Goal: Communication & Community: Answer question/provide support

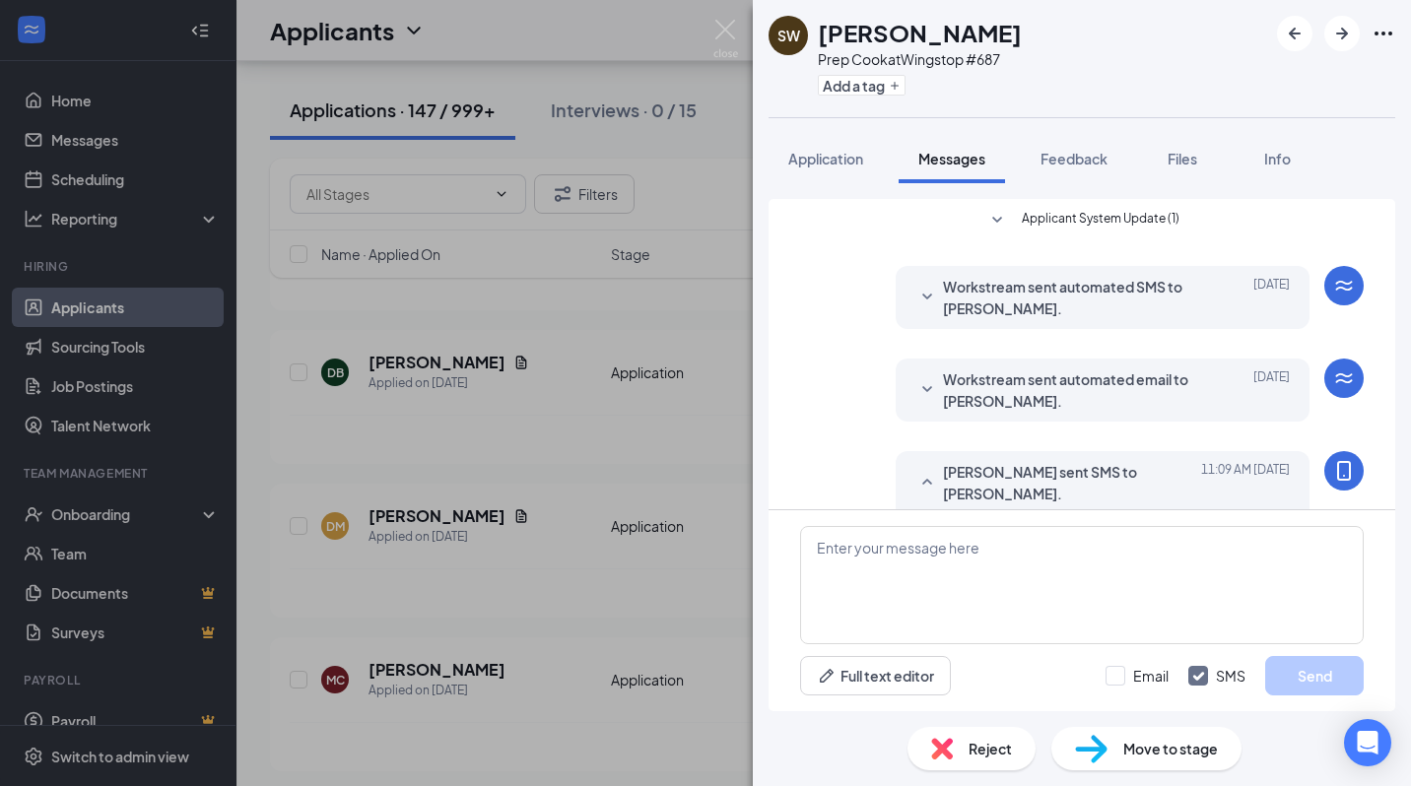
drag, startPoint x: 1110, startPoint y: 470, endPoint x: 976, endPoint y: 344, distance: 184.0
click at [976, 516] on div "🟢 Wingstop Job Fair 🍗 We’re hiring in [GEOGRAPHIC_DATA]—and you could be hired …" at bounding box center [1102, 678] width 374 height 325
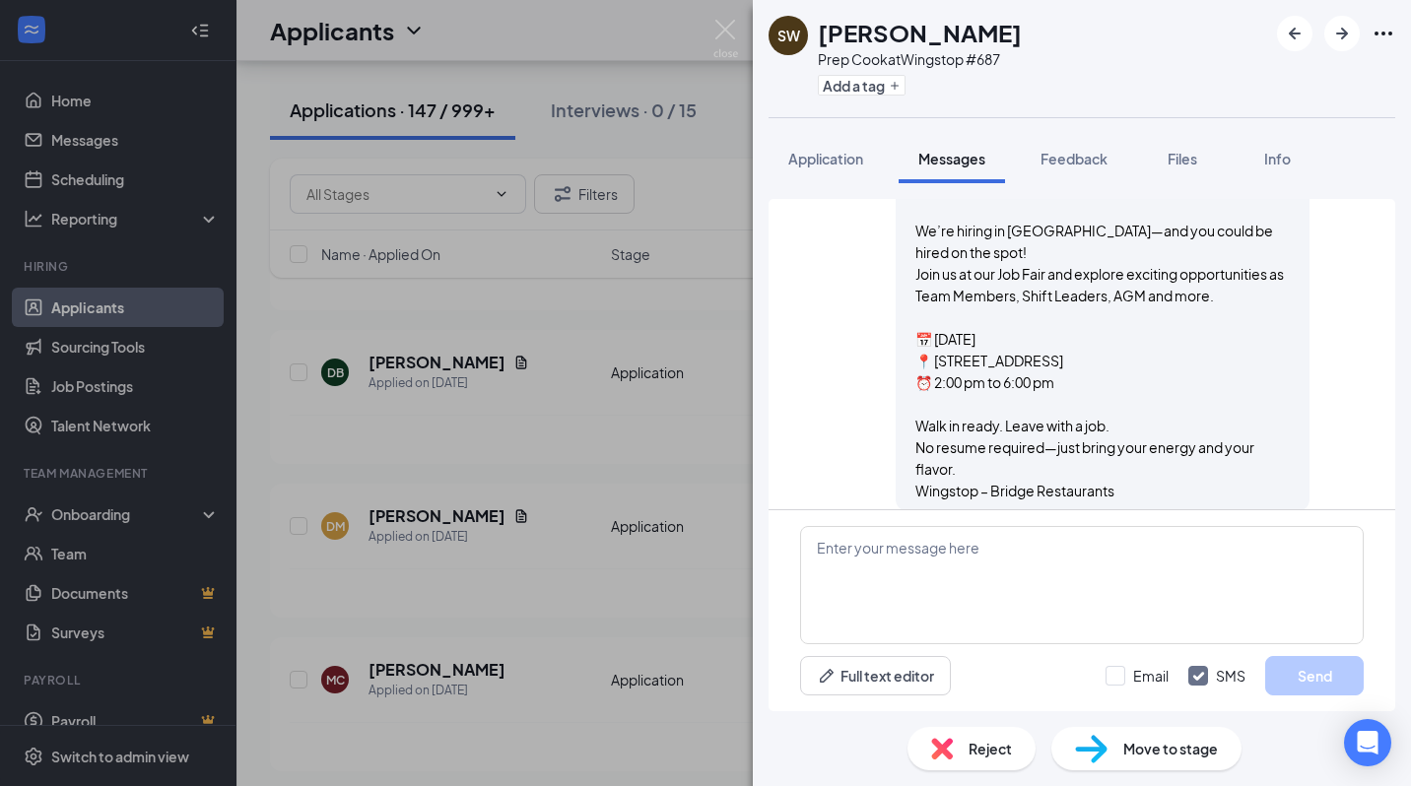
drag, startPoint x: 976, startPoint y: 344, endPoint x: 985, endPoint y: 375, distance: 33.0
click at [985, 375] on div "🟢 Wingstop Job Fair 🍗 We’re hiring in [GEOGRAPHIC_DATA]—and you could be hired …" at bounding box center [1102, 338] width 374 height 325
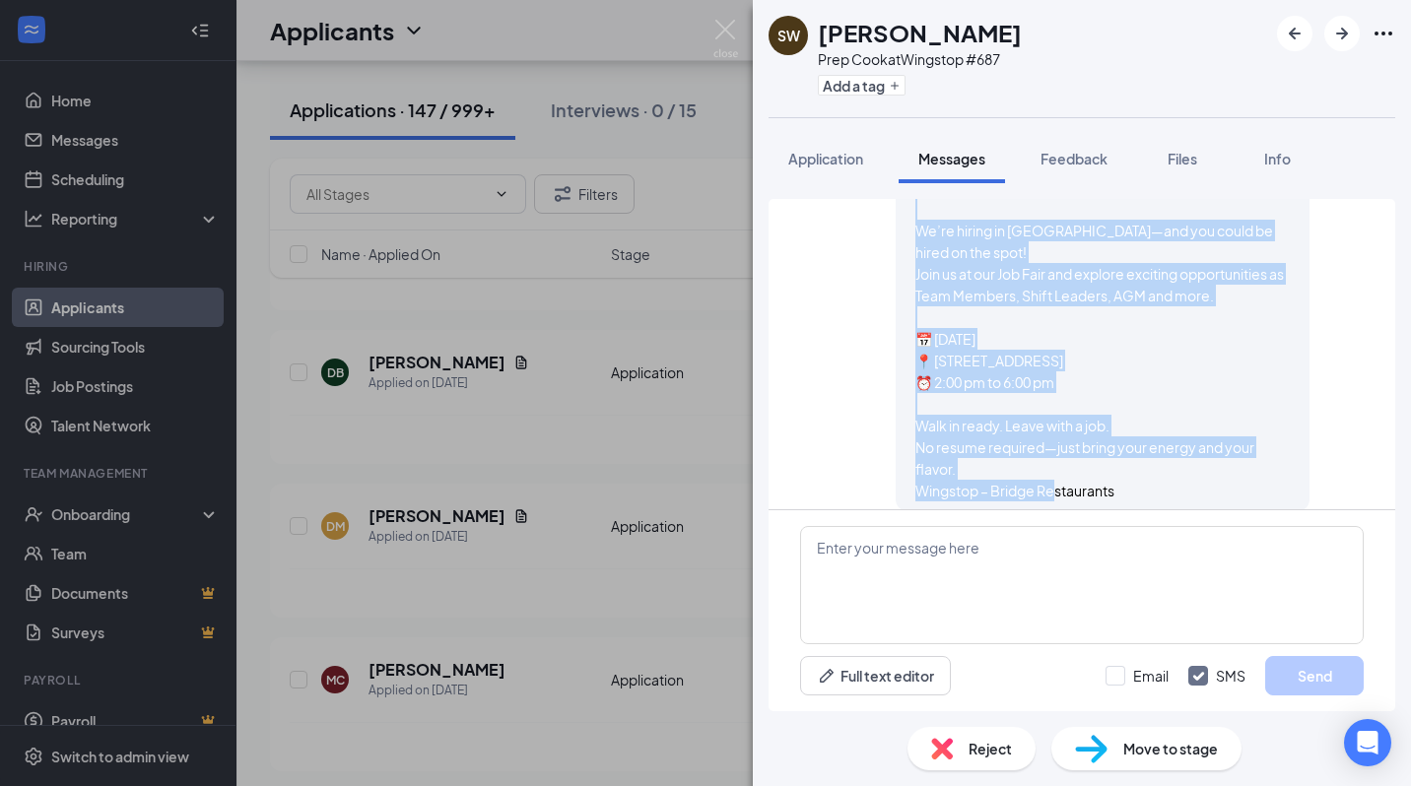
drag, startPoint x: 905, startPoint y: 236, endPoint x: 1115, endPoint y: 470, distance: 314.7
click at [1115, 470] on div "🟢 Wingstop Job Fair 🍗 We’re hiring in [GEOGRAPHIC_DATA]—and you could be hired …" at bounding box center [1102, 338] width 374 height 325
copy span "🟢 Wingstop Job Fair 🍗 We’re hiring in [GEOGRAPHIC_DATA]—and you could be hired …"
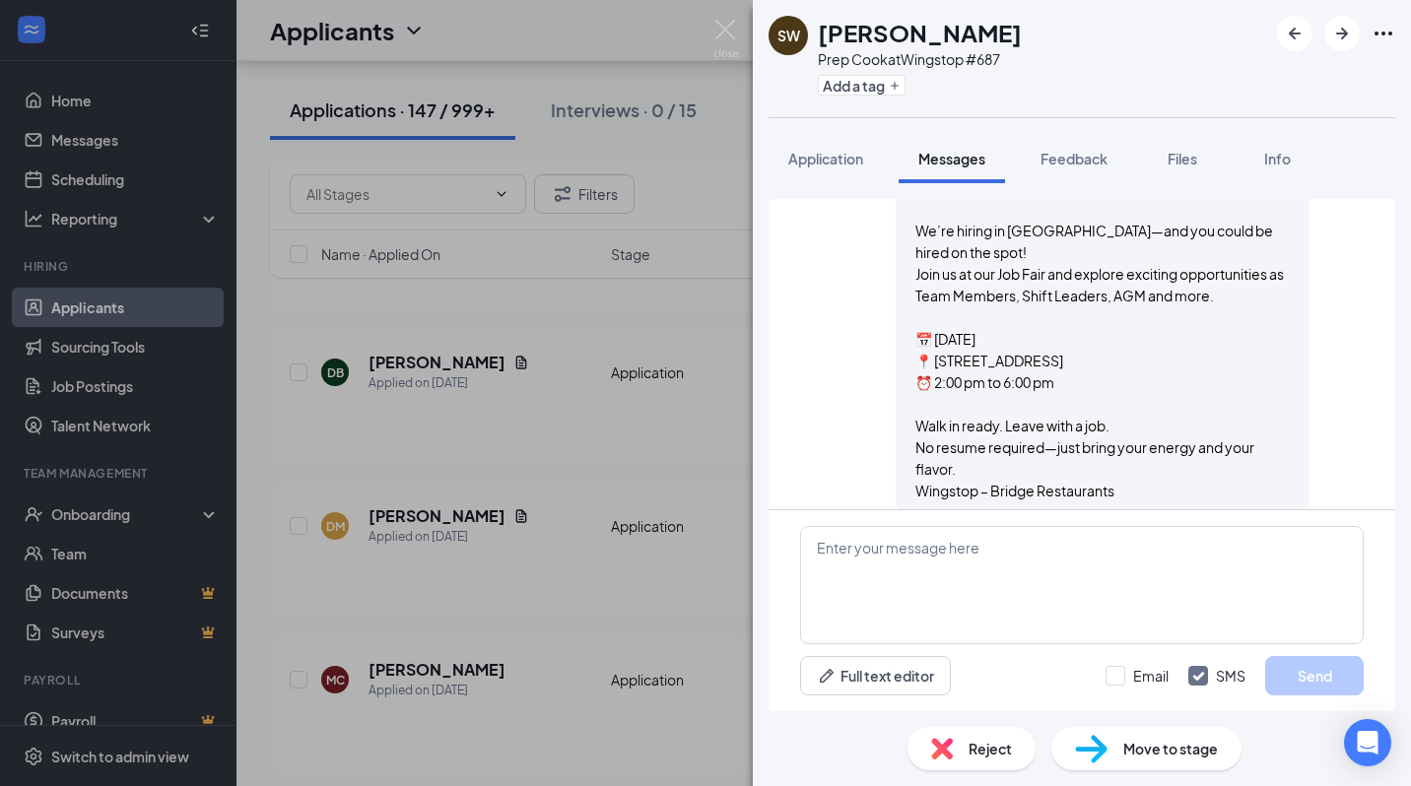
click at [642, 647] on div "SW [PERSON_NAME] Prep Cook at Wingstop #687 Add a tag Application Messages Feed…" at bounding box center [705, 393] width 1411 height 786
click at [616, 621] on div "SW [PERSON_NAME] Prep Cook at Wingstop #687 Add a tag Application Messages Feed…" at bounding box center [705, 393] width 1411 height 786
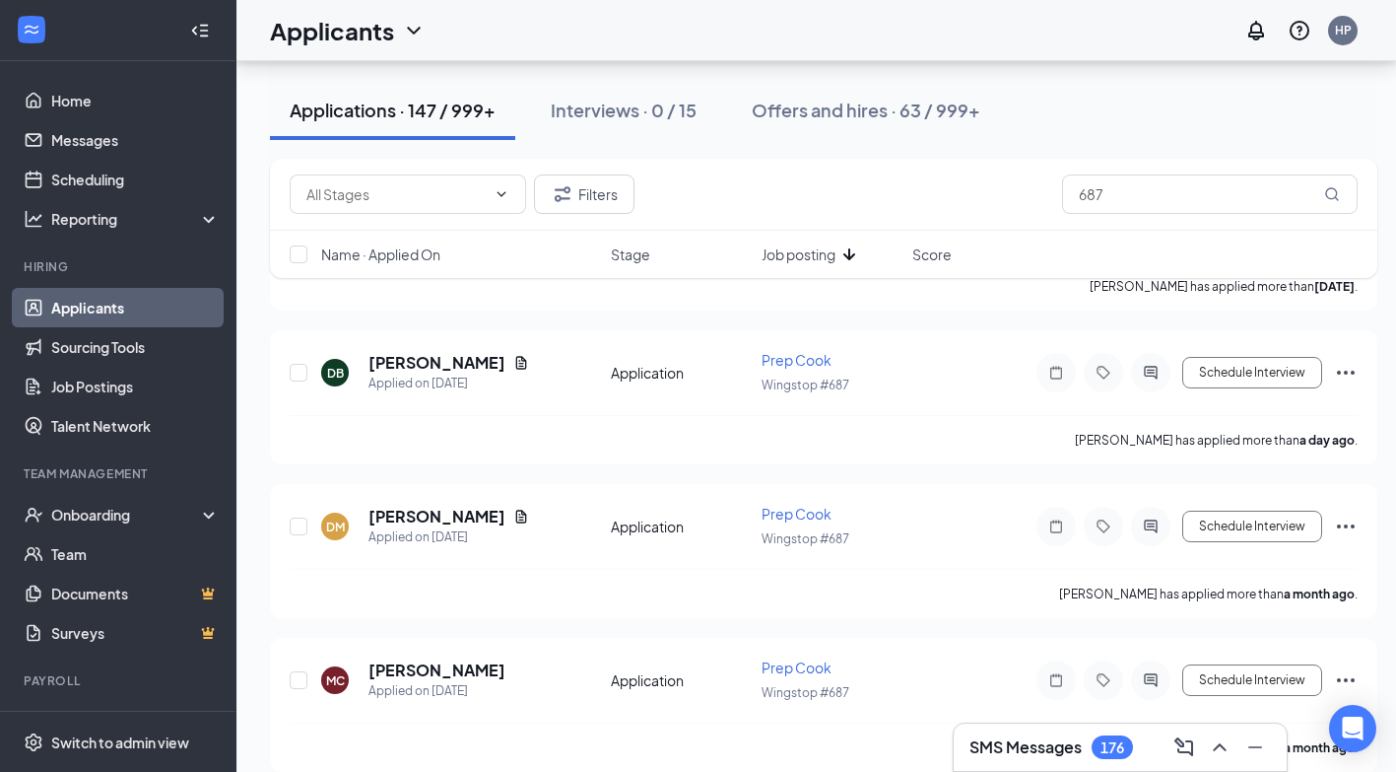
click at [445, 124] on button "Applications · 147 / 999+" at bounding box center [392, 110] width 245 height 59
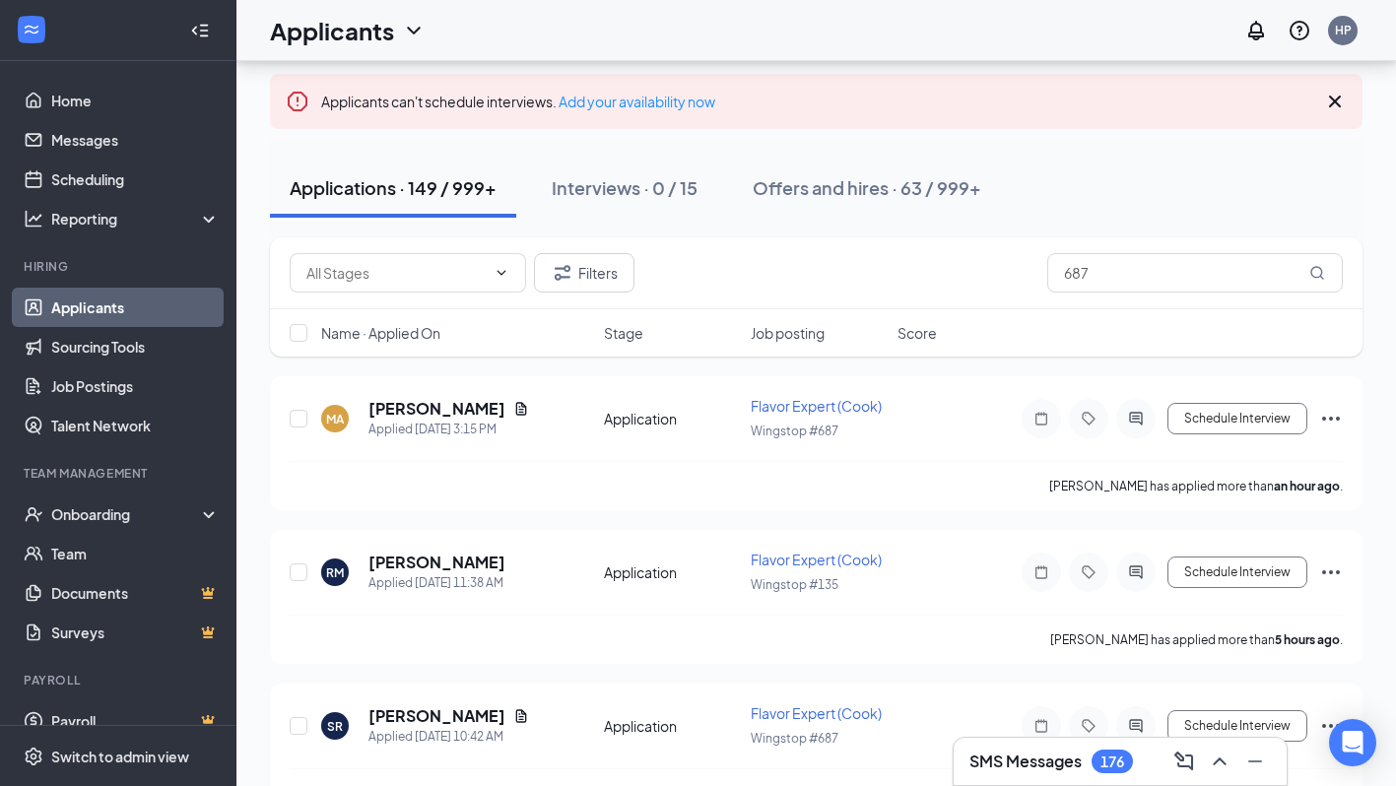
scroll to position [101, 0]
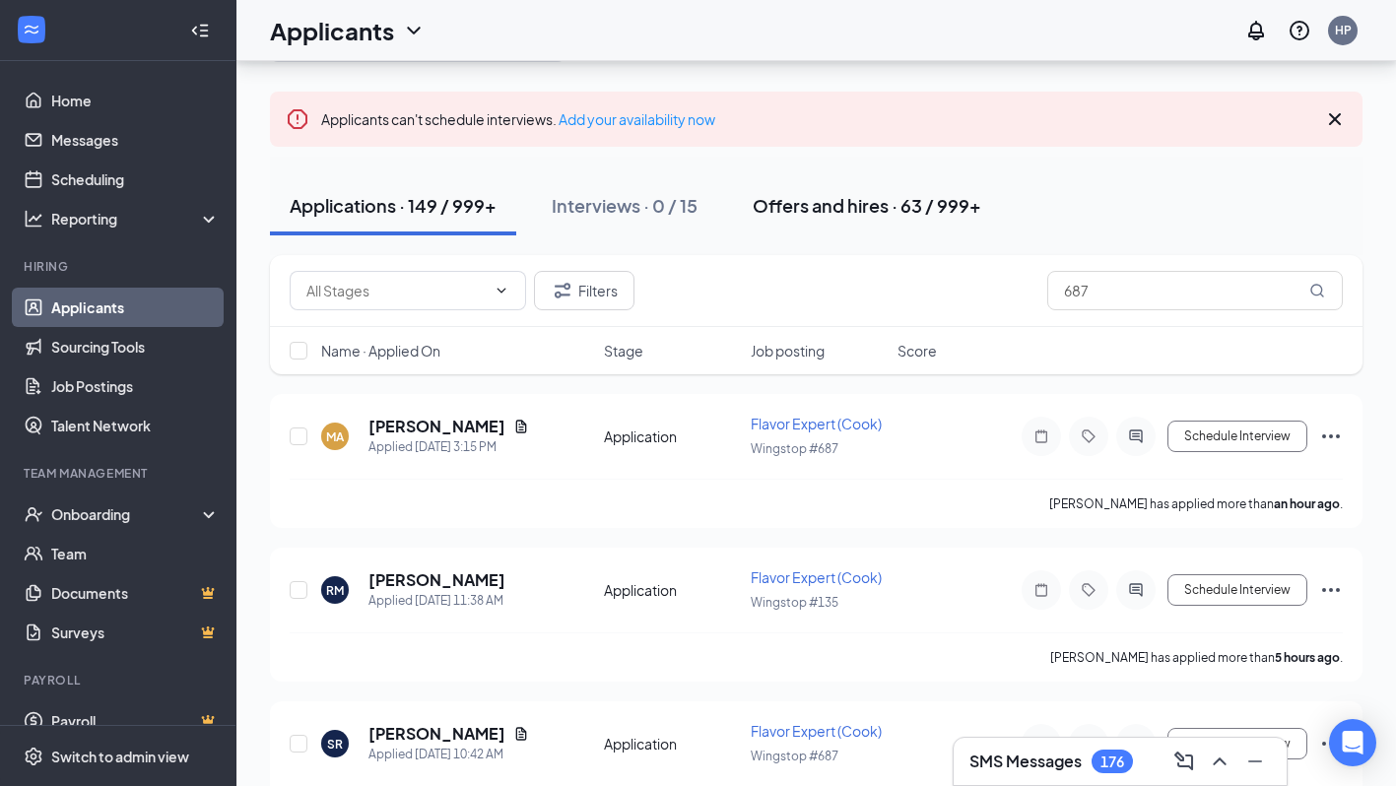
click at [913, 193] on div "Offers and hires · 63 / 999+" at bounding box center [867, 205] width 229 height 25
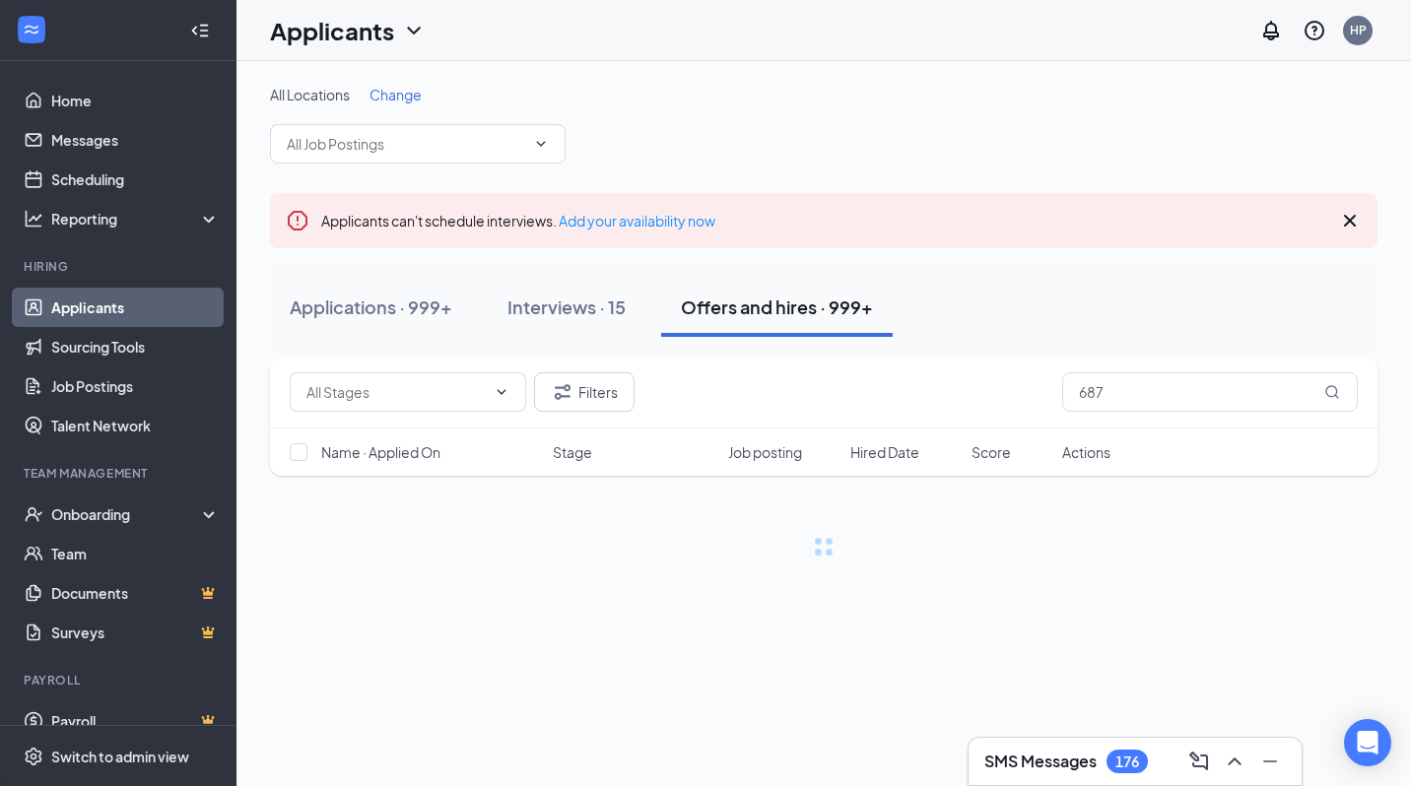
click at [1407, 139] on div "All Locations Change District Manager (Wingstop #1047) Shift Leader (Wingstop #…" at bounding box center [823, 340] width 1175 height 559
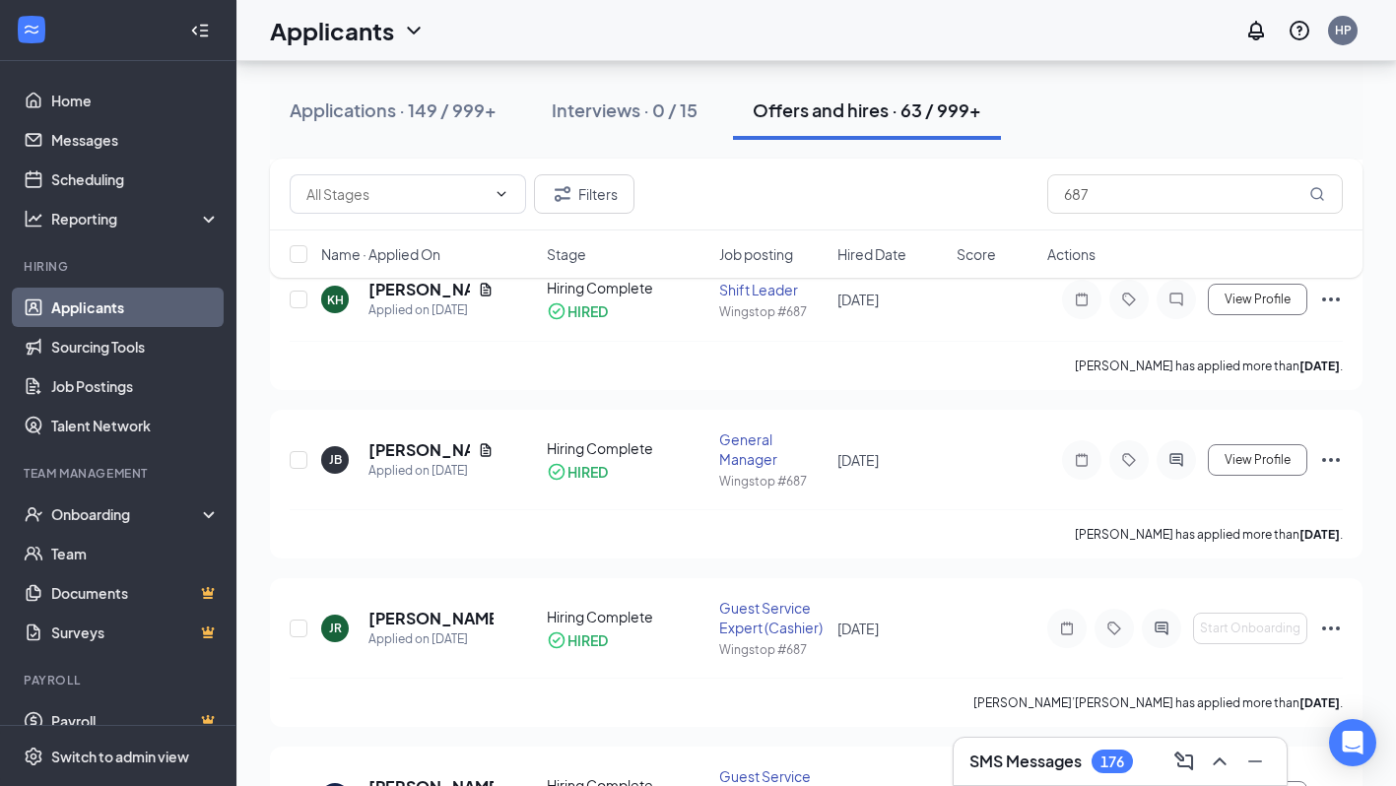
scroll to position [884, 0]
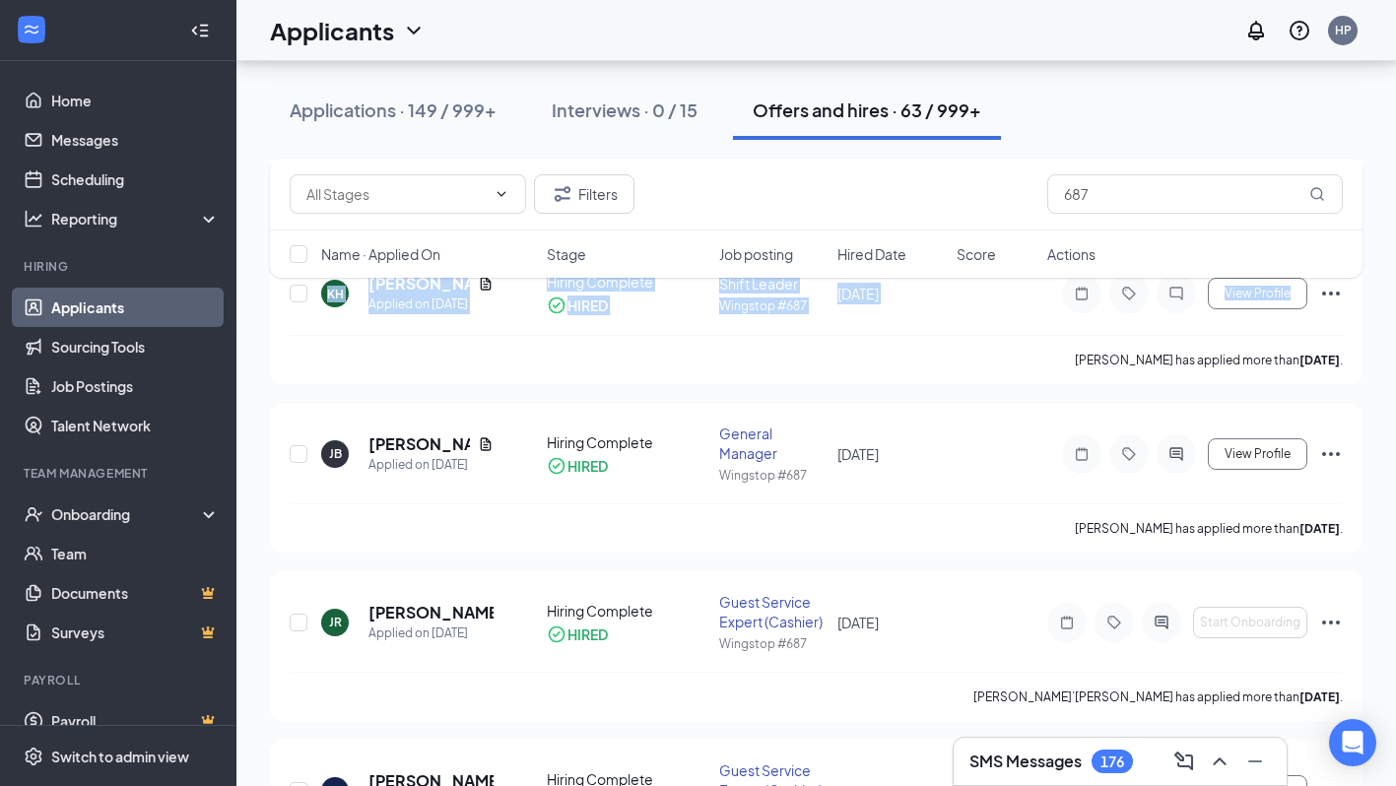
drag, startPoint x: 1392, startPoint y: 223, endPoint x: 1384, endPoint y: 264, distance: 42.1
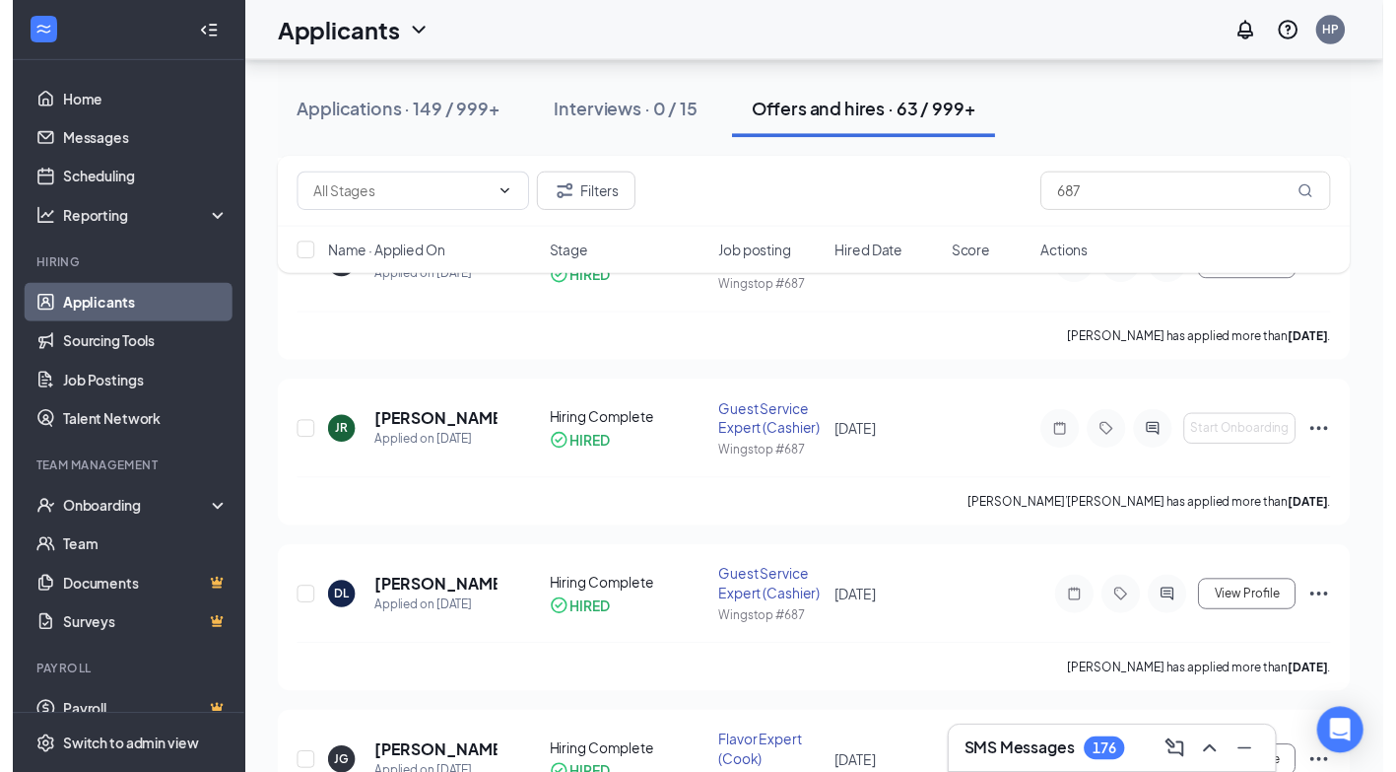
scroll to position [1062, 0]
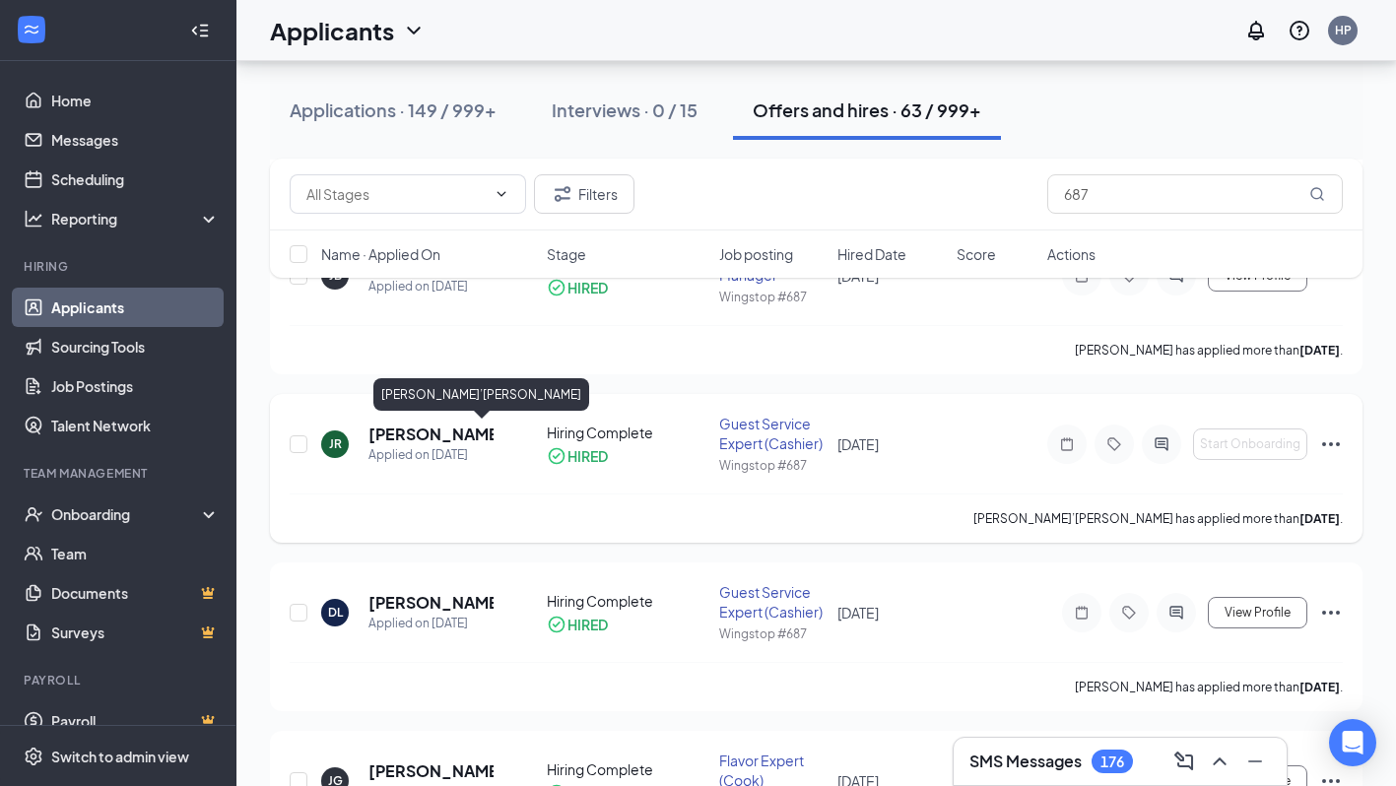
click at [442, 436] on h5 "[PERSON_NAME]’[PERSON_NAME]" at bounding box center [431, 435] width 125 height 22
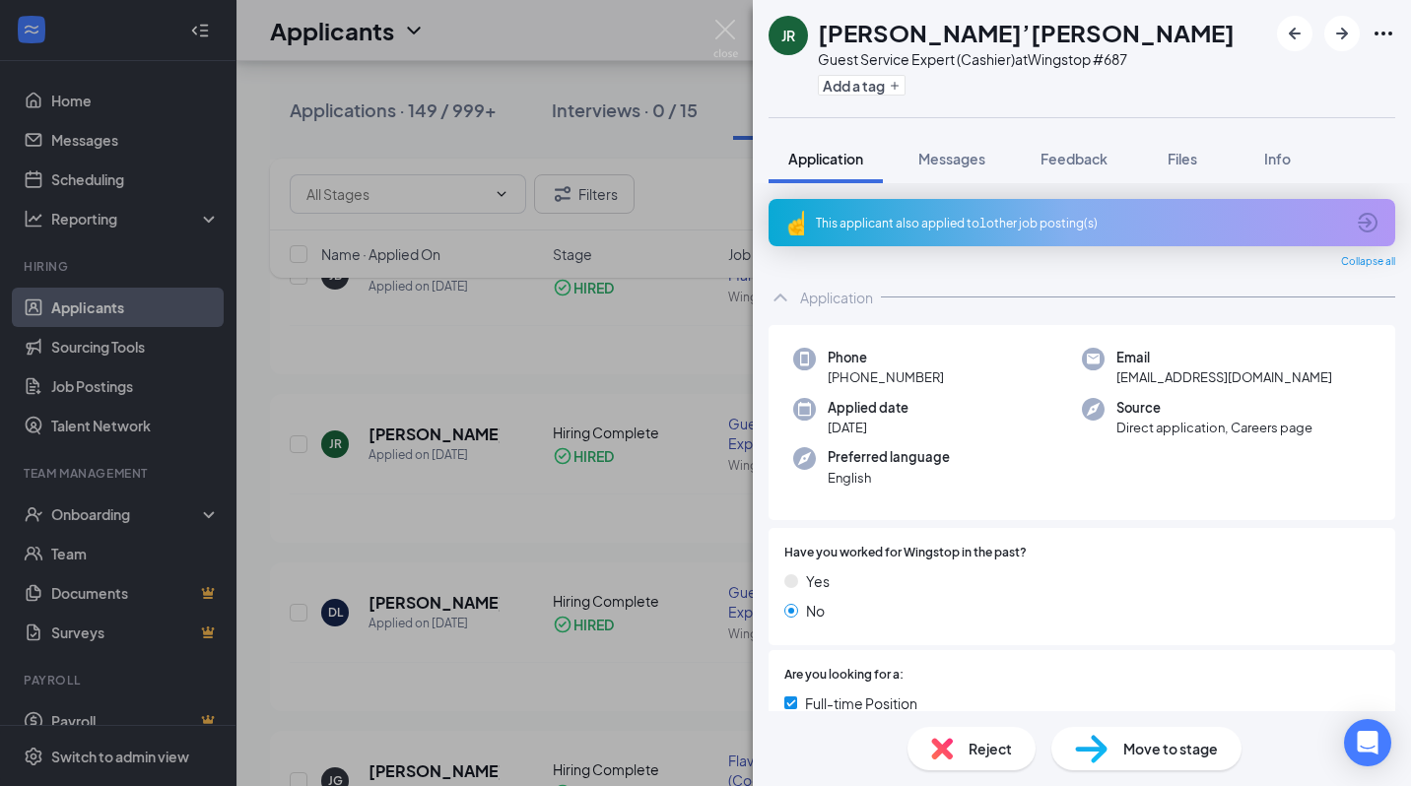
click at [695, 548] on div "JR [PERSON_NAME]’[PERSON_NAME] Guest Service Expert (Cashier) at Wingstop #687 …" at bounding box center [705, 393] width 1411 height 786
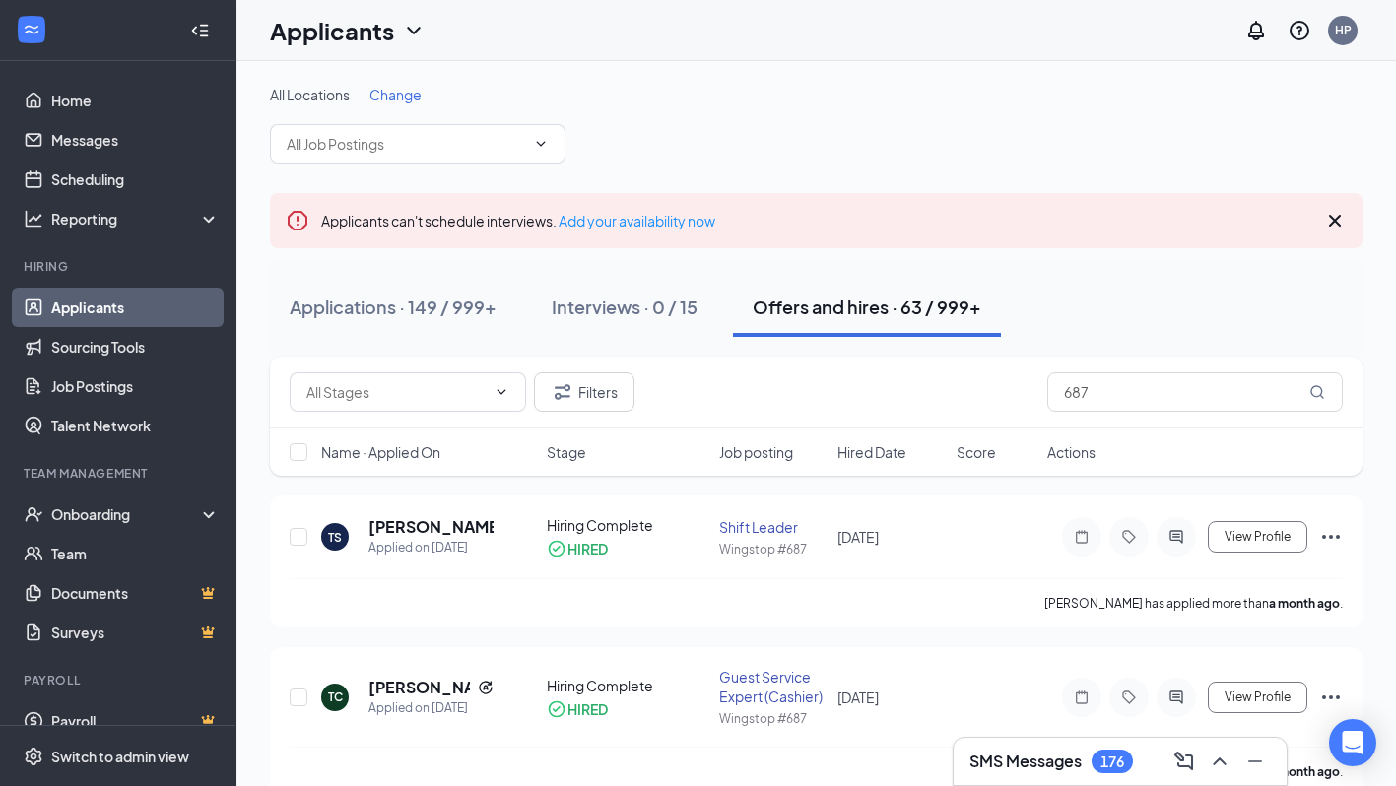
click at [854, 455] on span "Hired Date" at bounding box center [872, 452] width 69 height 20
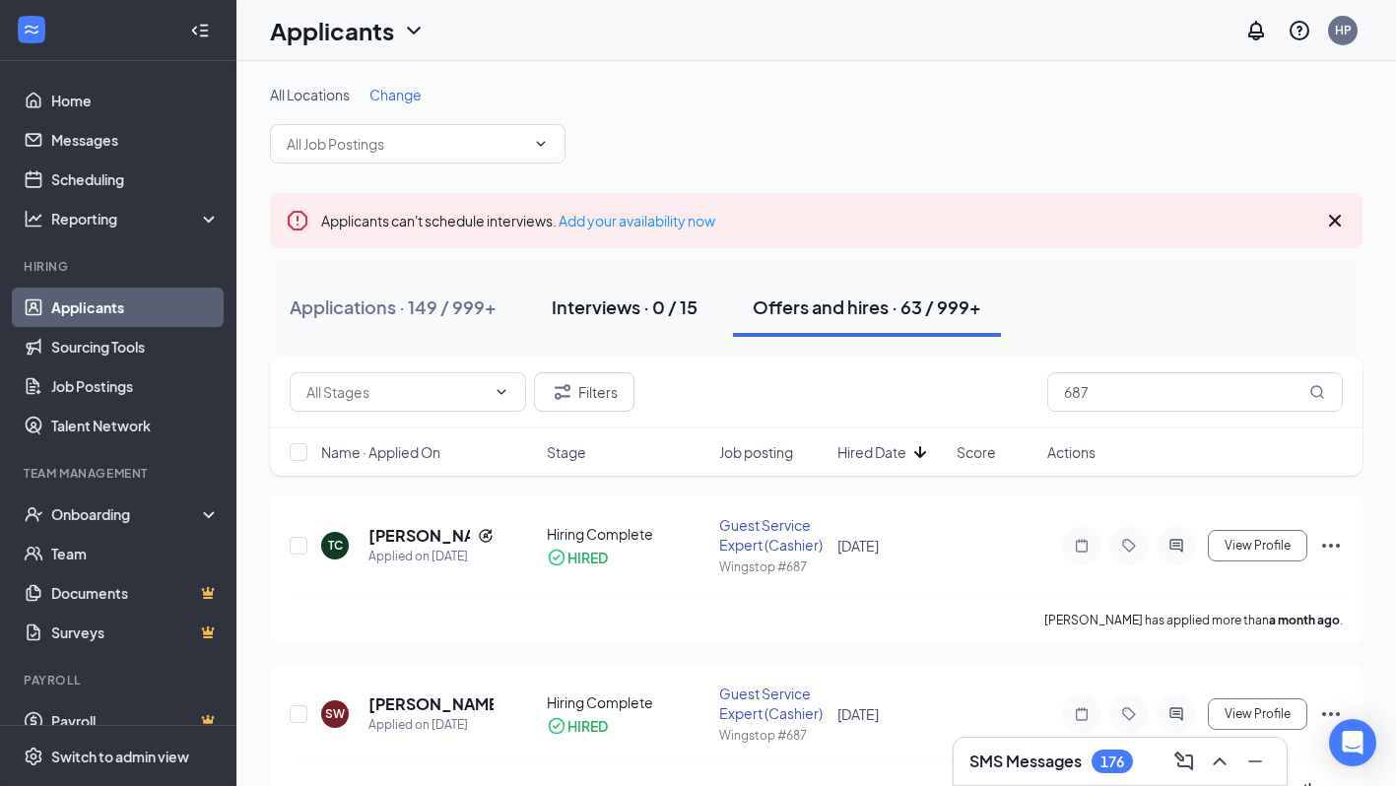
click at [637, 308] on div "Interviews · 0 / 15" at bounding box center [625, 307] width 146 height 25
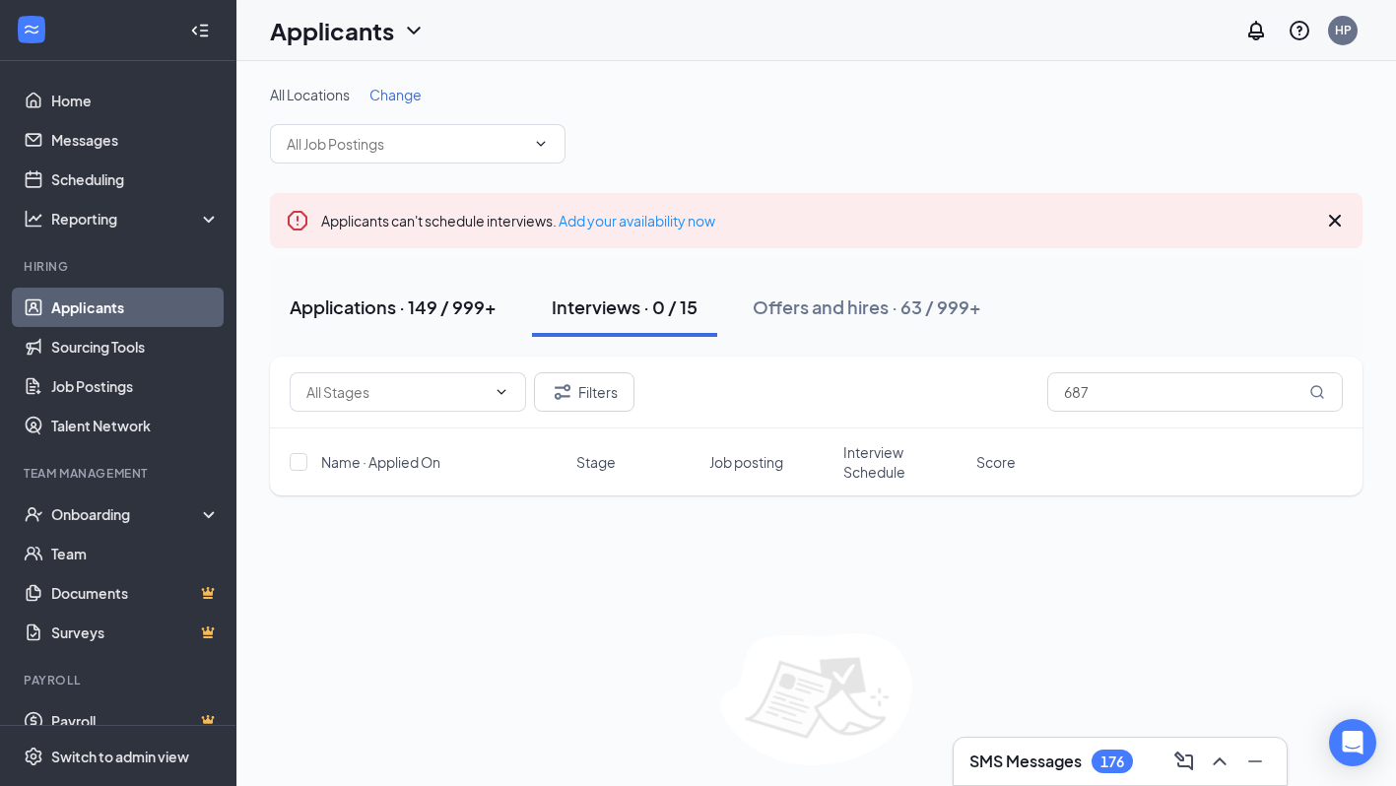
click at [401, 312] on div "Applications · 149 / 999+" at bounding box center [393, 307] width 207 height 25
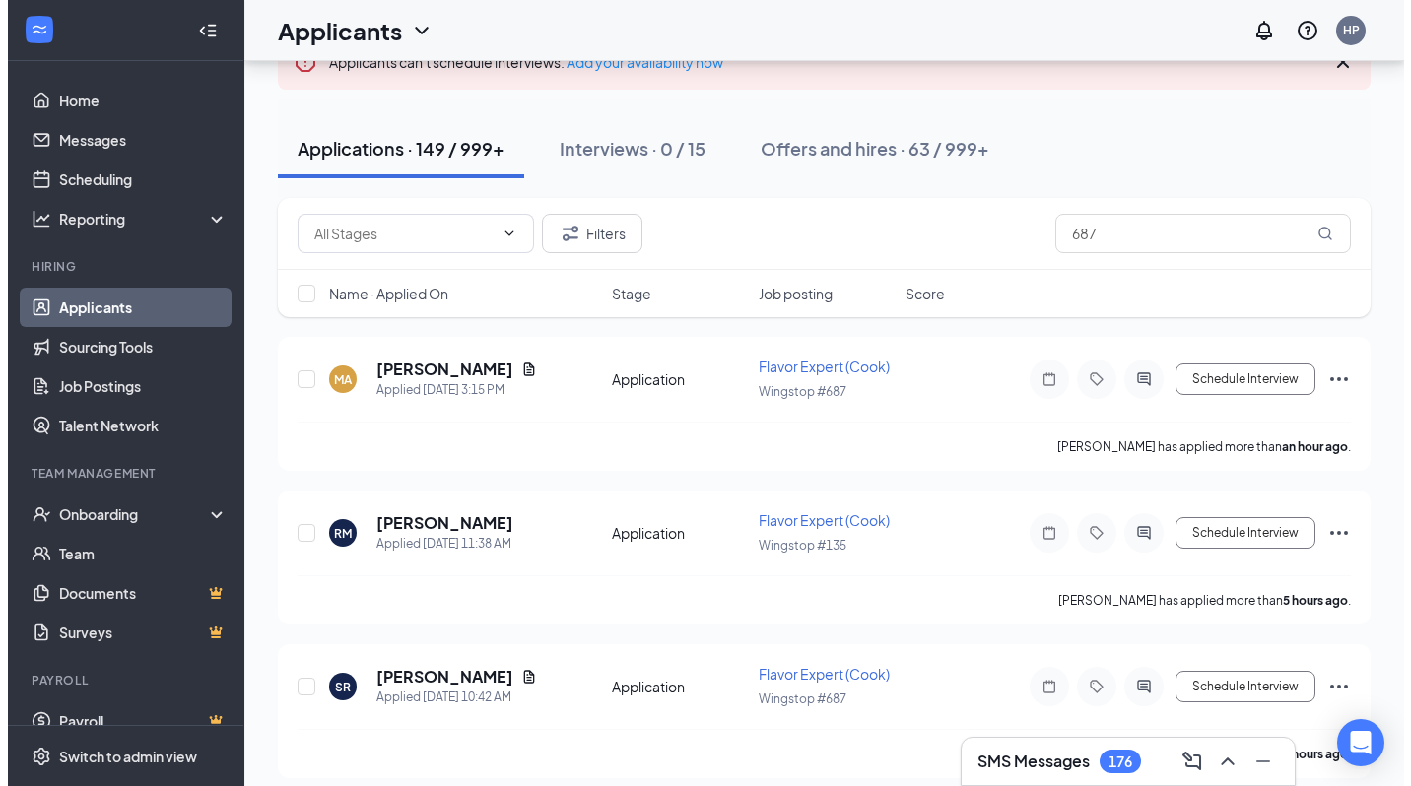
scroll to position [156, 0]
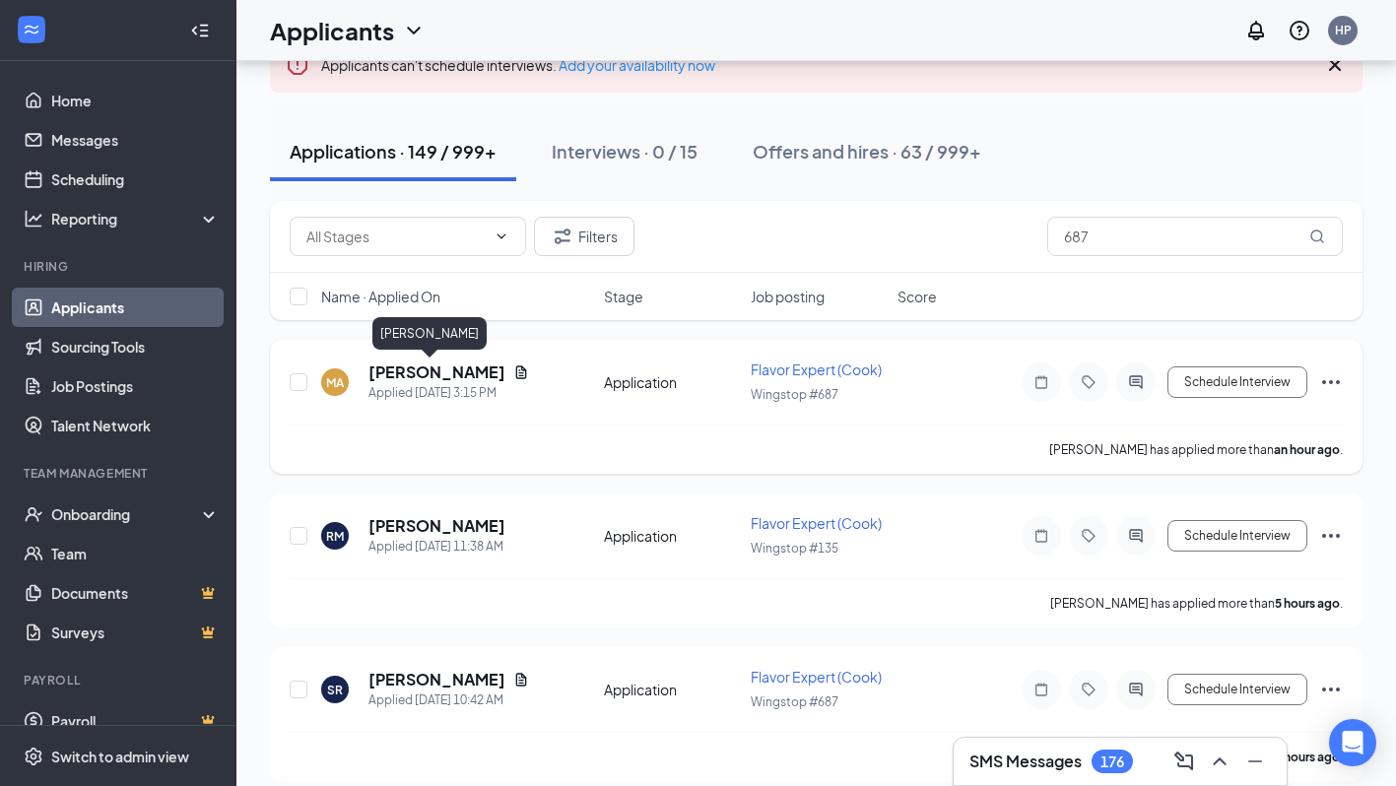
click at [404, 374] on h5 "[PERSON_NAME]" at bounding box center [437, 373] width 137 height 22
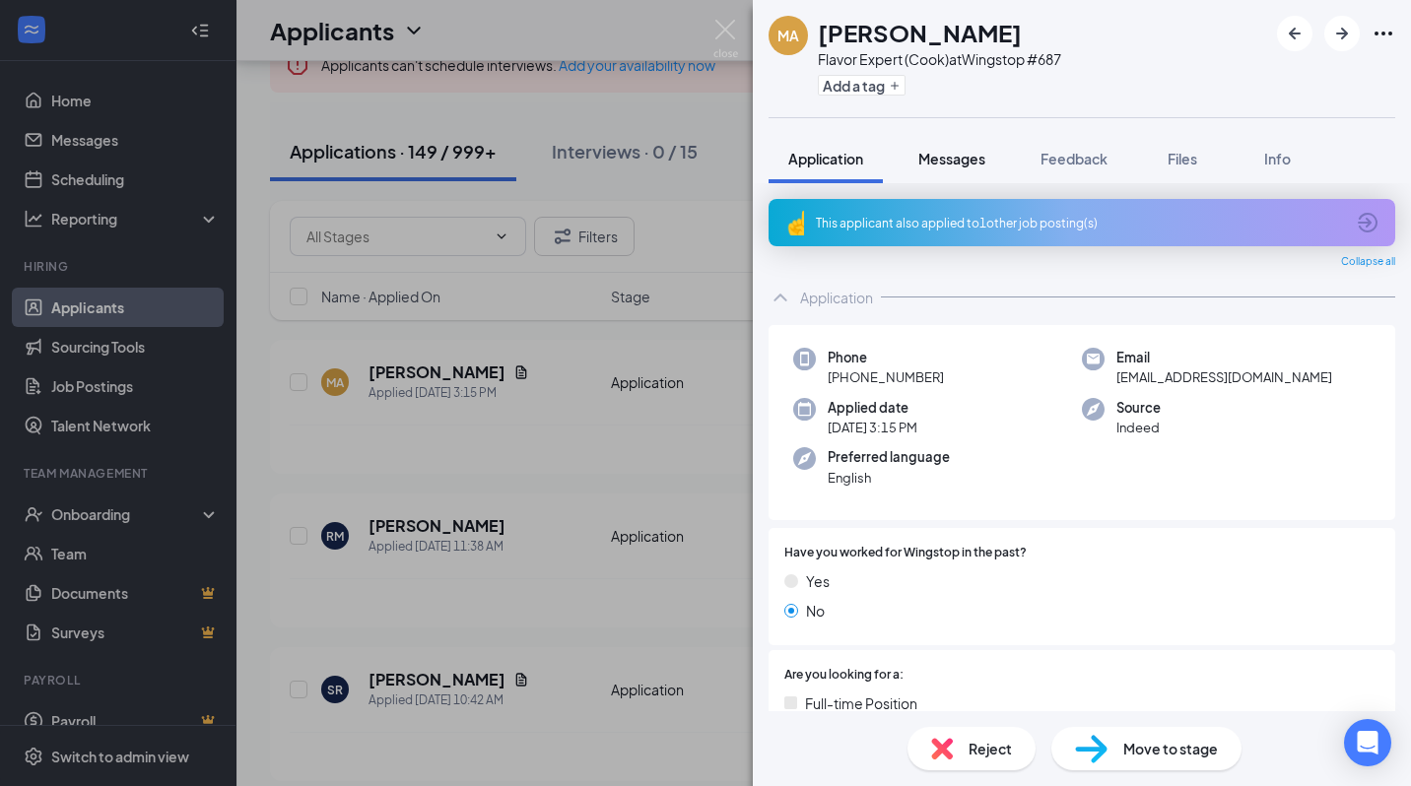
click at [943, 175] on button "Messages" at bounding box center [952, 158] width 106 height 49
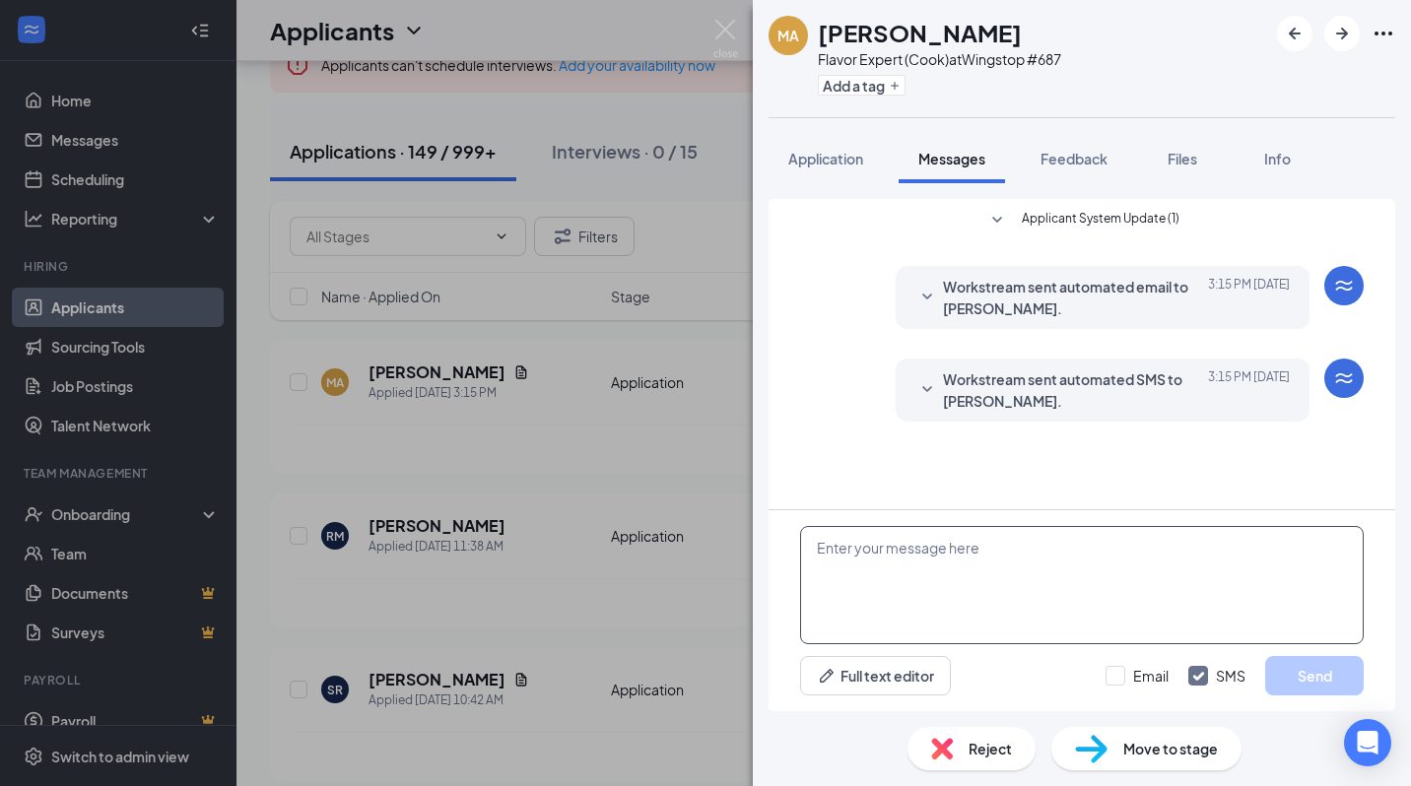
click at [894, 592] on textarea at bounding box center [1082, 585] width 564 height 118
paste textarea "🟢 Wingstop Job Fair 🍗 We’re hiring in [GEOGRAPHIC_DATA]—and you could be hired …"
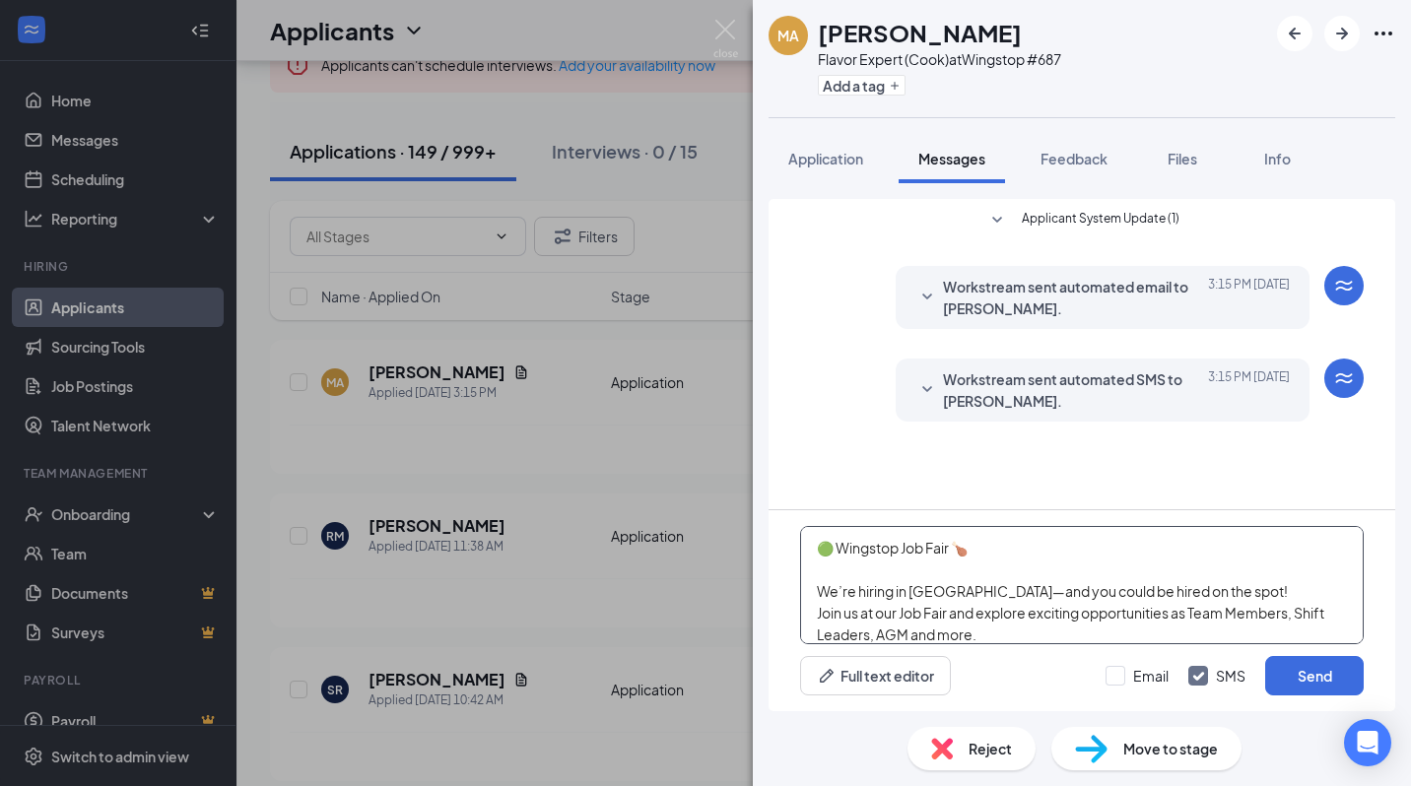
scroll to position [172, 0]
click at [1004, 565] on textarea "🟢 Wingstop Job Fair 🍗 We’re hiring in [GEOGRAPHIC_DATA]—and you could be hired …" at bounding box center [1082, 585] width 564 height 118
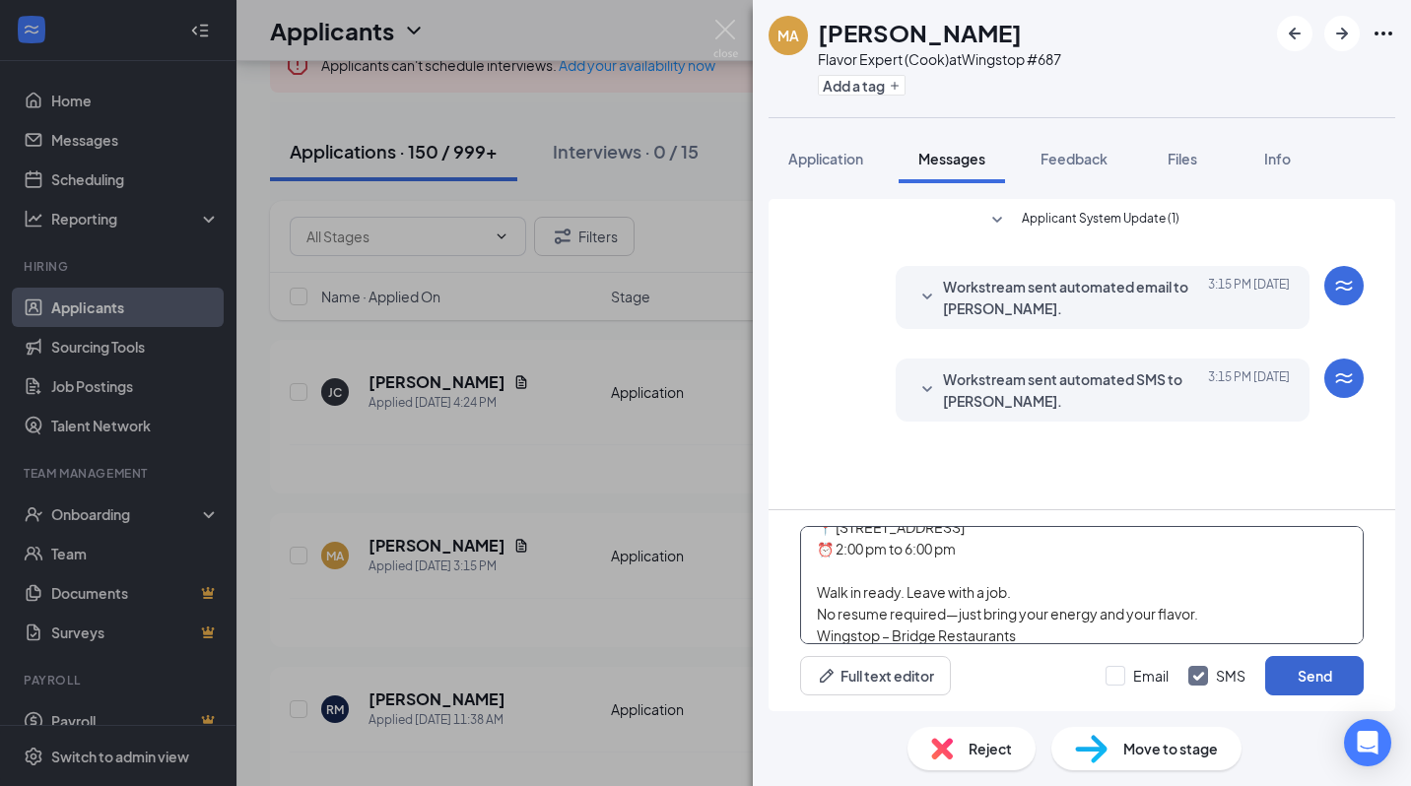
type textarea "🟢 Wingstop Job Fair 🍗 We’re hiring in [GEOGRAPHIC_DATA]—and you could be hired …"
click at [1353, 670] on button "Send" at bounding box center [1314, 675] width 99 height 39
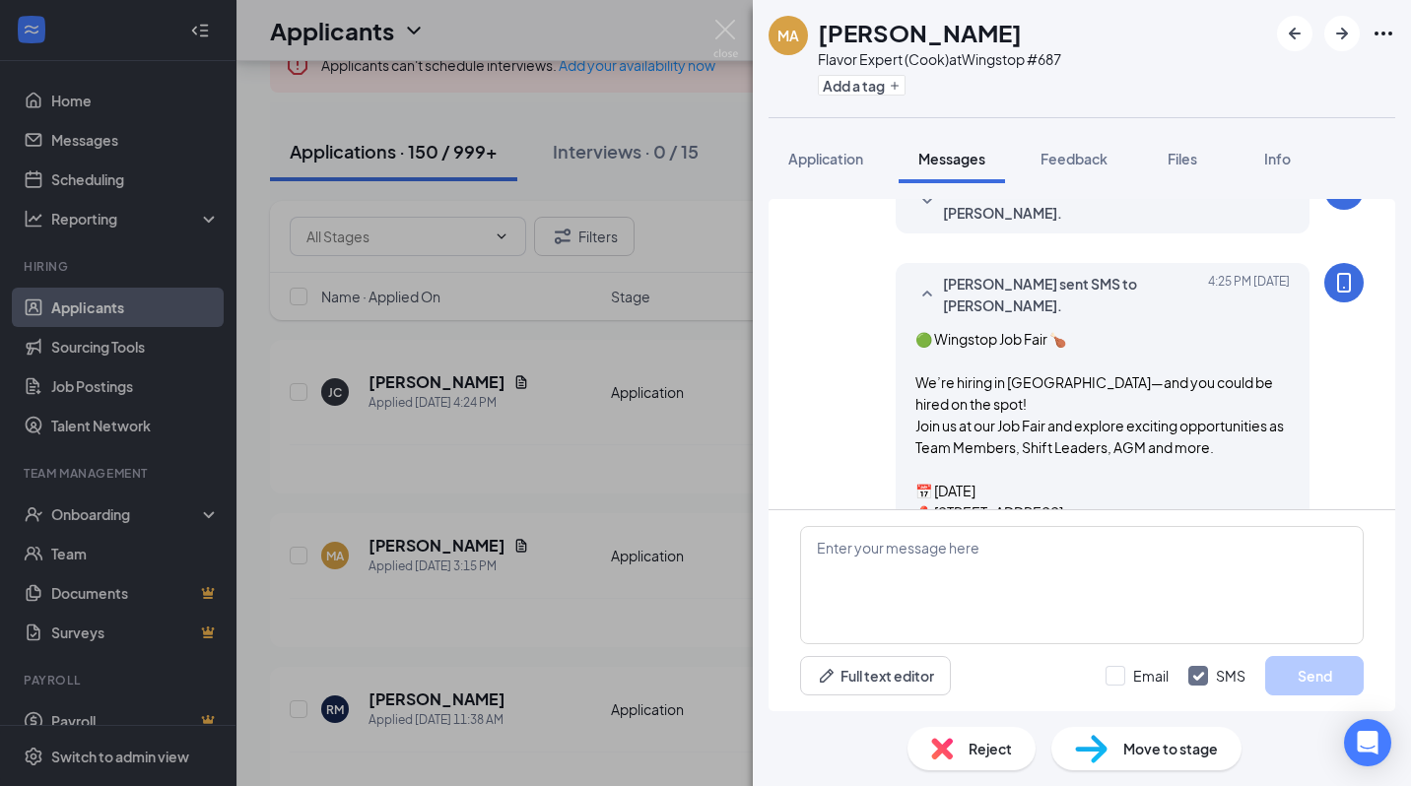
scroll to position [340, 0]
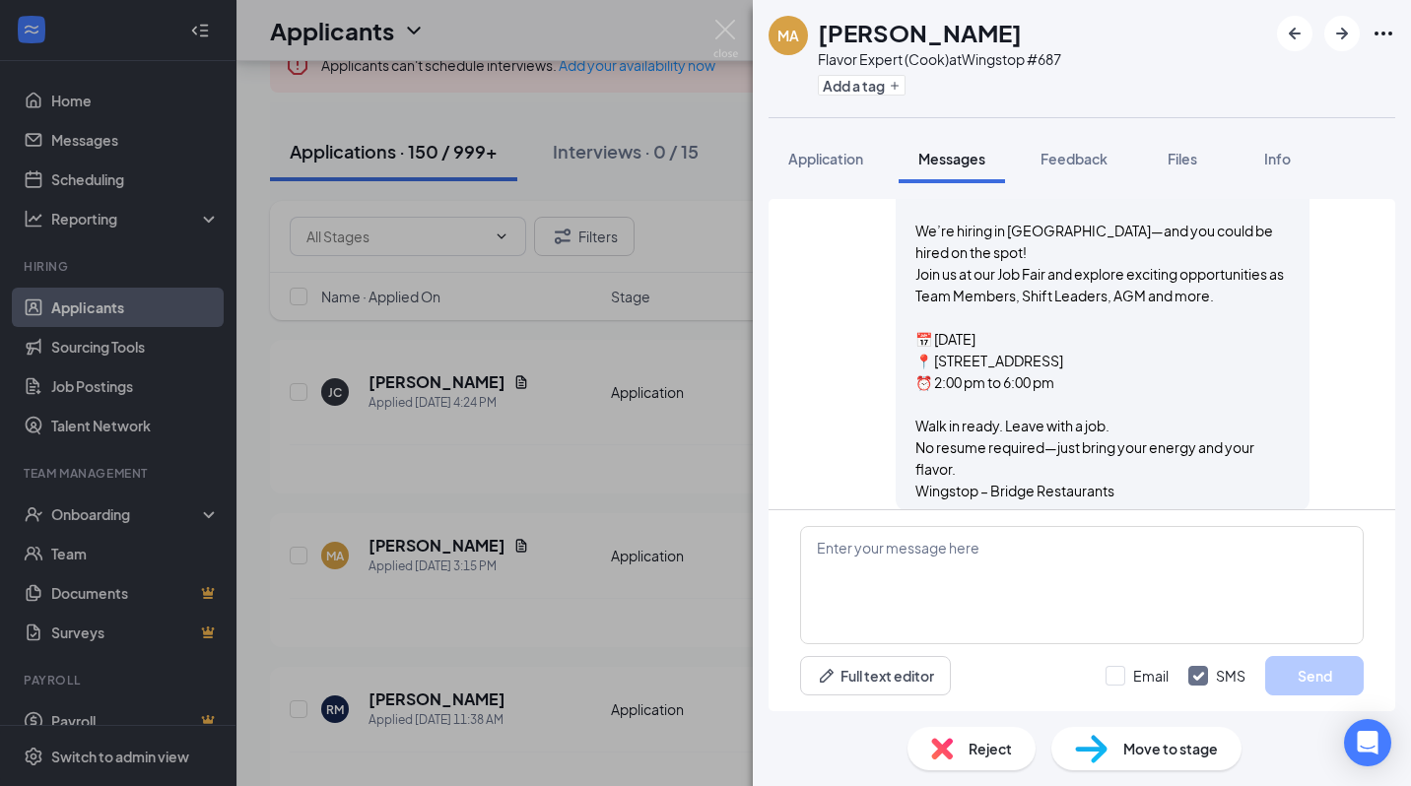
click at [661, 518] on div "MA [PERSON_NAME] Flavor Expert (Cook) at Wingstop #687 Add a tag Application Me…" at bounding box center [705, 393] width 1411 height 786
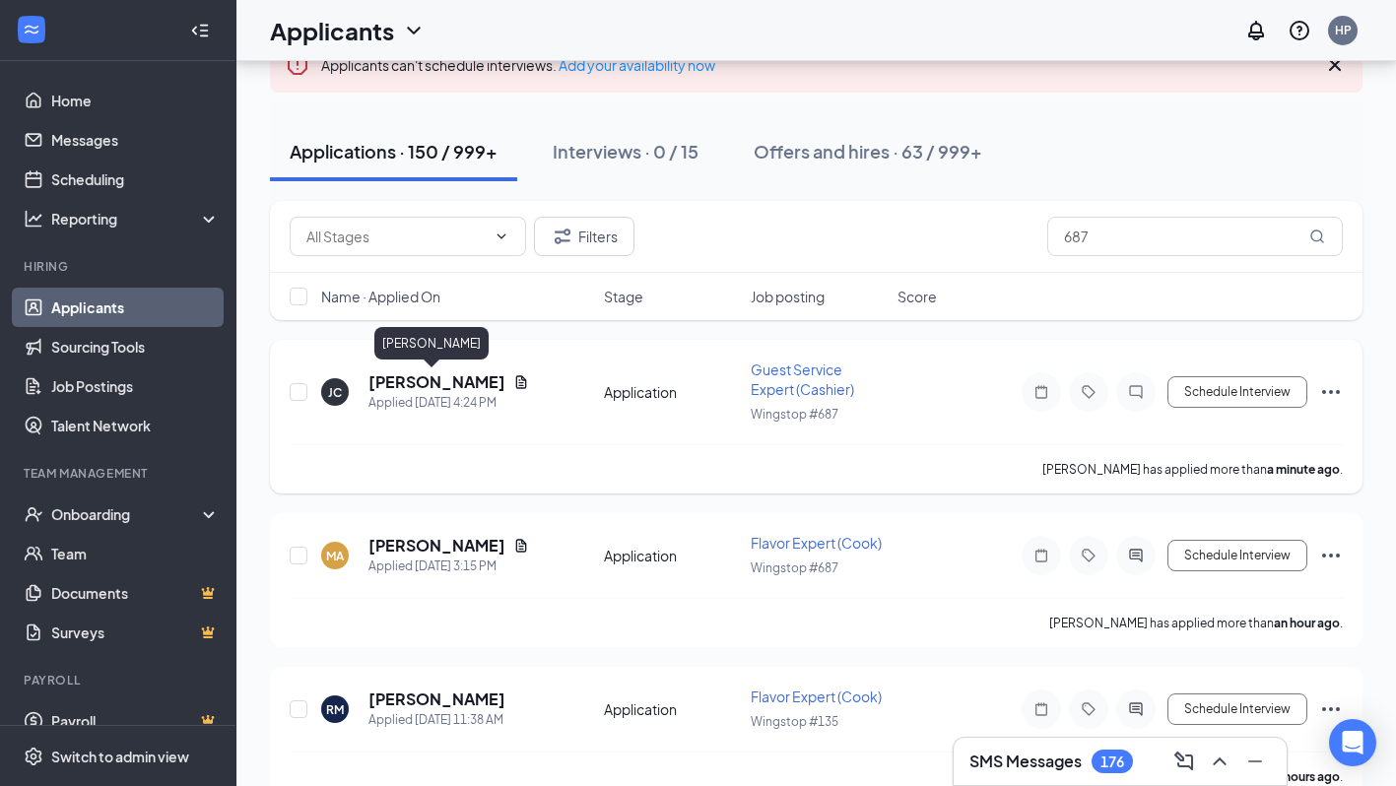
click at [423, 383] on h5 "[PERSON_NAME]" at bounding box center [437, 382] width 137 height 22
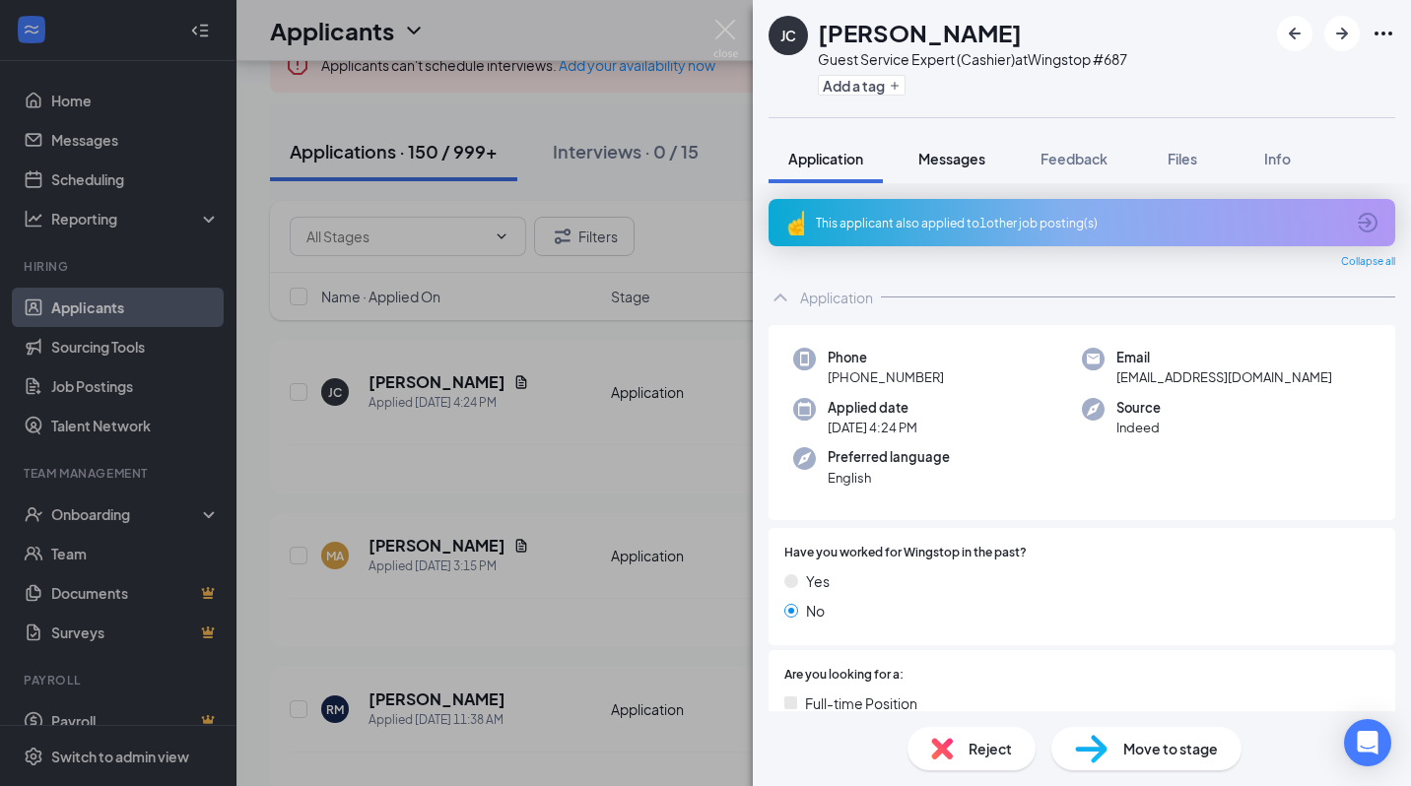
click at [936, 159] on span "Messages" at bounding box center [951, 159] width 67 height 18
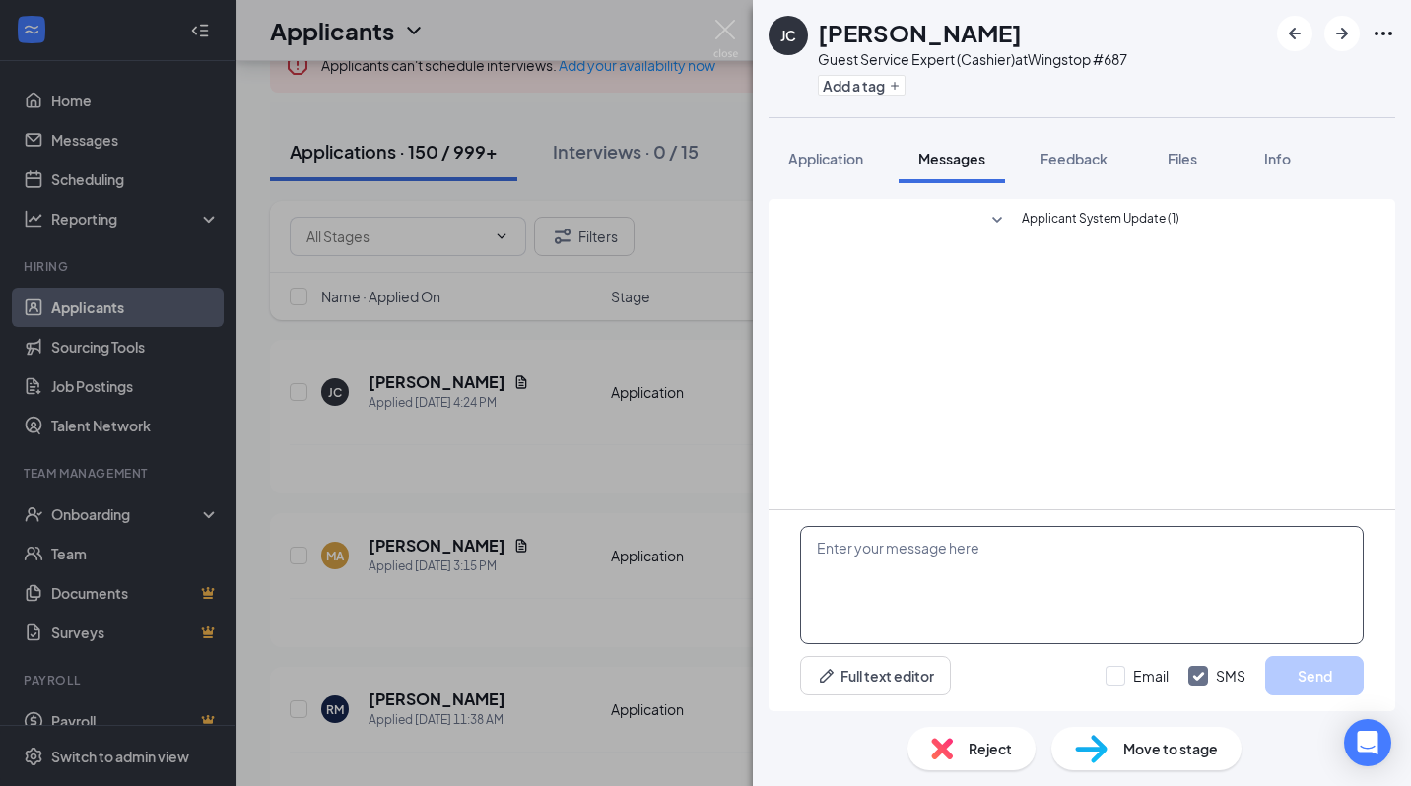
click at [843, 554] on textarea at bounding box center [1082, 585] width 564 height 118
paste textarea "🟢 Wingstop Job Fair 🍗 We’re hiring in [GEOGRAPHIC_DATA]—and you could be hired …"
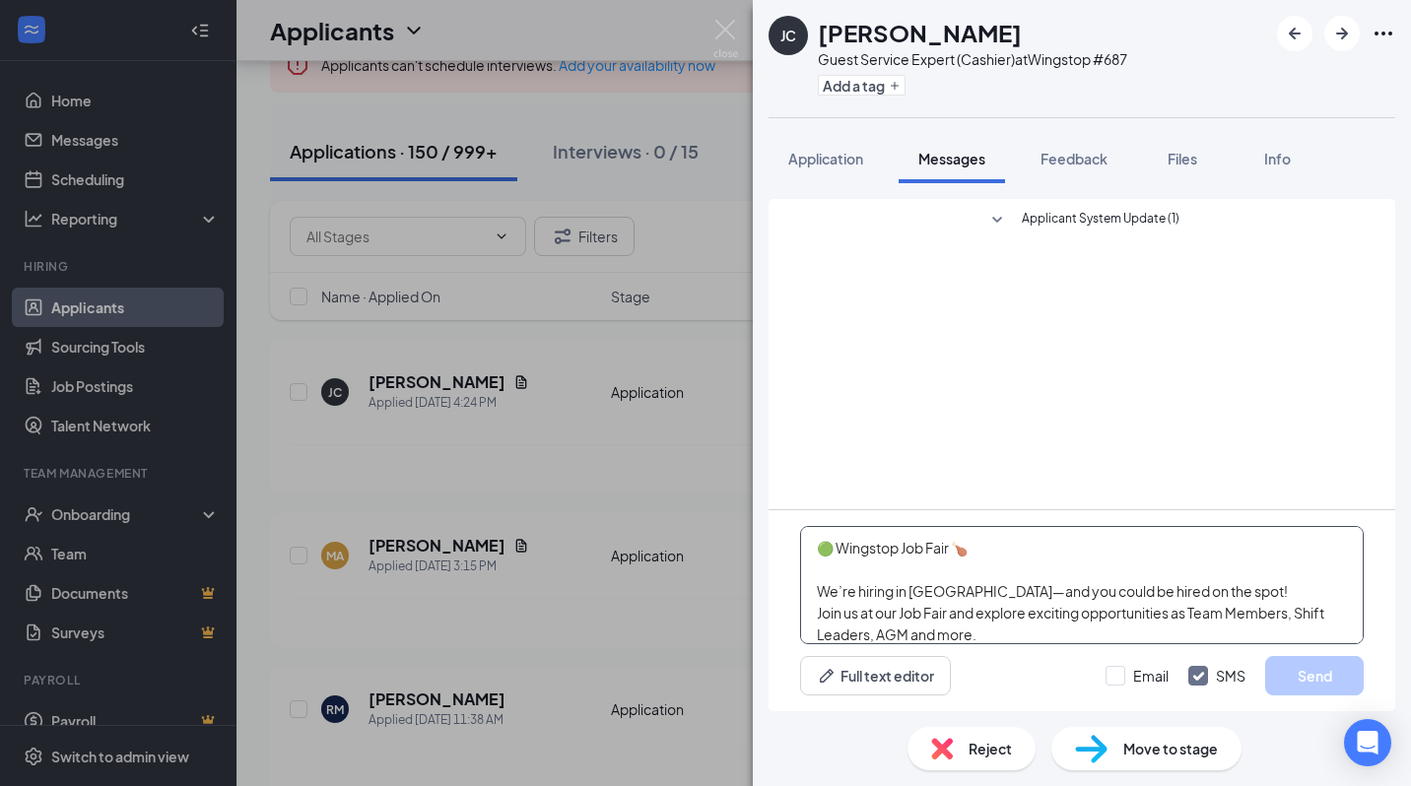
scroll to position [172, 0]
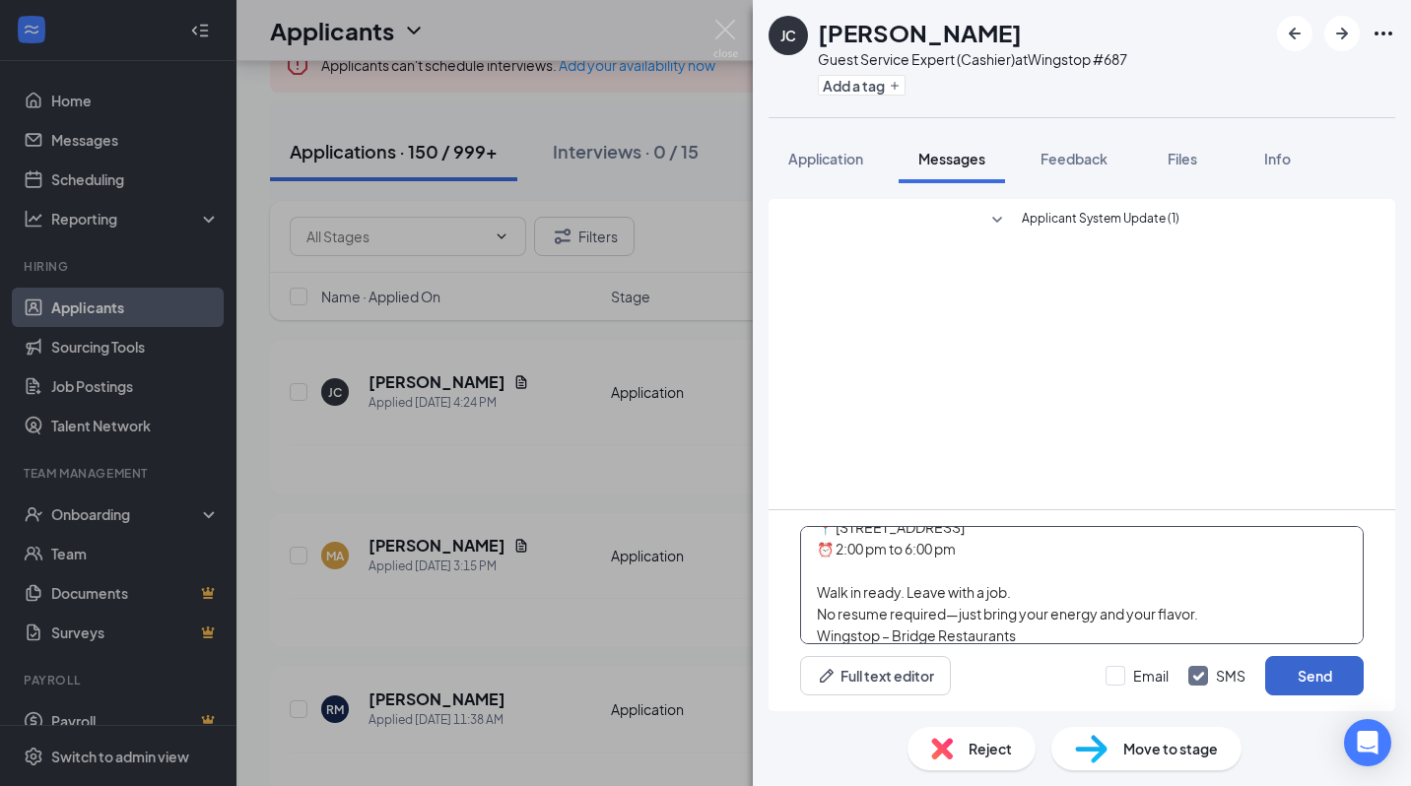
type textarea "🟢 Wingstop Job Fair 🍗 We’re hiring in [GEOGRAPHIC_DATA]—and you could be hired …"
click at [1327, 670] on button "Send" at bounding box center [1314, 675] width 99 height 39
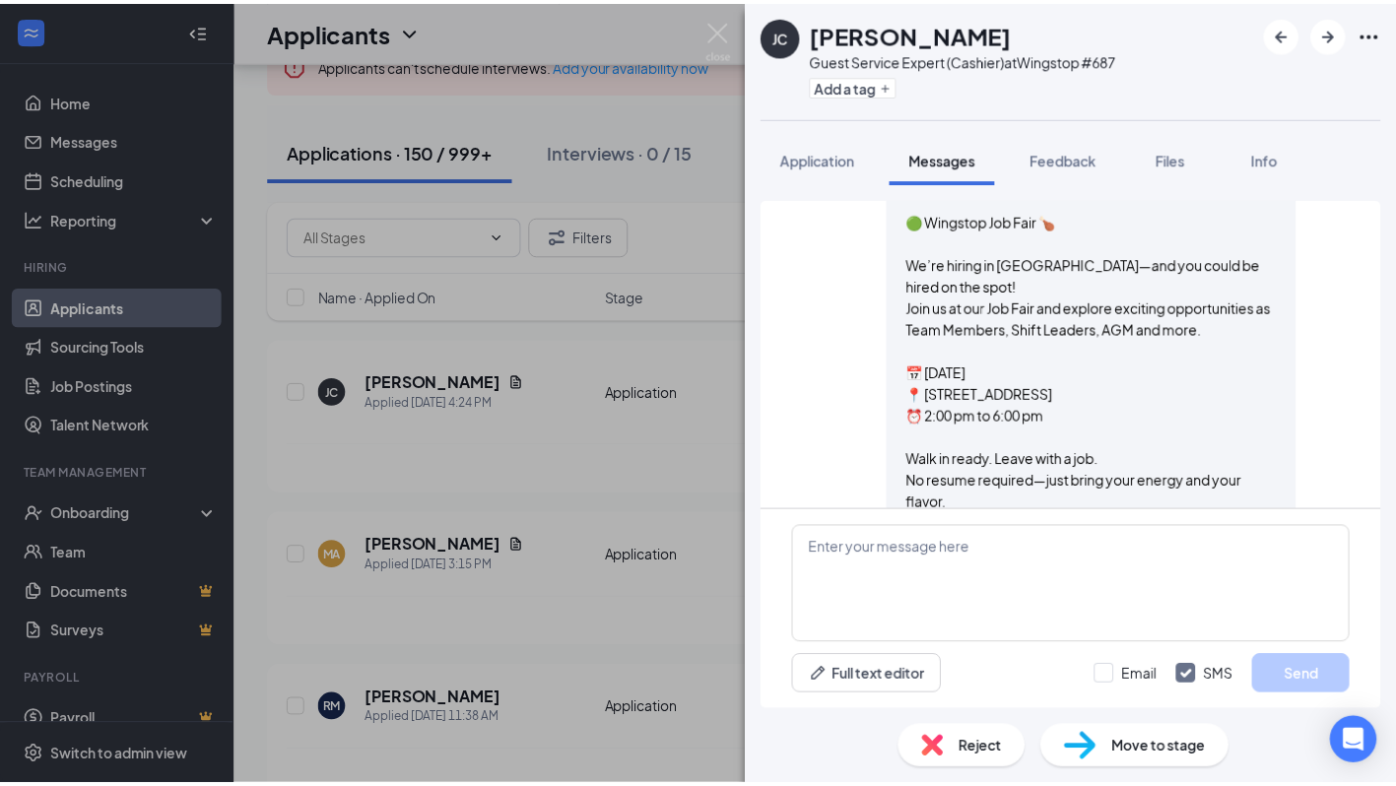
scroll to position [155, 0]
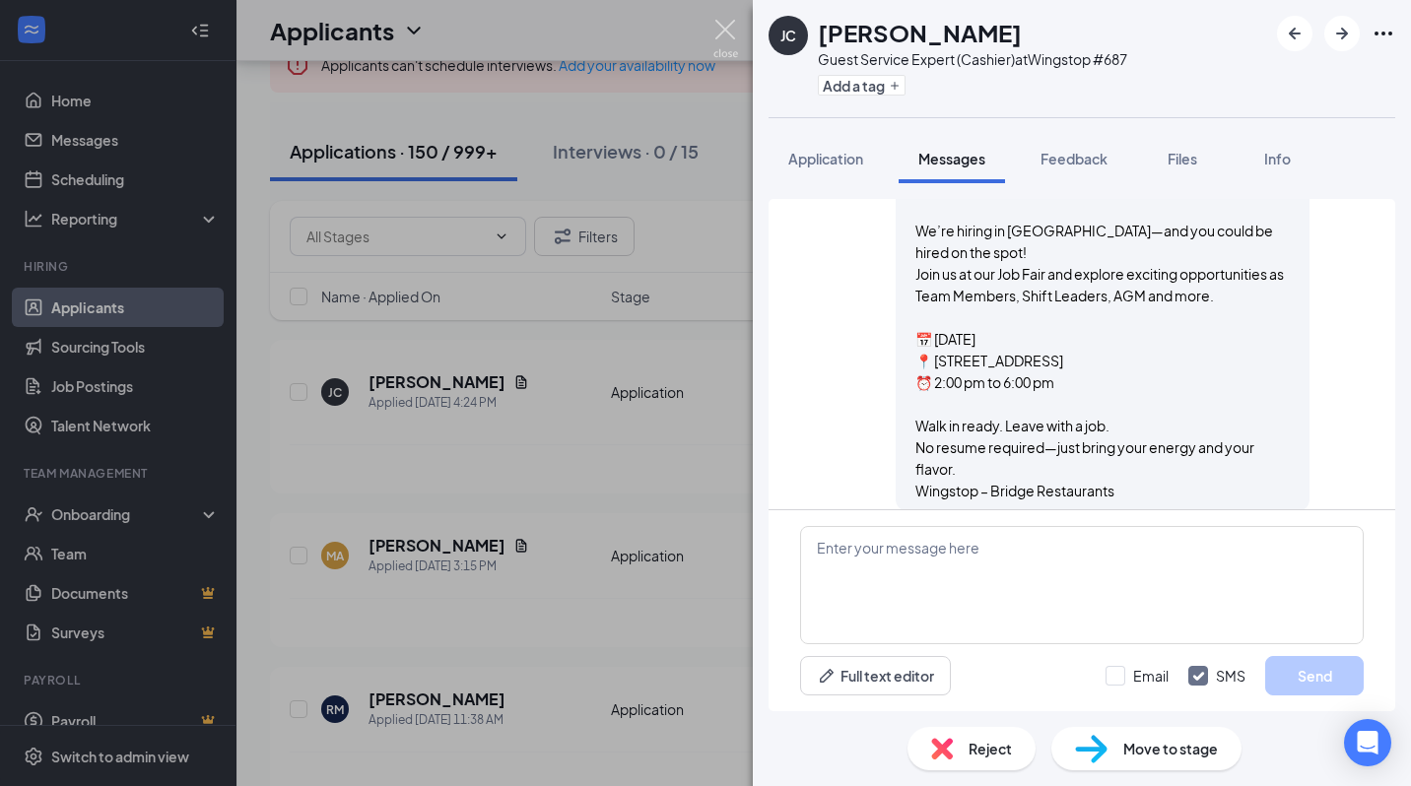
click at [732, 41] on img at bounding box center [725, 39] width 25 height 38
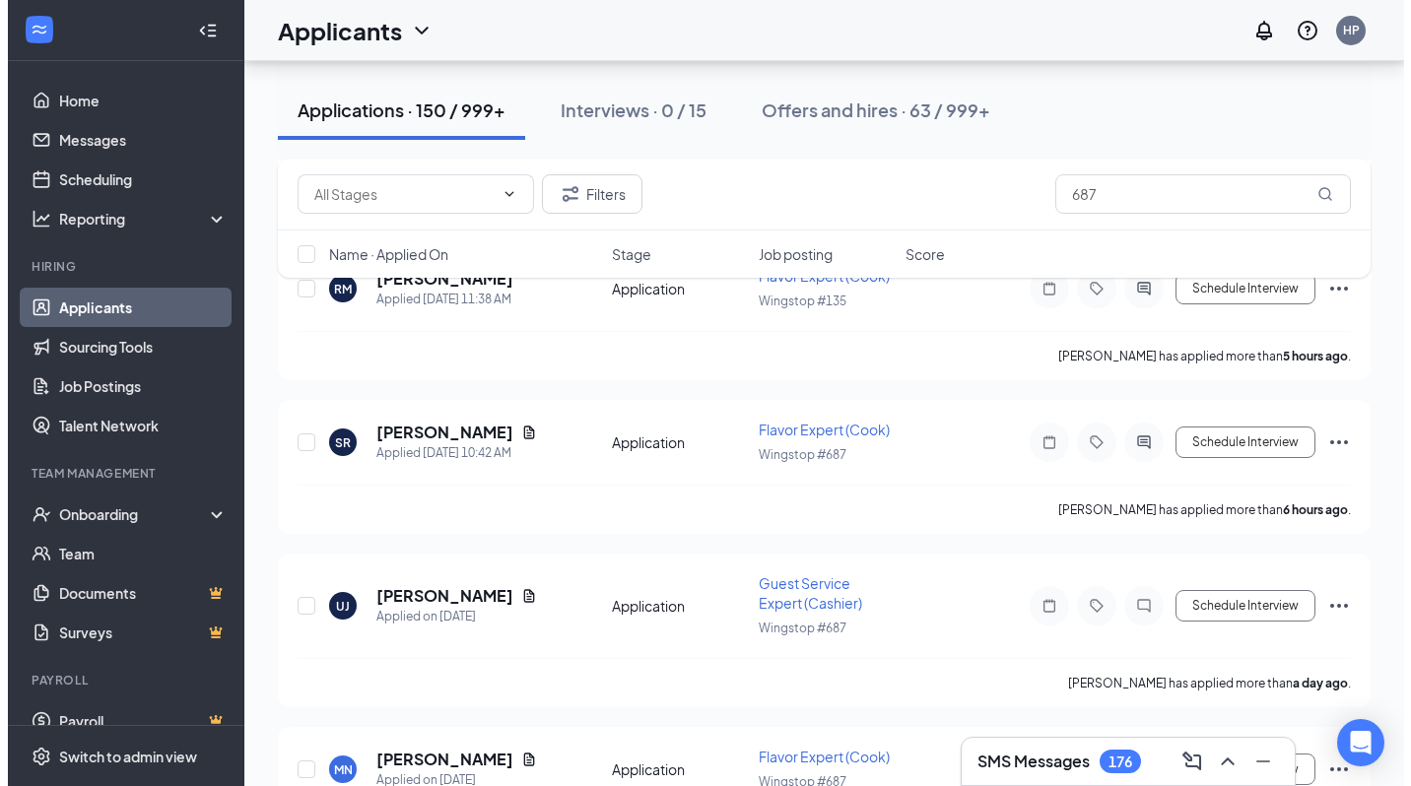
scroll to position [579, 0]
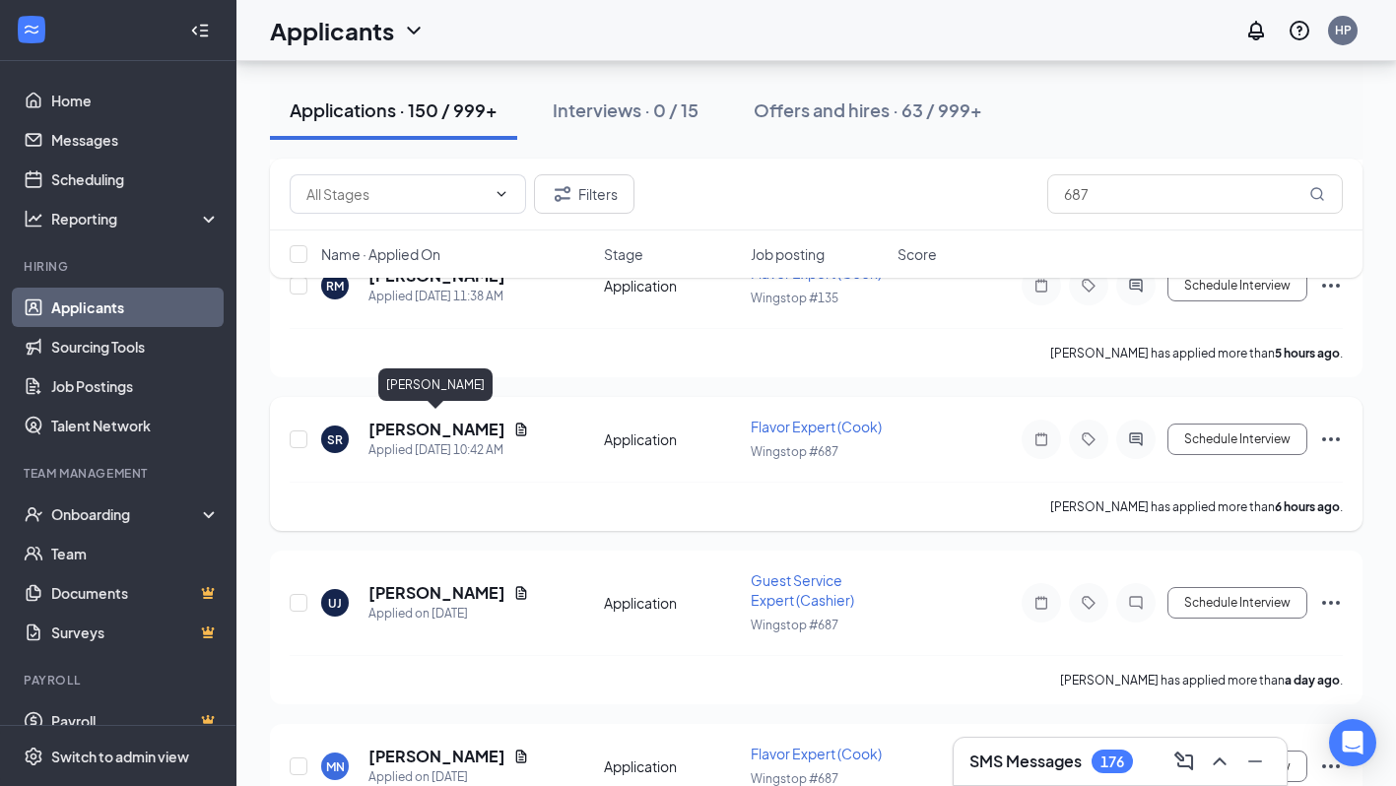
click at [464, 429] on h5 "[PERSON_NAME]" at bounding box center [437, 430] width 137 height 22
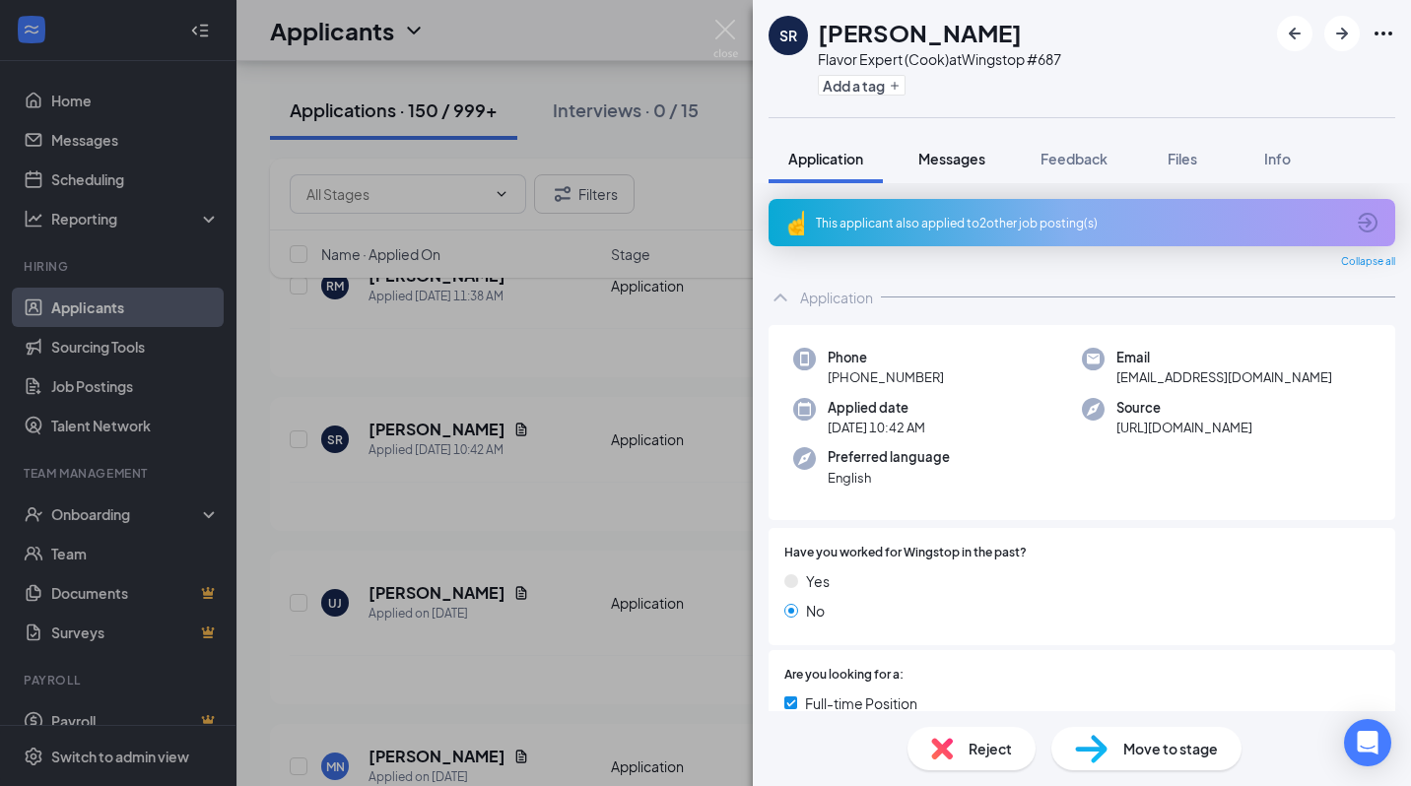
click at [944, 169] on button "Messages" at bounding box center [952, 158] width 106 height 49
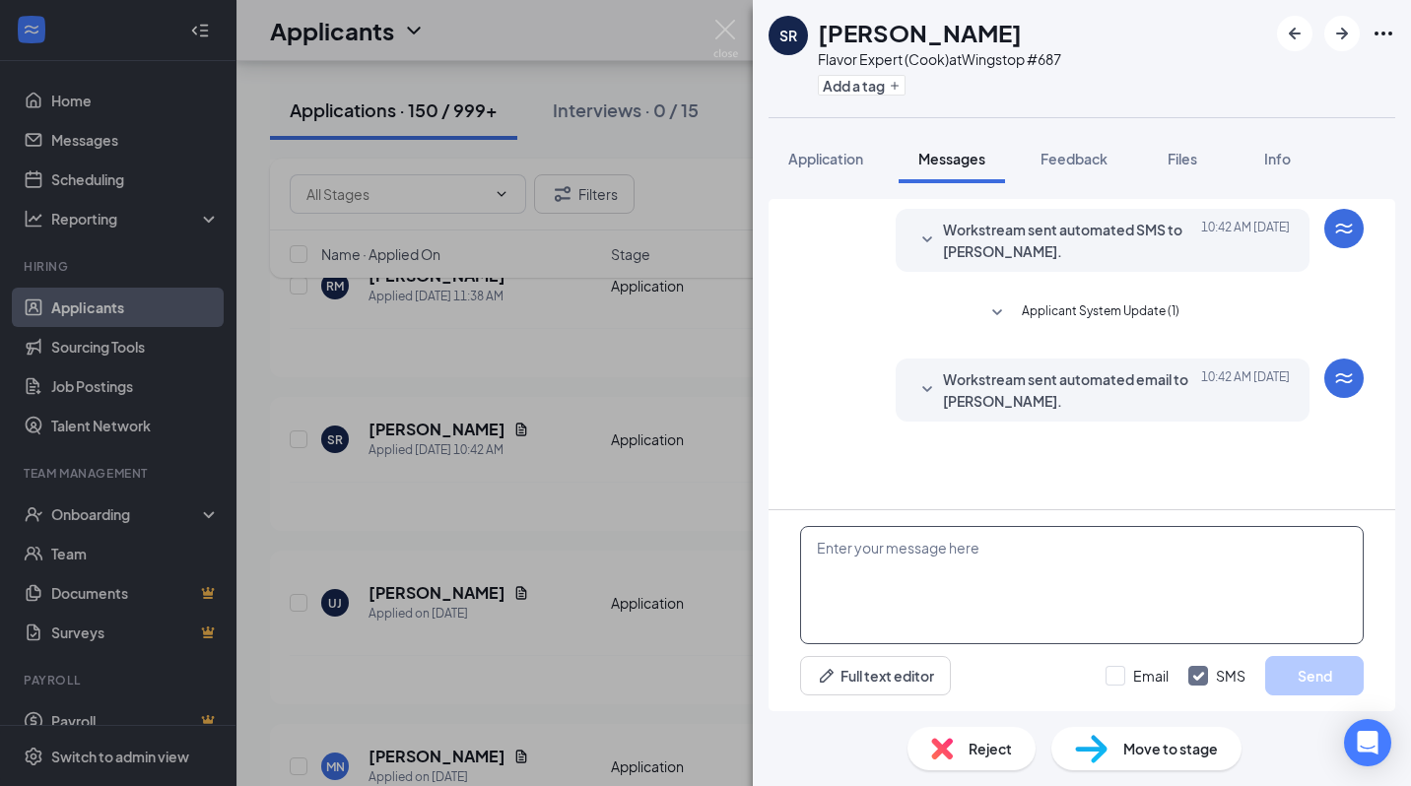
click at [863, 561] on textarea at bounding box center [1082, 585] width 564 height 118
paste textarea "🟢 Wingstop Job Fair 🍗 We’re hiring in [GEOGRAPHIC_DATA]—and you could be hired …"
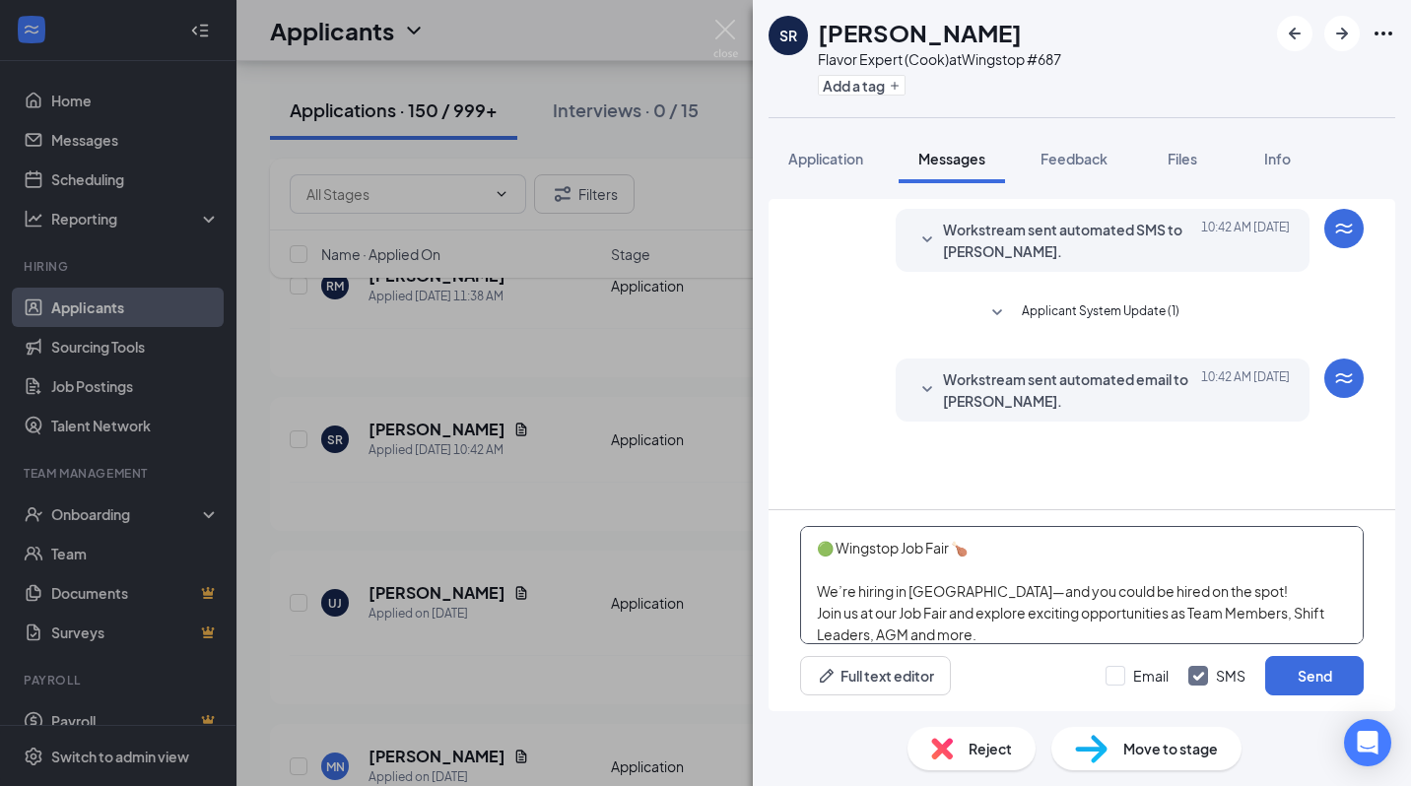
scroll to position [172, 0]
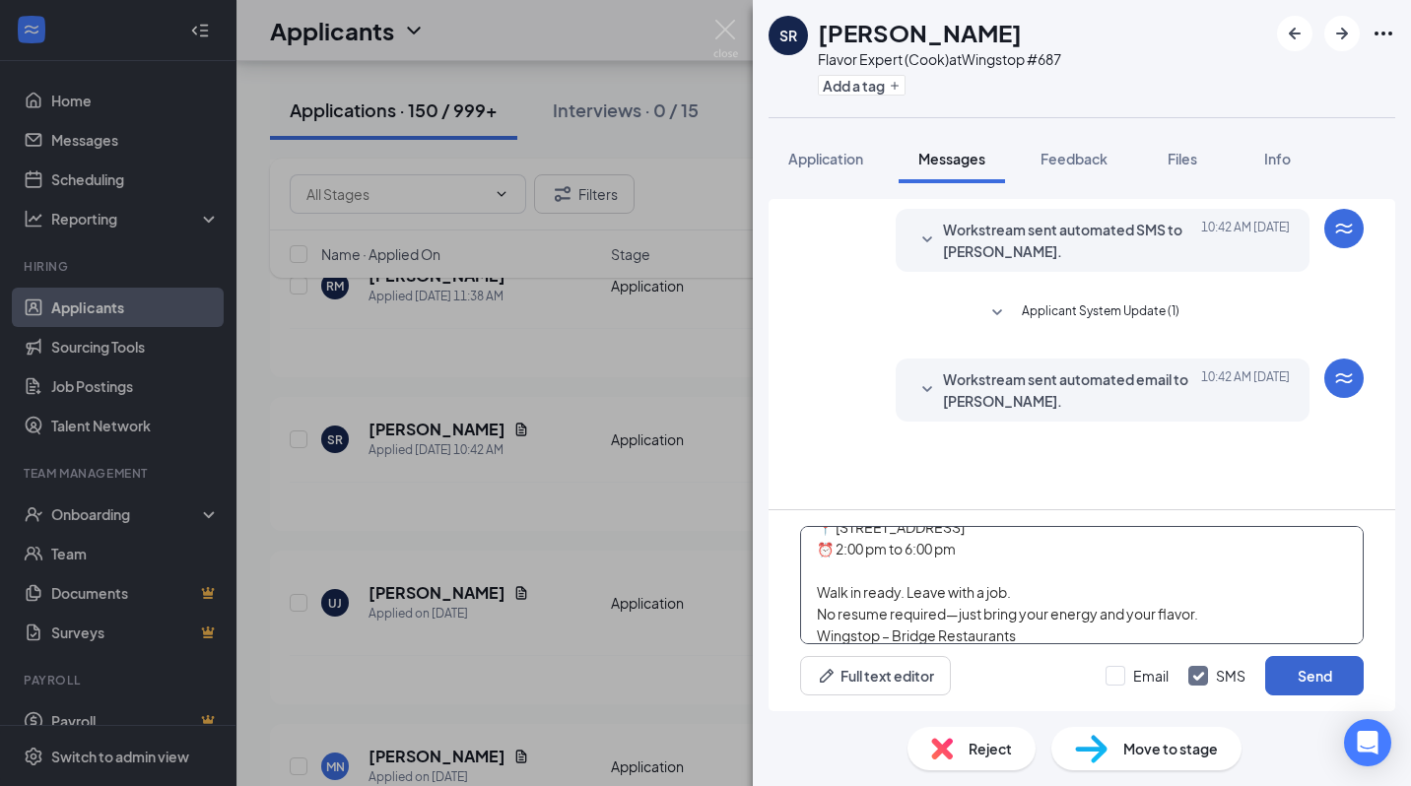
type textarea "🟢 Wingstop Job Fair 🍗 We’re hiring in [GEOGRAPHIC_DATA]—and you could be hired …"
drag, startPoint x: 1298, startPoint y: 683, endPoint x: 997, endPoint y: 446, distance: 382.4
click at [997, 446] on div "Workstream sent automated SMS to [PERSON_NAME]. [DATE] 10:42 AM Hi [PERSON_NAME…" at bounding box center [1082, 354] width 627 height 310
click at [1304, 660] on button "Send" at bounding box center [1314, 675] width 99 height 39
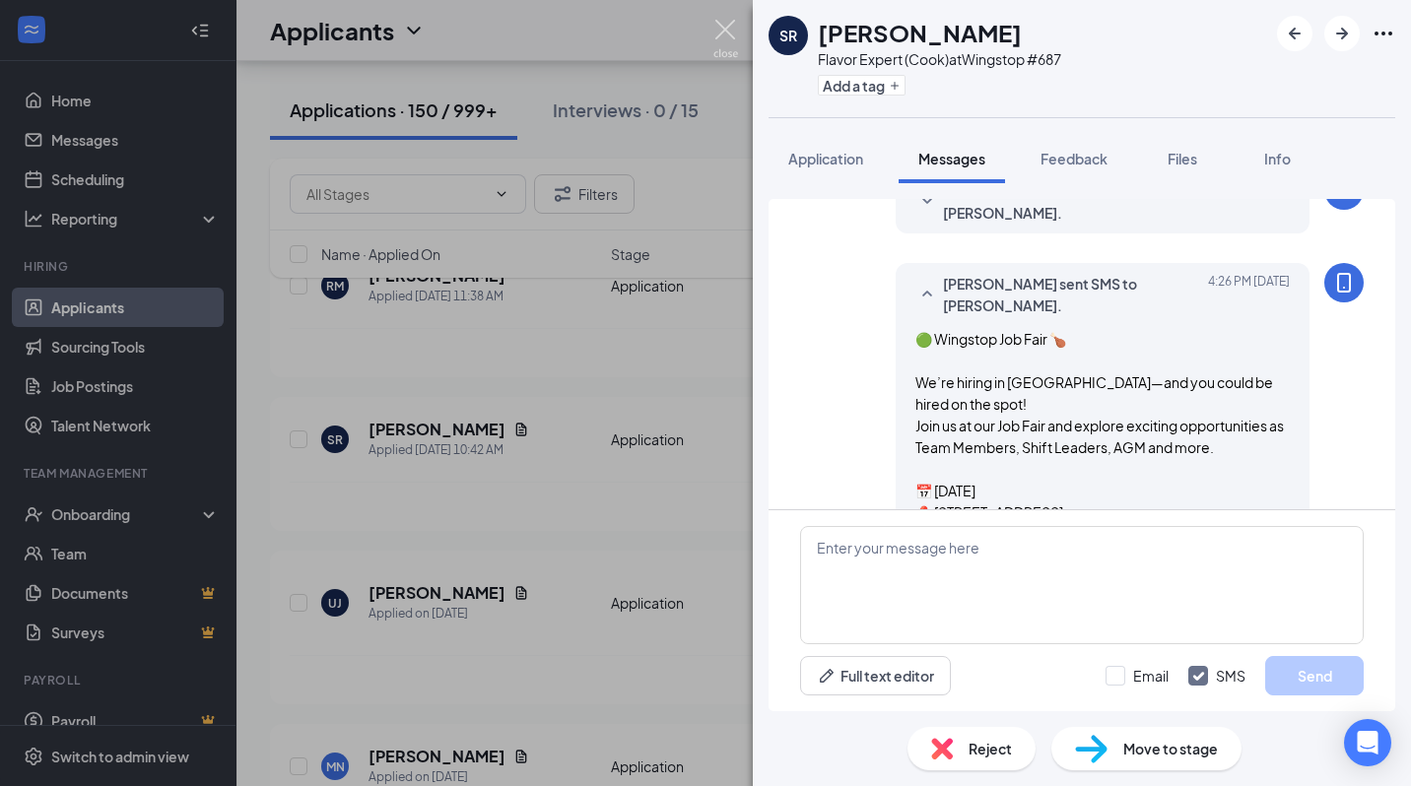
scroll to position [340, 0]
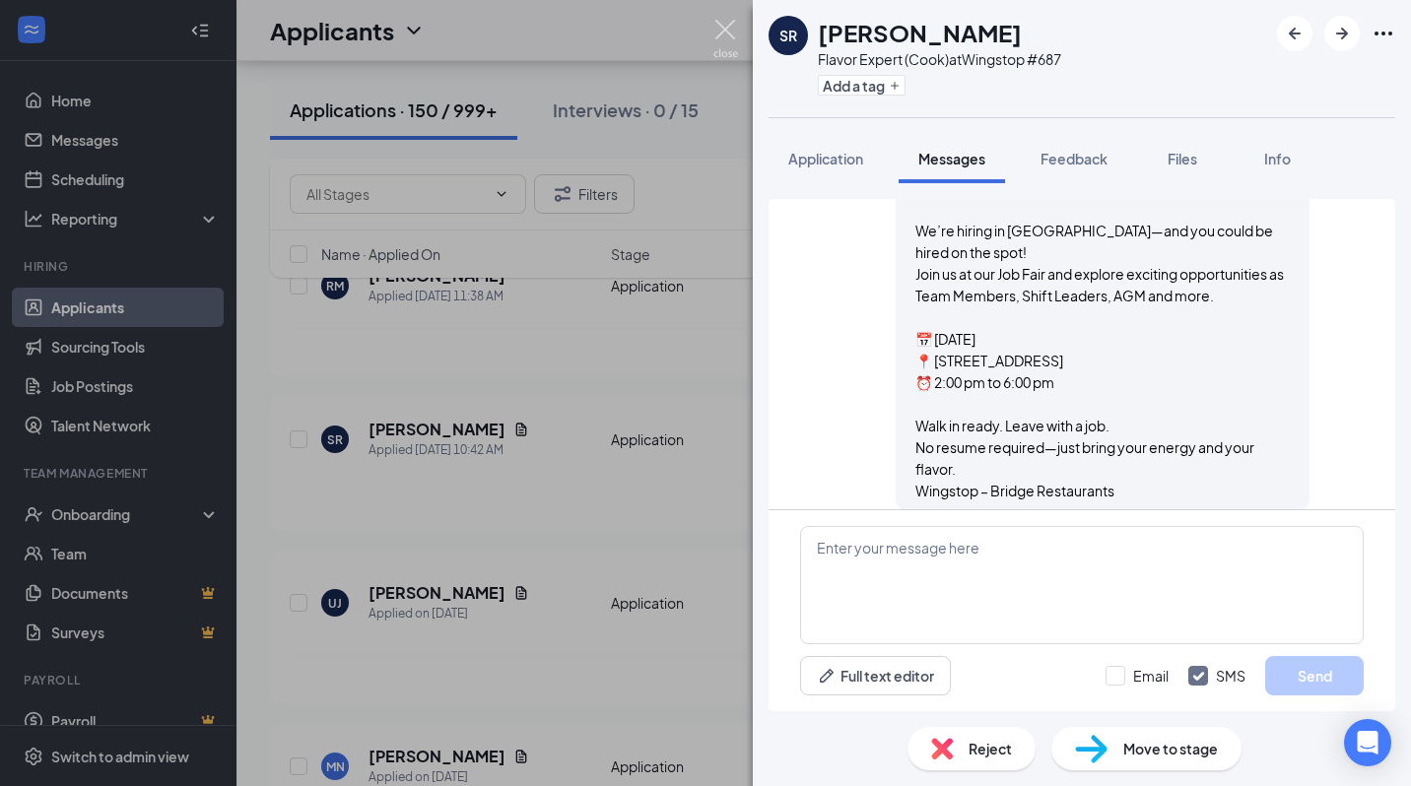
click at [715, 37] on img at bounding box center [725, 39] width 25 height 38
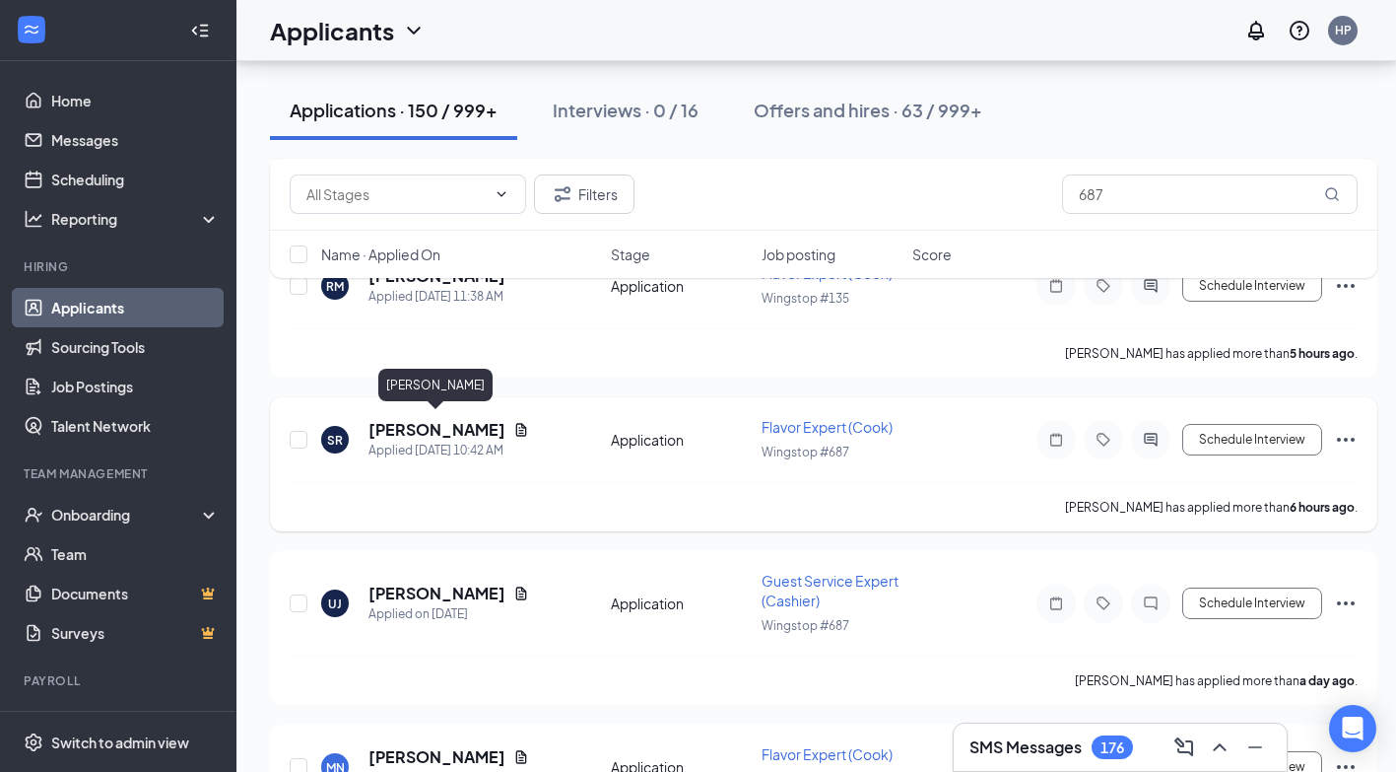
click at [454, 428] on h5 "[PERSON_NAME]" at bounding box center [437, 430] width 137 height 22
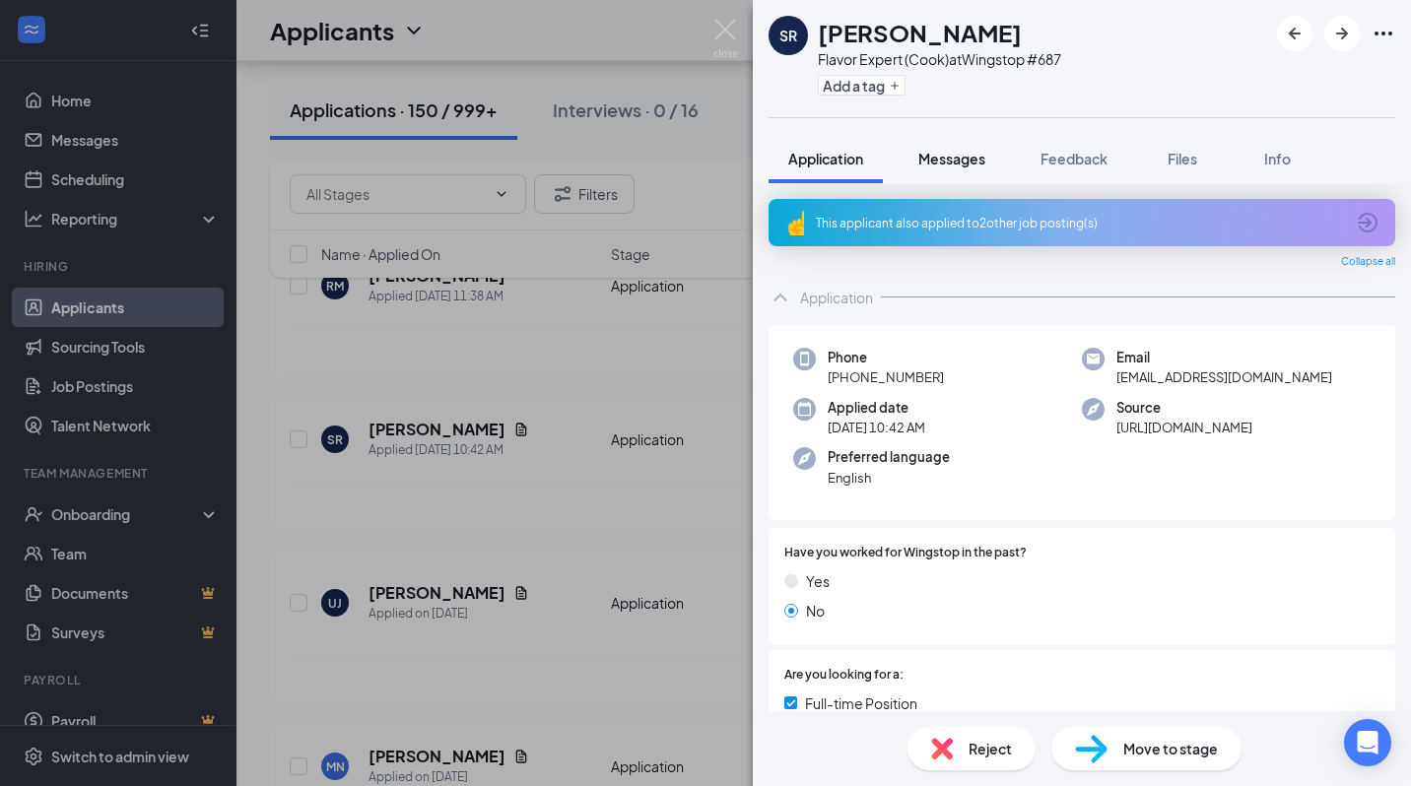
click at [948, 158] on span "Messages" at bounding box center [951, 159] width 67 height 18
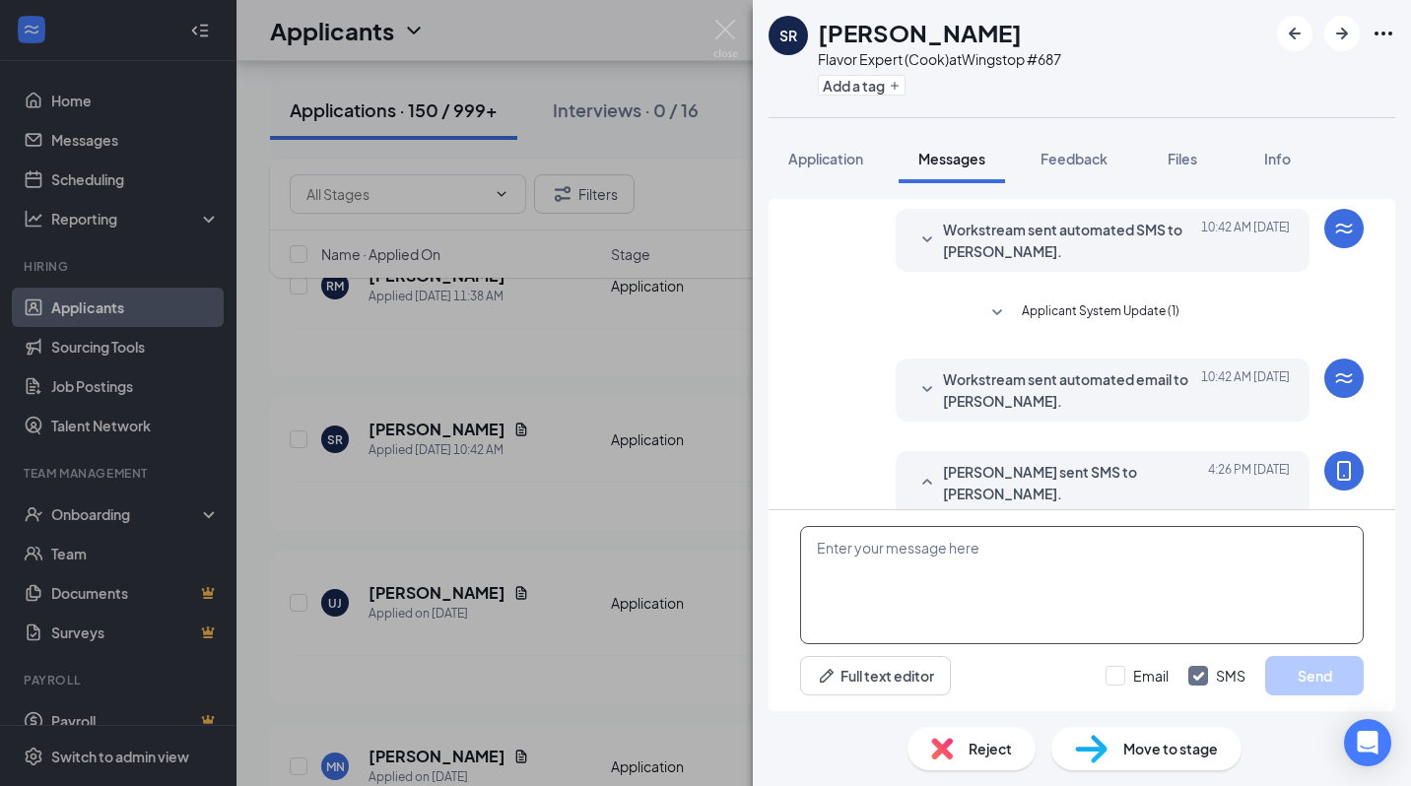
click at [947, 562] on textarea at bounding box center [1082, 585] width 564 height 118
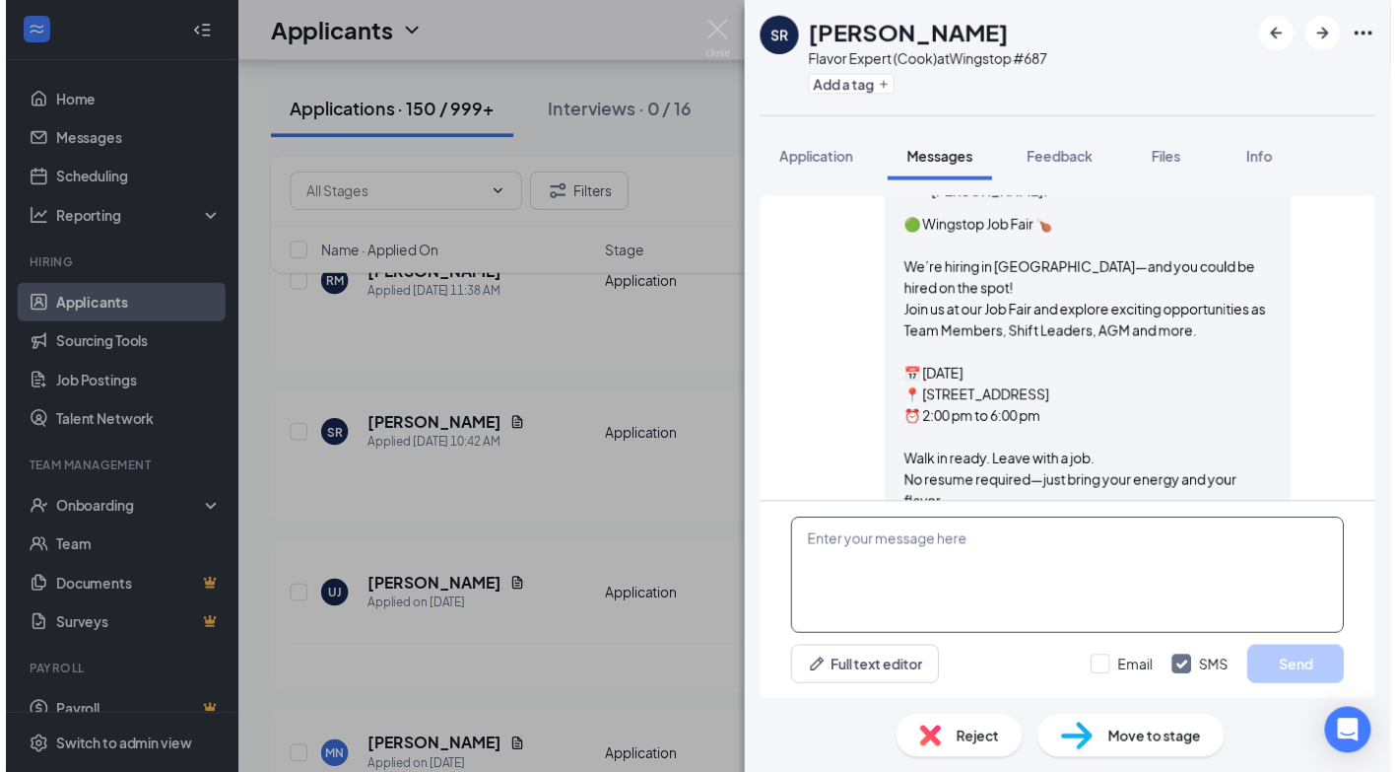
scroll to position [340, 0]
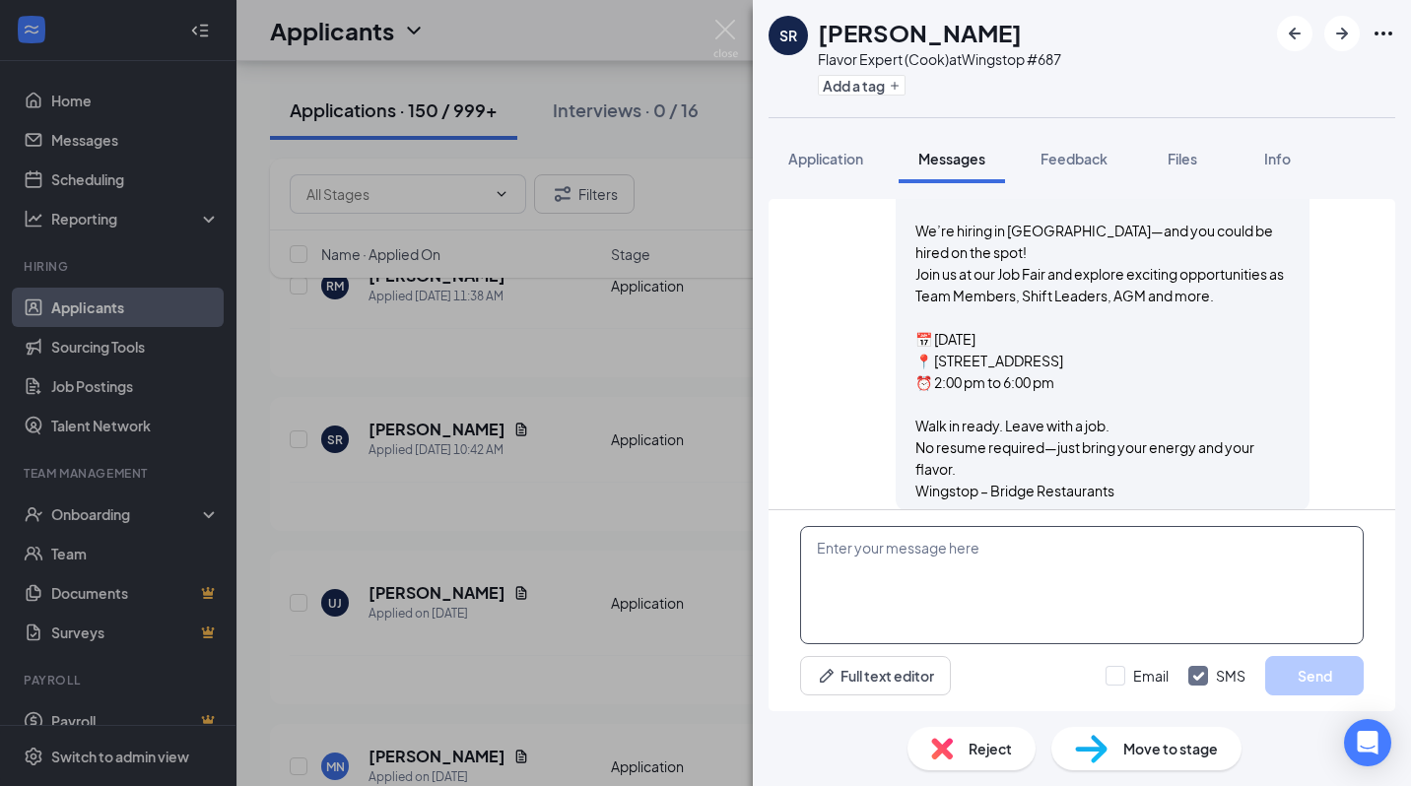
click at [947, 561] on textarea at bounding box center [1082, 585] width 564 height 118
click at [427, 514] on div "SR [PERSON_NAME] Flavor Expert (Cook) at Wingstop #687 Add a tag Application Me…" at bounding box center [705, 393] width 1411 height 786
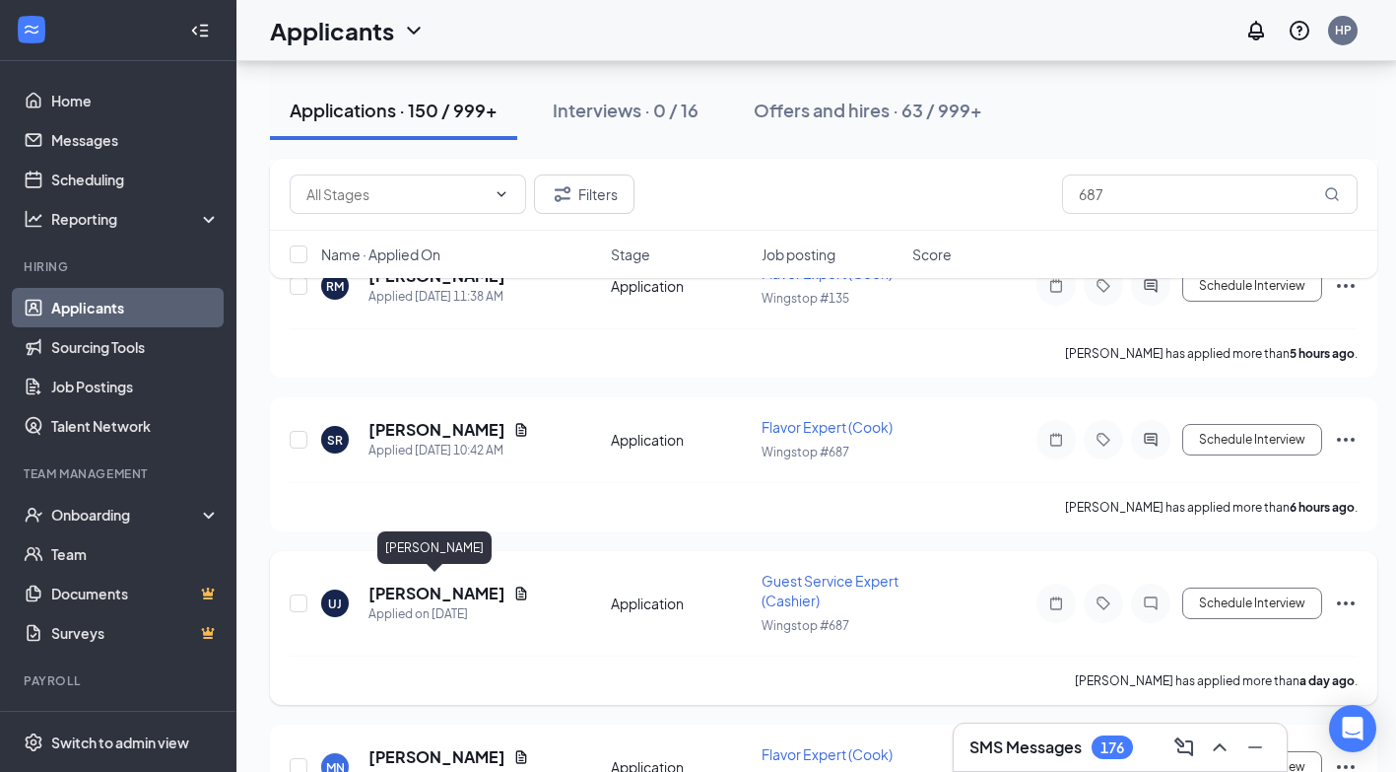
click at [483, 587] on h5 "[PERSON_NAME]" at bounding box center [437, 593] width 137 height 22
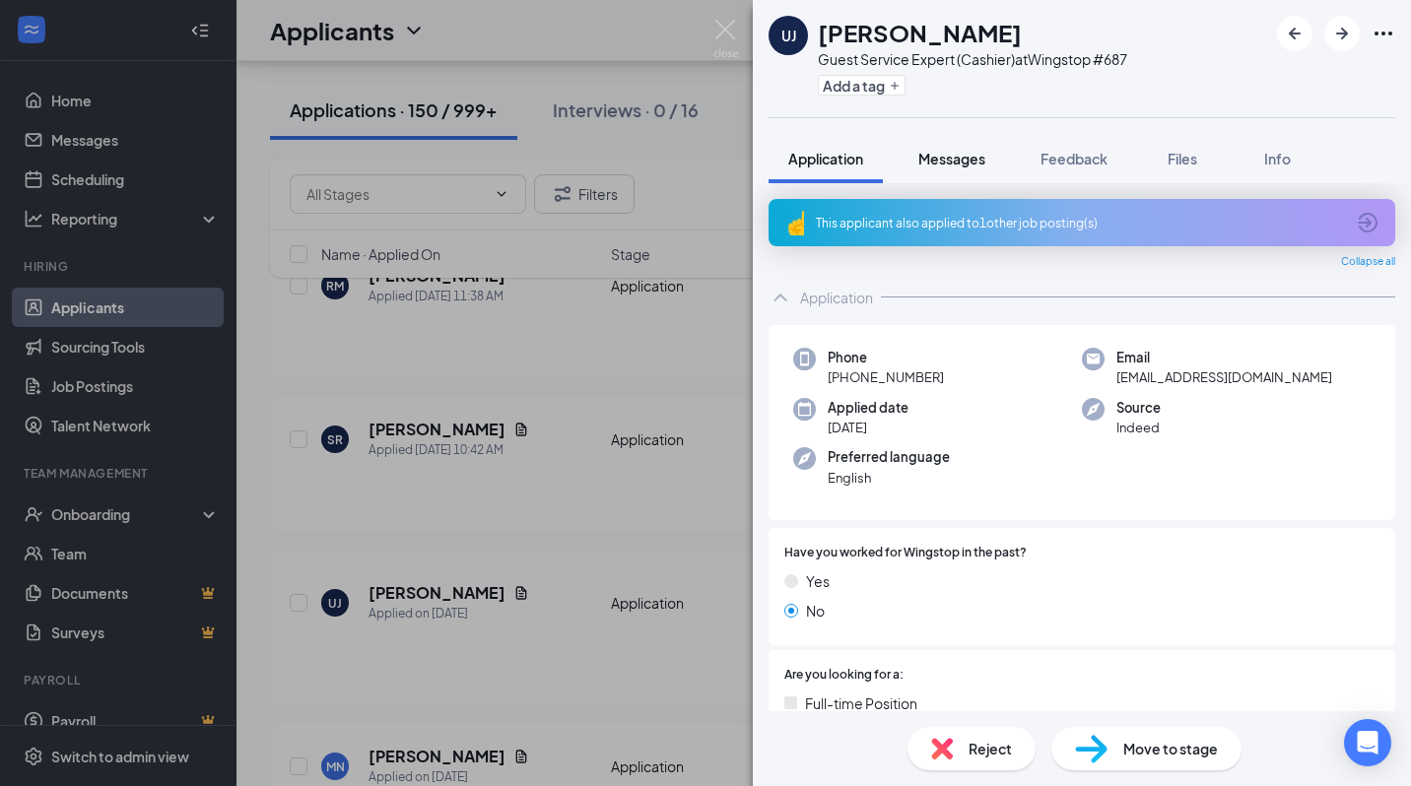
click at [931, 166] on span "Messages" at bounding box center [951, 159] width 67 height 18
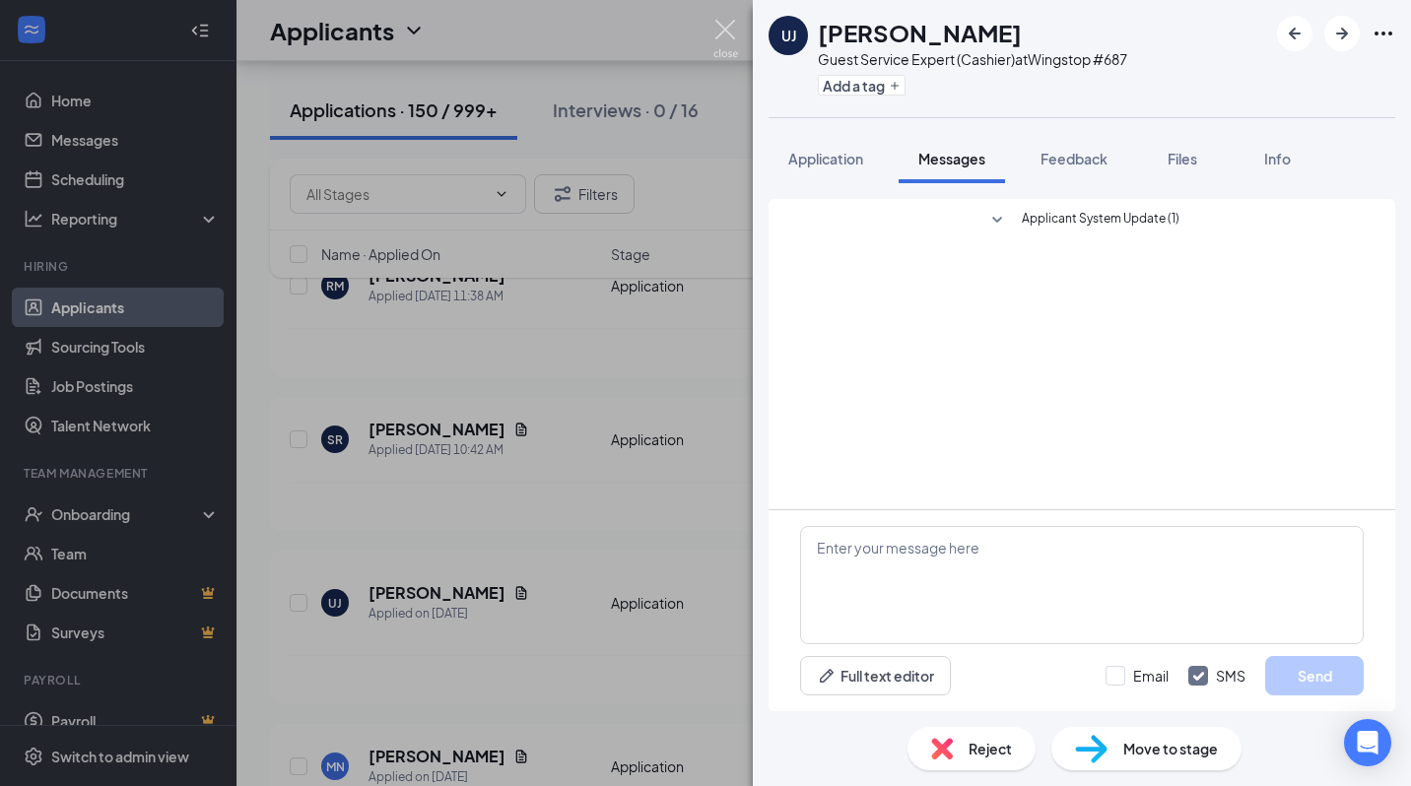
click at [735, 43] on img at bounding box center [725, 39] width 25 height 38
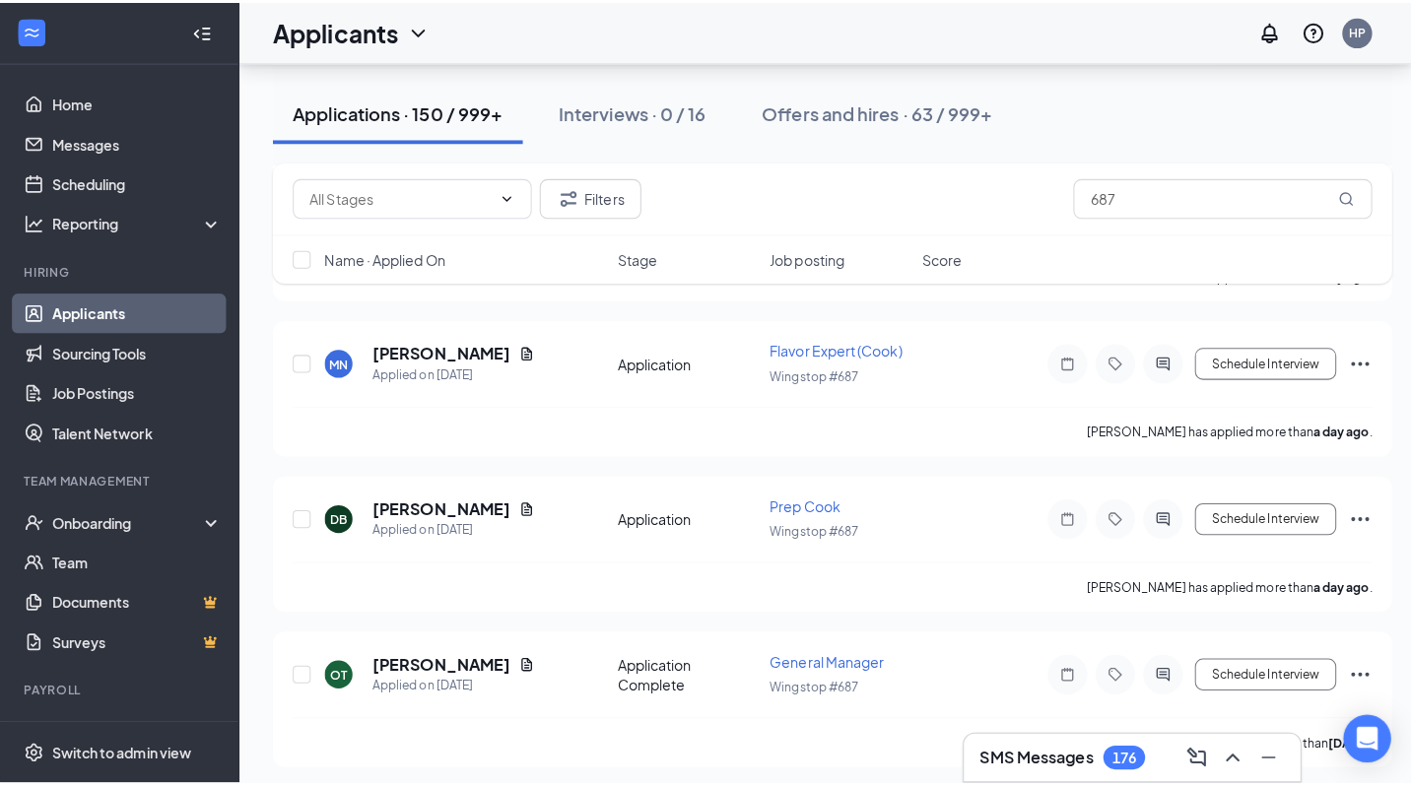
scroll to position [1003, 0]
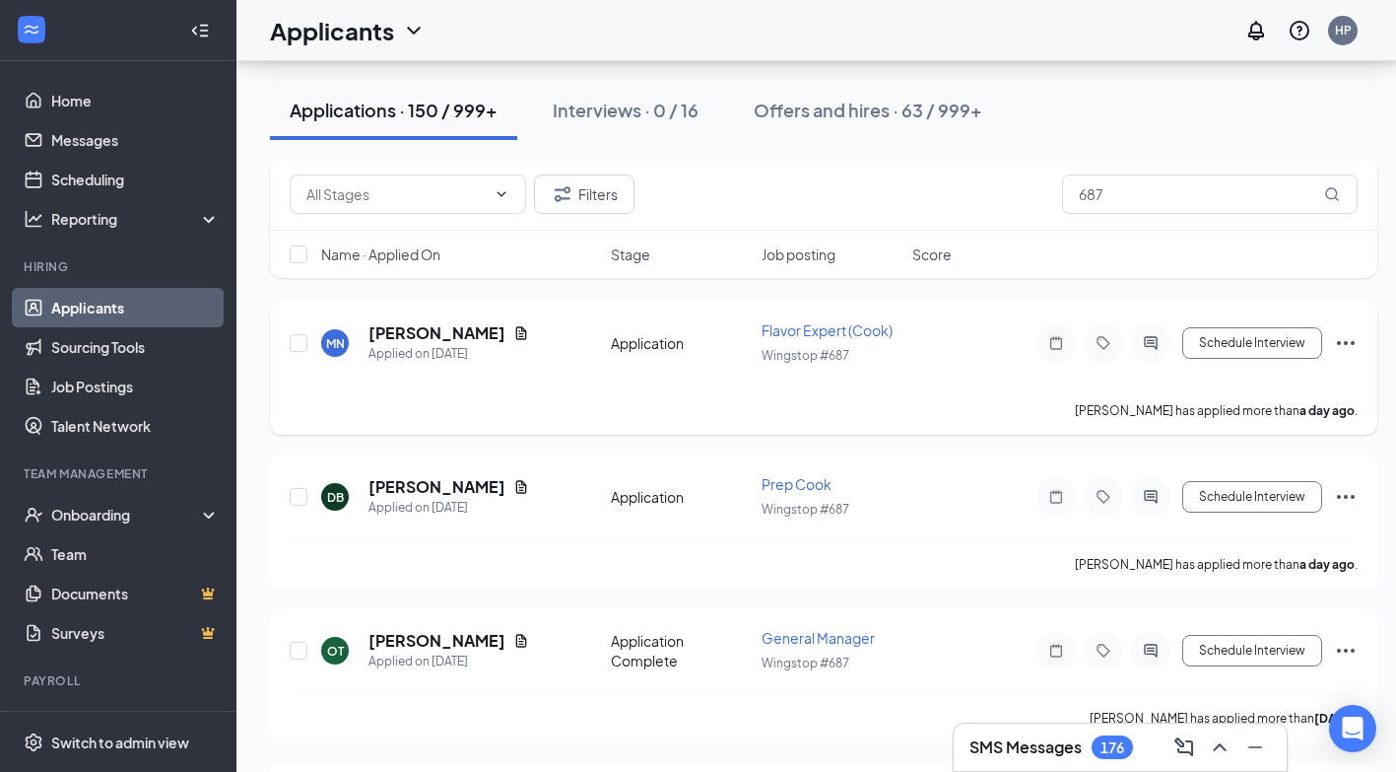
click at [1142, 343] on div at bounding box center [1150, 342] width 39 height 39
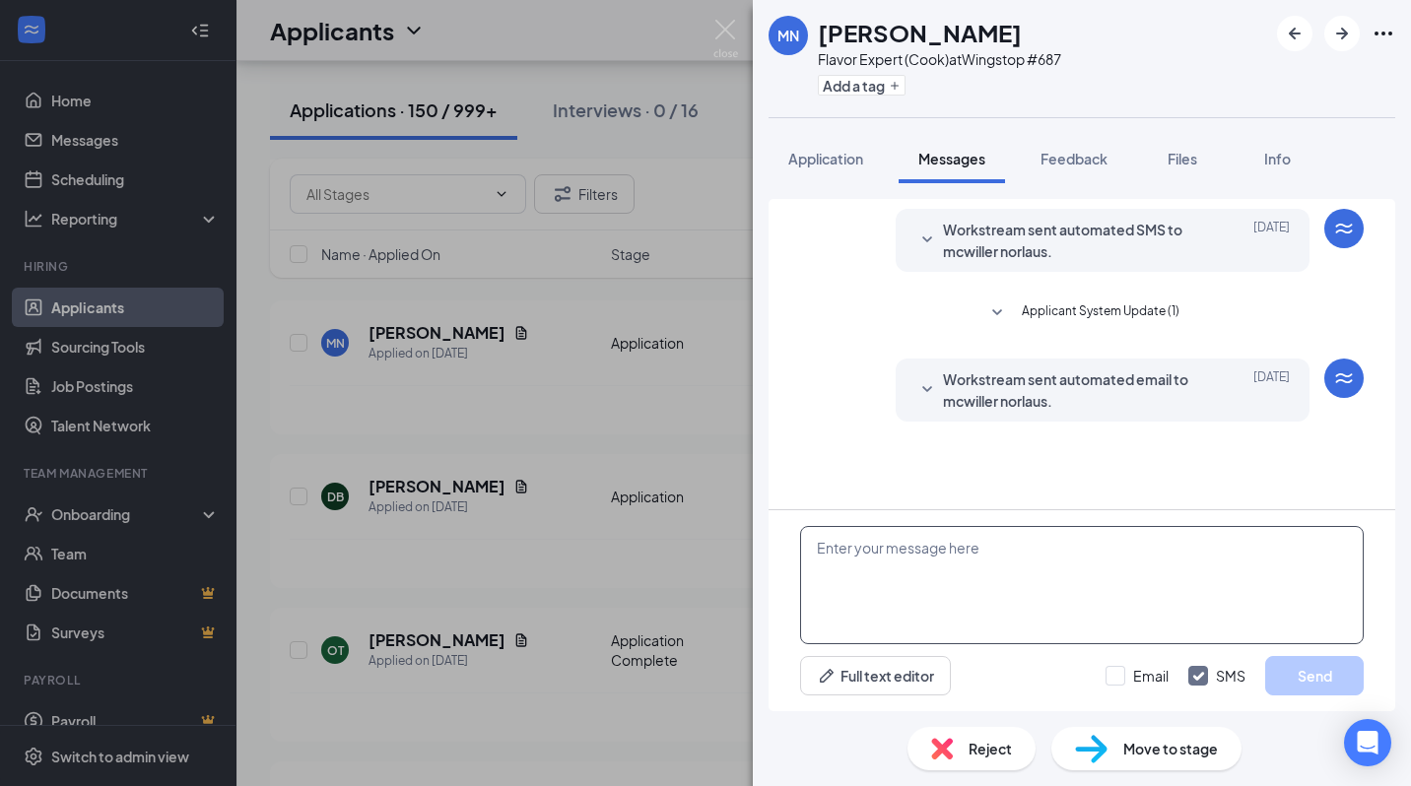
click at [952, 532] on textarea at bounding box center [1082, 585] width 564 height 118
click at [856, 623] on textarea at bounding box center [1082, 585] width 564 height 118
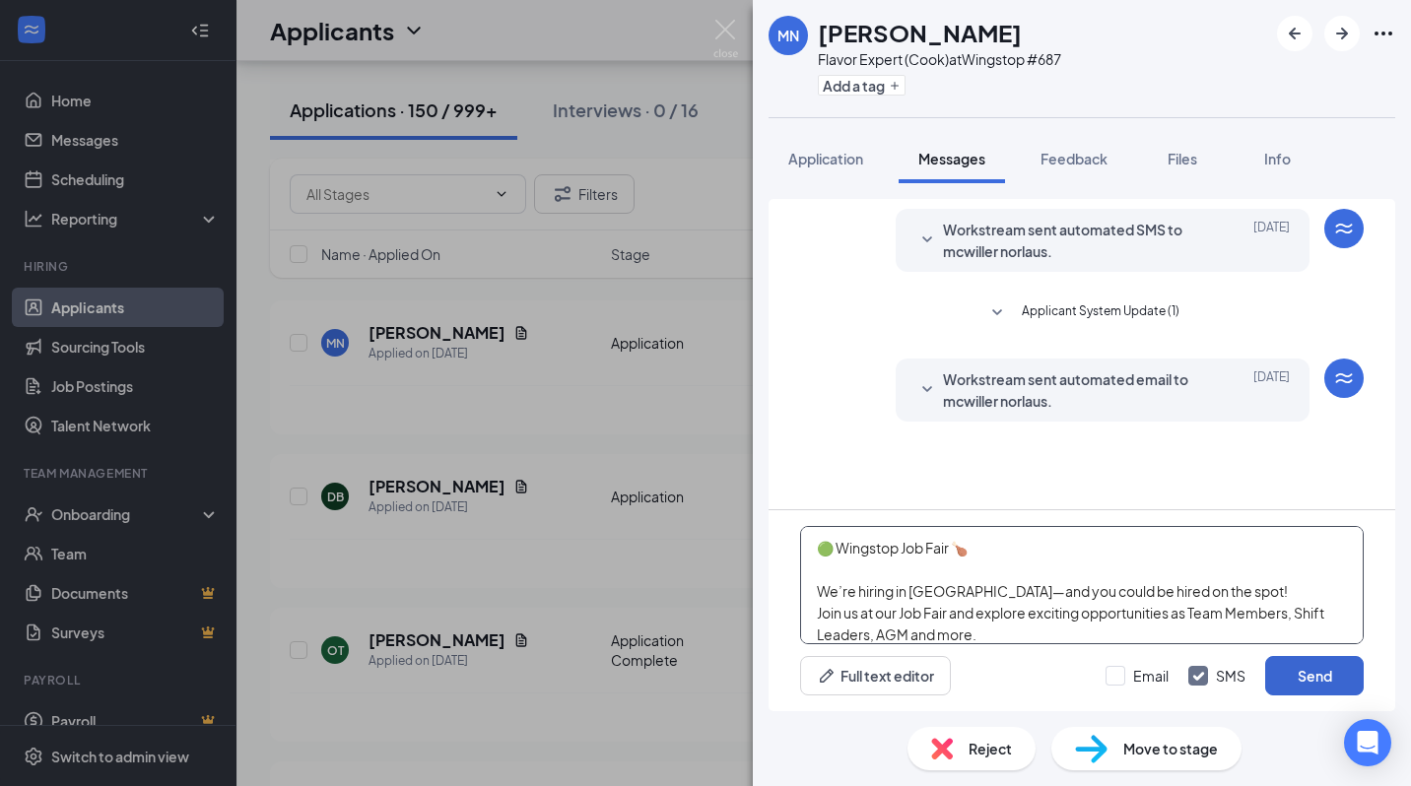
scroll to position [172, 0]
type textarea "🟢 Wingstop Job Fair 🍗 We’re hiring in [GEOGRAPHIC_DATA]—and you could be hired …"
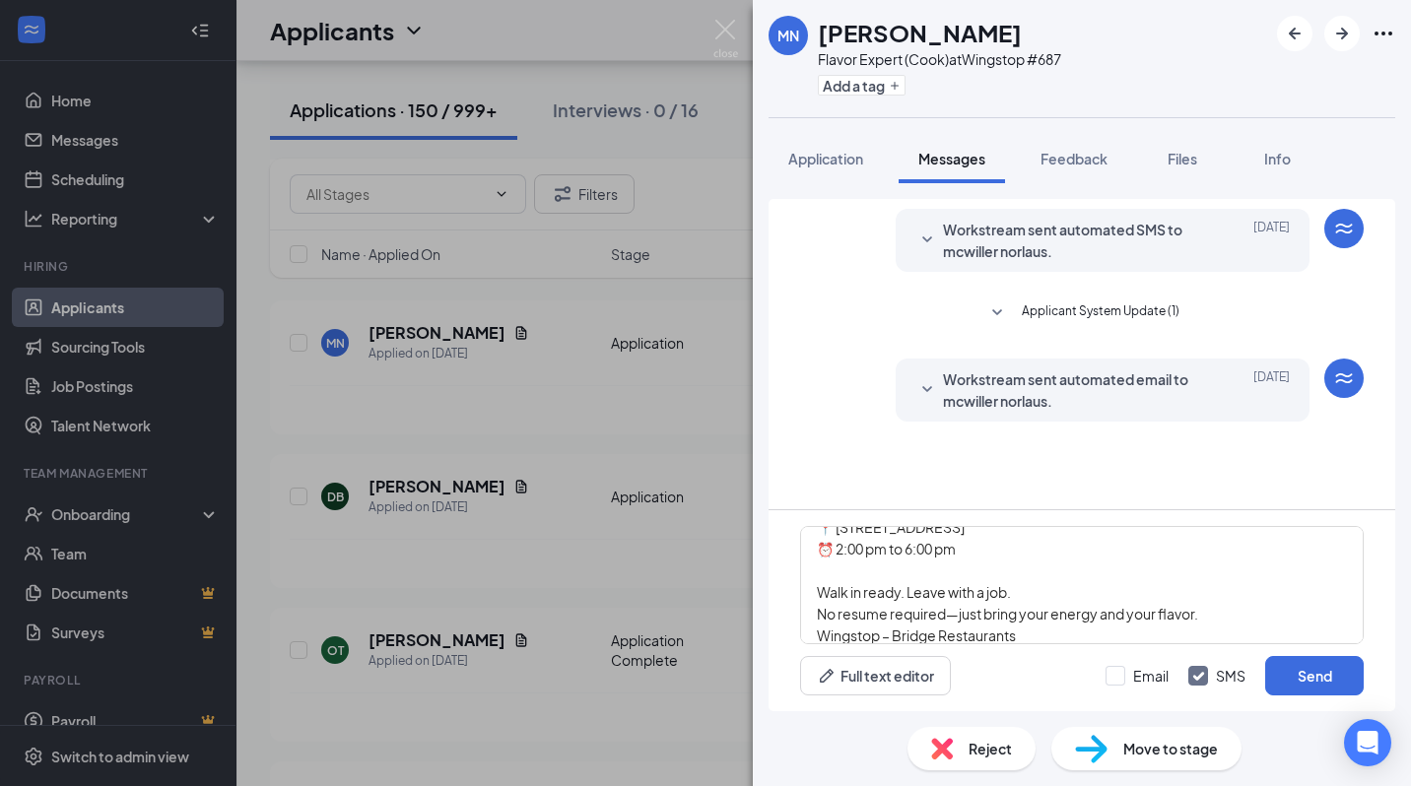
drag, startPoint x: 1283, startPoint y: 680, endPoint x: 1006, endPoint y: 505, distance: 327.8
click at [1006, 505] on div "Workstream sent automated SMS to mcwiller norlaus. [DATE] Hi [PERSON_NAME], tha…" at bounding box center [1082, 354] width 627 height 310
click at [1300, 689] on button "Send" at bounding box center [1314, 675] width 99 height 39
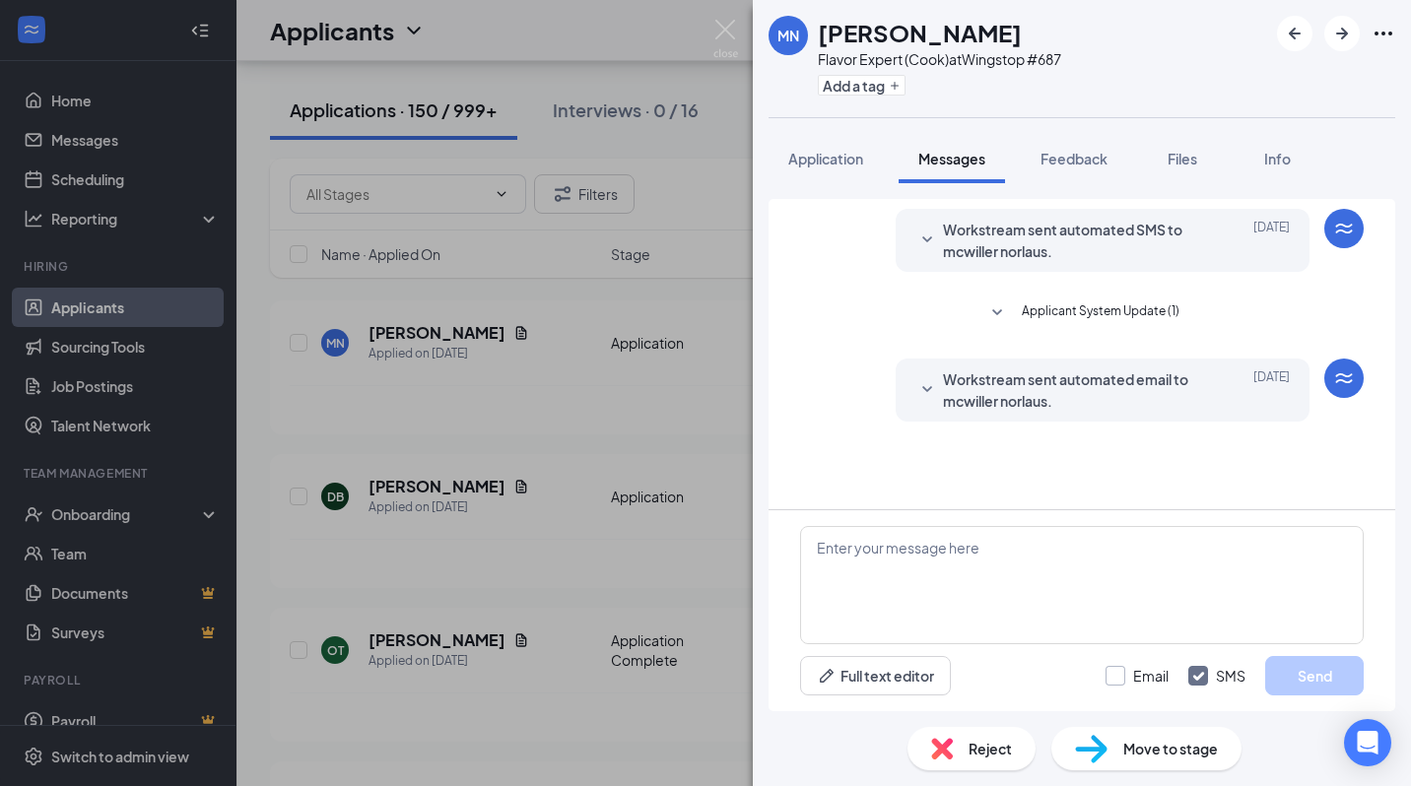
scroll to position [0, 0]
click at [1122, 685] on input "Email" at bounding box center [1137, 676] width 63 height 20
checkbox input "true"
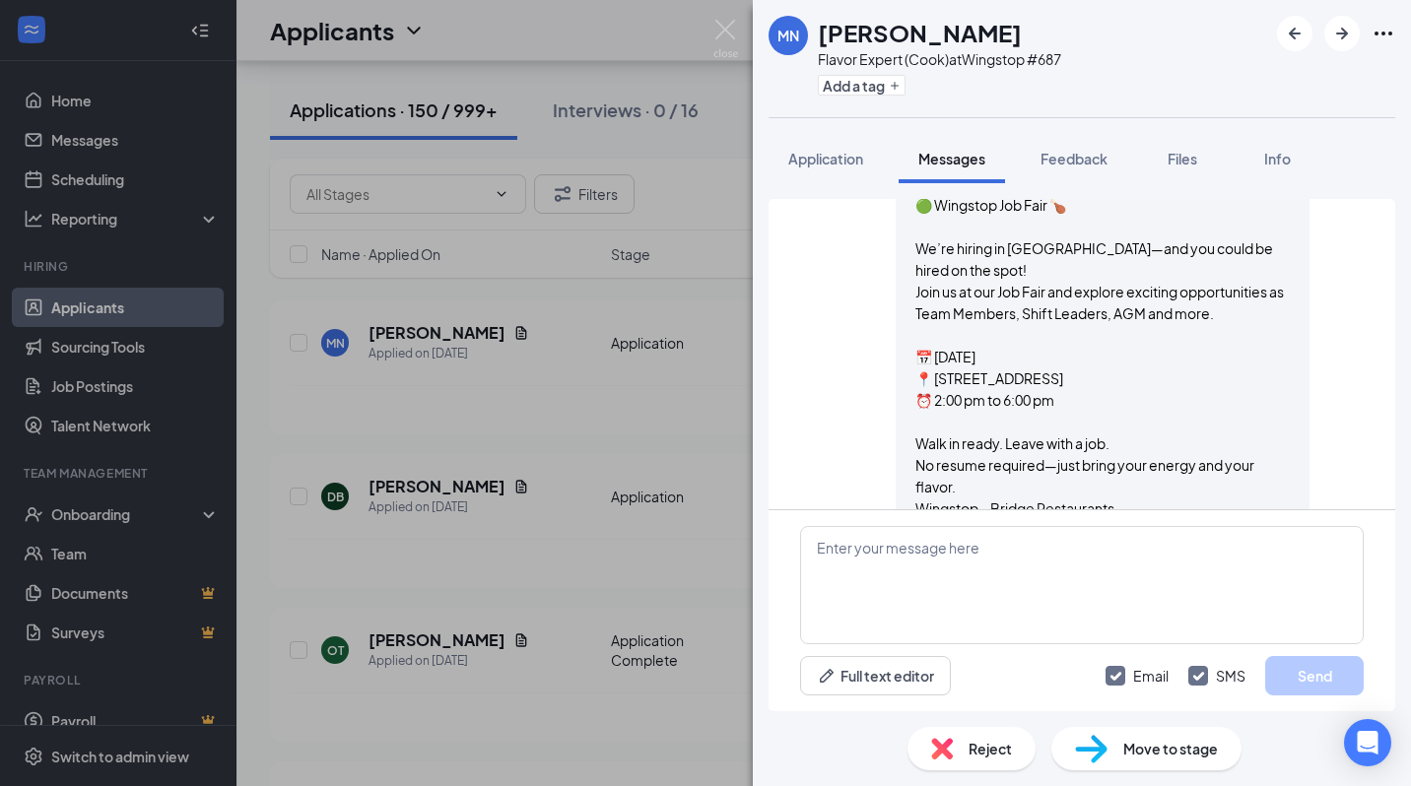
scroll to position [340, 0]
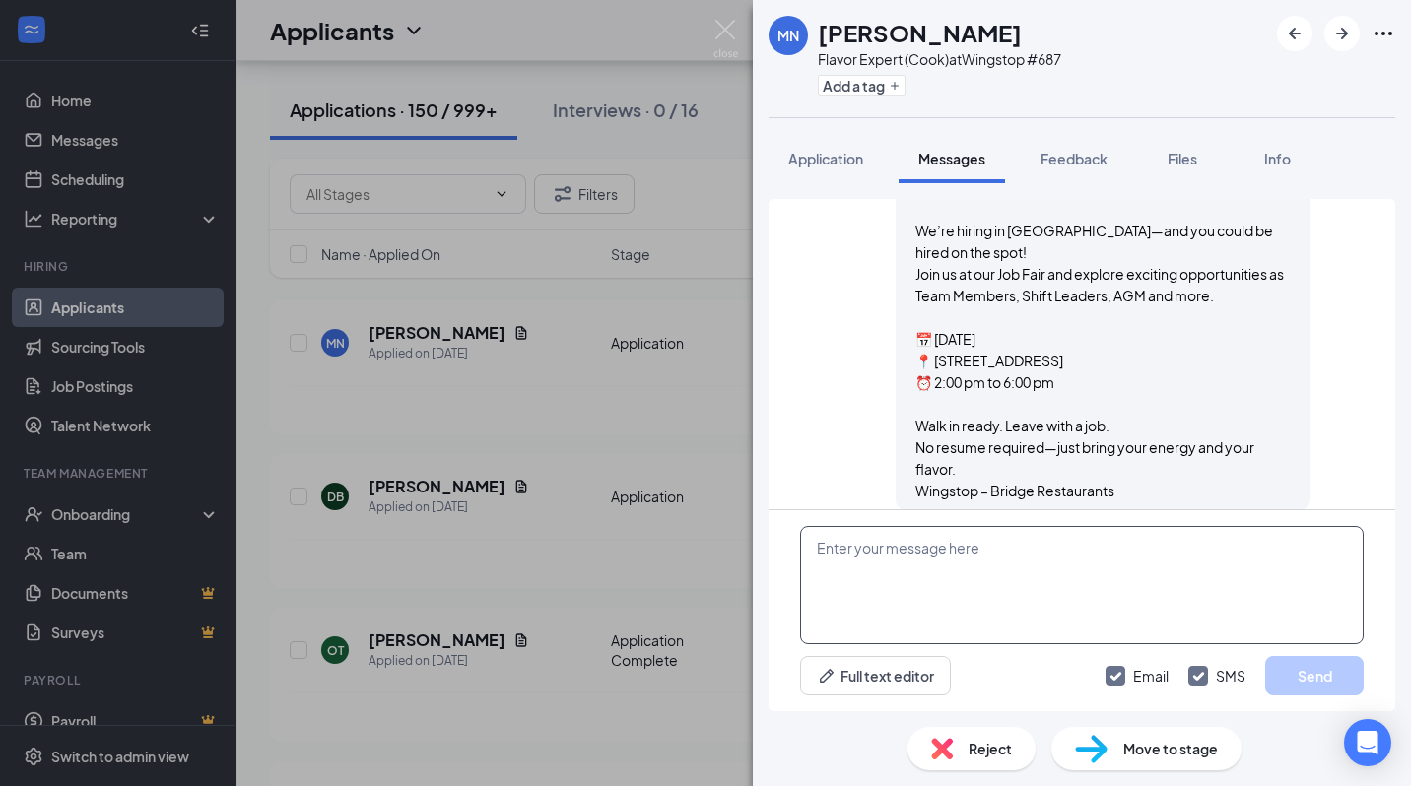
click at [1046, 603] on textarea at bounding box center [1082, 585] width 564 height 118
paste textarea "🟢 Wingstop Job Fair 🍗 We’re hiring in [GEOGRAPHIC_DATA]—and you could be hired …"
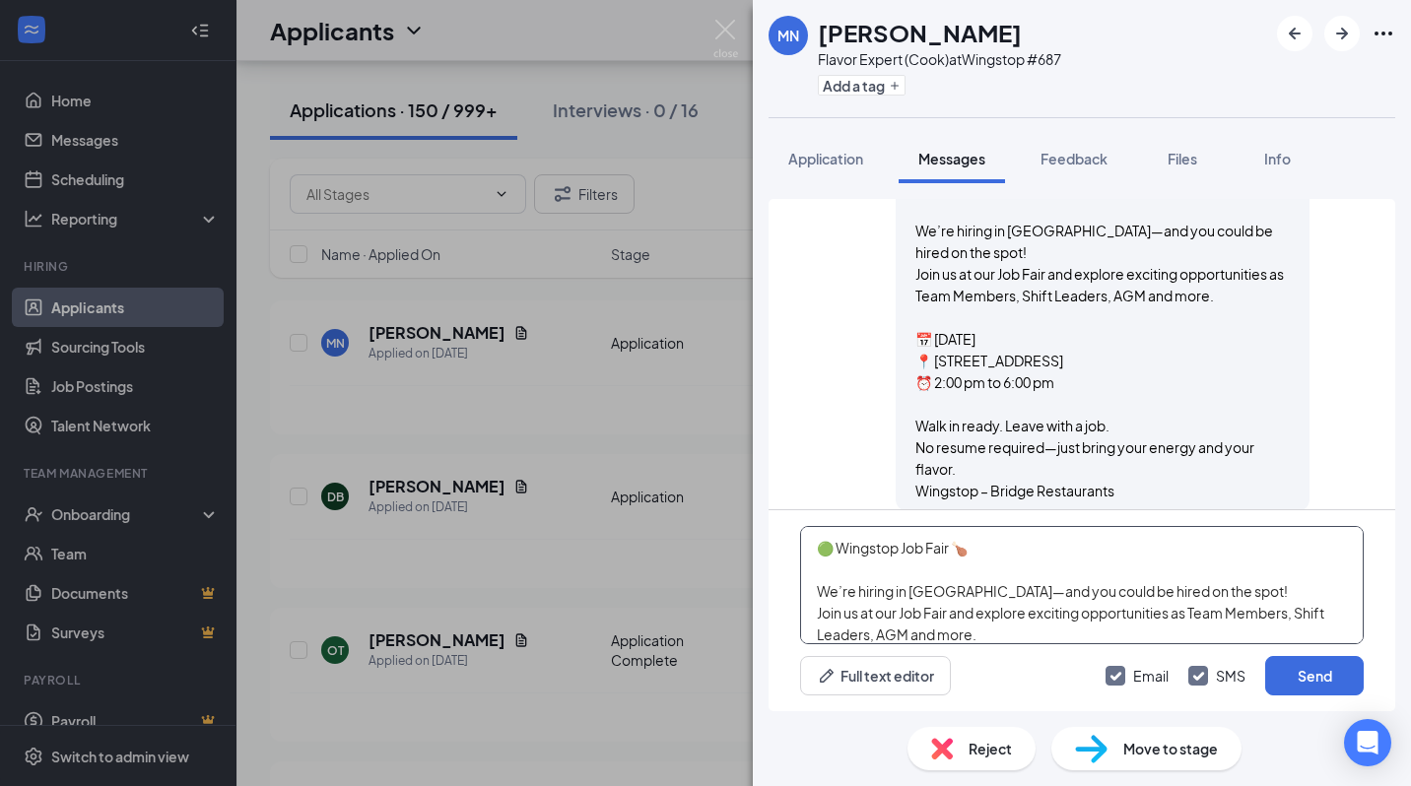
scroll to position [172, 0]
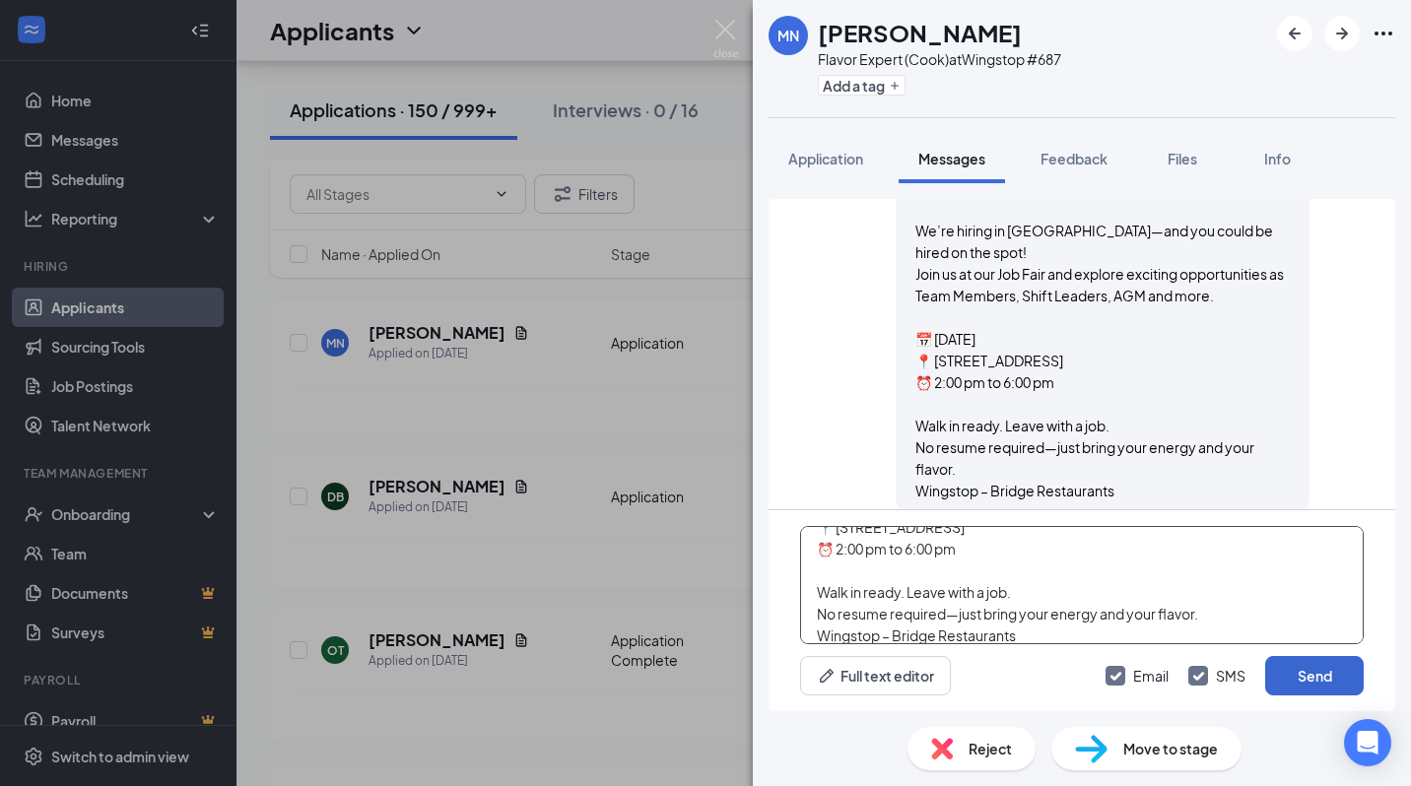
type textarea "🟢 Wingstop Job Fair 🍗 We’re hiring in [GEOGRAPHIC_DATA]—and you could be hired …"
click at [1320, 679] on button "Send" at bounding box center [1314, 675] width 99 height 39
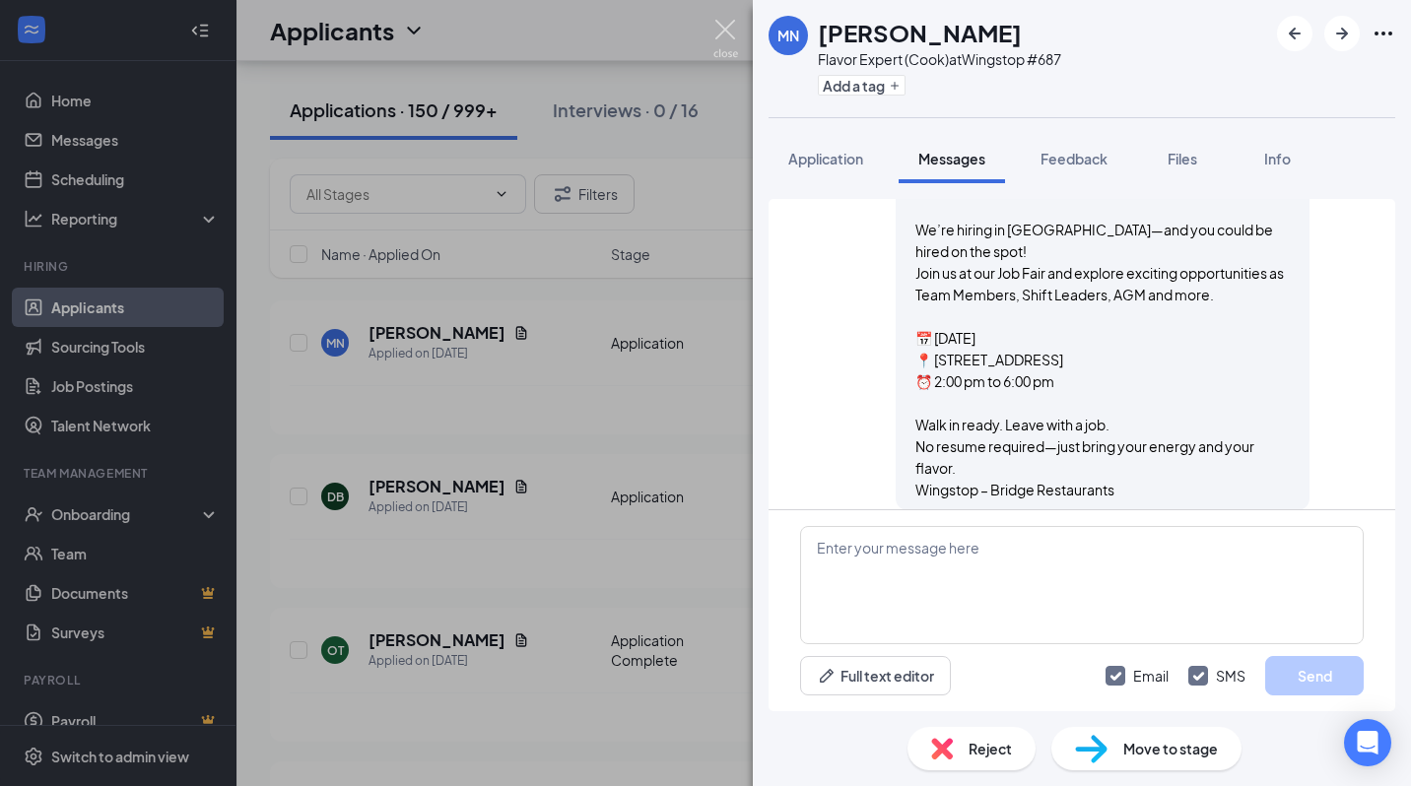
scroll to position [934, 0]
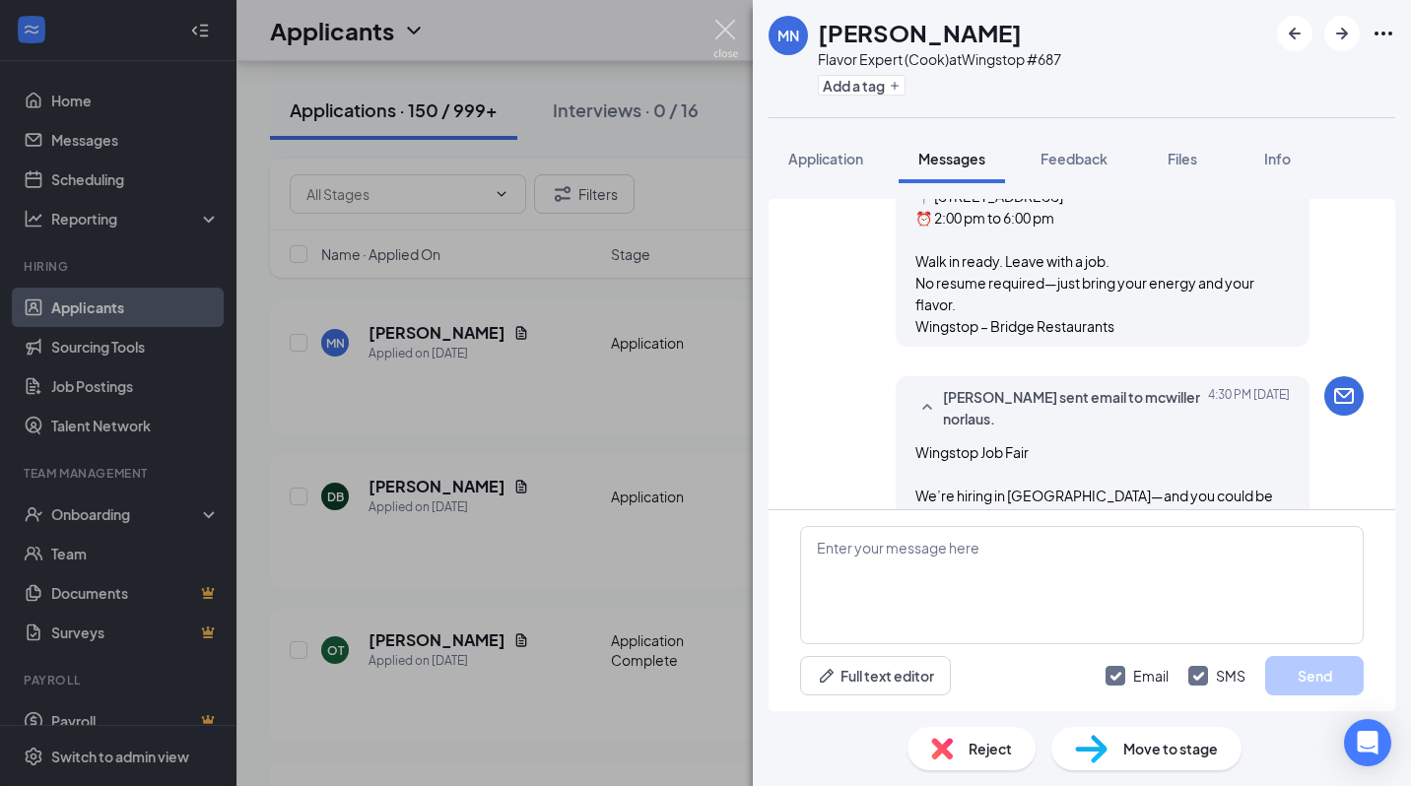
click at [732, 26] on img at bounding box center [725, 39] width 25 height 38
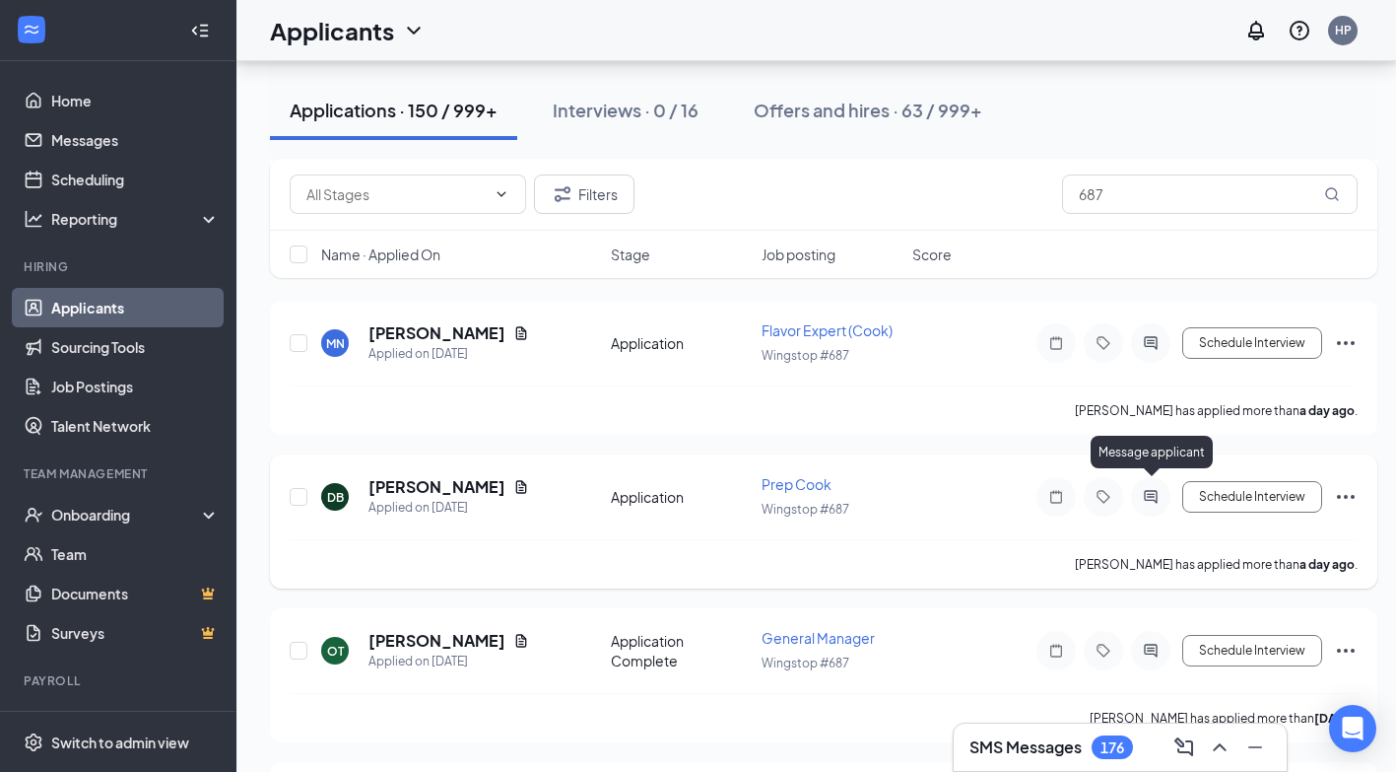
click at [1145, 490] on icon "ActiveChat" at bounding box center [1150, 496] width 13 height 13
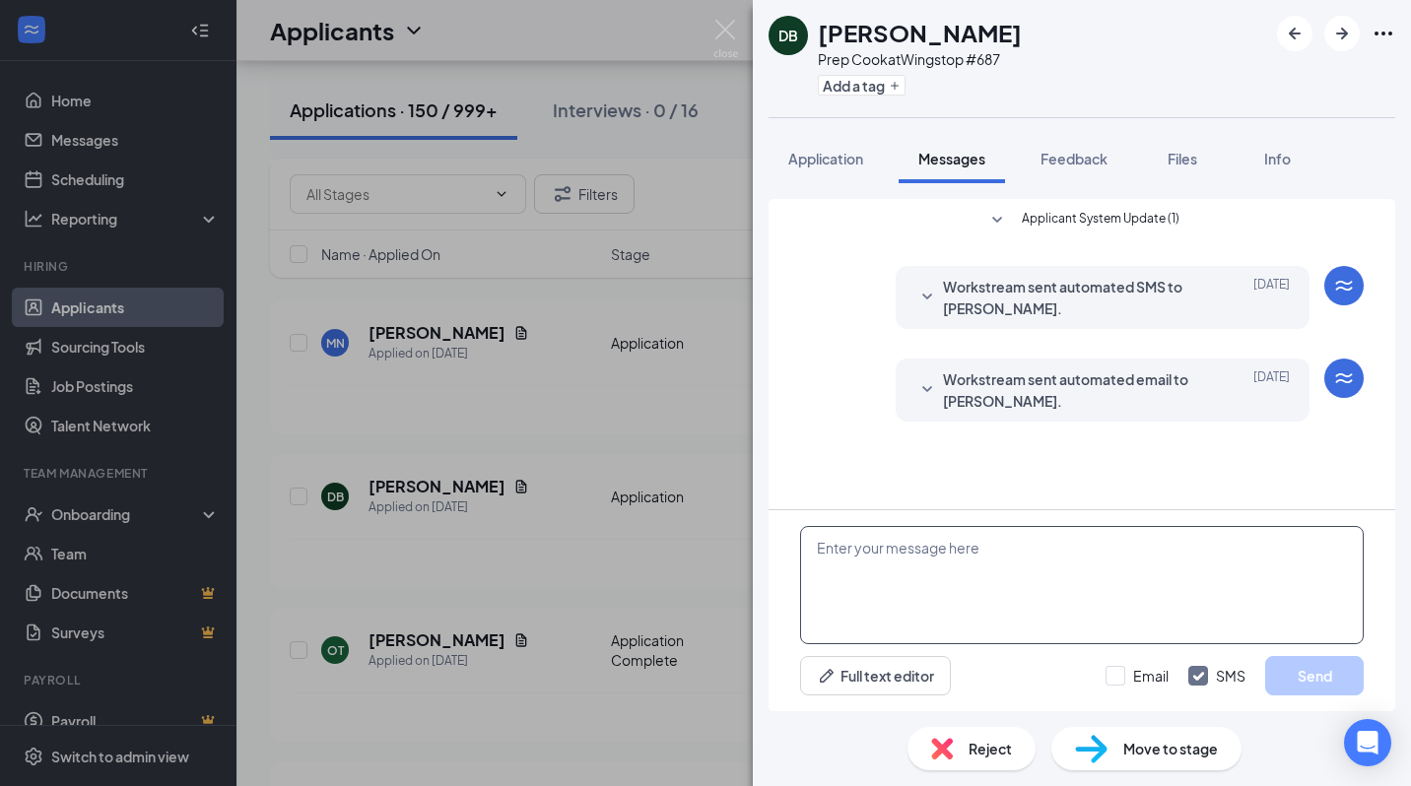
click at [1014, 581] on textarea at bounding box center [1082, 585] width 564 height 118
paste textarea "🟢 Wingstop Job Fair 🍗 We’re hiring in [GEOGRAPHIC_DATA]—and you could be hired …"
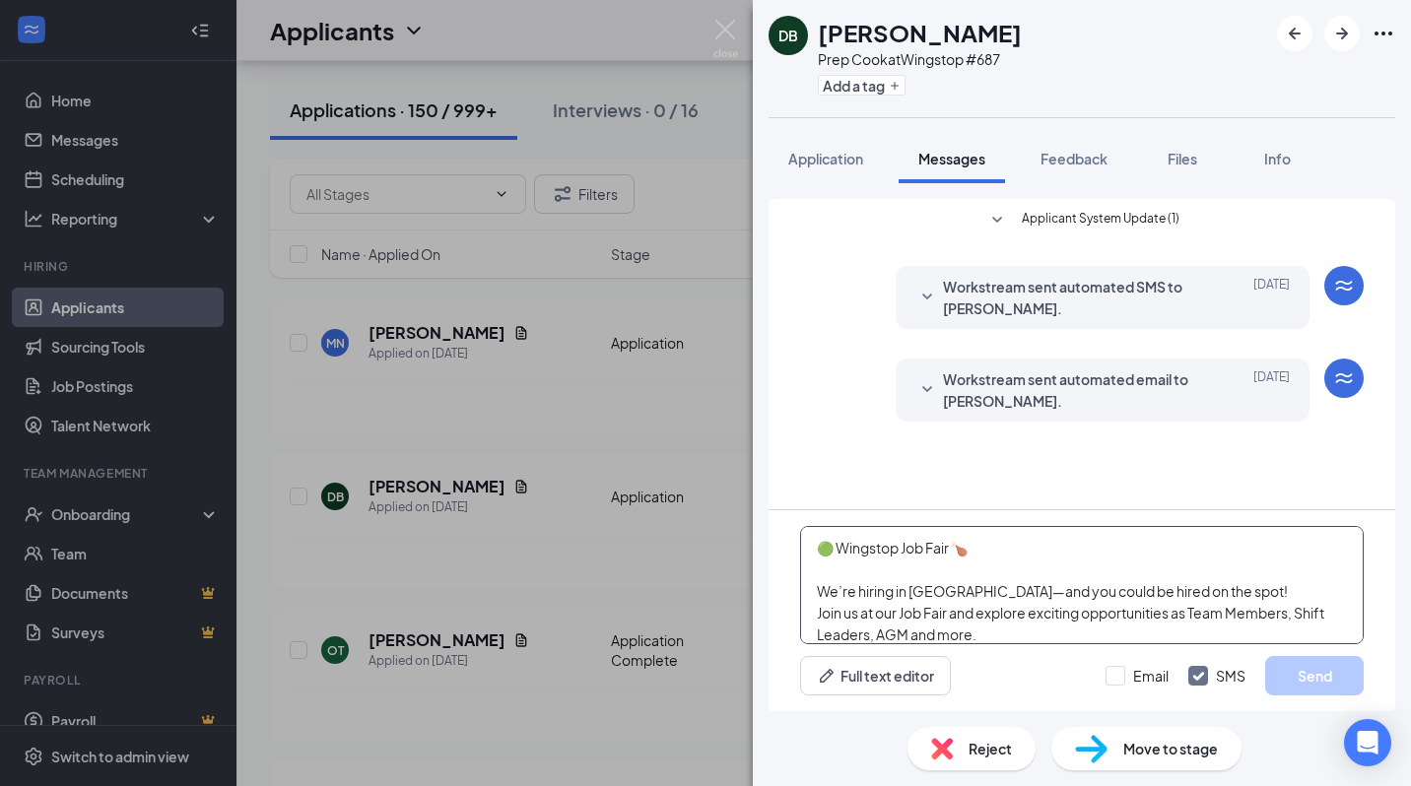
scroll to position [172, 0]
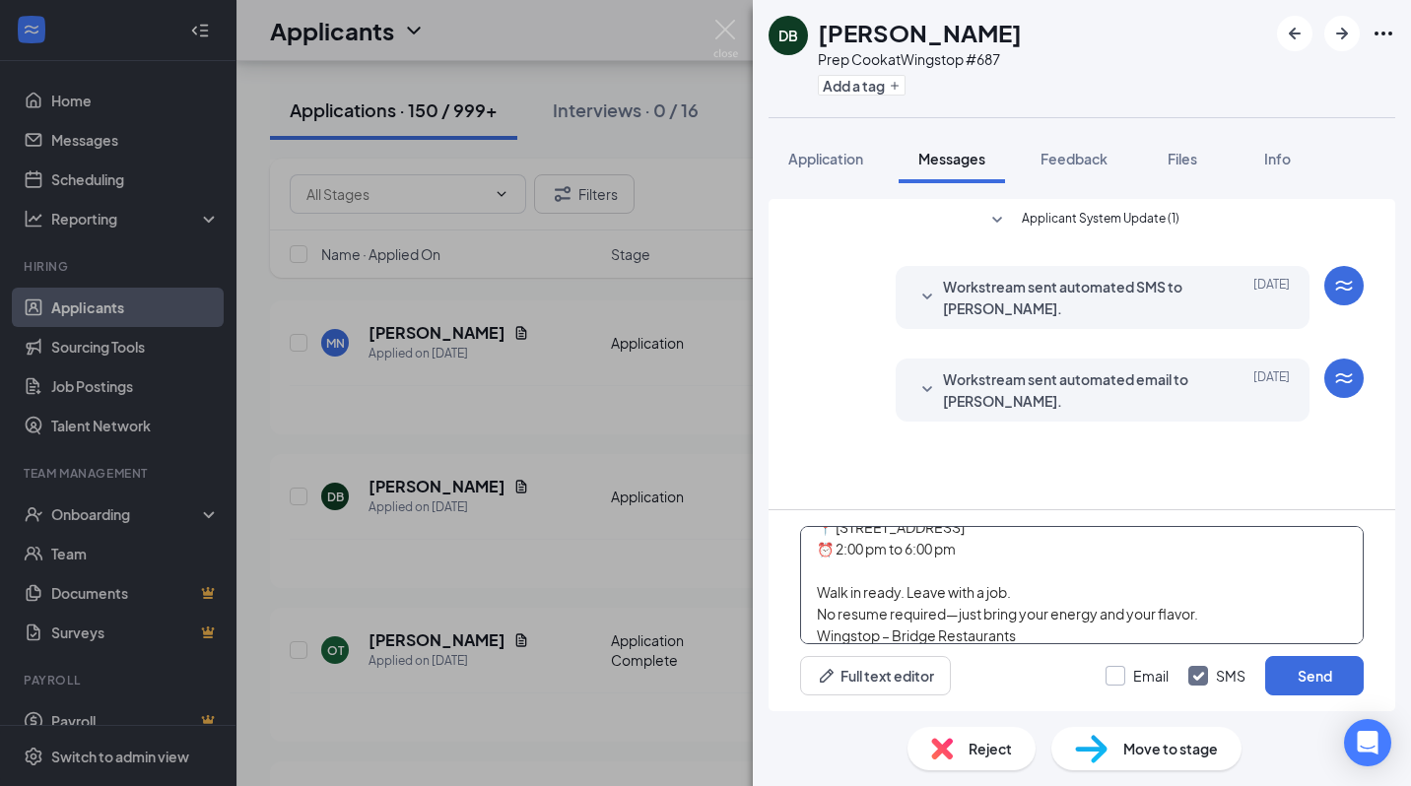
type textarea "🟢 Wingstop Job Fair 🍗 We’re hiring in [GEOGRAPHIC_DATA]—and you could be hired …"
click at [1114, 666] on input "Email" at bounding box center [1137, 676] width 63 height 20
checkbox input "true"
click at [1303, 674] on button "Send" at bounding box center [1314, 675] width 99 height 39
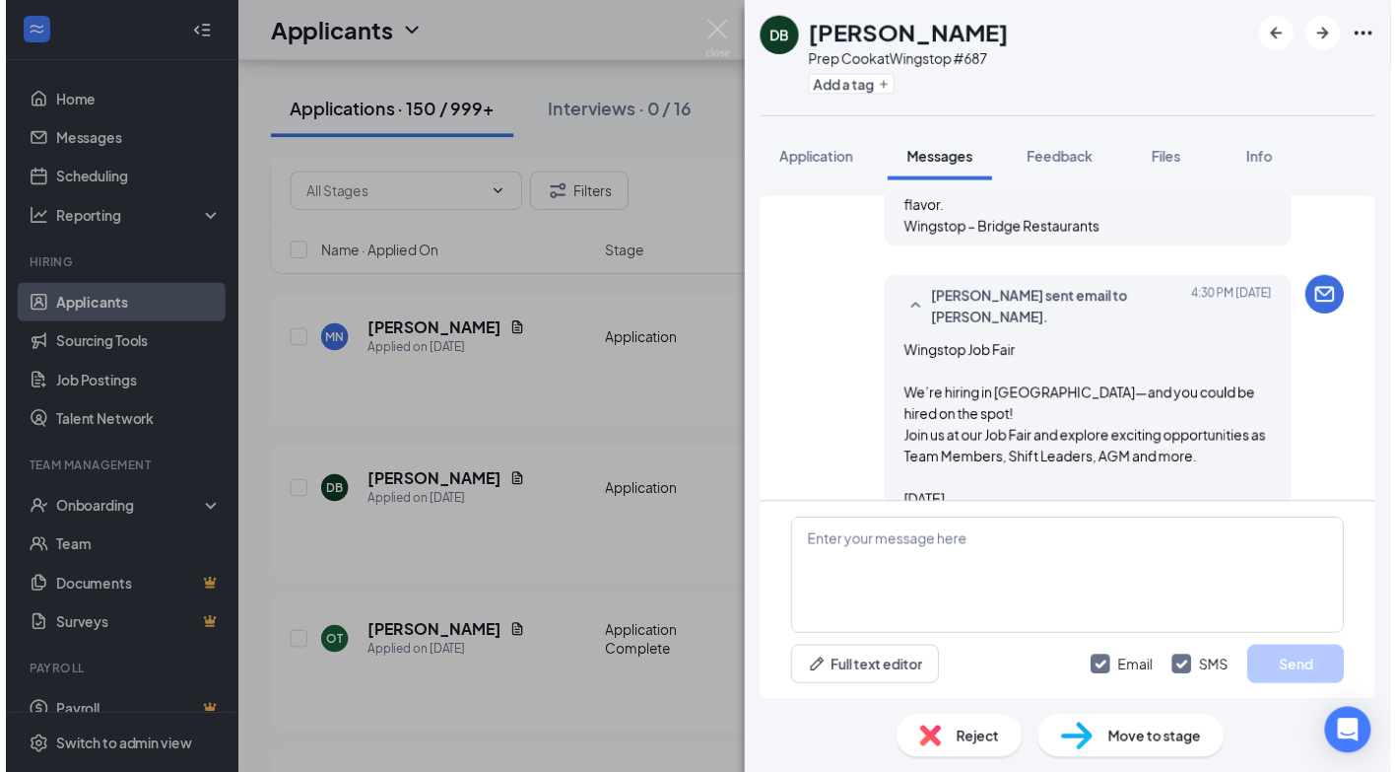
scroll to position [748, 0]
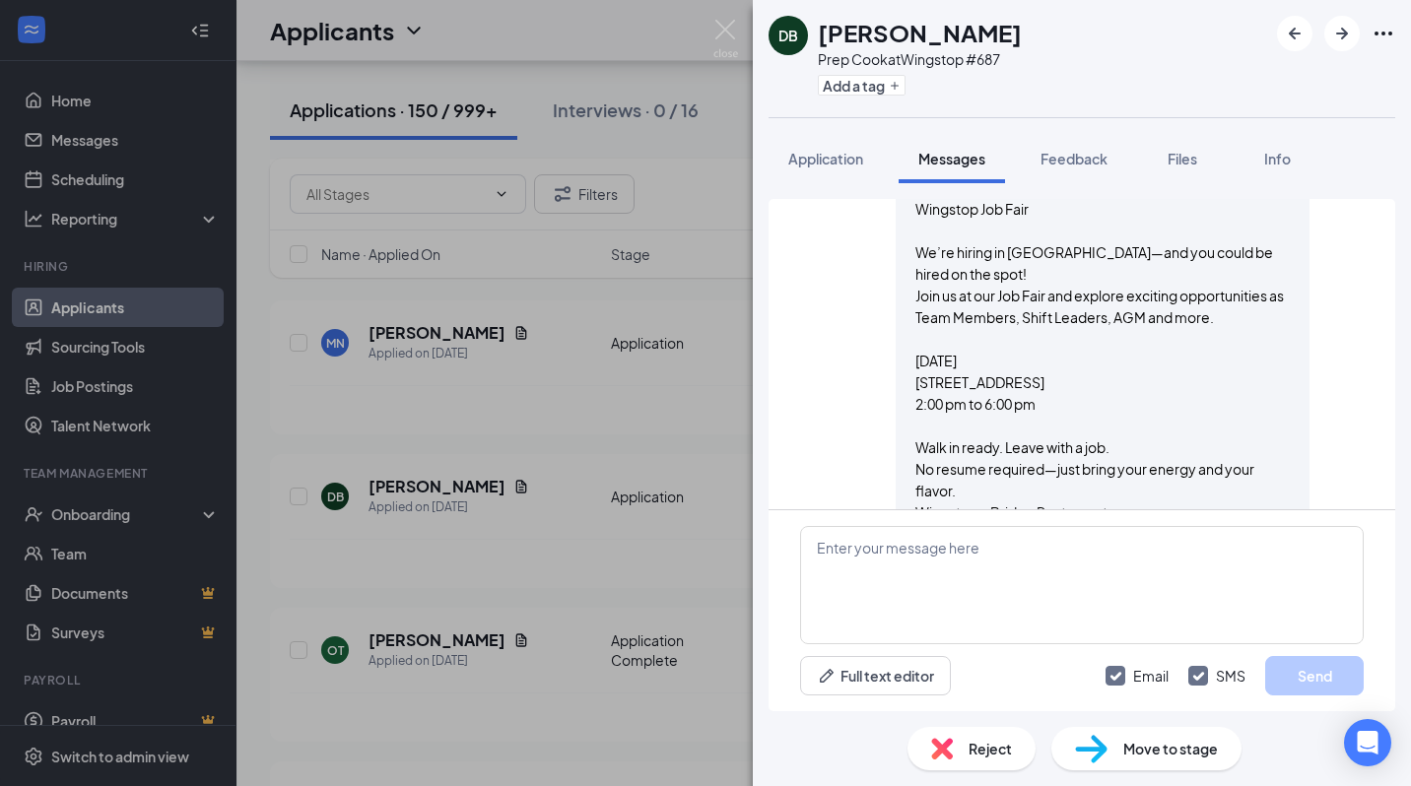
click at [738, 555] on div "DB [PERSON_NAME] Prep Cook at Wingstop #687 Add a tag Application Messages Feed…" at bounding box center [705, 393] width 1411 height 786
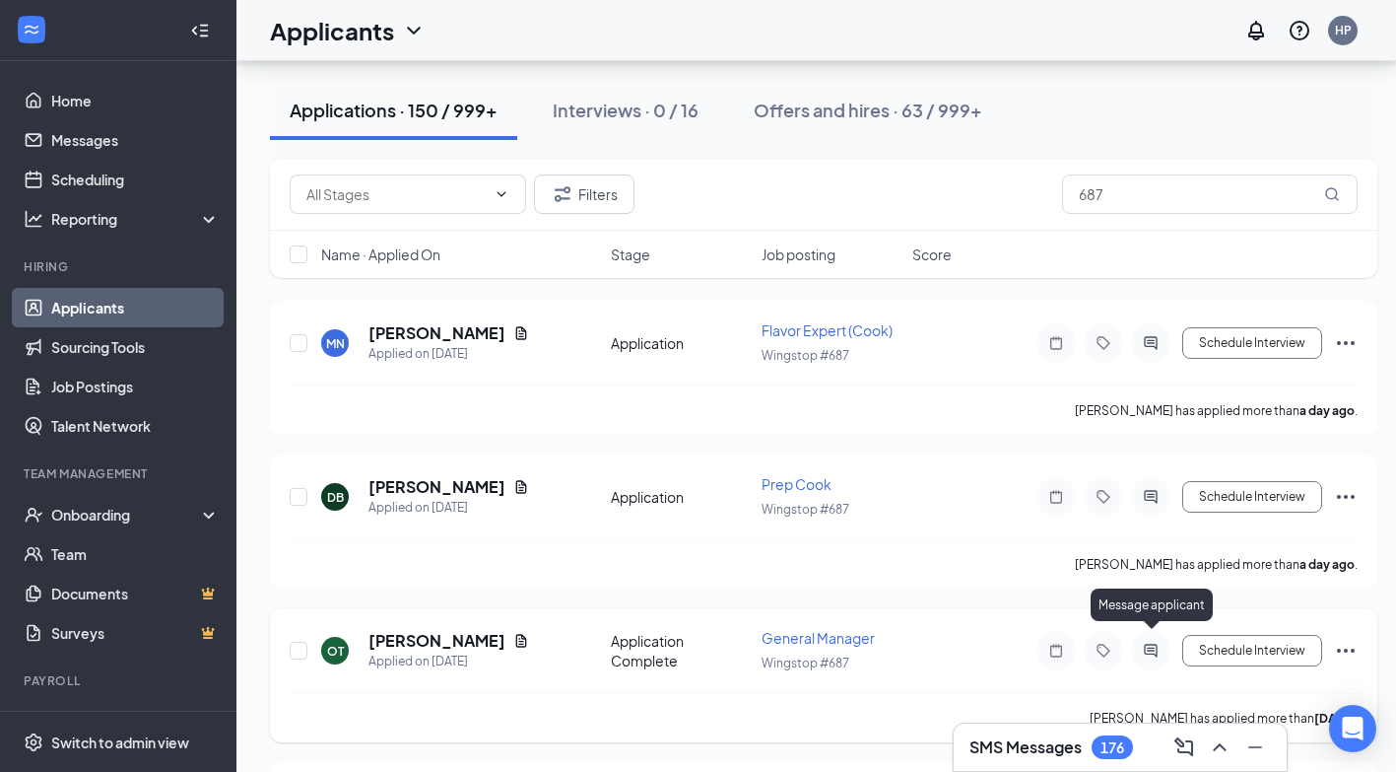
scroll to position [1003, 14]
click at [1147, 642] on icon "ActiveChat" at bounding box center [1151, 650] width 24 height 16
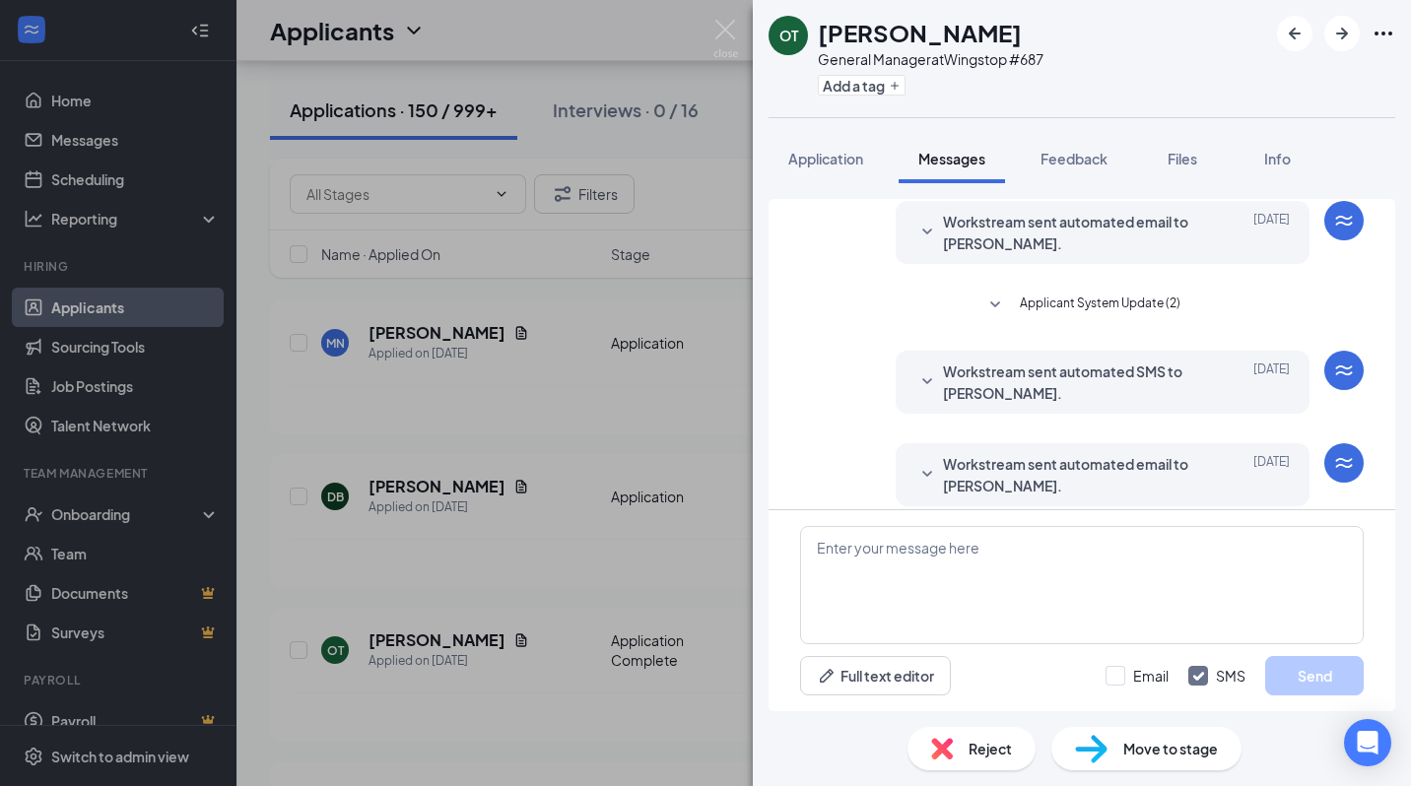
scroll to position [360, 0]
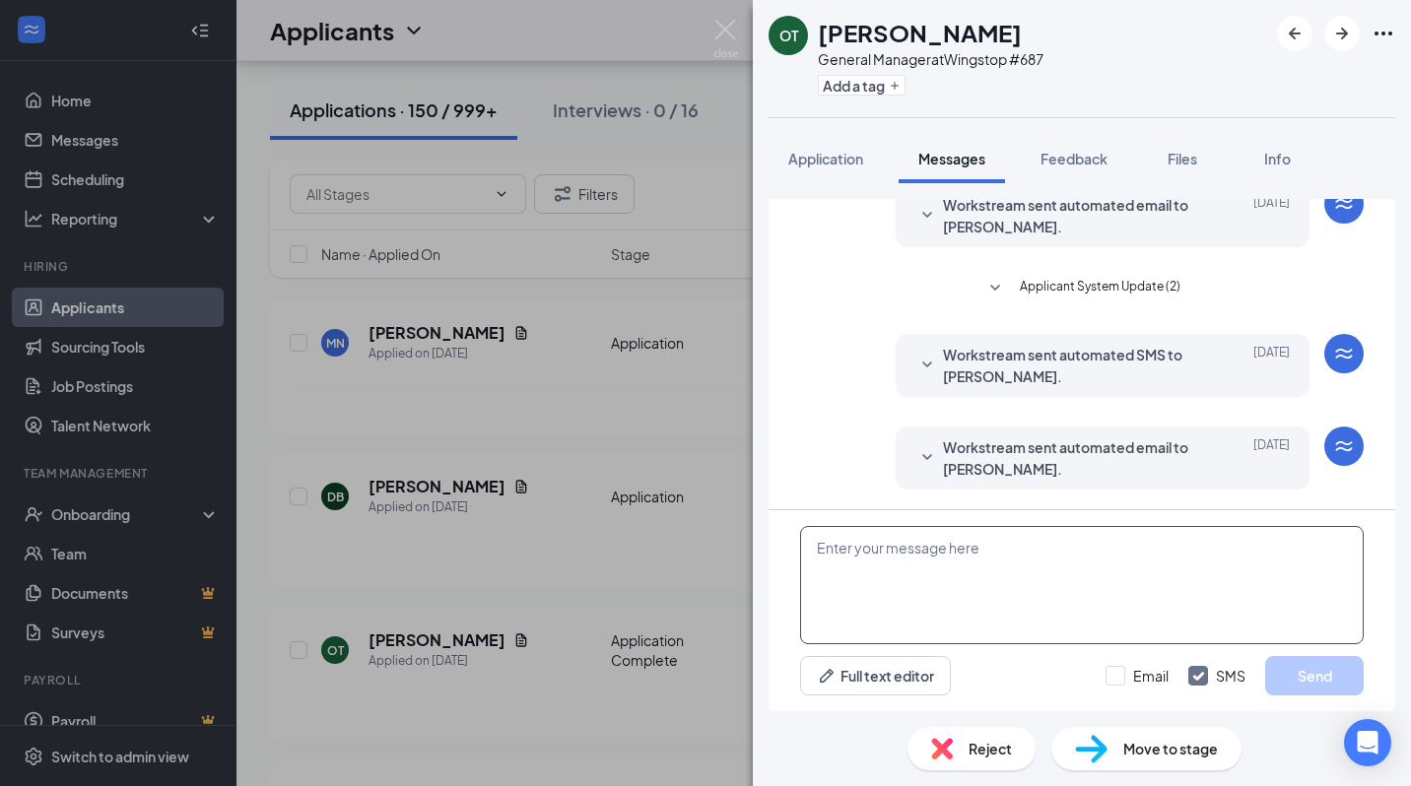
click at [953, 541] on textarea at bounding box center [1082, 585] width 564 height 118
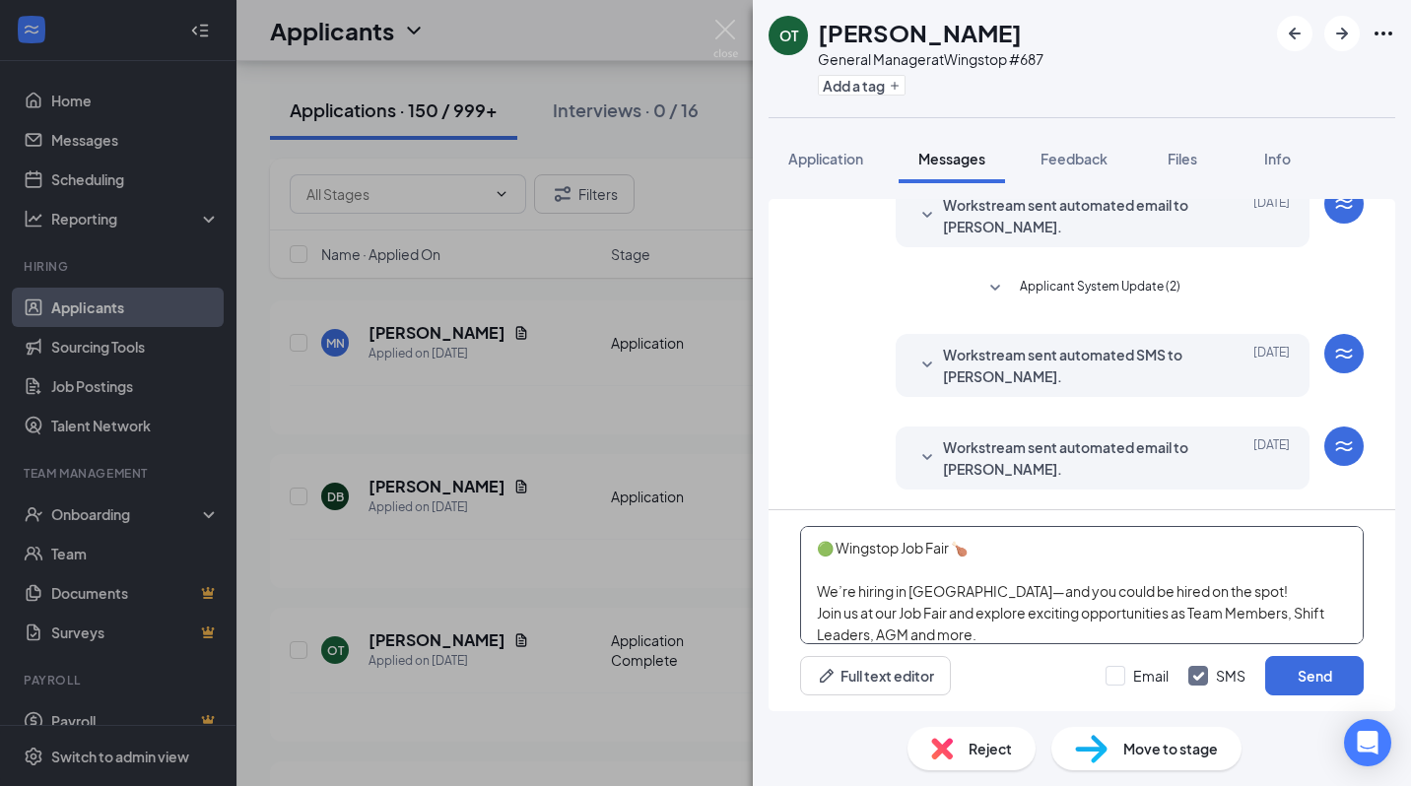
scroll to position [172, 0]
type textarea "🟢 Wingstop Job Fair 🍗 We’re hiring in [GEOGRAPHIC_DATA]—and you could be hired …"
click at [1119, 669] on input "Email" at bounding box center [1137, 676] width 63 height 20
checkbox input "true"
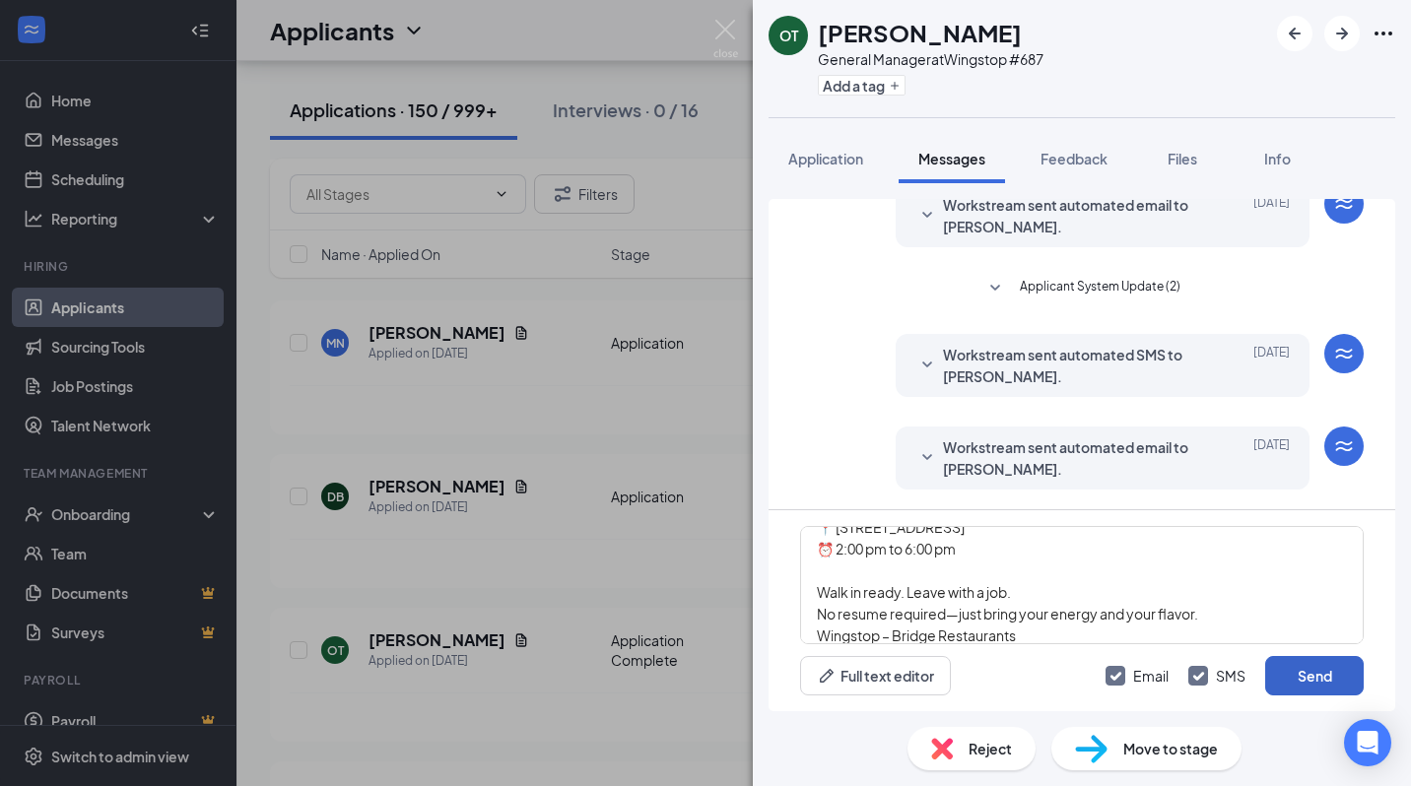
click at [1309, 669] on button "Send" at bounding box center [1314, 675] width 99 height 39
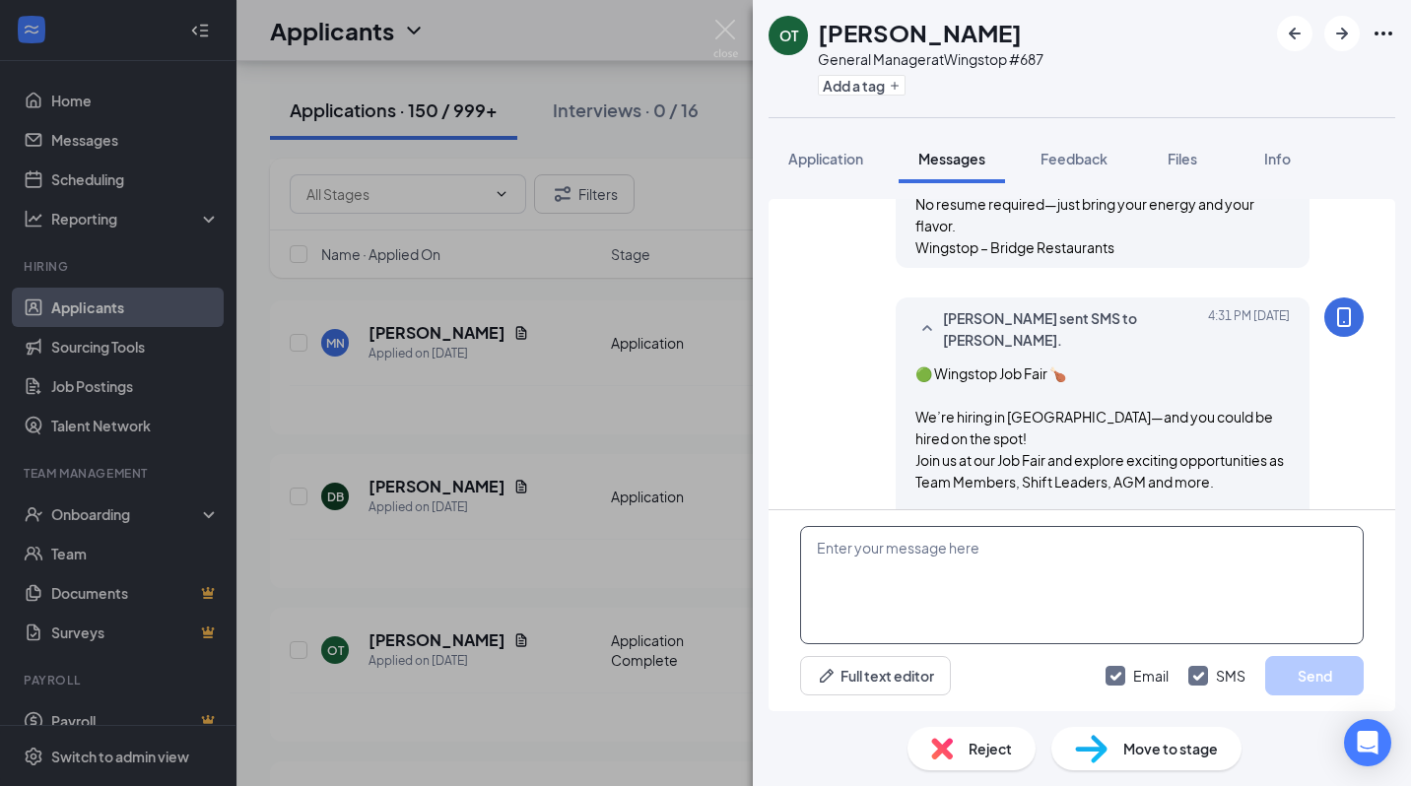
scroll to position [1176, 0]
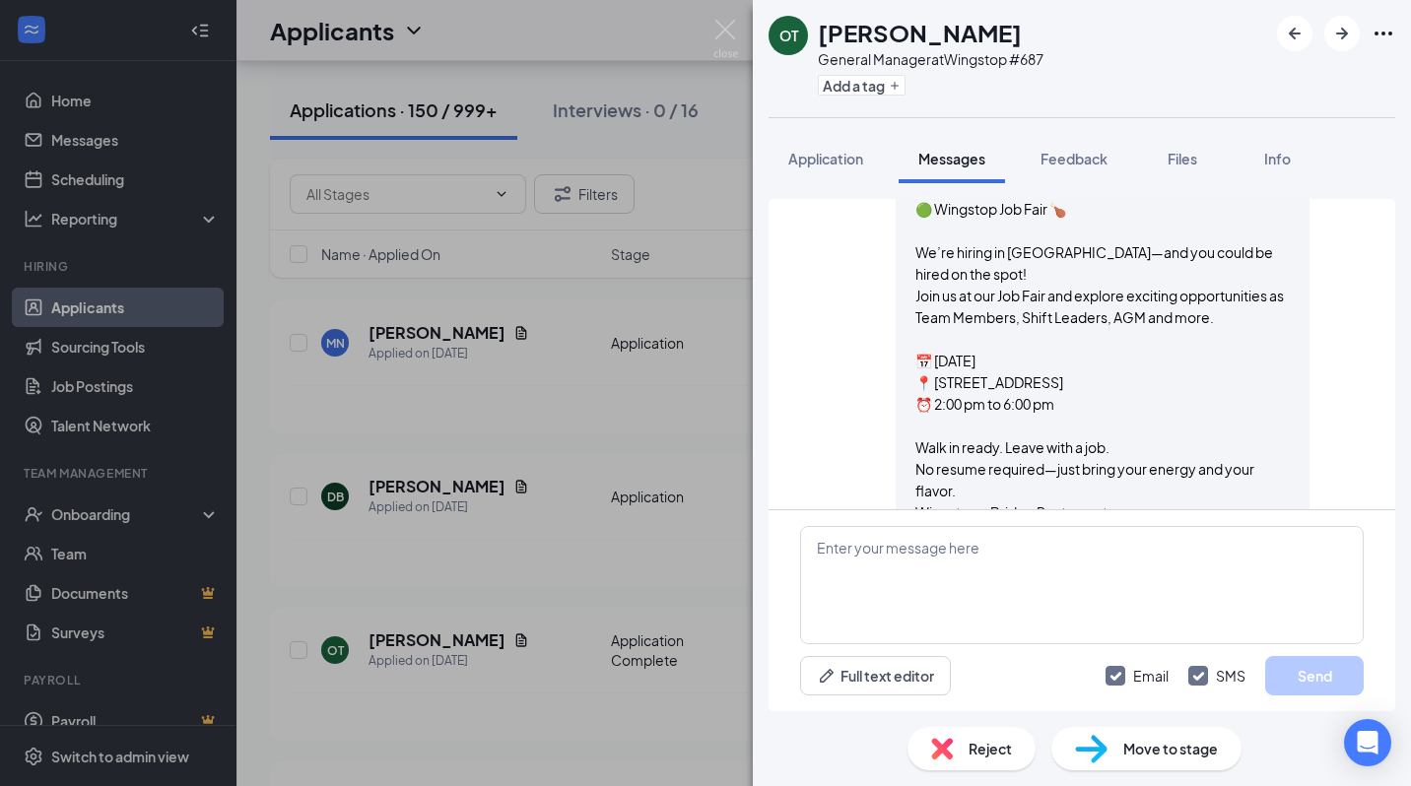
drag, startPoint x: 1380, startPoint y: 463, endPoint x: 1382, endPoint y: 448, distance: 14.9
click at [1382, 448] on div "Applicant System Update (2) Workstream sent automated email to [PERSON_NAME]. […" at bounding box center [1082, 354] width 627 height 310
click at [705, 677] on div "OT [PERSON_NAME] General Manager at Wingstop #687 Add a tag Application Message…" at bounding box center [705, 393] width 1411 height 786
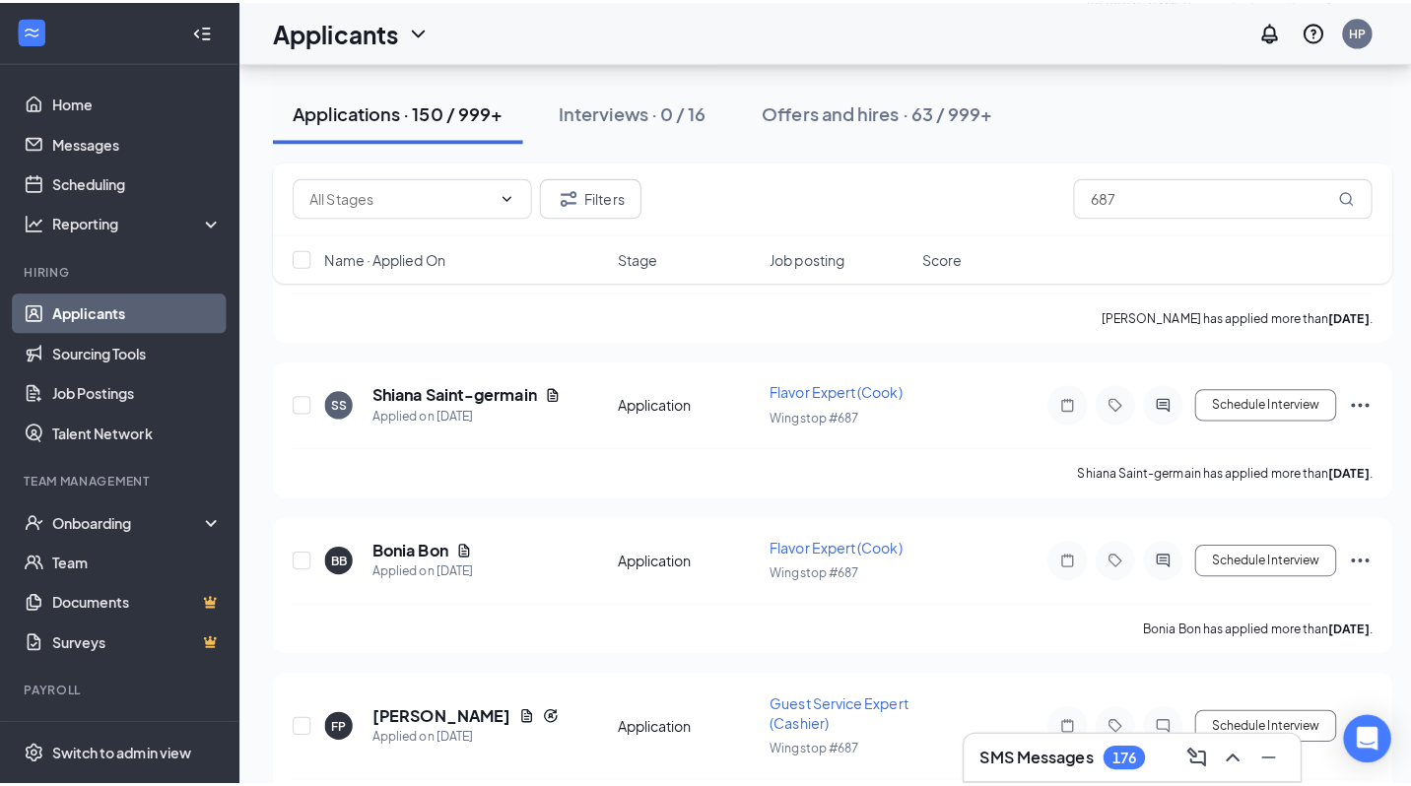
scroll to position [1462, 0]
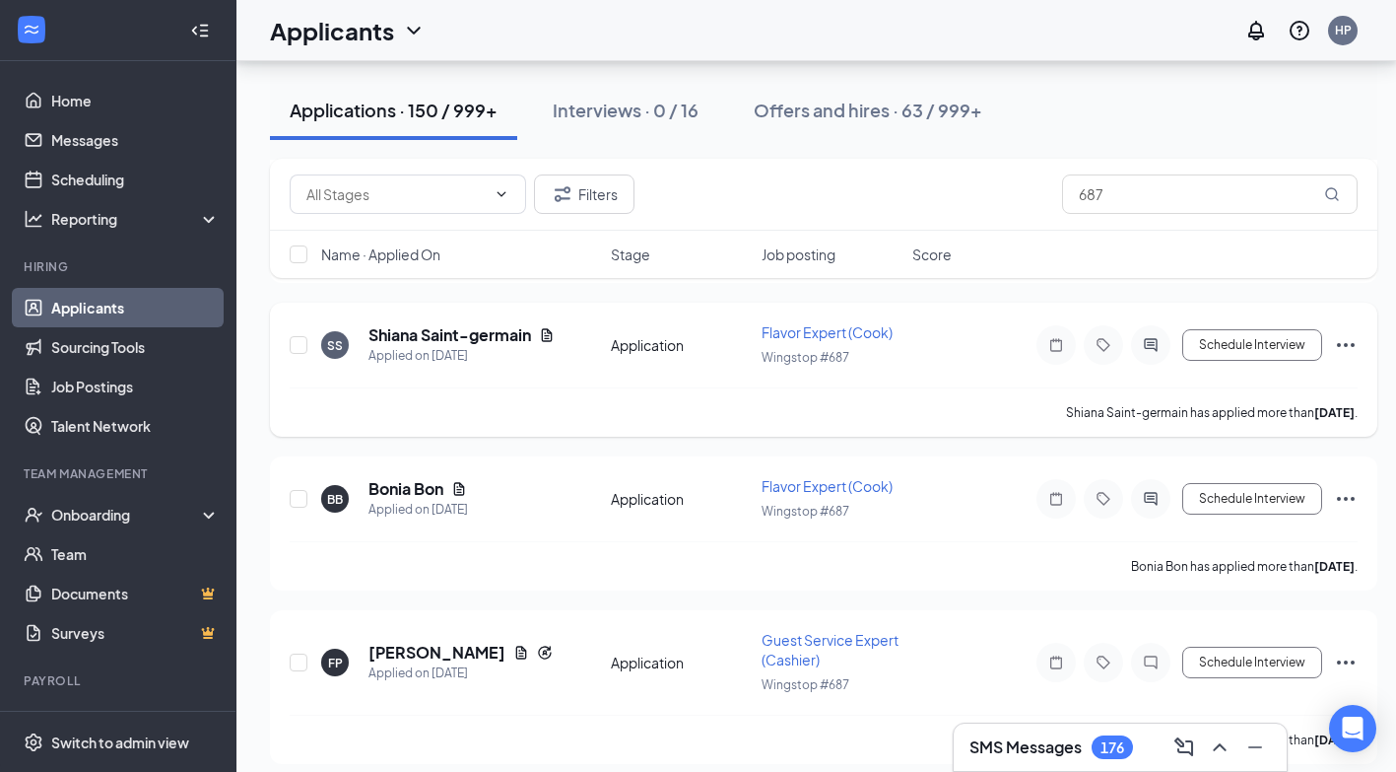
click at [1139, 340] on div at bounding box center [1150, 344] width 39 height 39
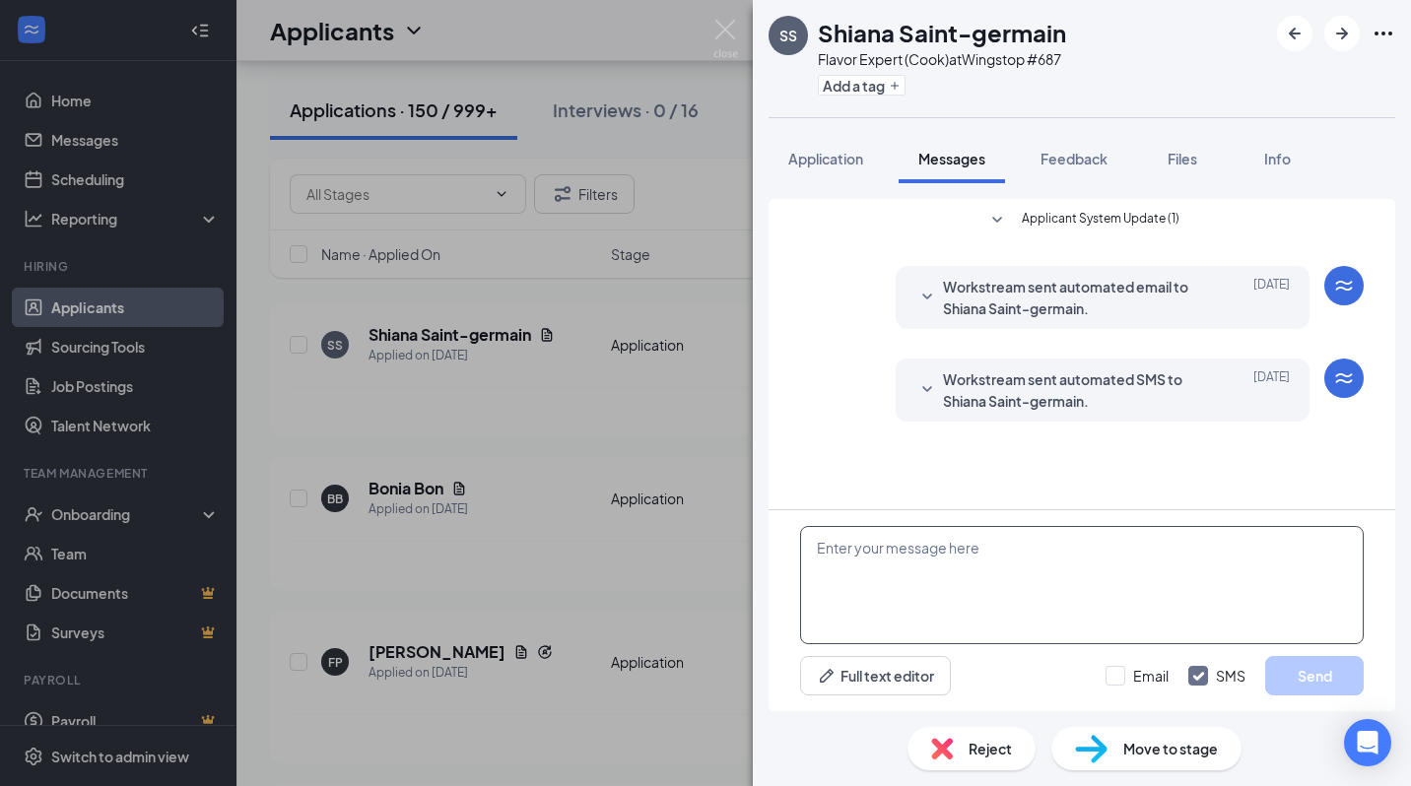
click at [979, 544] on textarea at bounding box center [1082, 585] width 564 height 118
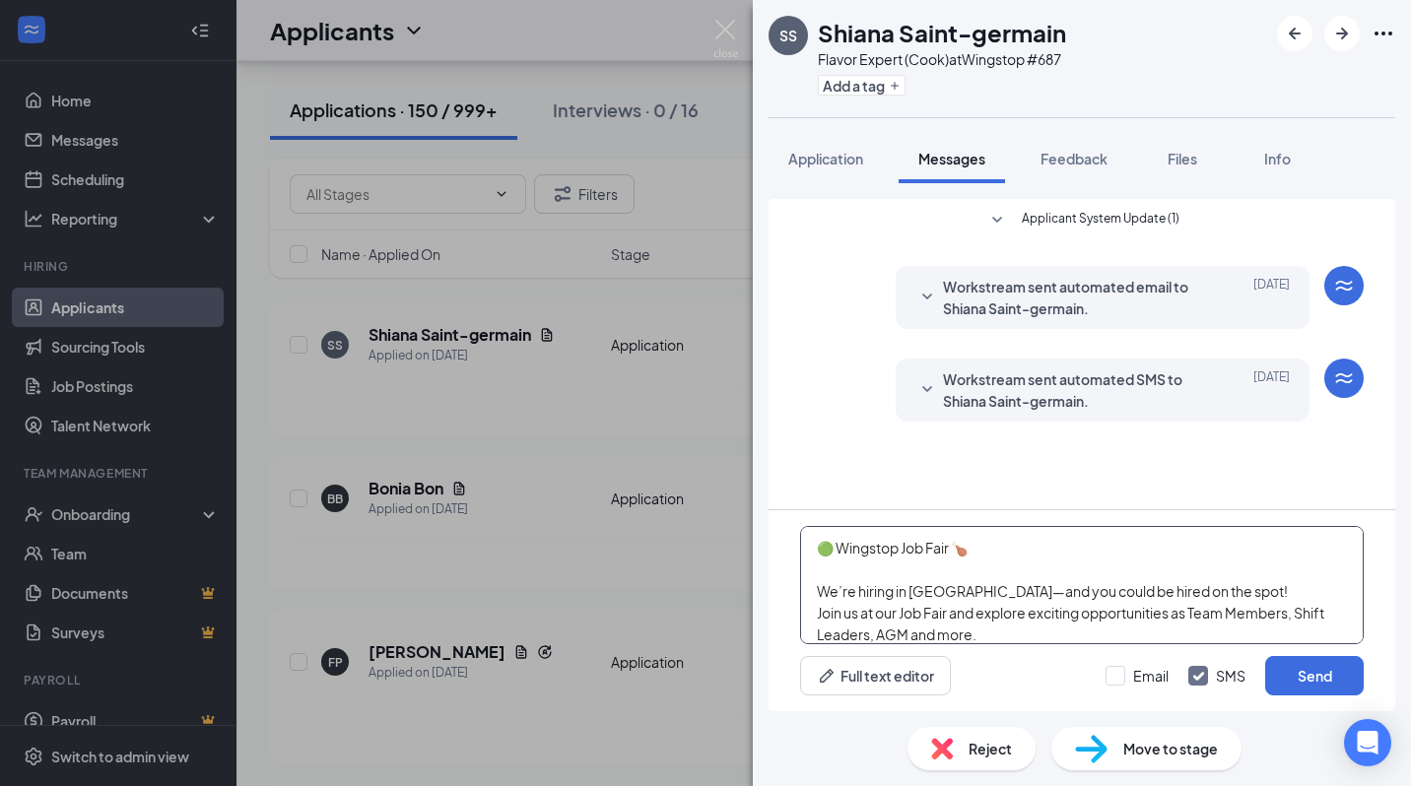
scroll to position [172, 0]
type textarea "🟢 Wingstop Job Fair 🍗 We’re hiring in [GEOGRAPHIC_DATA]—and you could be hired …"
click at [1111, 679] on input "Email" at bounding box center [1137, 676] width 63 height 20
checkbox input "true"
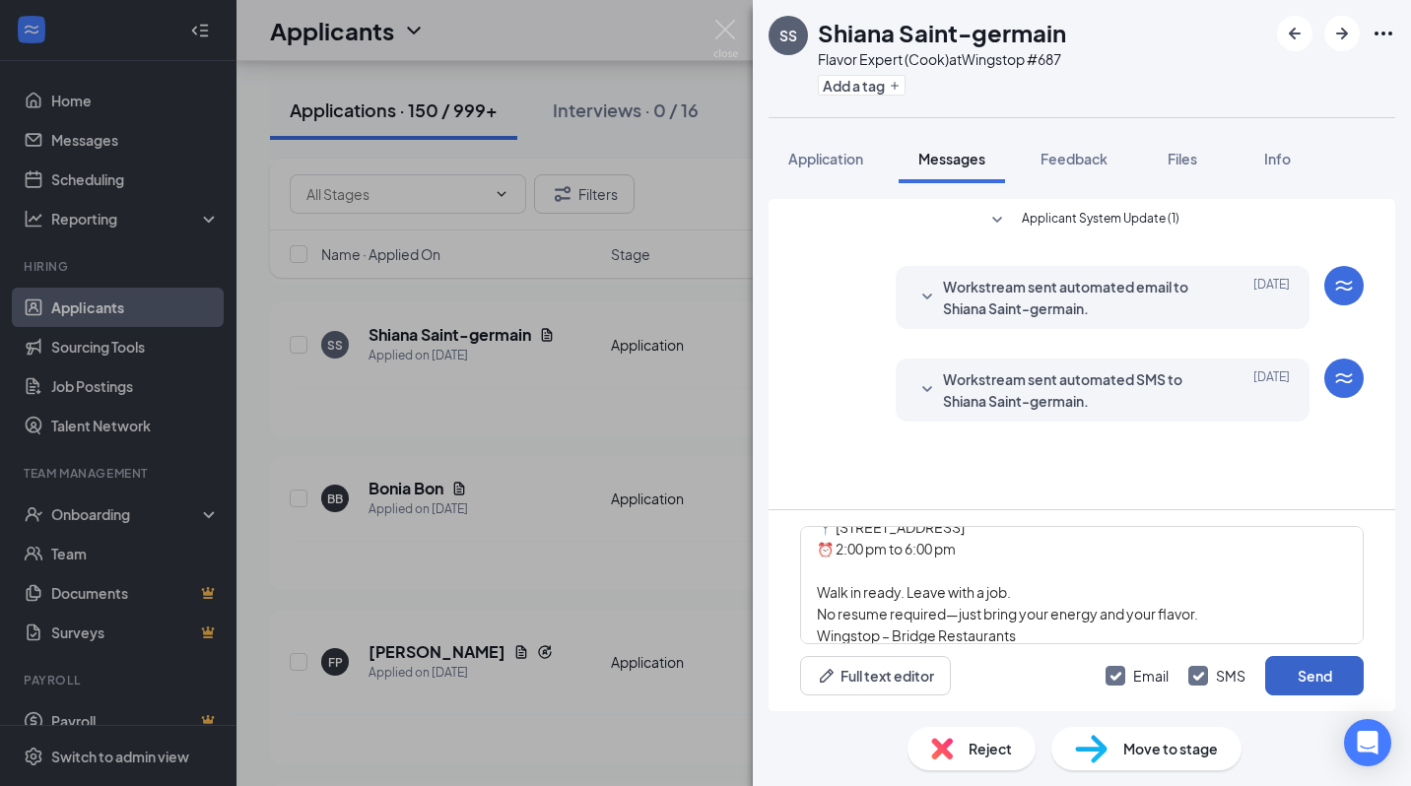
click at [1320, 685] on button "Send" at bounding box center [1314, 675] width 99 height 39
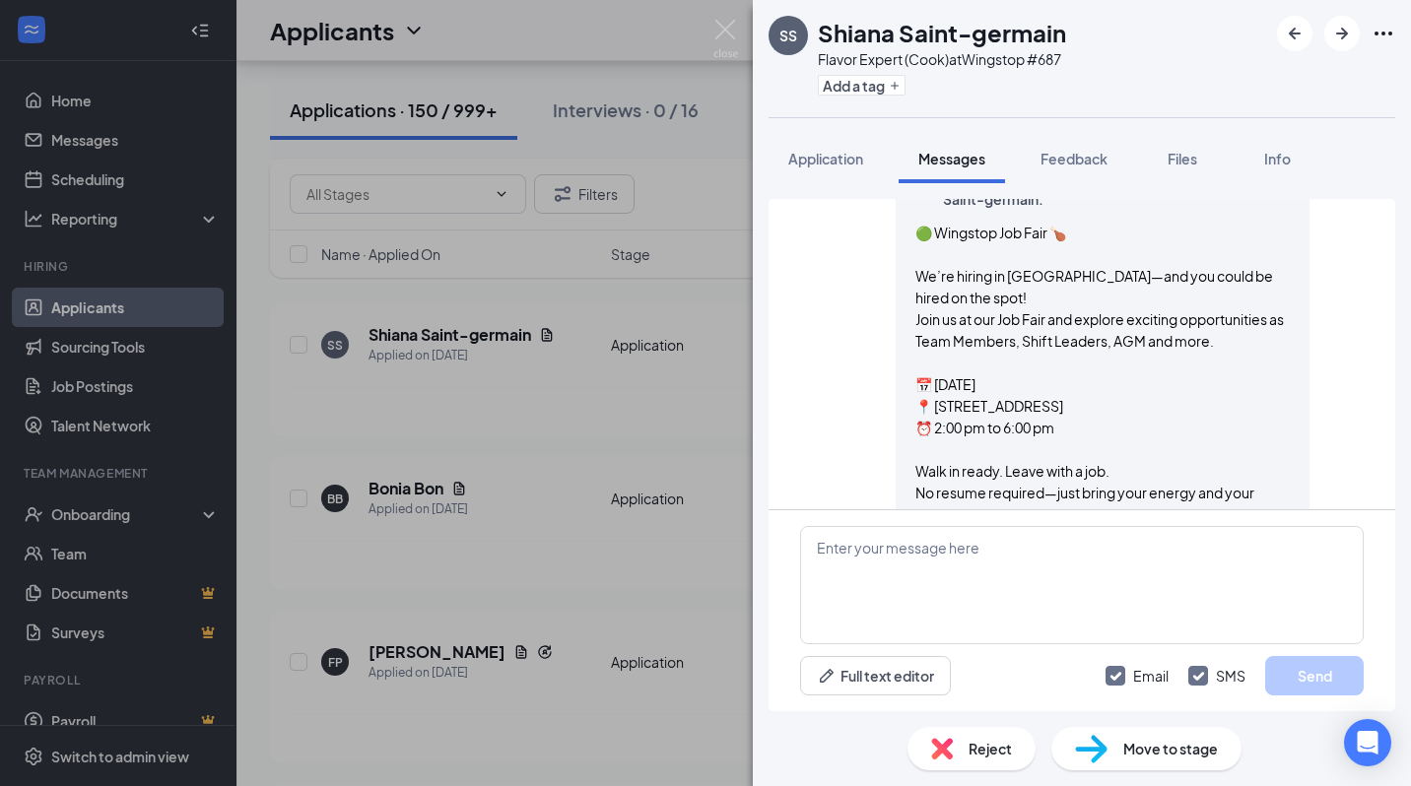
scroll to position [748, 0]
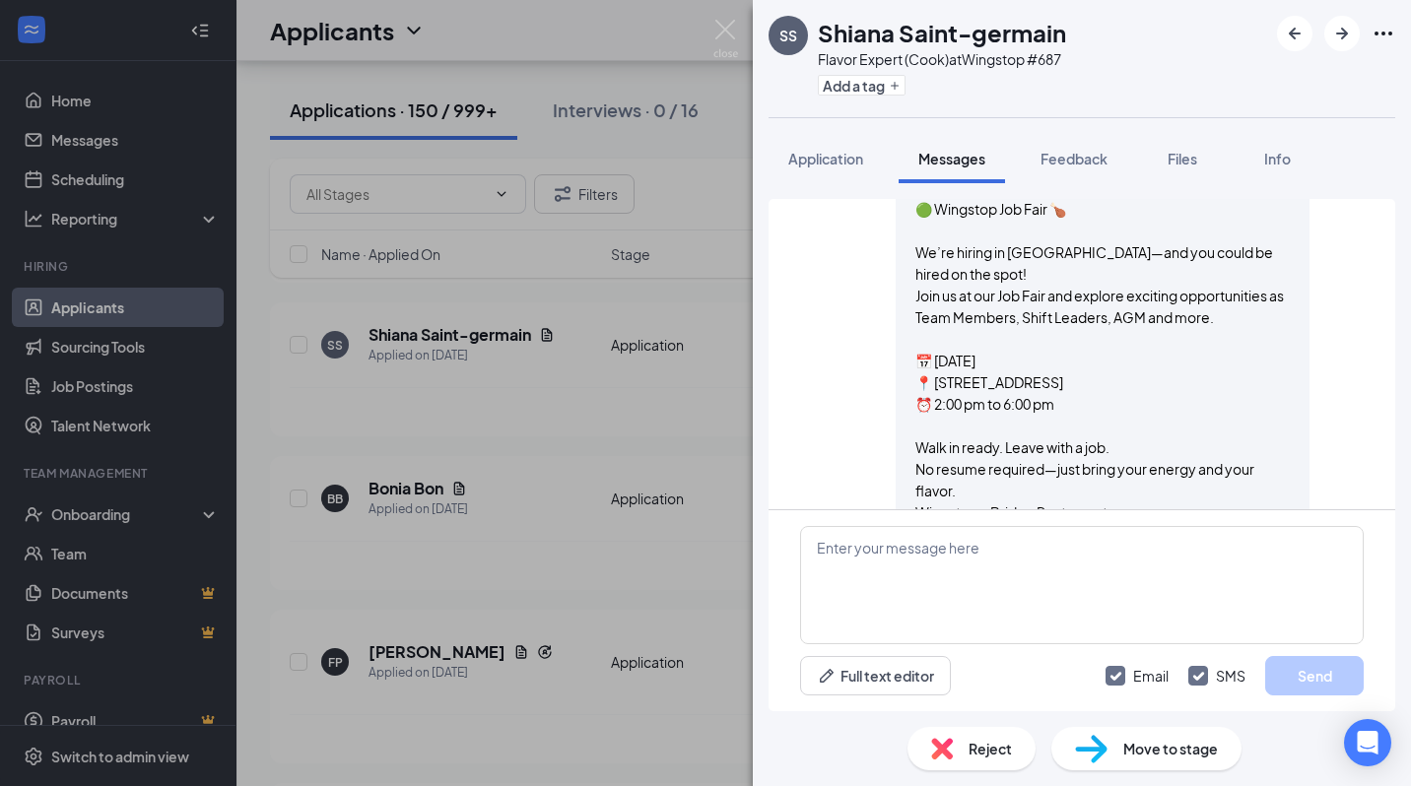
click at [507, 496] on div "SS Shiana Saint-germain Flavor Expert (Cook) at Wingstop #687 Add a tag Applica…" at bounding box center [705, 393] width 1411 height 786
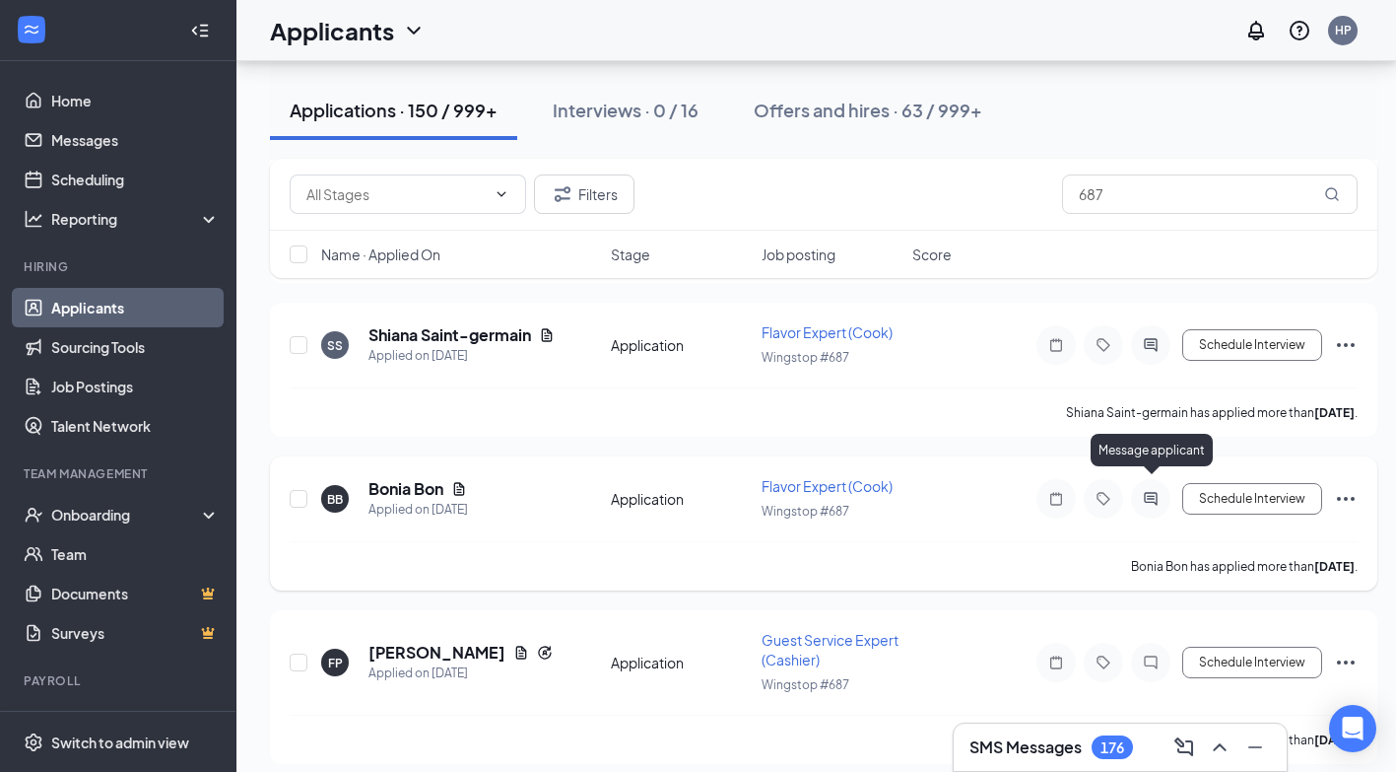
click at [1153, 491] on icon "ActiveChat" at bounding box center [1151, 499] width 24 height 16
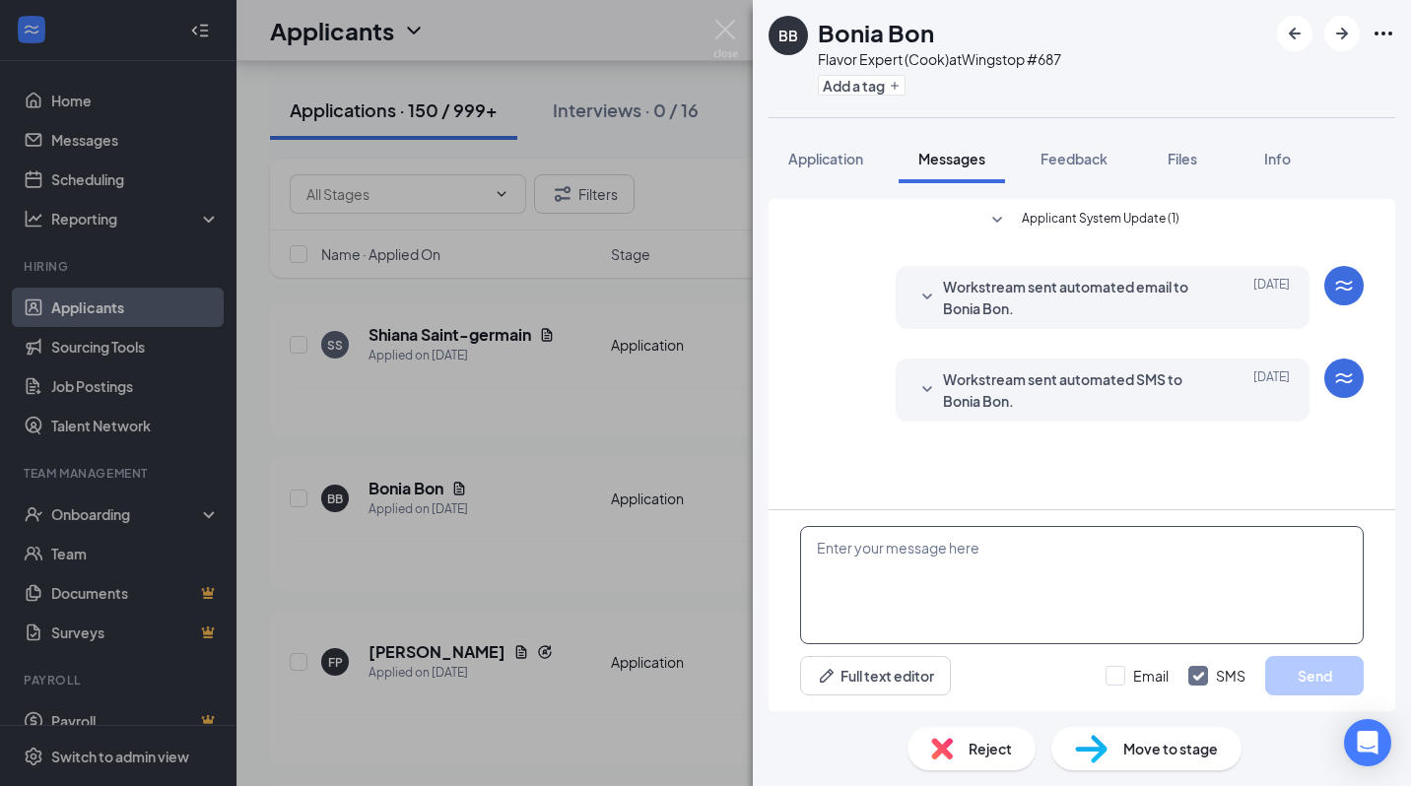
click at [872, 553] on textarea at bounding box center [1082, 585] width 564 height 118
paste textarea "🟢 Wingstop Job Fair 🍗 We’re hiring in [GEOGRAPHIC_DATA]—and you could be hired …"
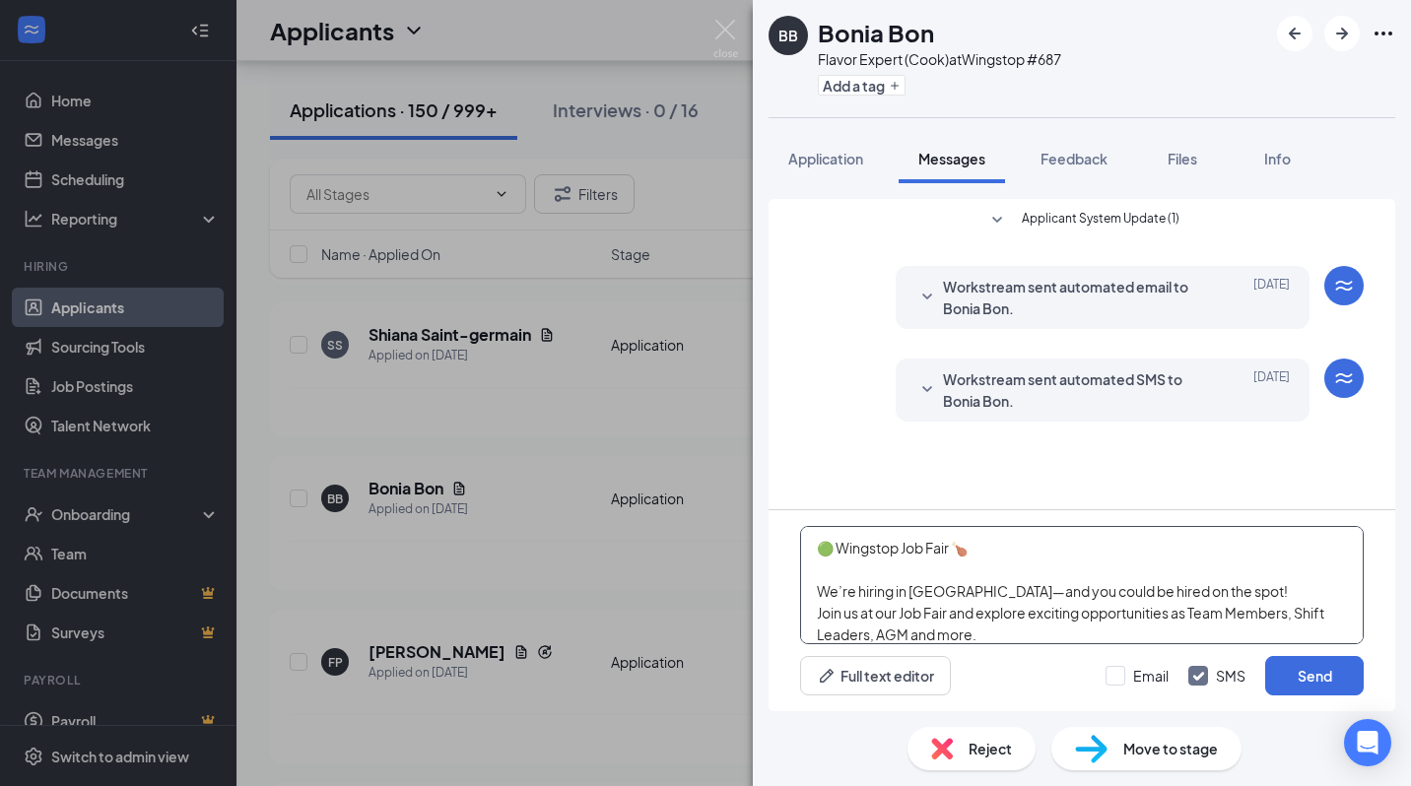
scroll to position [172, 0]
type textarea "🟢 Wingstop Job Fair 🍗 We’re hiring in [GEOGRAPHIC_DATA]—and you could be hired …"
click at [1114, 677] on input "Email" at bounding box center [1137, 676] width 63 height 20
checkbox input "true"
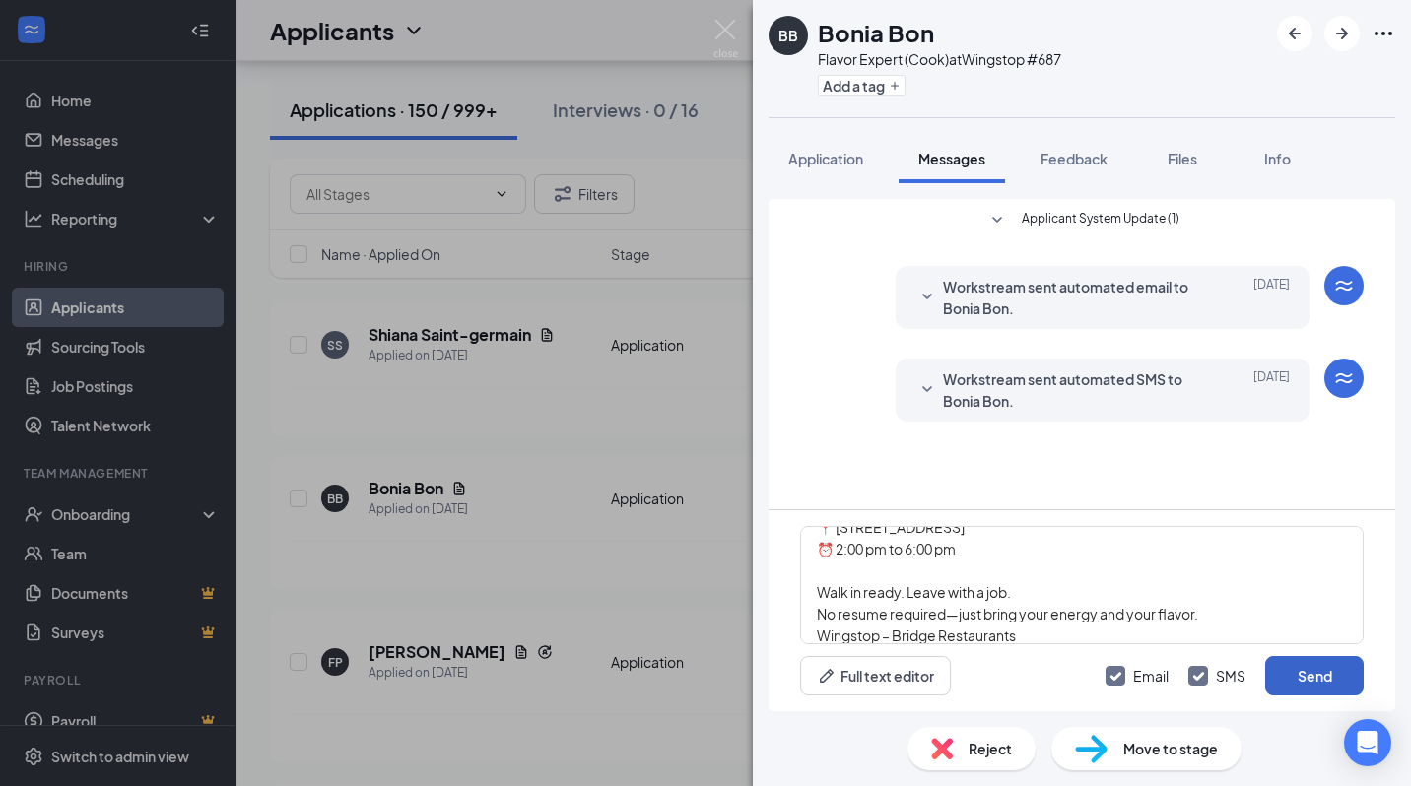
click at [1289, 681] on button "Send" at bounding box center [1314, 675] width 99 height 39
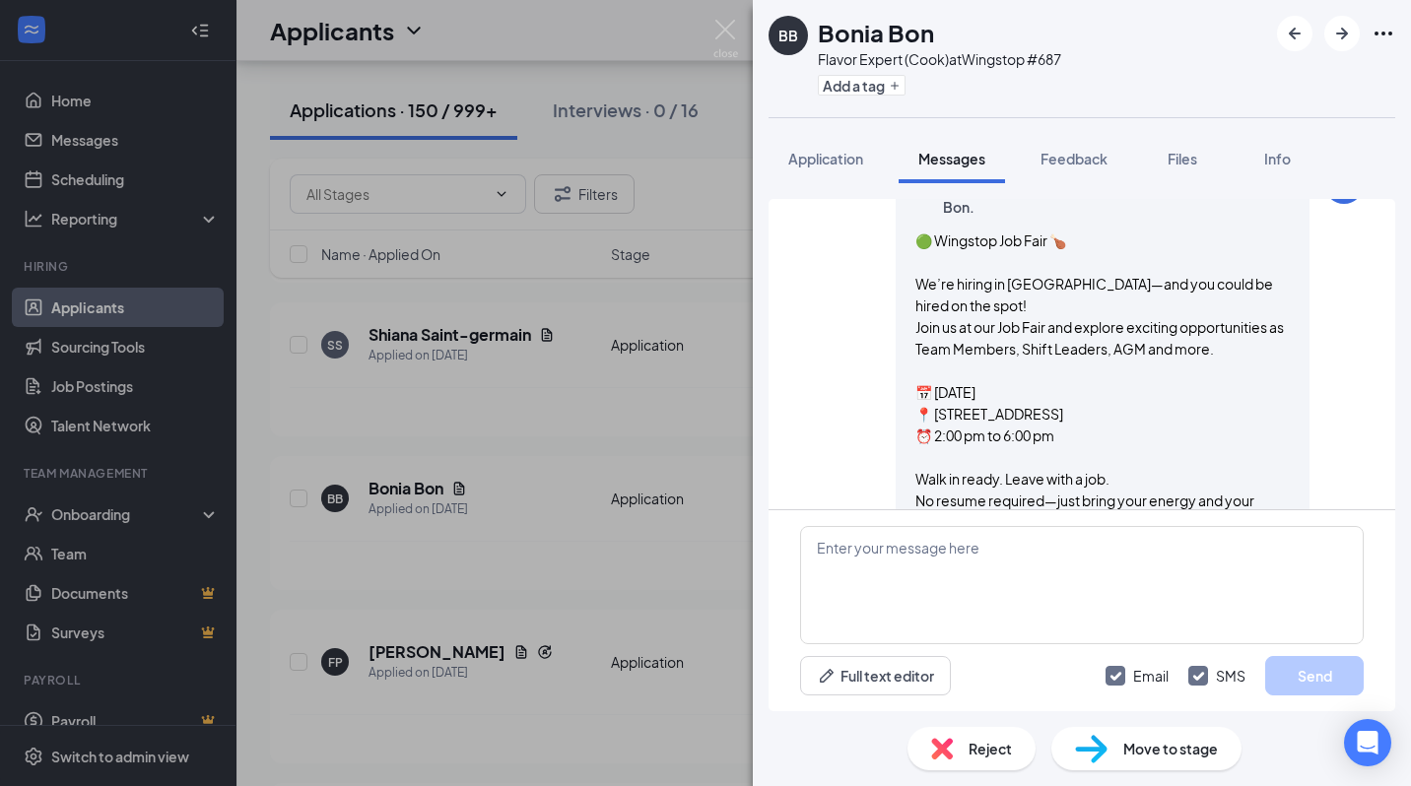
scroll to position [728, 0]
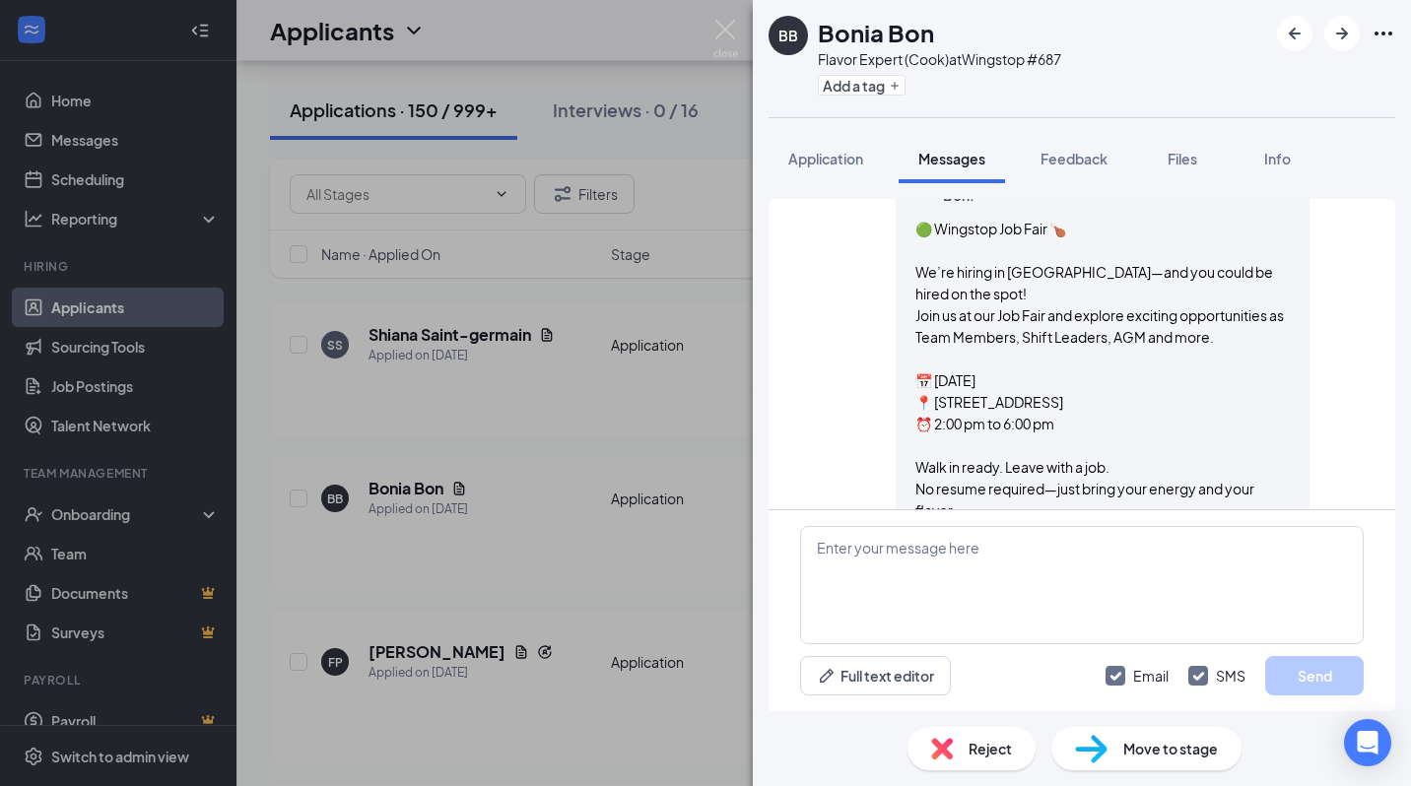
click at [685, 573] on div "BB Bonia Bon Flavor Expert (Cook) at Wingstop #687 Add a tag Application Messag…" at bounding box center [705, 393] width 1411 height 786
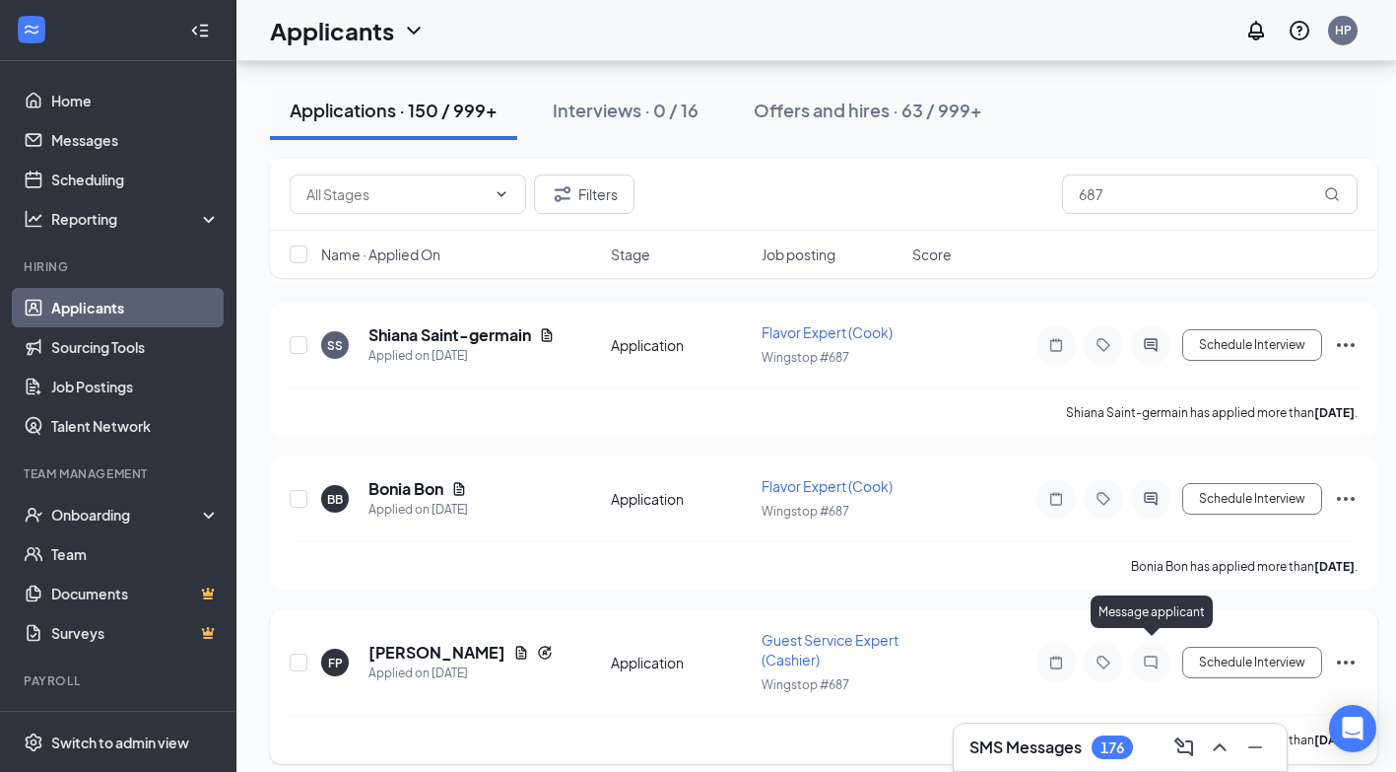
click at [1157, 655] on icon "ChatInactive" at bounding box center [1150, 661] width 13 height 13
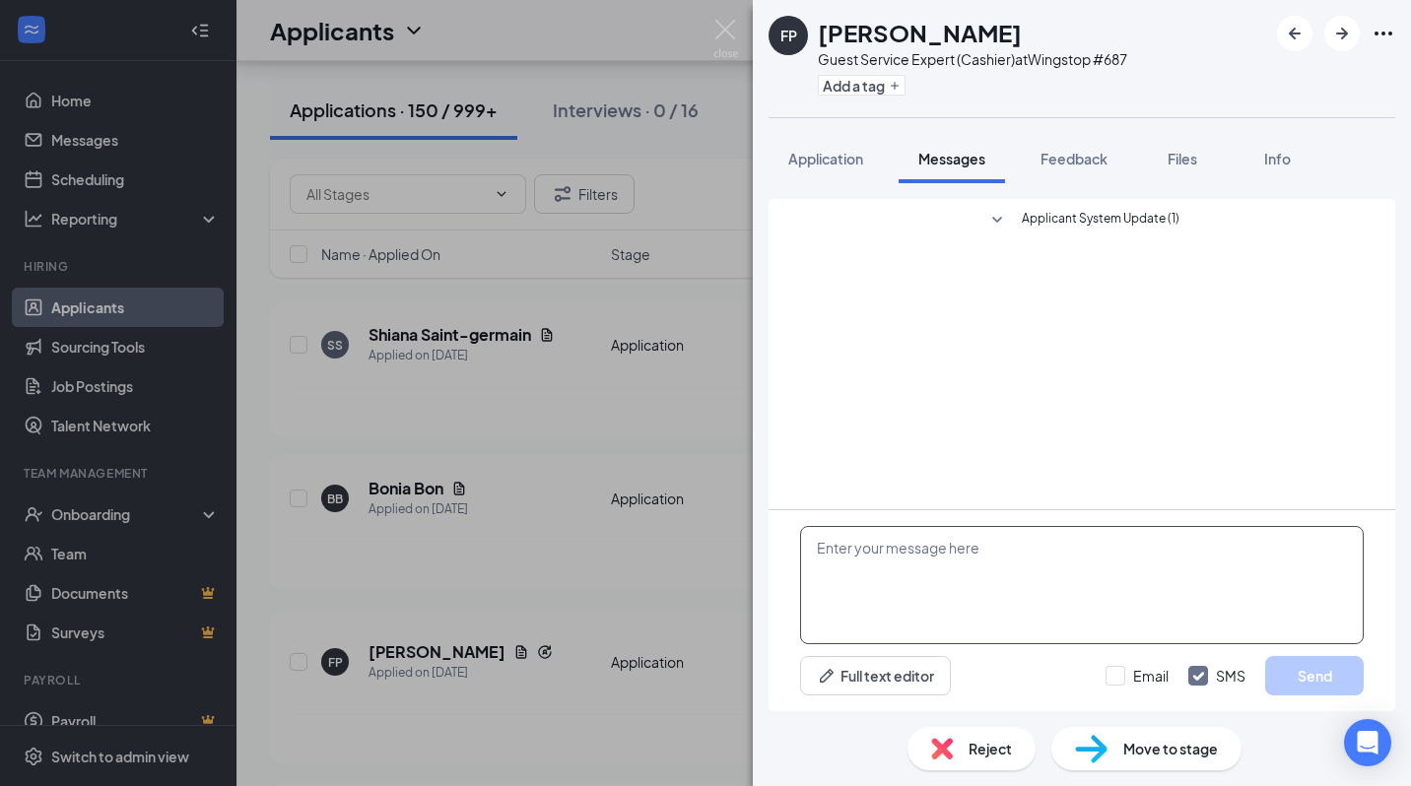
click at [984, 566] on textarea at bounding box center [1082, 585] width 564 height 118
click at [984, 568] on textarea at bounding box center [1082, 585] width 564 height 118
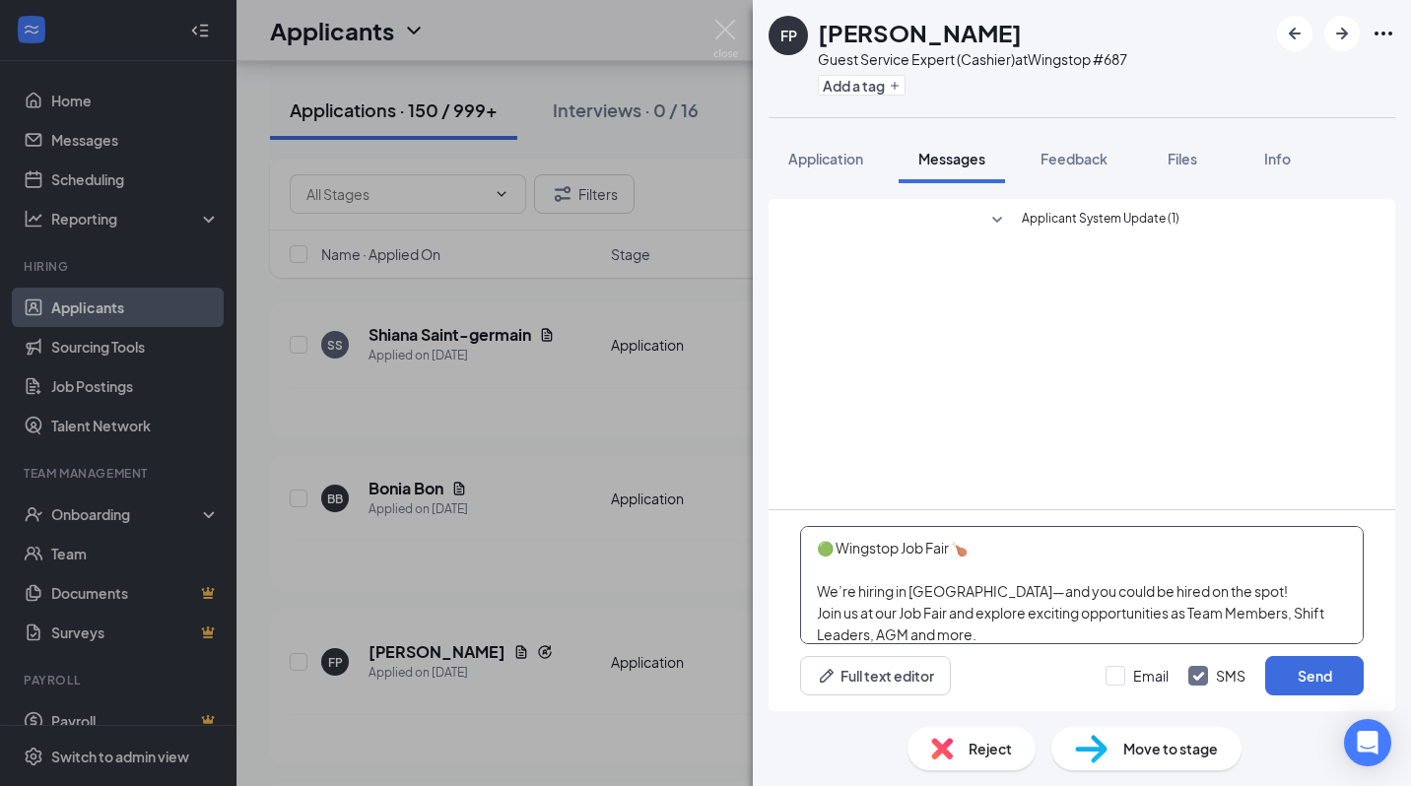
scroll to position [172, 0]
type textarea "🟢 Wingstop Job Fair 🍗 We’re hiring in [GEOGRAPHIC_DATA]—and you could be hired …"
click at [1114, 685] on input "Email" at bounding box center [1137, 676] width 63 height 20
checkbox input "true"
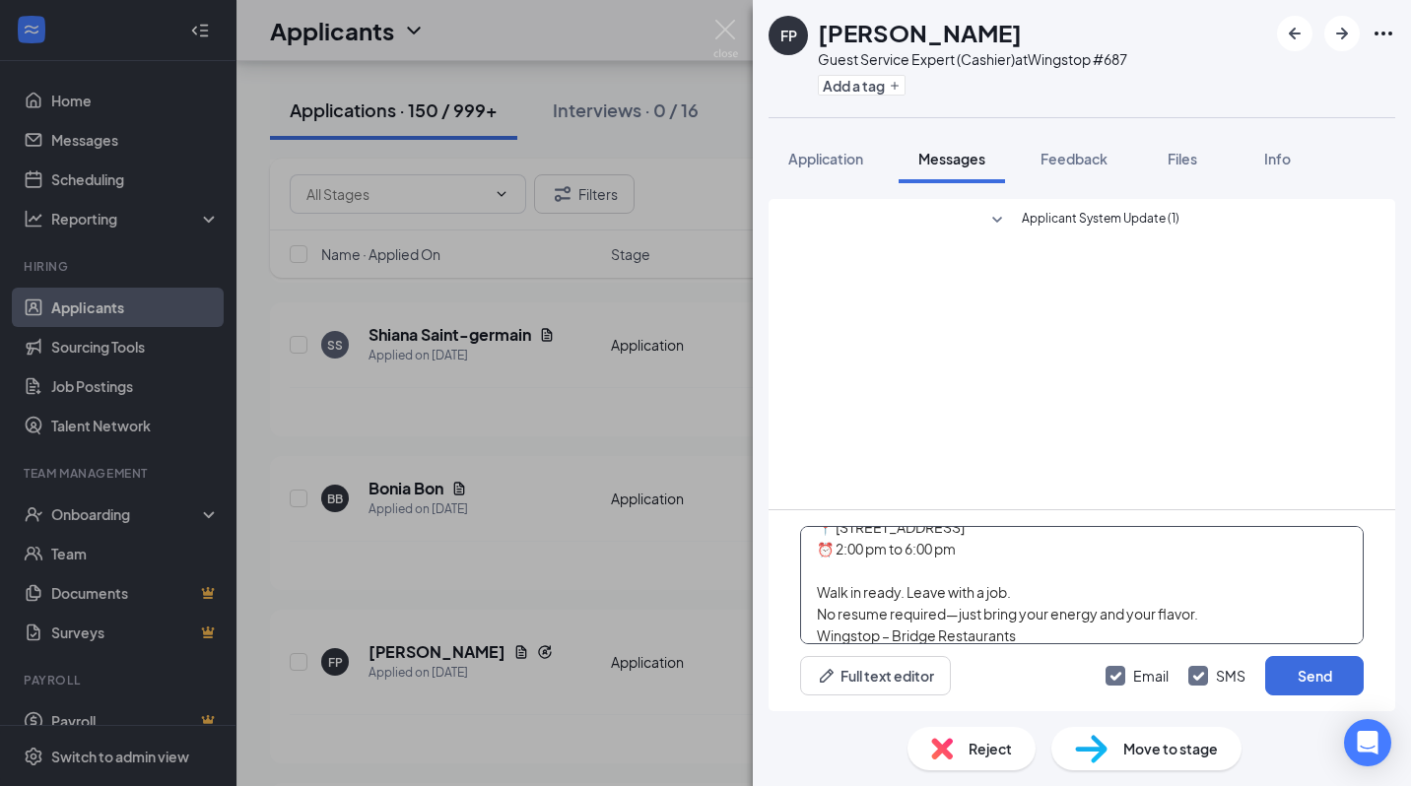
drag, startPoint x: 1313, startPoint y: 690, endPoint x: 1161, endPoint y: 530, distance: 220.3
click at [938, 474] on div "Applicant System Update (1)" at bounding box center [1082, 354] width 627 height 310
click at [1300, 680] on button "Send" at bounding box center [1314, 675] width 99 height 39
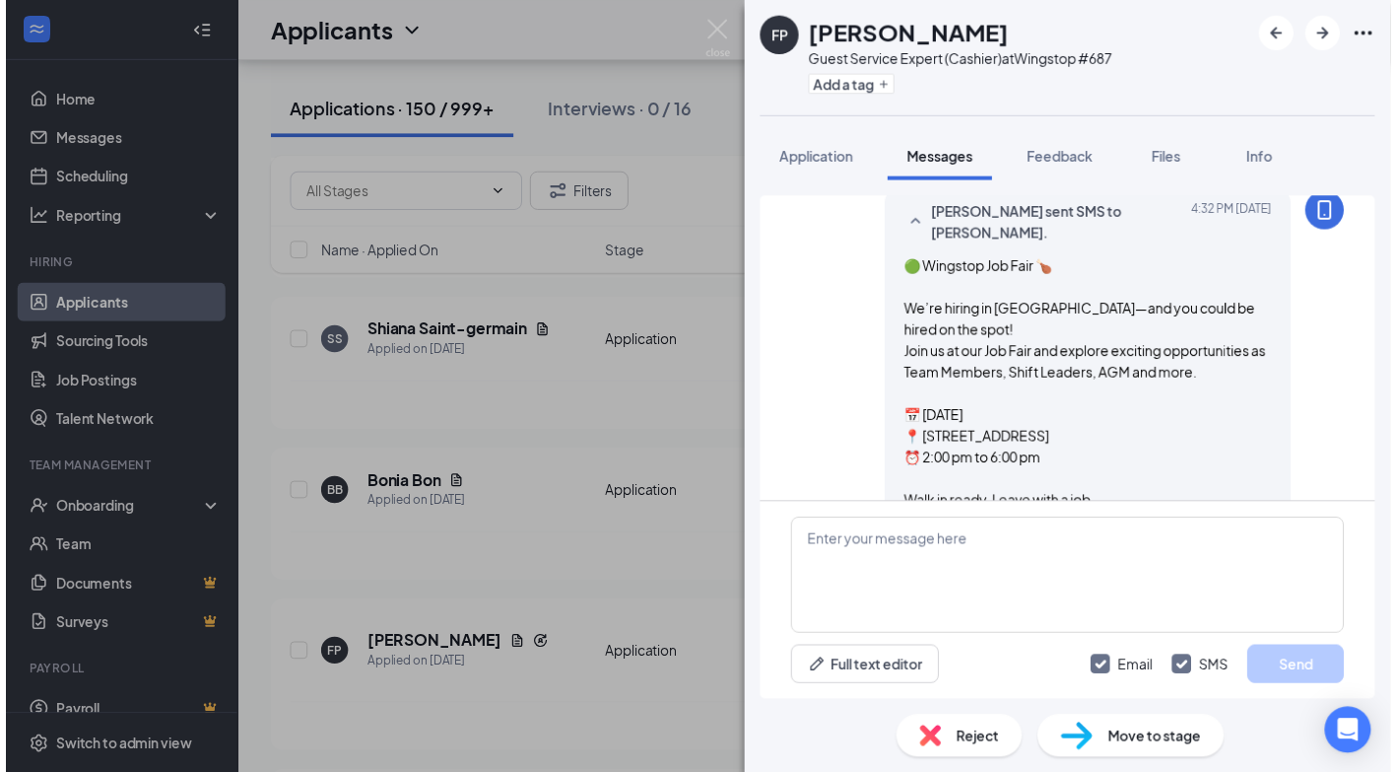
scroll to position [563, 0]
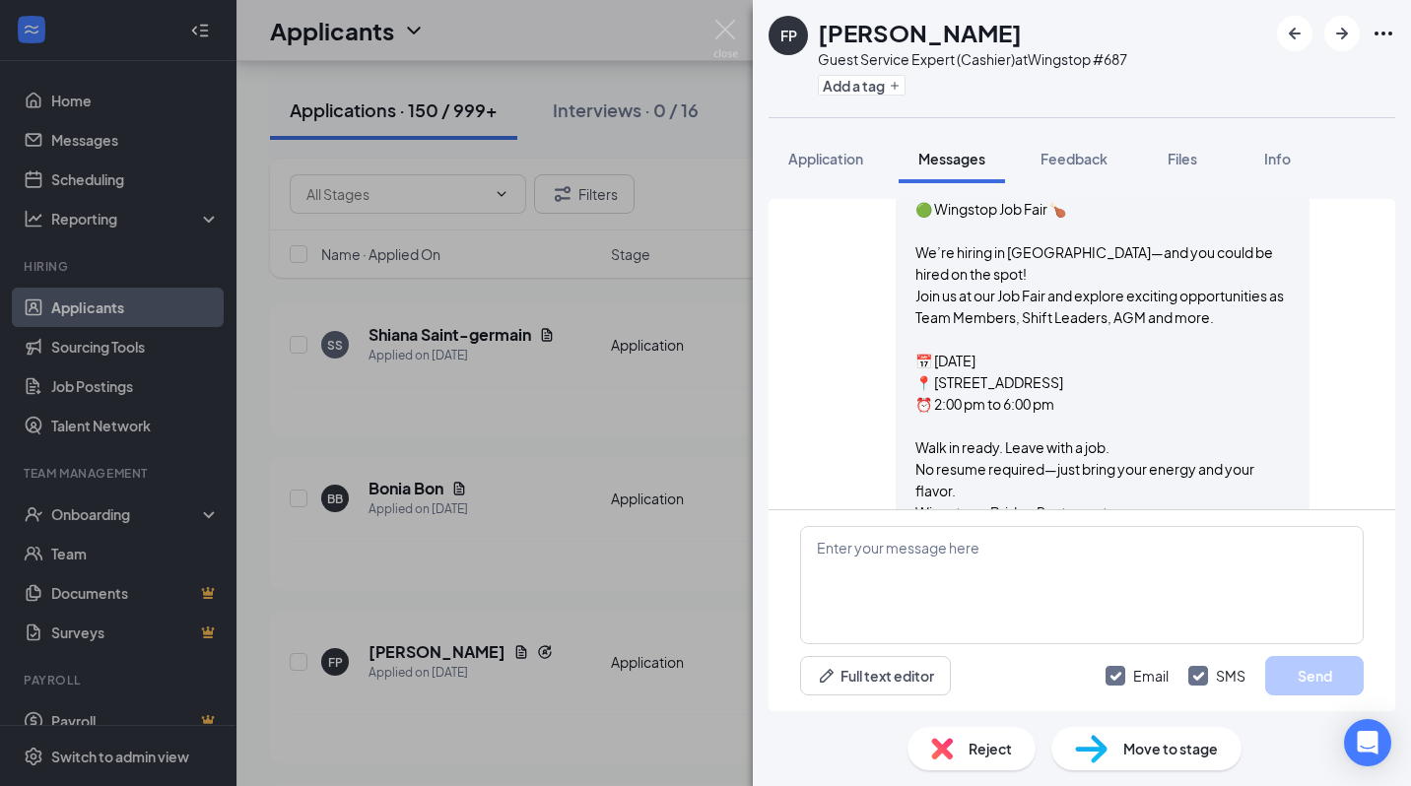
click at [643, 706] on div "[PERSON_NAME] Guest Service Expert (Cashier) at Wingstop #687 Add a tag Applica…" at bounding box center [705, 393] width 1411 height 786
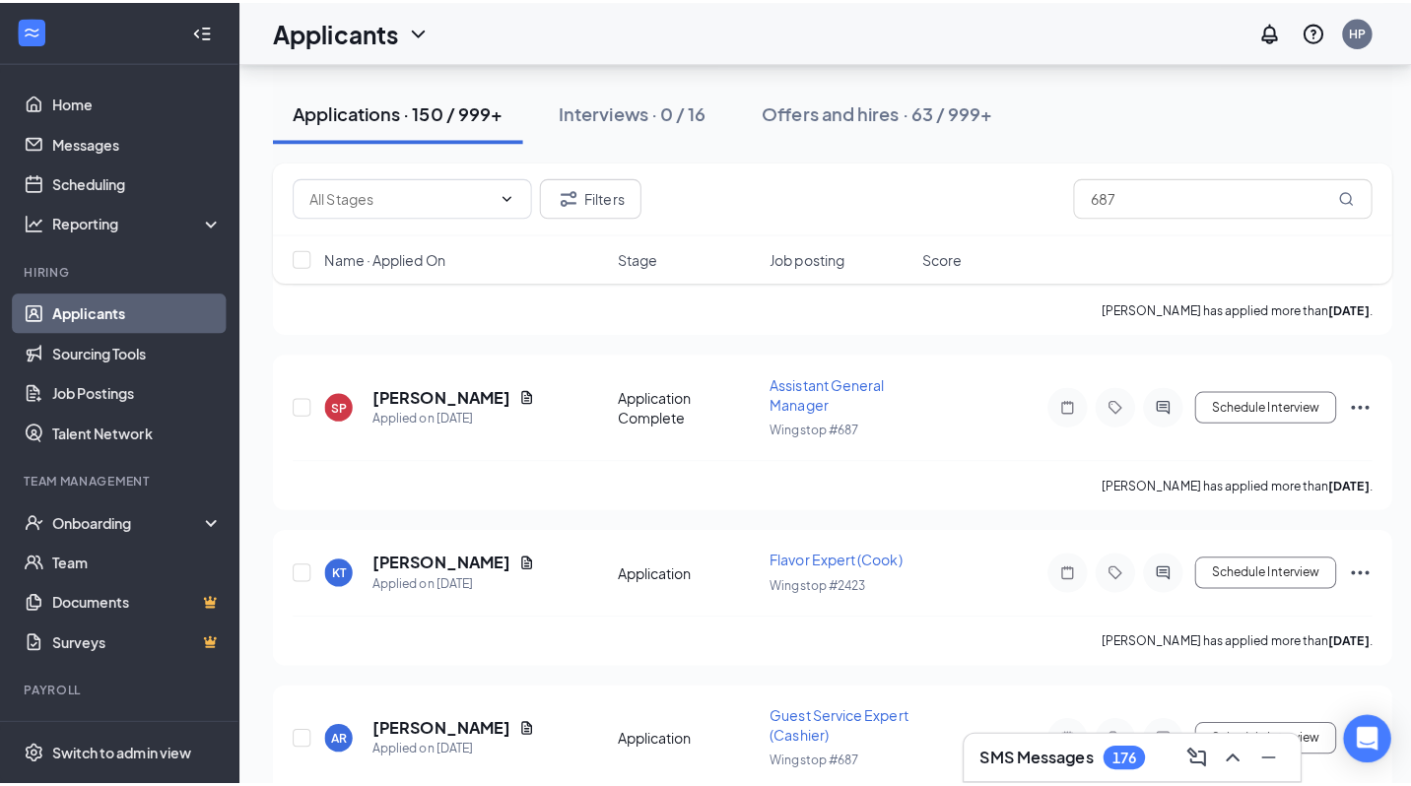
scroll to position [1905, 0]
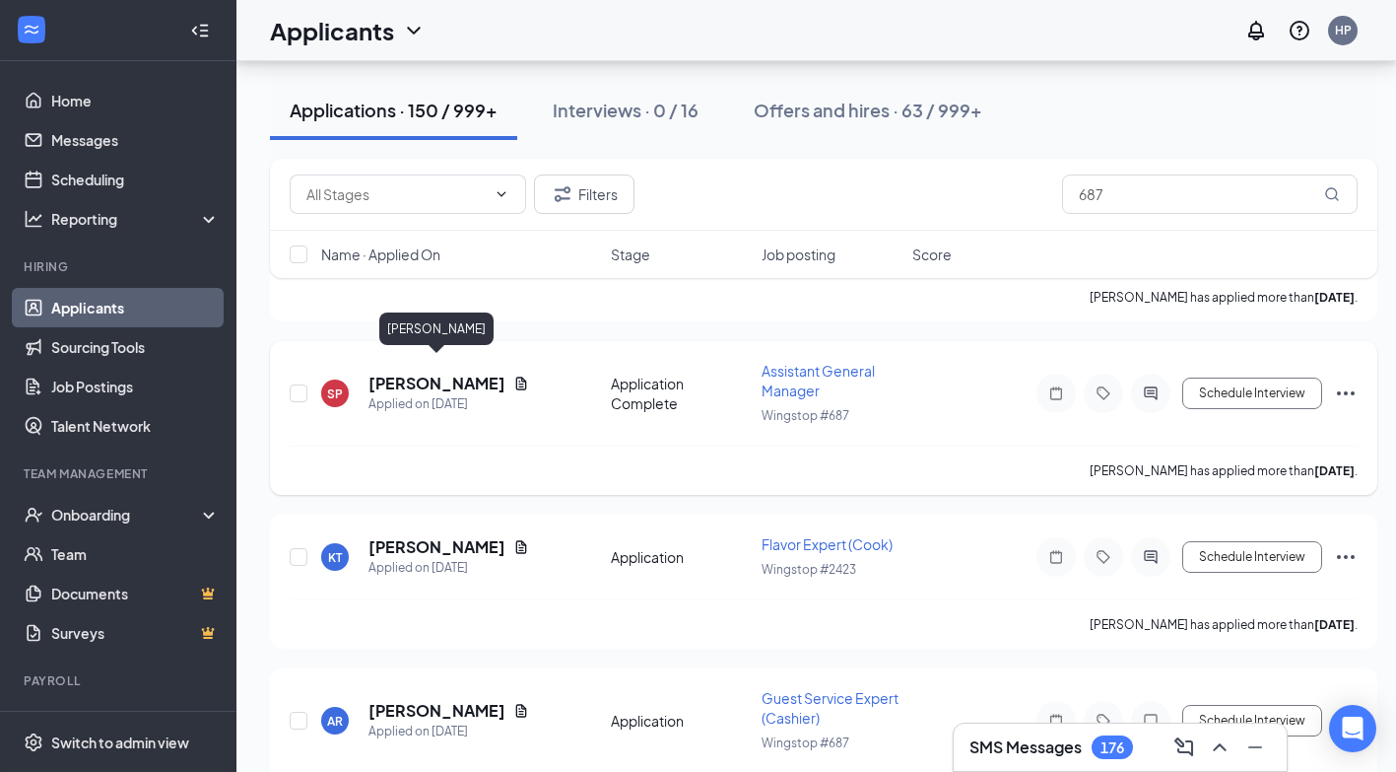
click at [465, 372] on h5 "[PERSON_NAME]" at bounding box center [437, 383] width 137 height 22
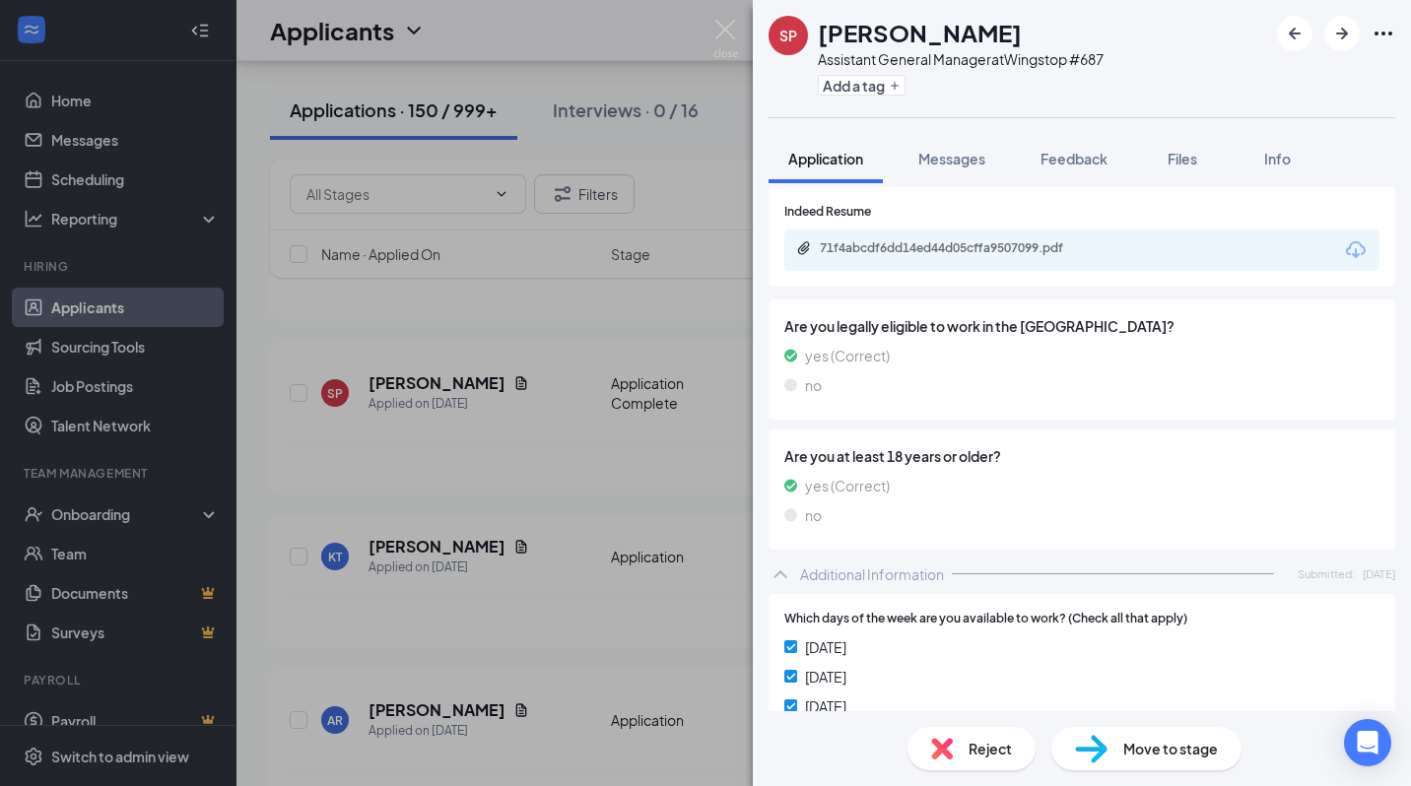
scroll to position [353, 0]
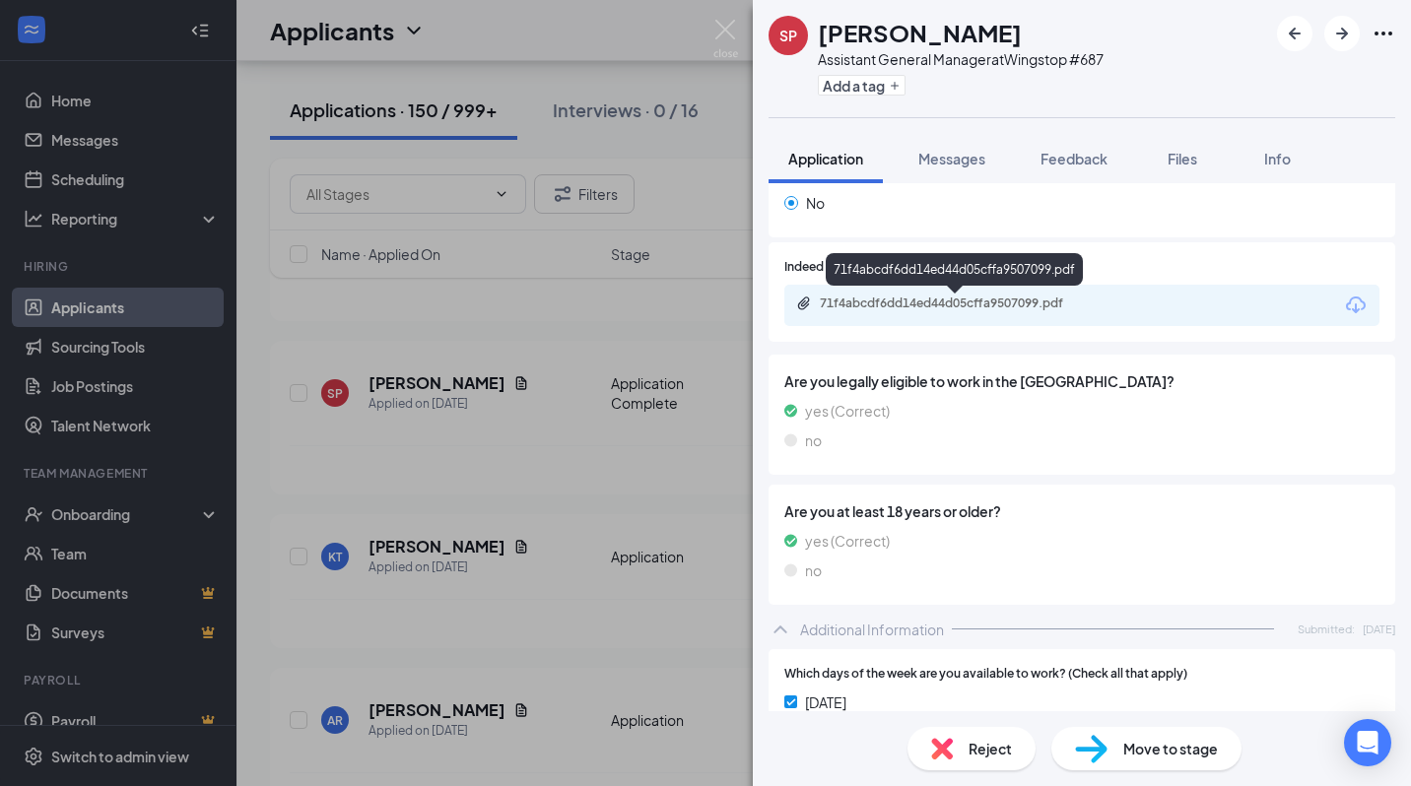
click at [1040, 308] on div "71f4abcdf6dd14ed44d05cffa9507099.pdf" at bounding box center [958, 304] width 276 height 16
click at [960, 153] on span "Messages" at bounding box center [951, 159] width 67 height 18
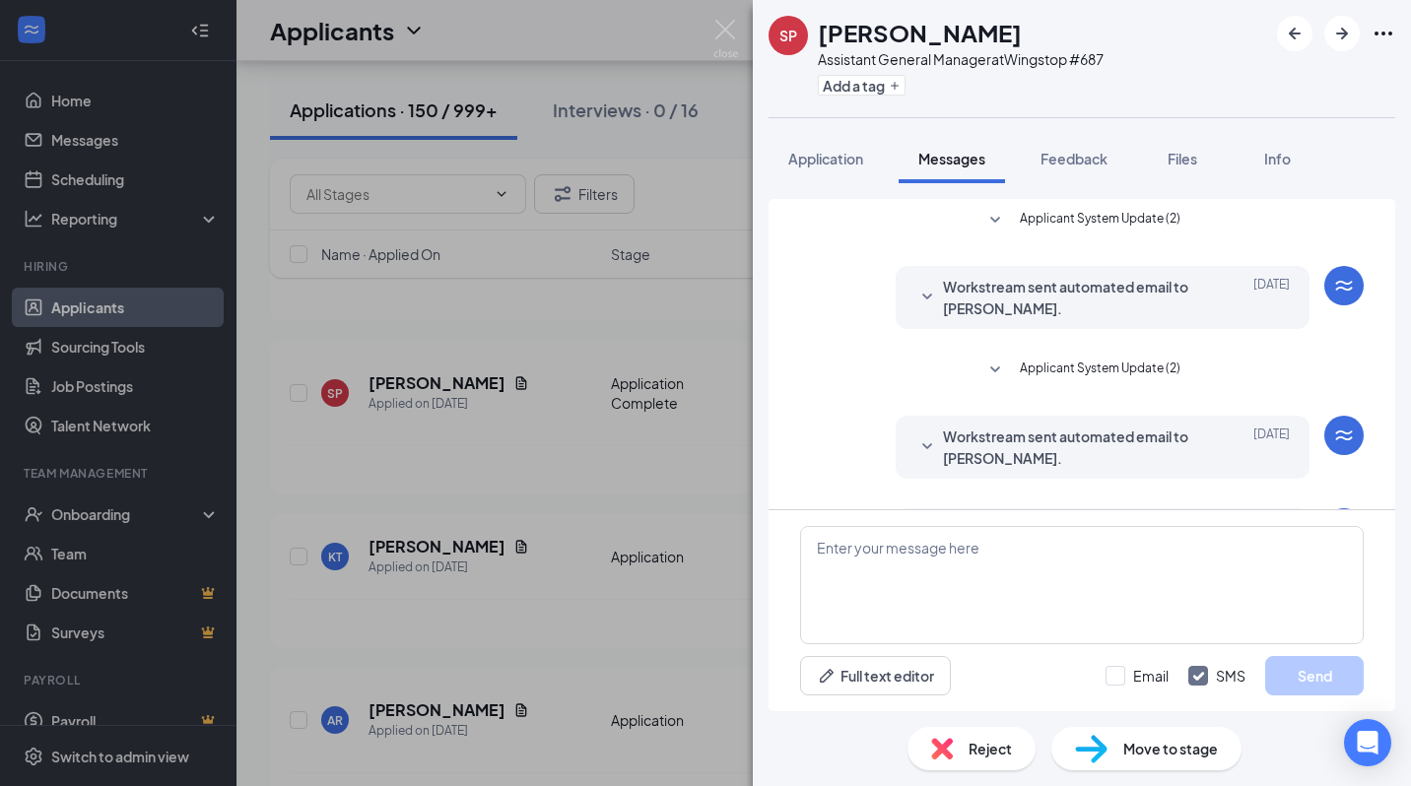
scroll to position [82, 0]
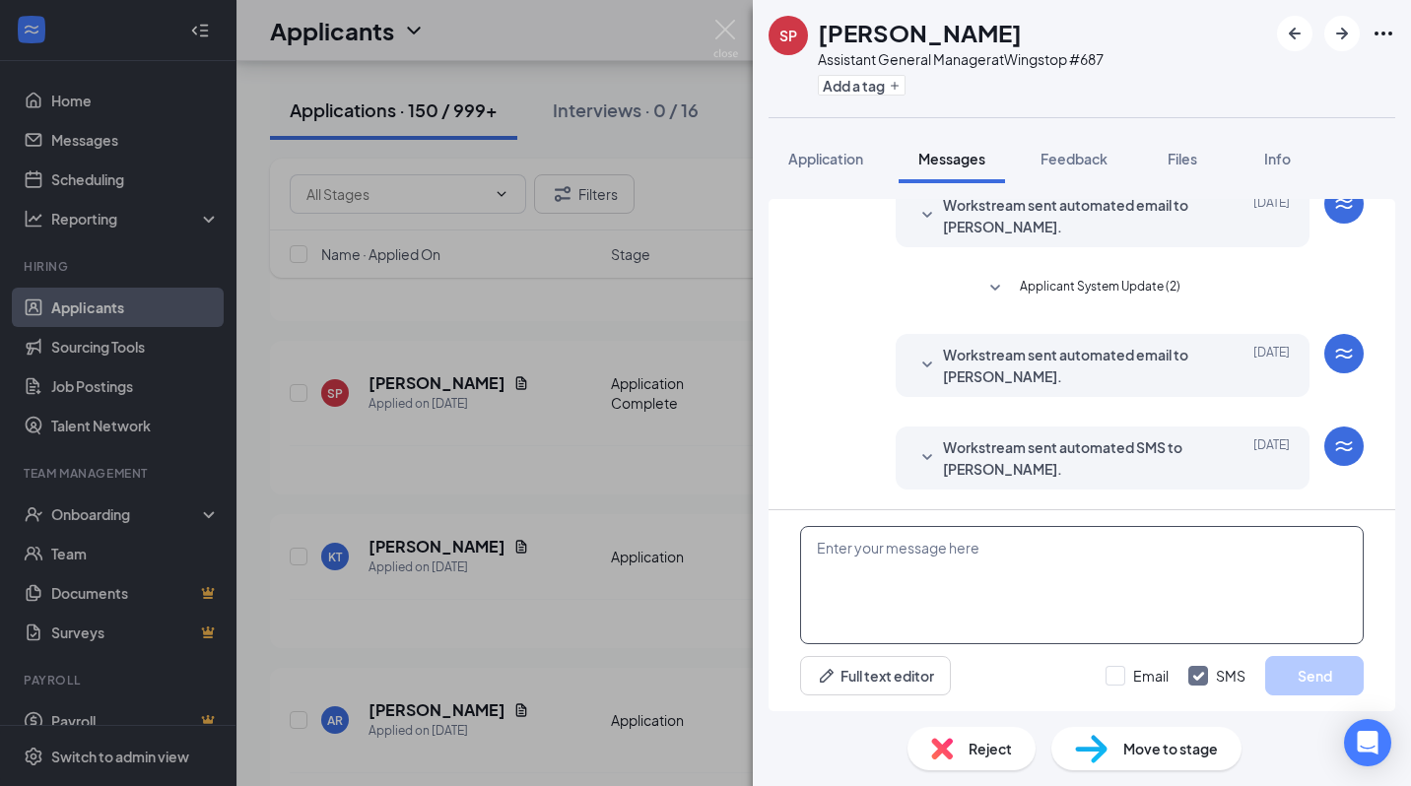
click at [863, 594] on textarea at bounding box center [1082, 585] width 564 height 118
paste textarea "🟢 Wingstop Job Fair 🍗 We’re hiring in [GEOGRAPHIC_DATA]—and you could be hired …"
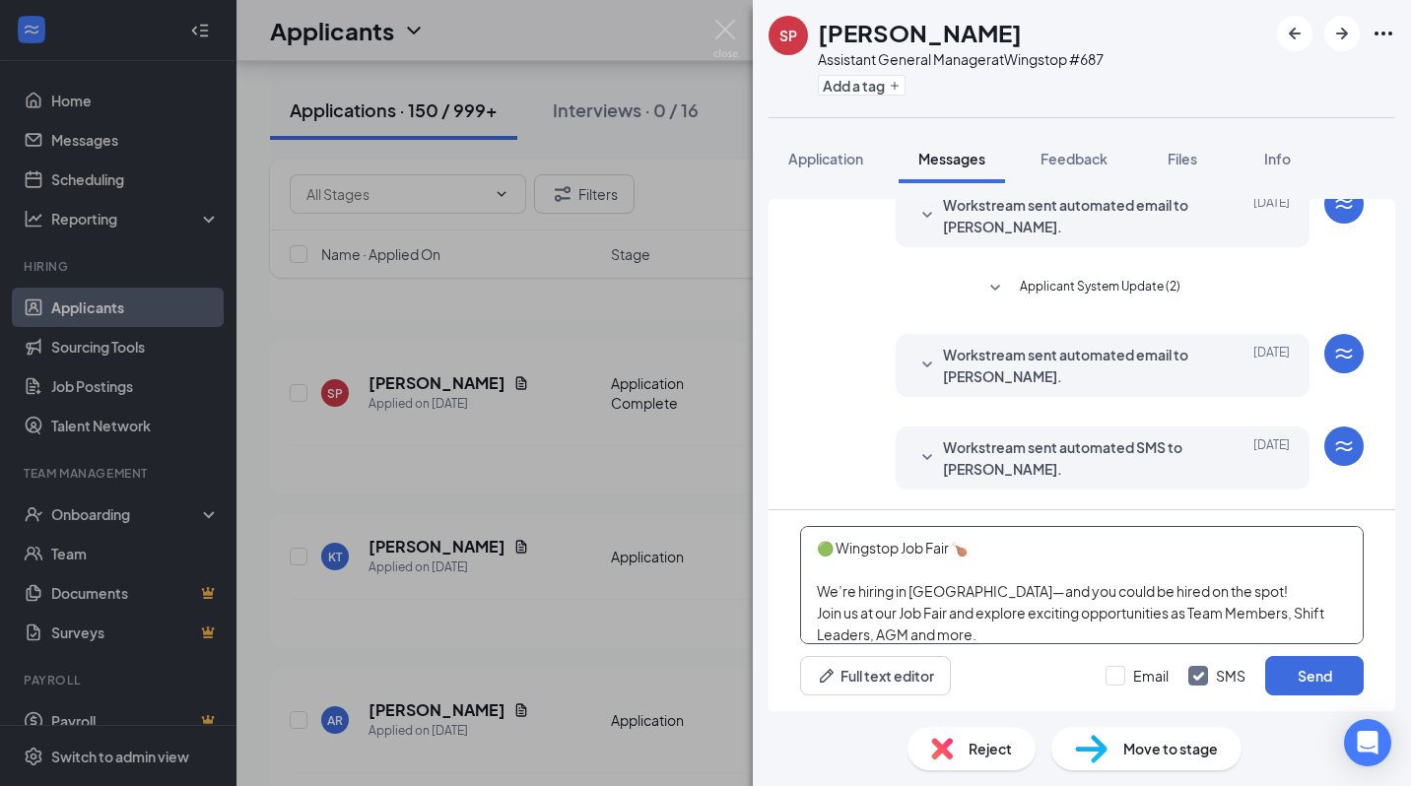
scroll to position [172, 0]
type textarea "🟢 Wingstop Job Fair 🍗 We’re hiring in [GEOGRAPHIC_DATA]—and you could be hired …"
click at [1118, 673] on input "Email" at bounding box center [1137, 676] width 63 height 20
checkbox input "true"
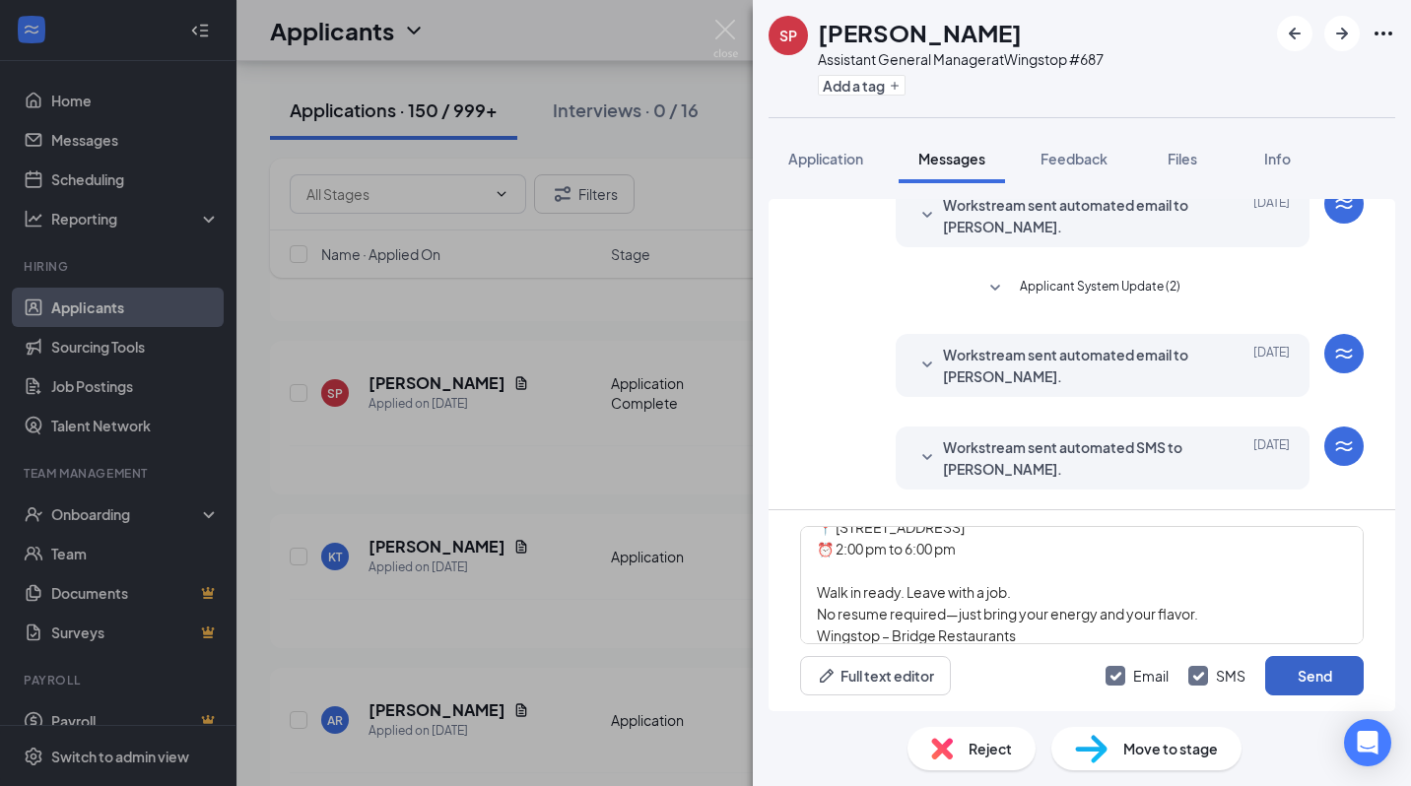
click at [1332, 677] on button "Send" at bounding box center [1314, 675] width 99 height 39
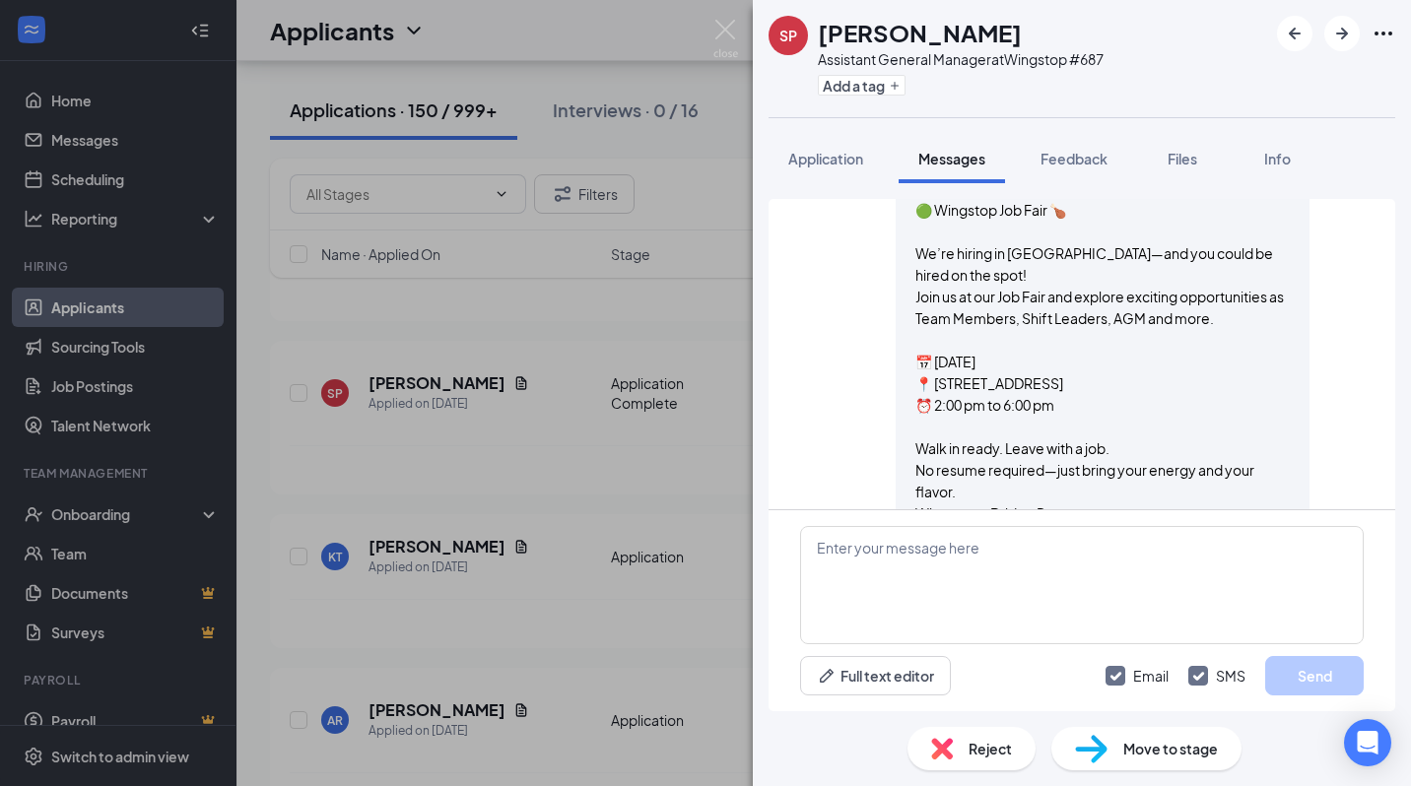
scroll to position [898, 0]
click at [723, 21] on img at bounding box center [725, 39] width 25 height 38
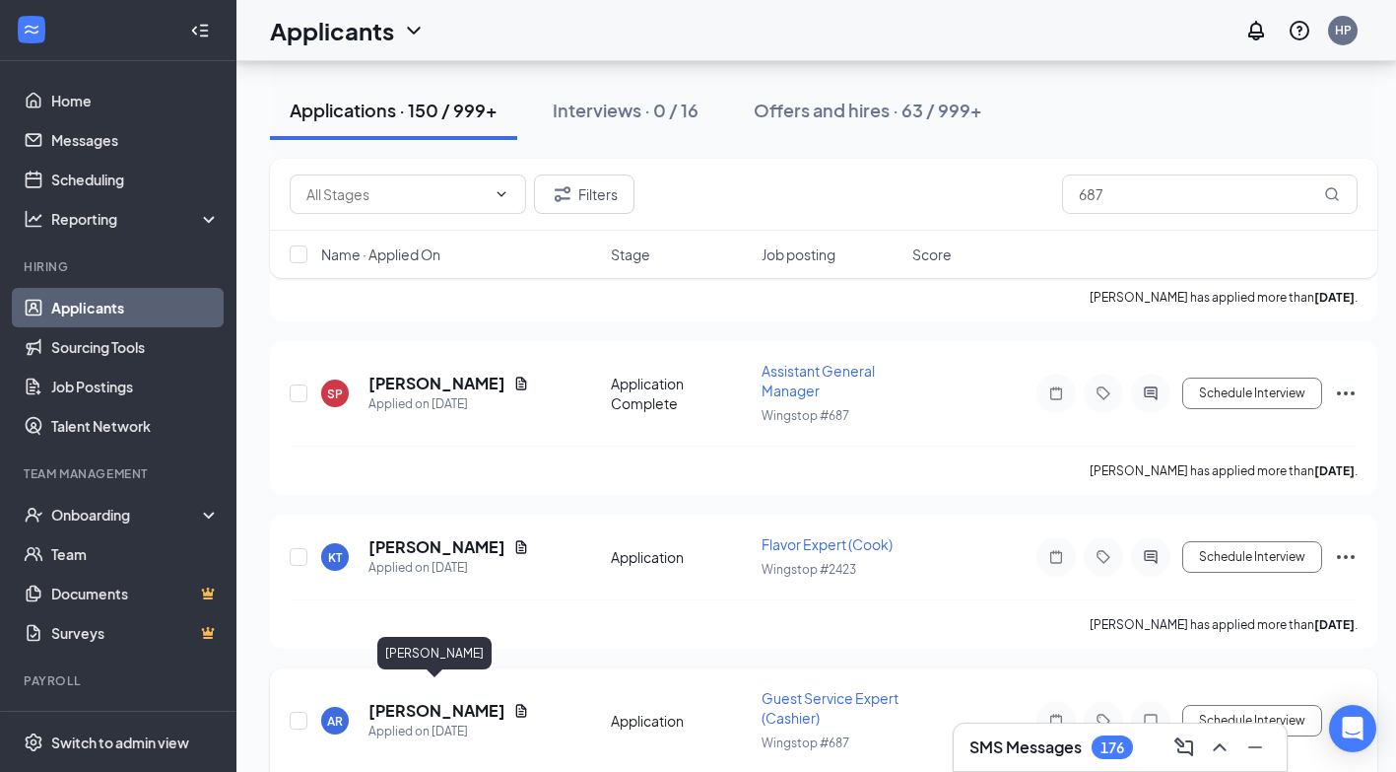
click at [471, 700] on h5 "[PERSON_NAME]" at bounding box center [437, 711] width 137 height 22
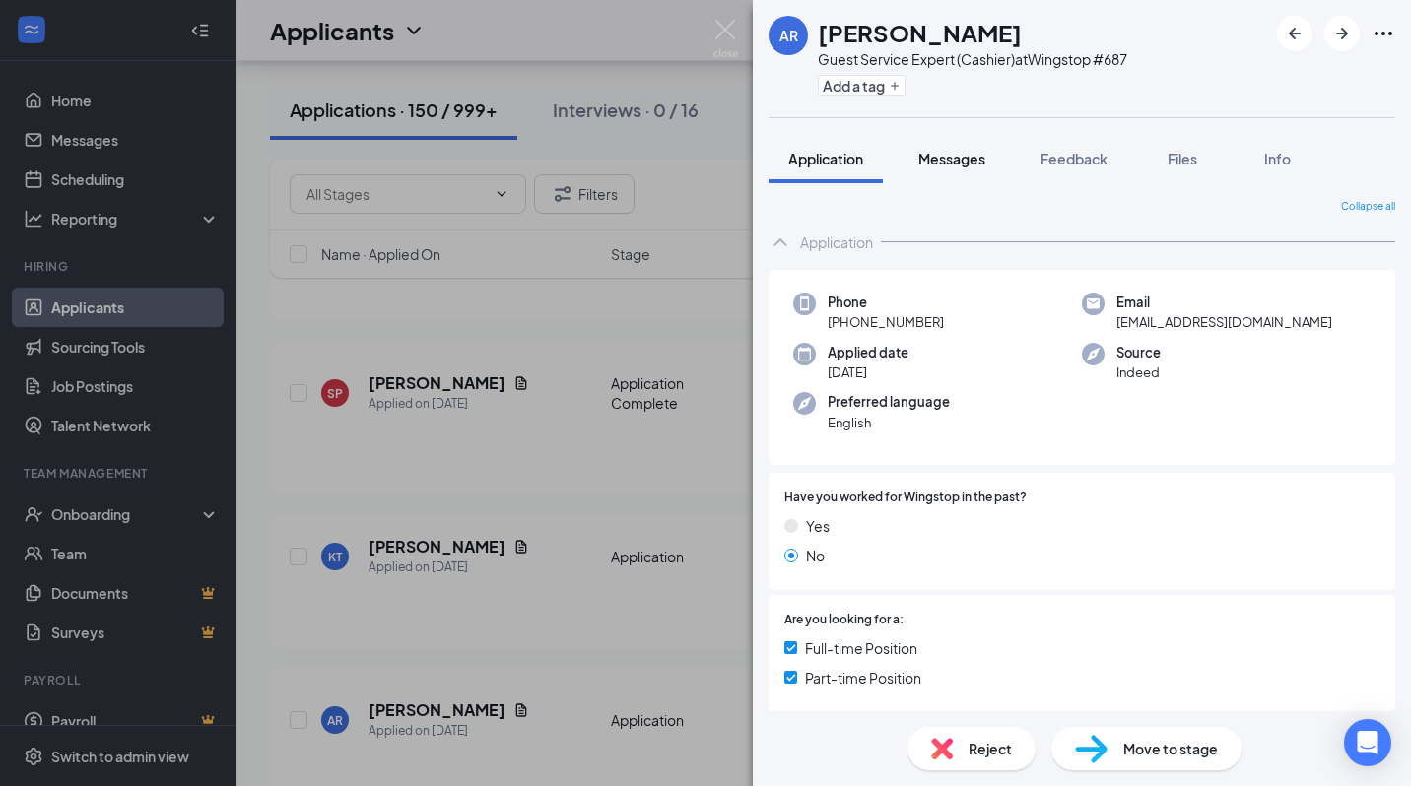
click at [951, 169] on button "Messages" at bounding box center [952, 158] width 106 height 49
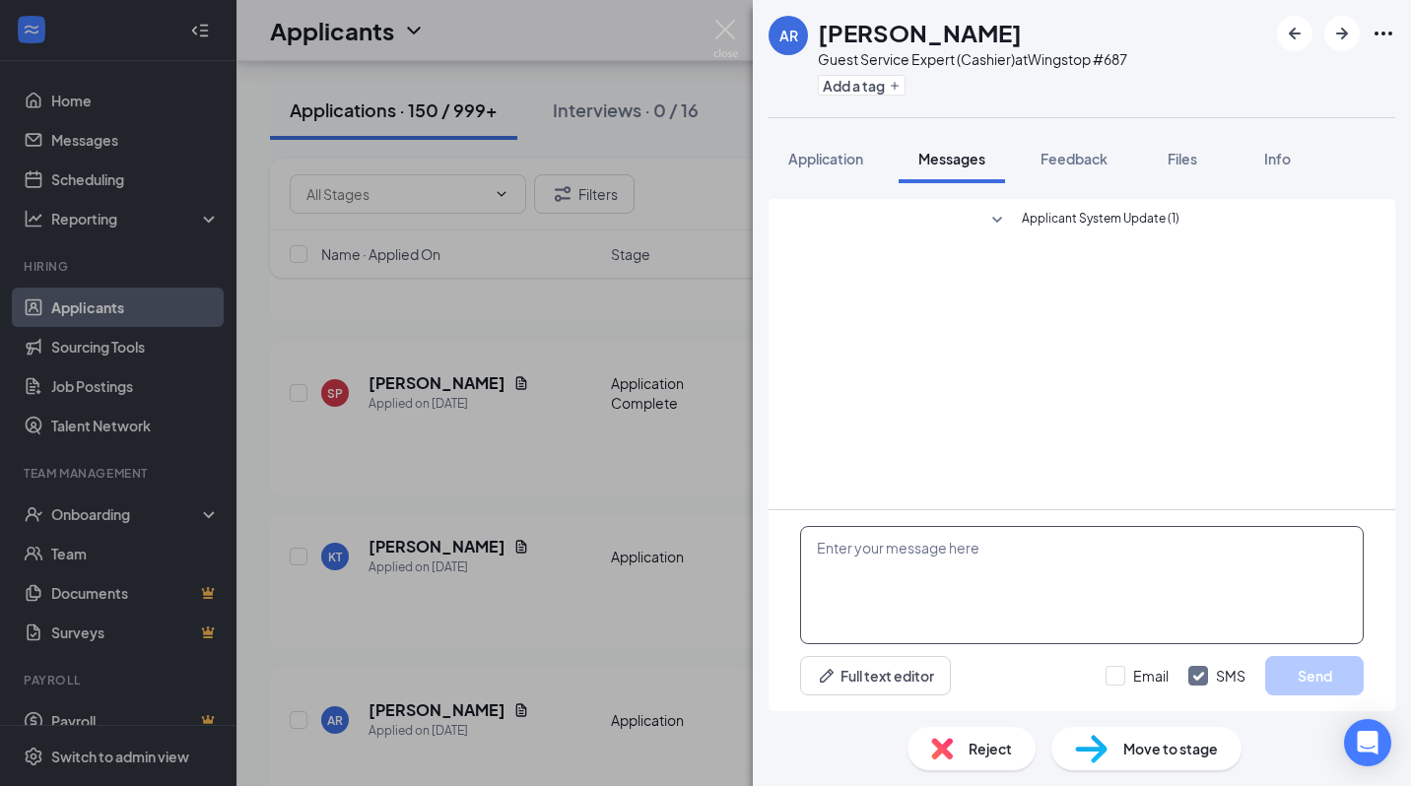
click at [871, 553] on textarea at bounding box center [1082, 585] width 564 height 118
paste textarea "🟢 Wingstop Job Fair 🍗 We’re hiring in [GEOGRAPHIC_DATA]—and you could be hired …"
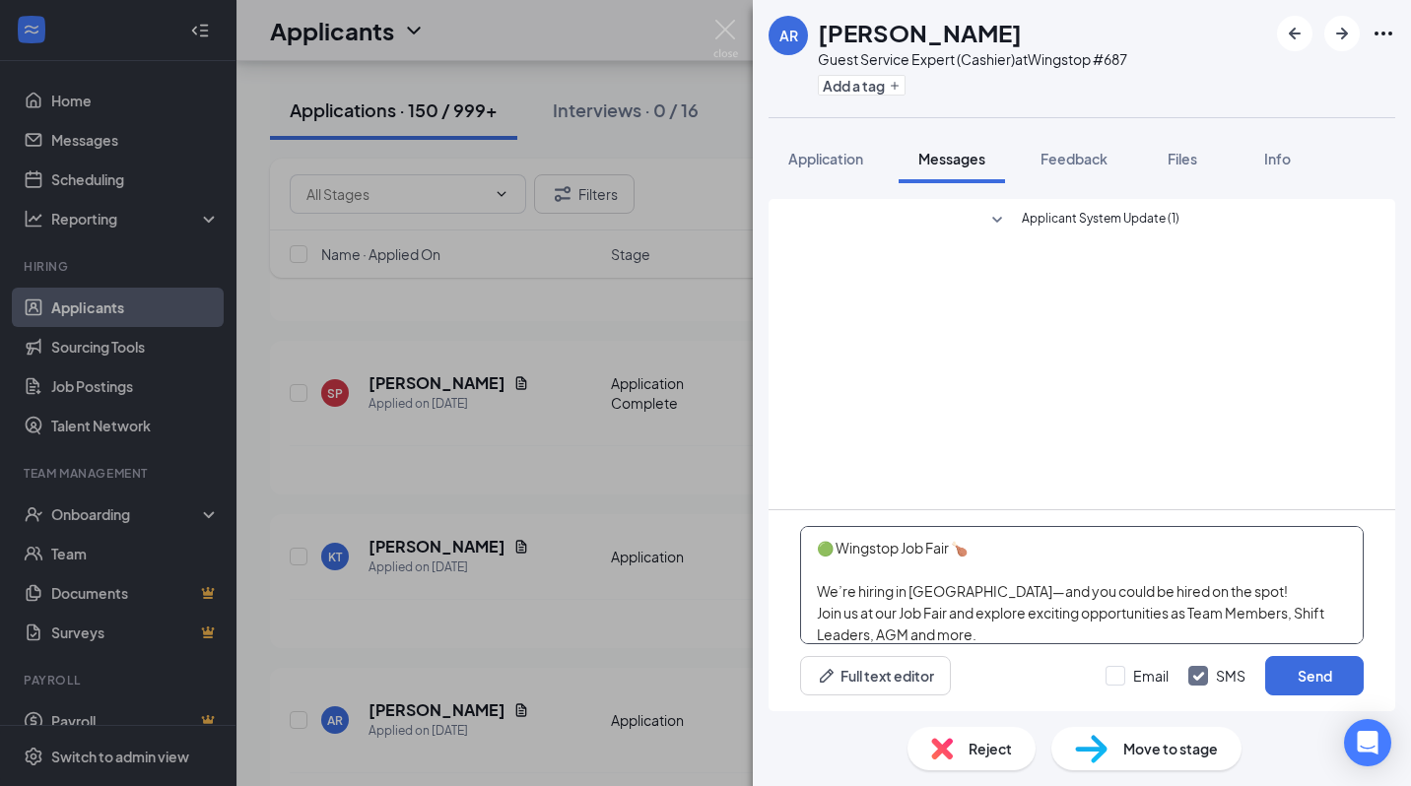
scroll to position [172, 0]
type textarea "🟢 Wingstop Job Fair 🍗 We’re hiring in [GEOGRAPHIC_DATA]—and you could be hired …"
drag, startPoint x: 1120, startPoint y: 680, endPoint x: 1328, endPoint y: 697, distance: 208.6
drag, startPoint x: 1328, startPoint y: 697, endPoint x: 1077, endPoint y: 670, distance: 252.7
click at [1024, 677] on div "Full text editor Email SMS Send" at bounding box center [1082, 675] width 564 height 39
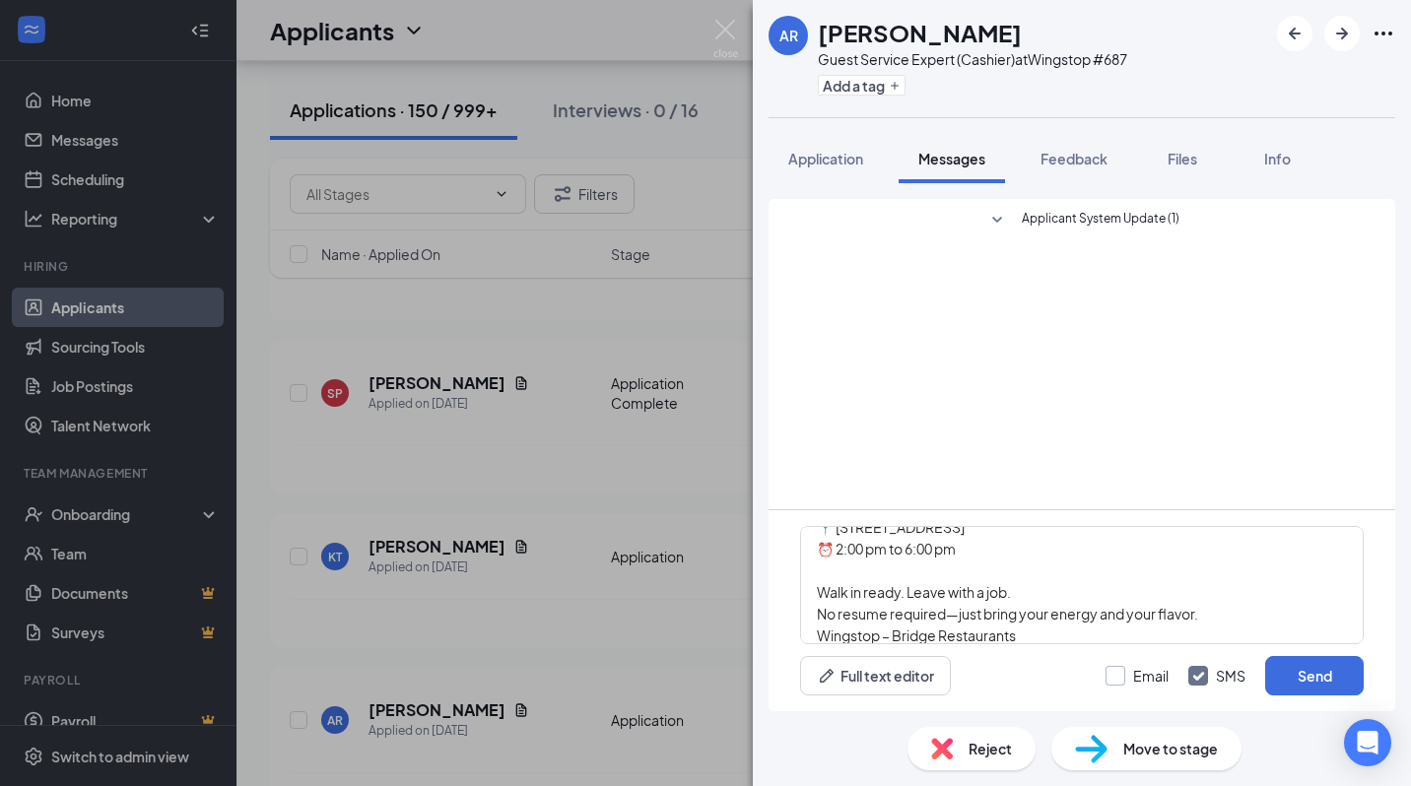
click at [1117, 678] on input "Email" at bounding box center [1137, 676] width 63 height 20
checkbox input "true"
drag, startPoint x: 1293, startPoint y: 670, endPoint x: 1292, endPoint y: 684, distance: 13.8
click at [1292, 684] on button "Send" at bounding box center [1314, 675] width 99 height 39
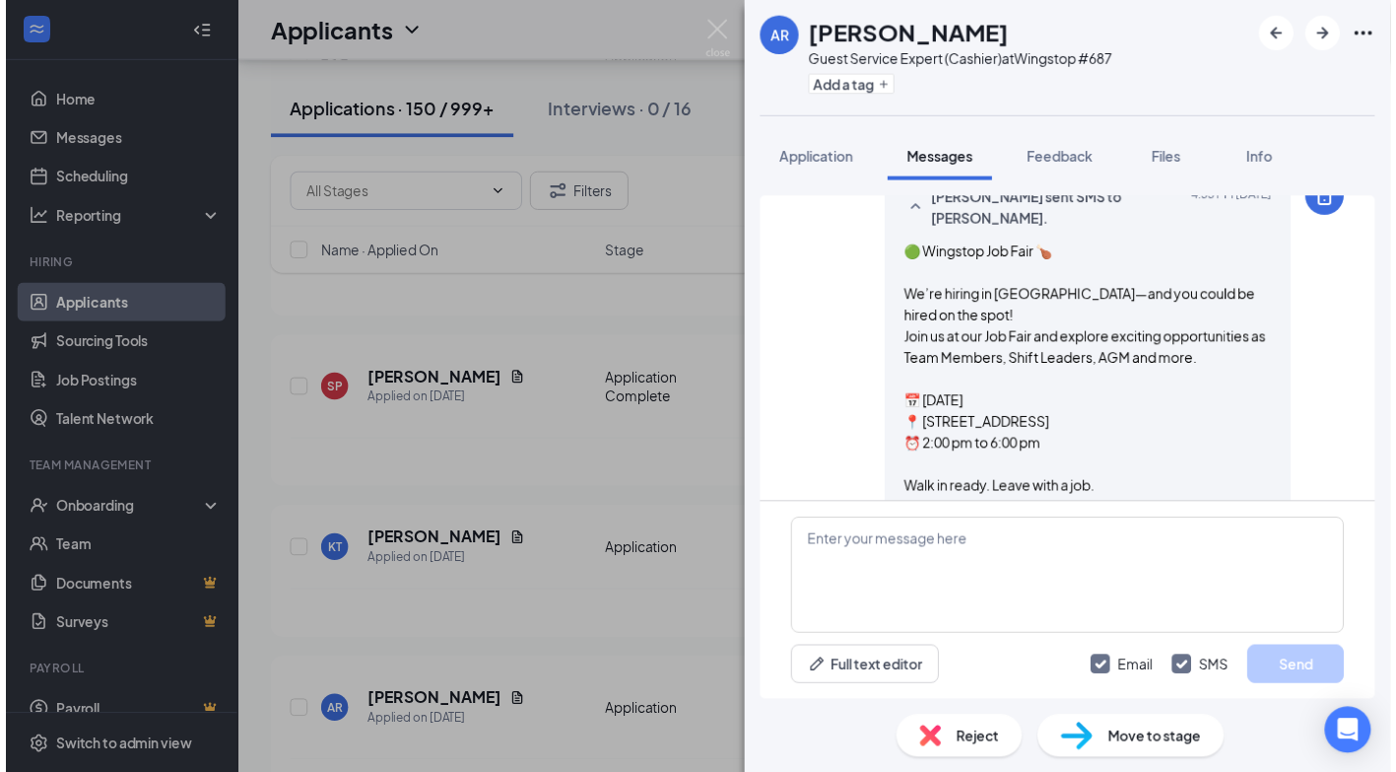
scroll to position [563, 0]
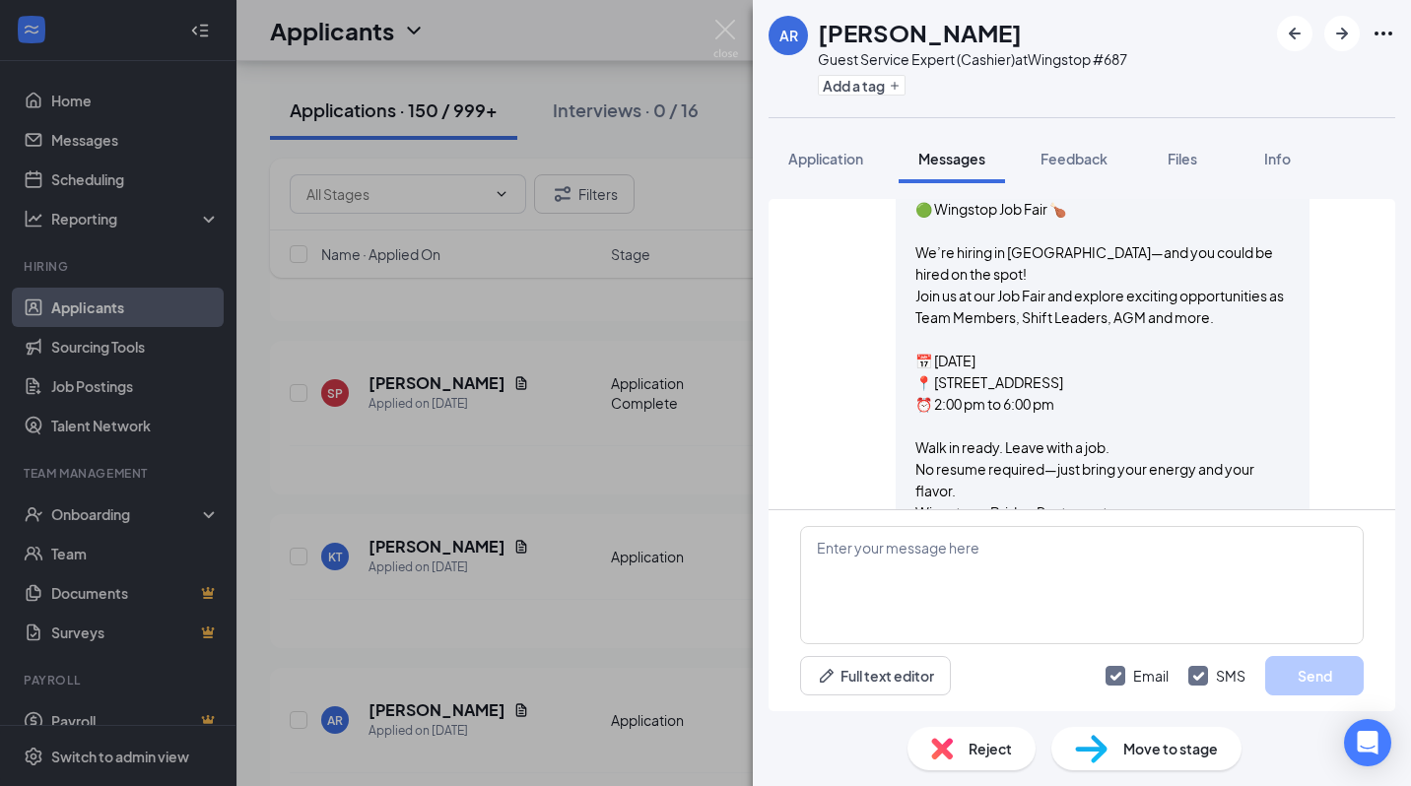
click at [645, 481] on div "AR [PERSON_NAME] Guest Service Expert (Cashier) at Wingstop #687 Add a tag Appl…" at bounding box center [705, 393] width 1411 height 786
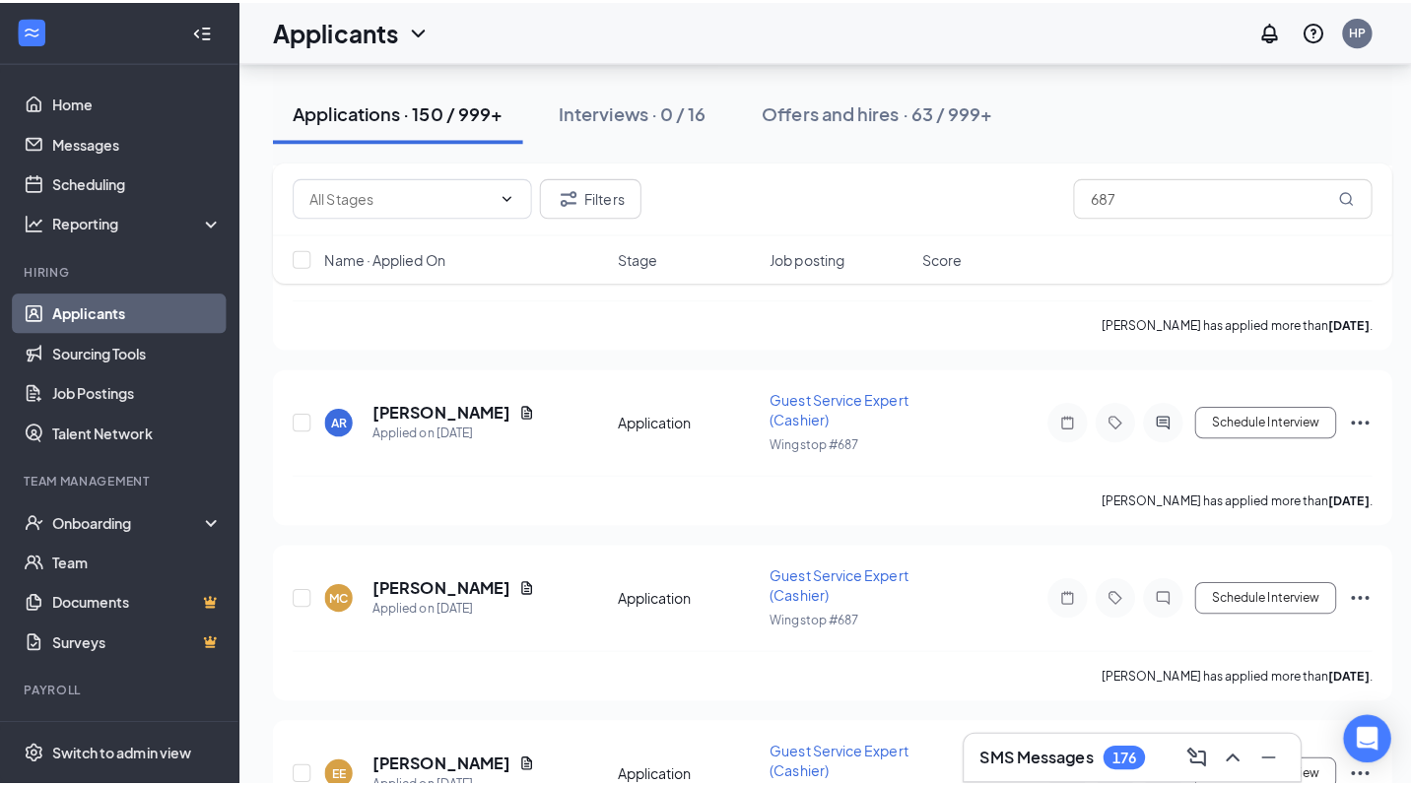
scroll to position [2380, 0]
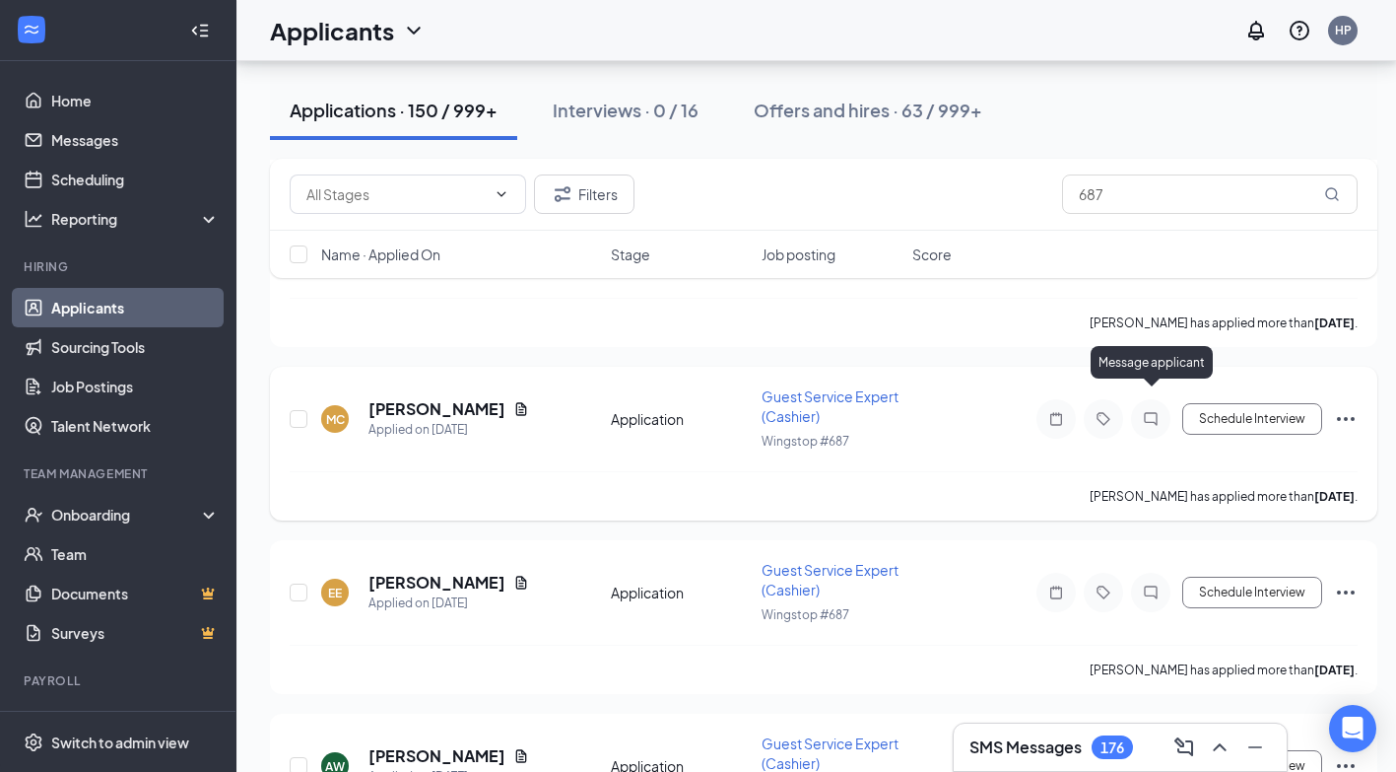
click at [1154, 411] on icon "ChatInactive" at bounding box center [1151, 419] width 24 height 16
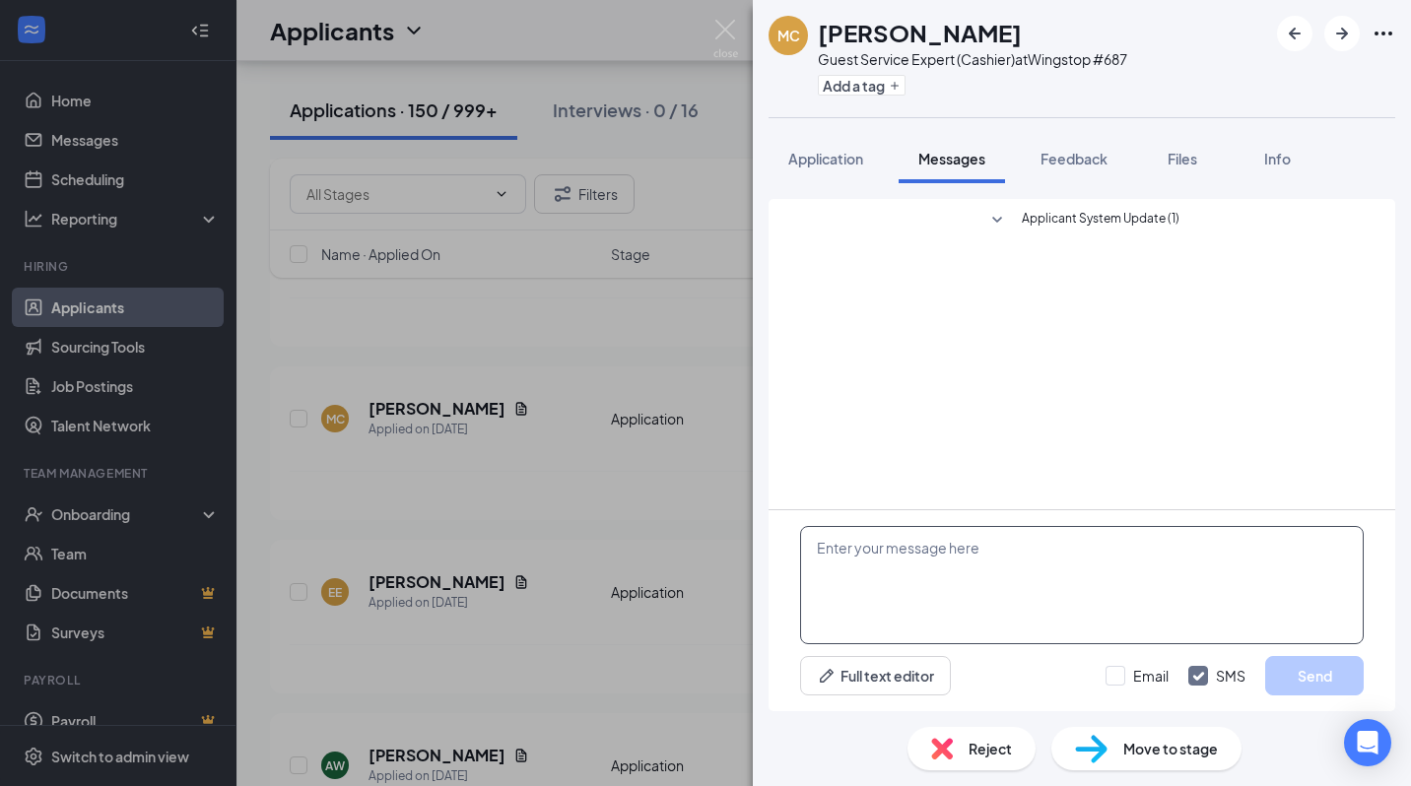
click at [1013, 583] on textarea at bounding box center [1082, 585] width 564 height 118
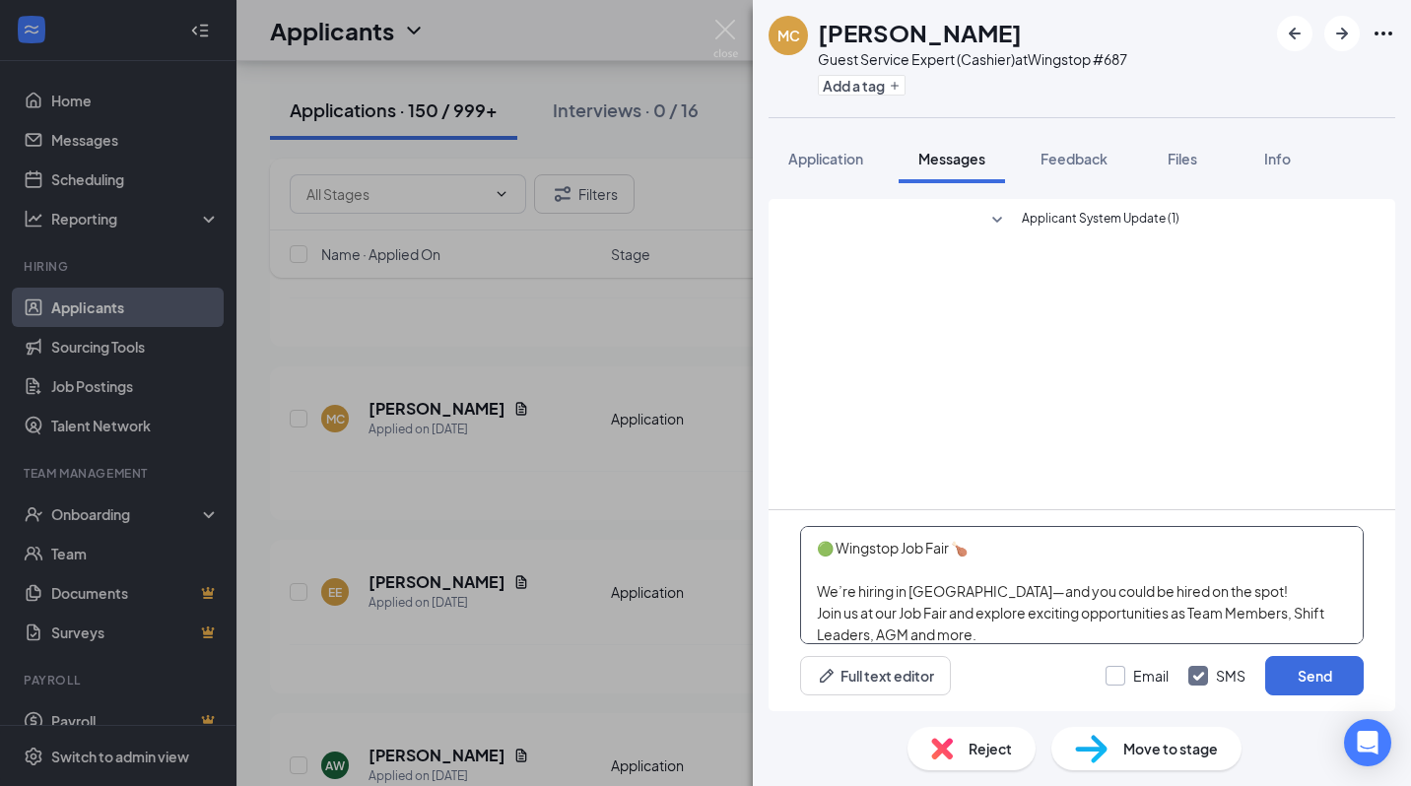
scroll to position [172, 0]
type textarea "🟢 Wingstop Job Fair 🍗 We’re hiring in [GEOGRAPHIC_DATA]—and you could be hired …"
click at [1130, 680] on input "Email" at bounding box center [1137, 676] width 63 height 20
checkbox input "true"
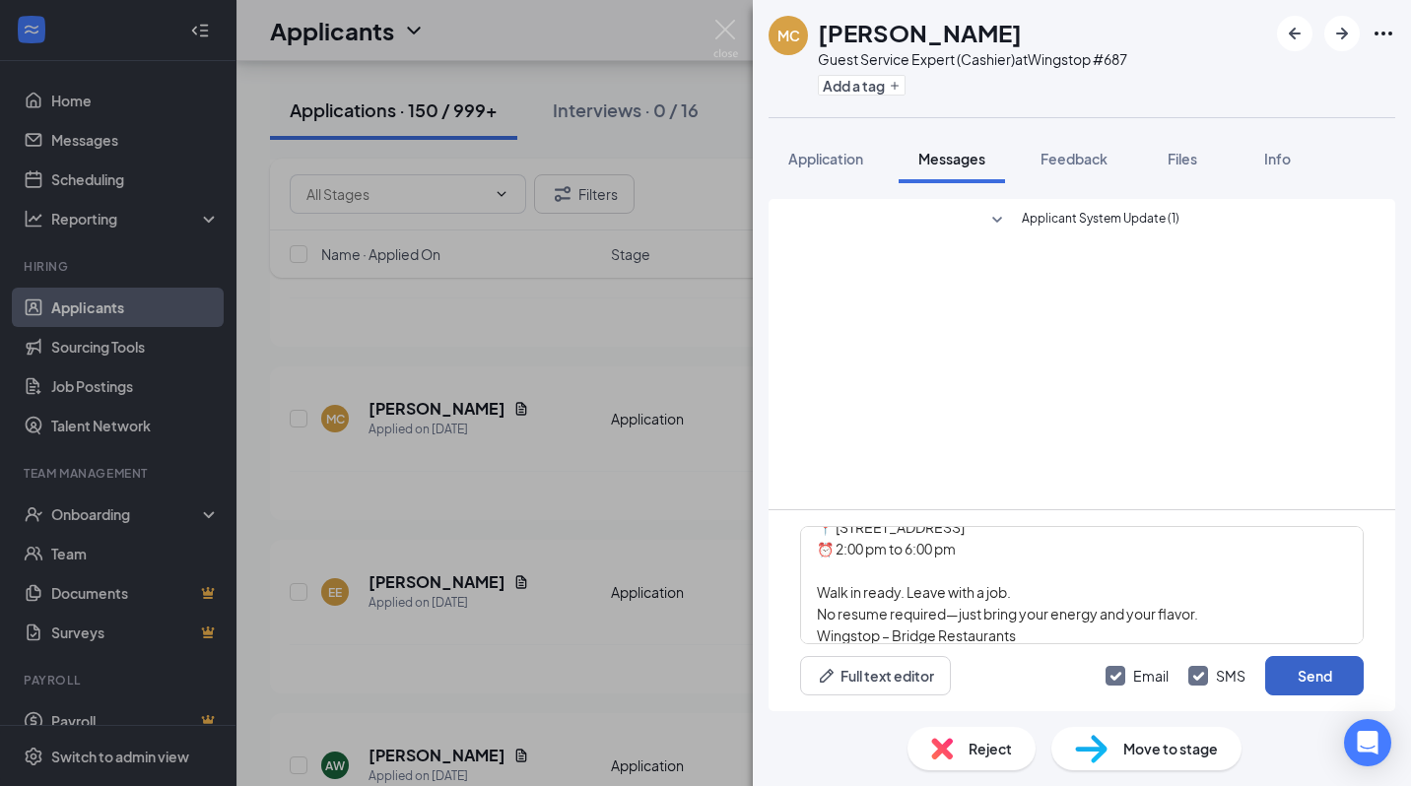
click at [1318, 686] on button "Send" at bounding box center [1314, 675] width 99 height 39
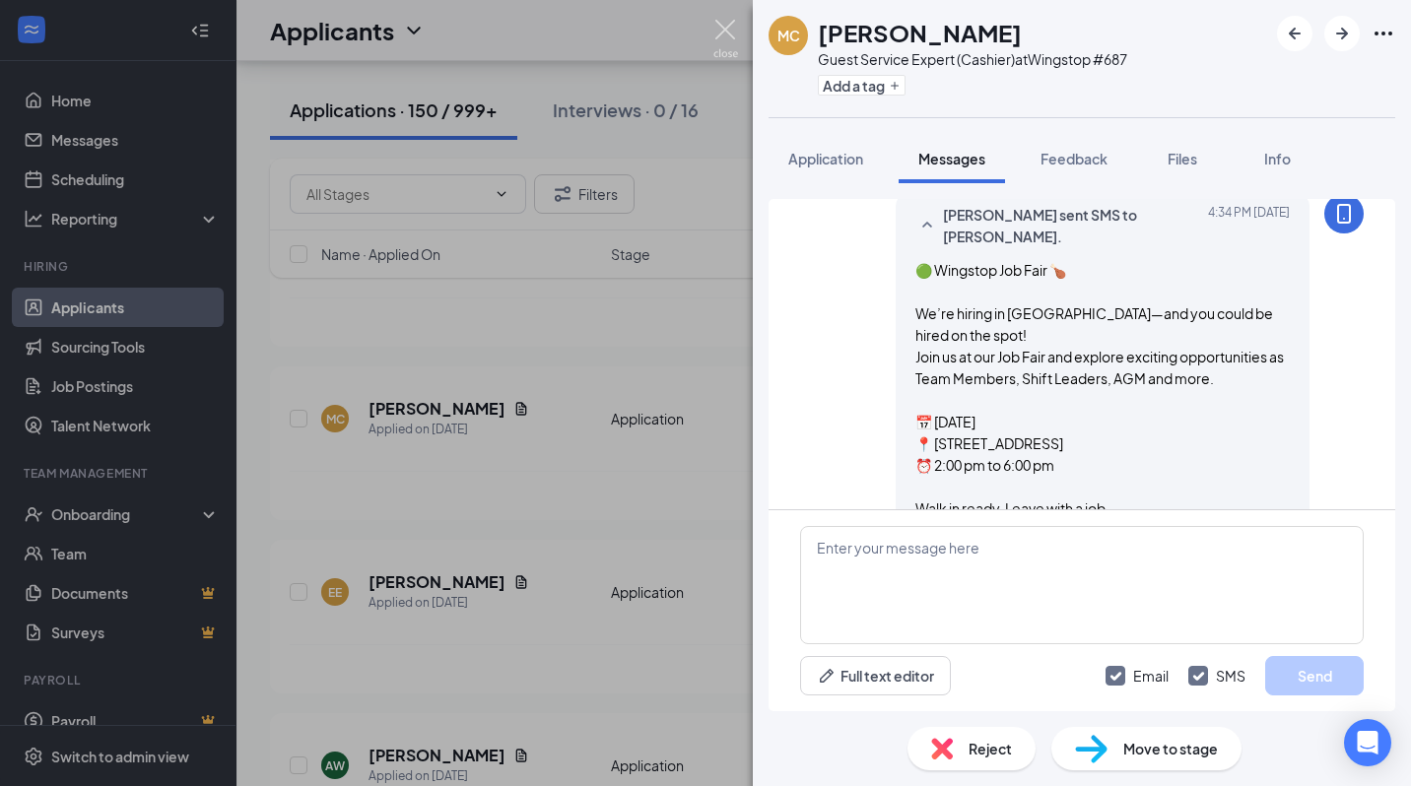
scroll to position [563, 0]
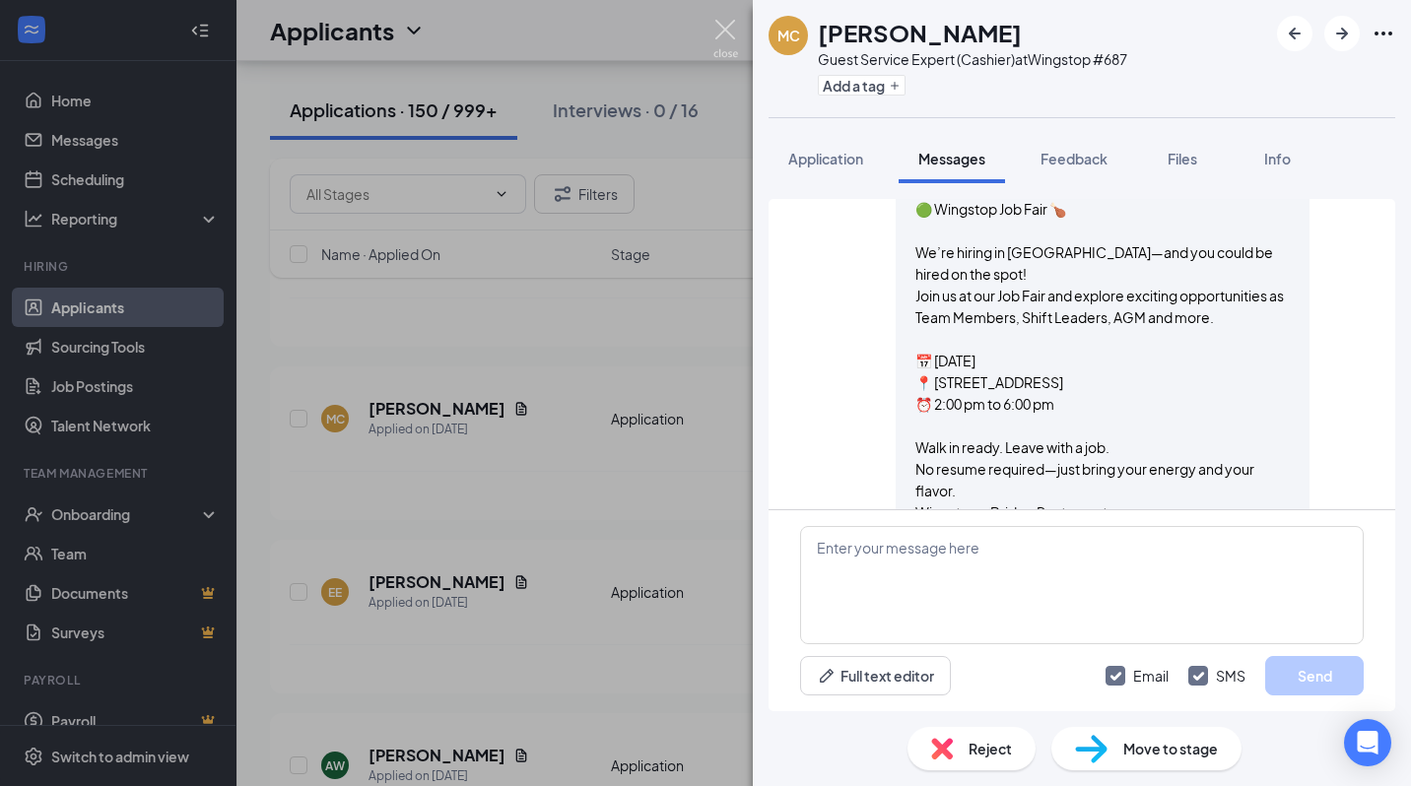
click at [724, 33] on img at bounding box center [725, 39] width 25 height 38
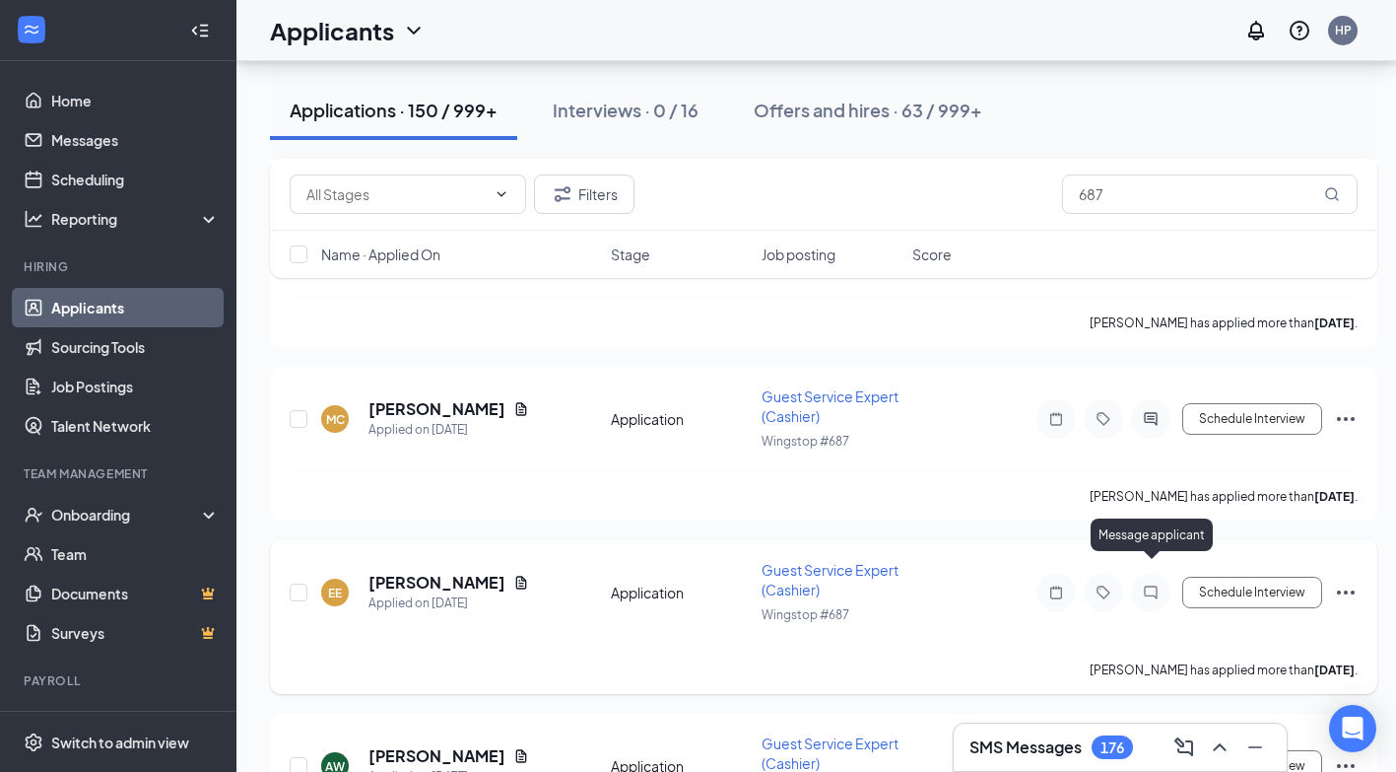
click at [1151, 585] on icon "ChatInactive" at bounding box center [1150, 591] width 13 height 13
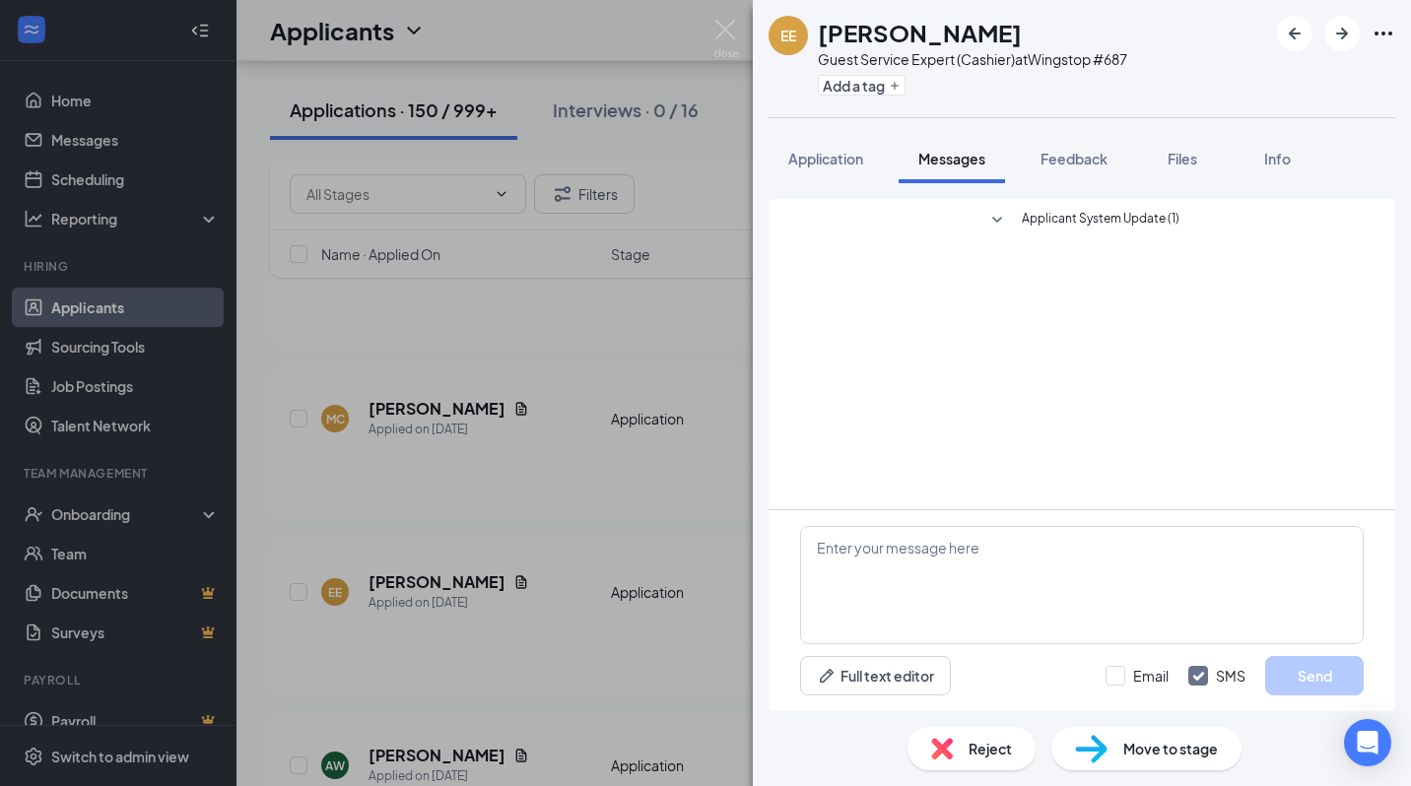
click at [1005, 210] on icon "SmallChevronDown" at bounding box center [997, 221] width 24 height 24
click at [888, 589] on textarea at bounding box center [1082, 585] width 564 height 118
paste textarea "🟢 Wingstop Job Fair 🍗 We’re hiring in [GEOGRAPHIC_DATA]—and you could be hired …"
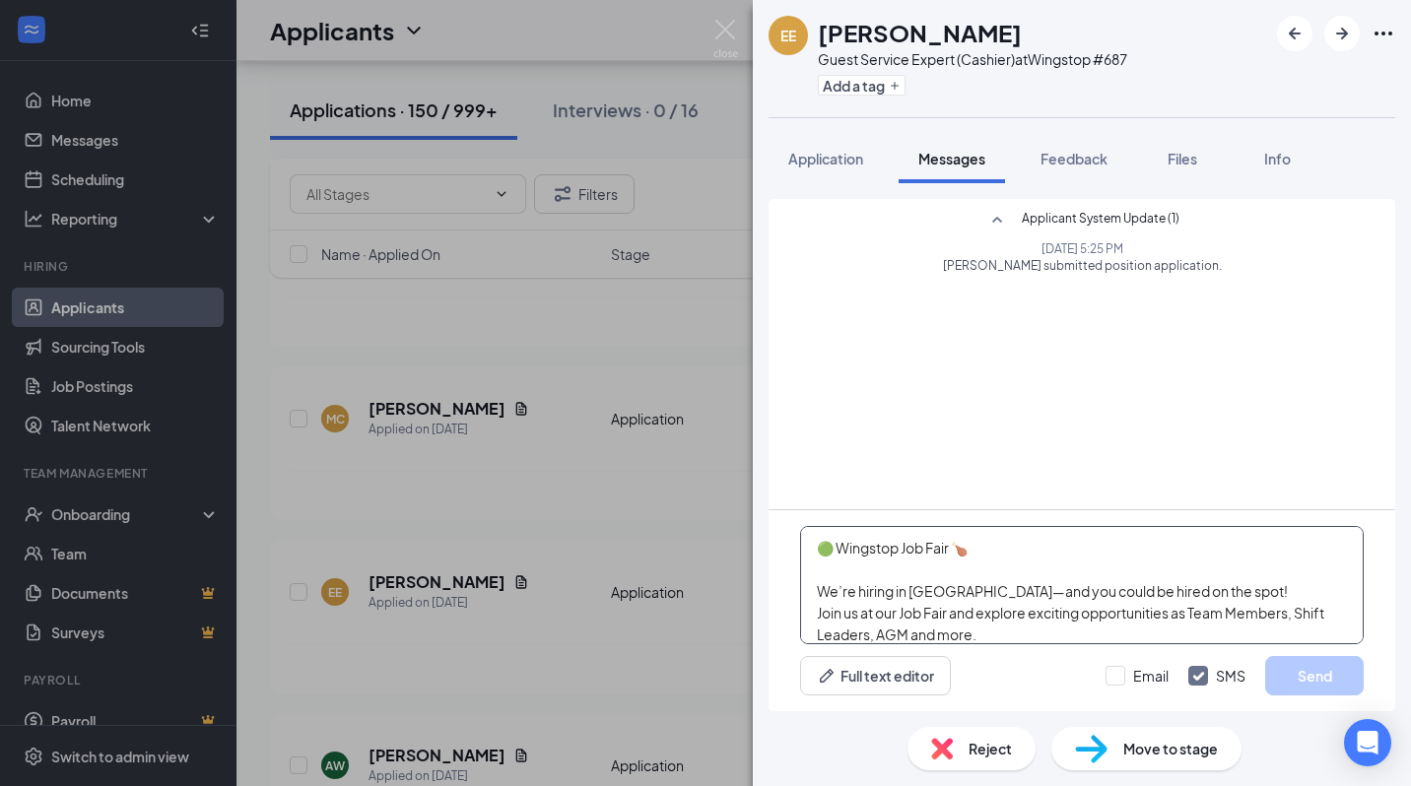
scroll to position [172, 0]
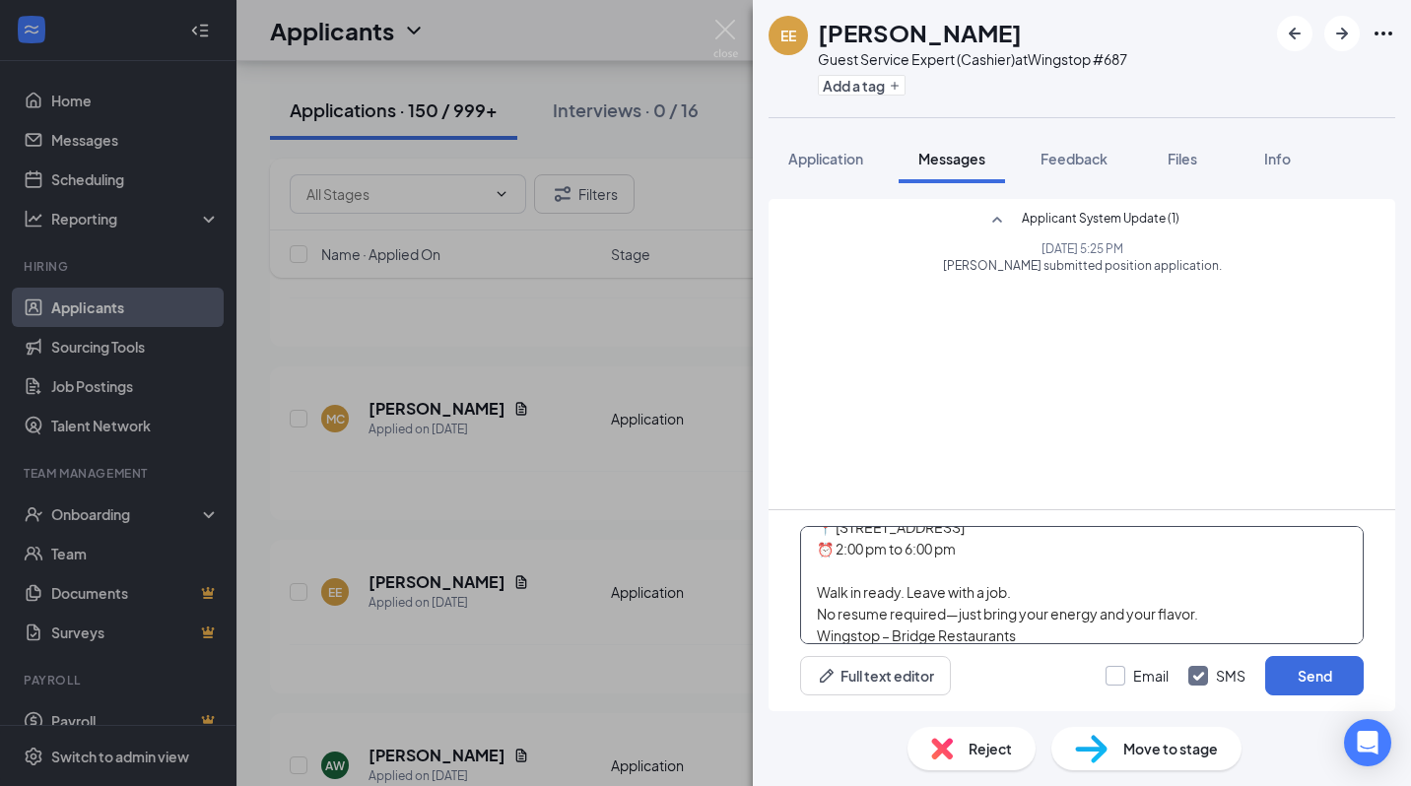
type textarea "🟢 Wingstop Job Fair 🍗 We’re hiring in [GEOGRAPHIC_DATA]—and you could be hired …"
click at [1125, 666] on input "Email" at bounding box center [1137, 676] width 63 height 20
checkbox input "true"
click at [1289, 680] on button "Send" at bounding box center [1314, 675] width 99 height 39
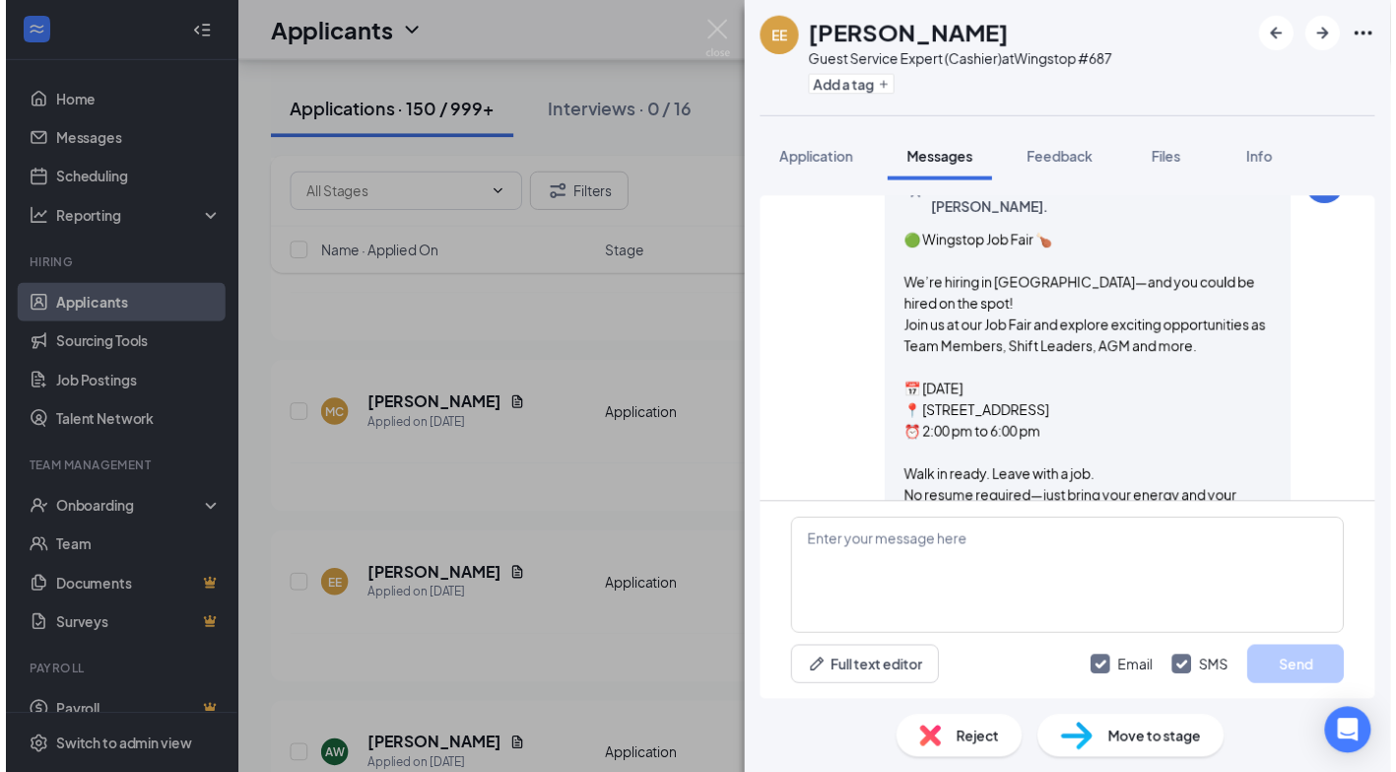
scroll to position [600, 0]
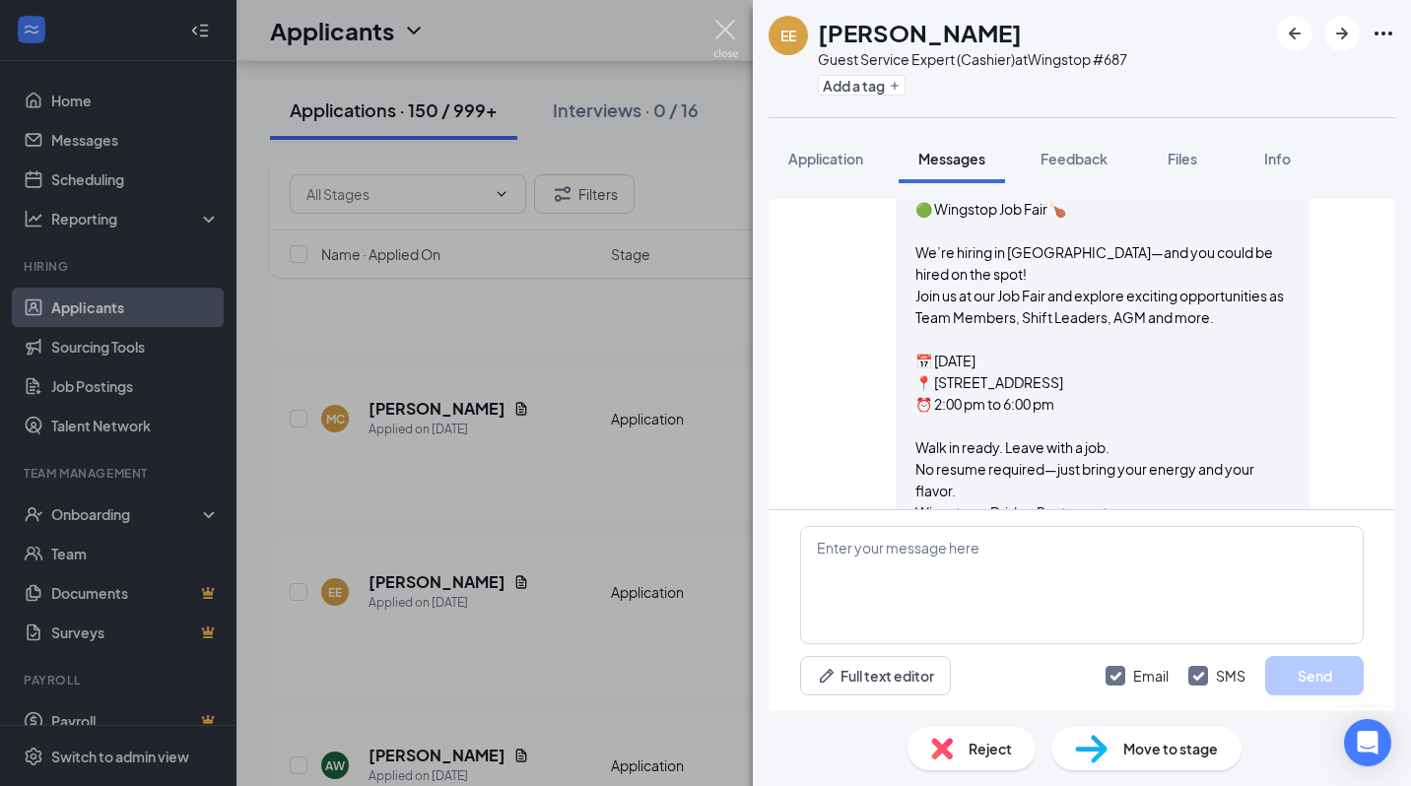
click at [719, 33] on img at bounding box center [725, 39] width 25 height 38
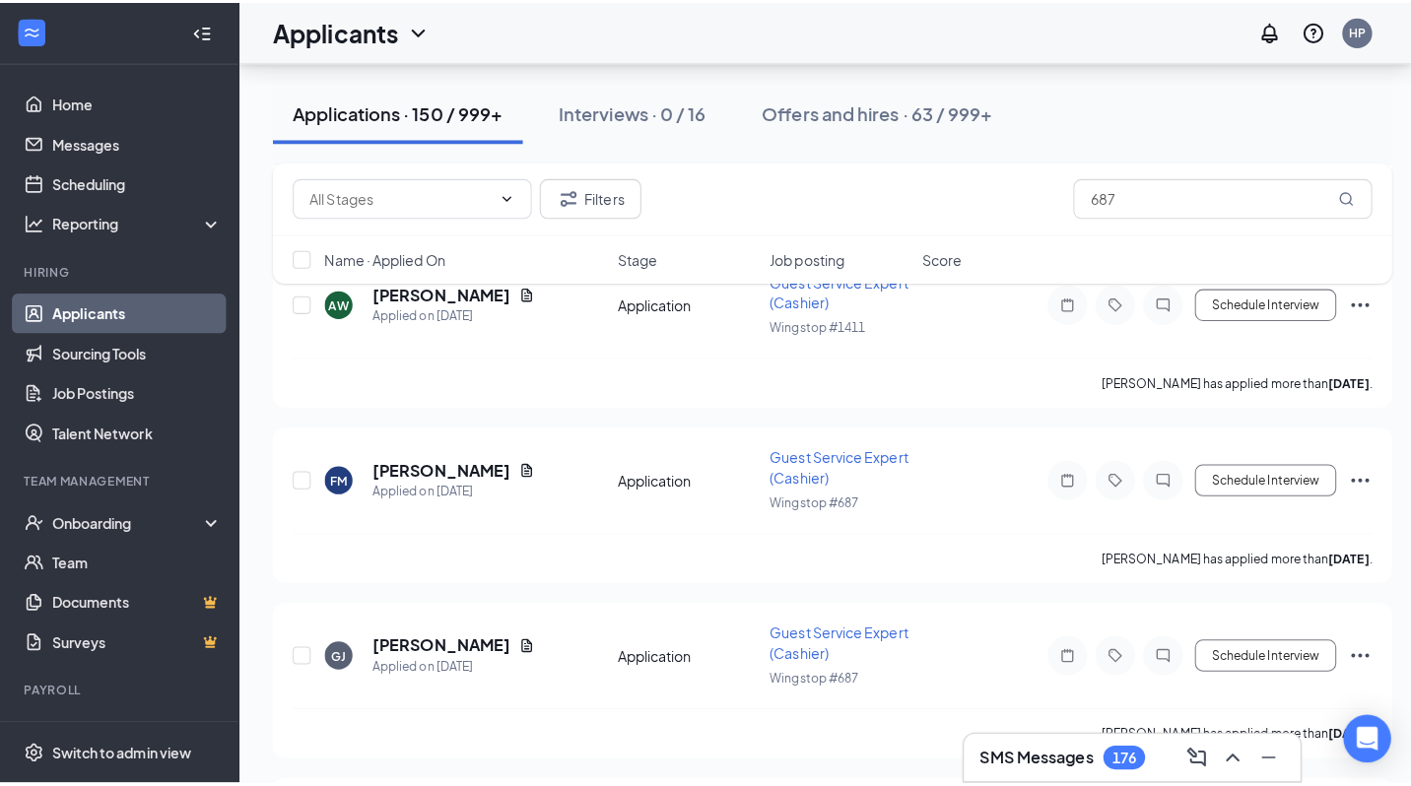
scroll to position [2760, 0]
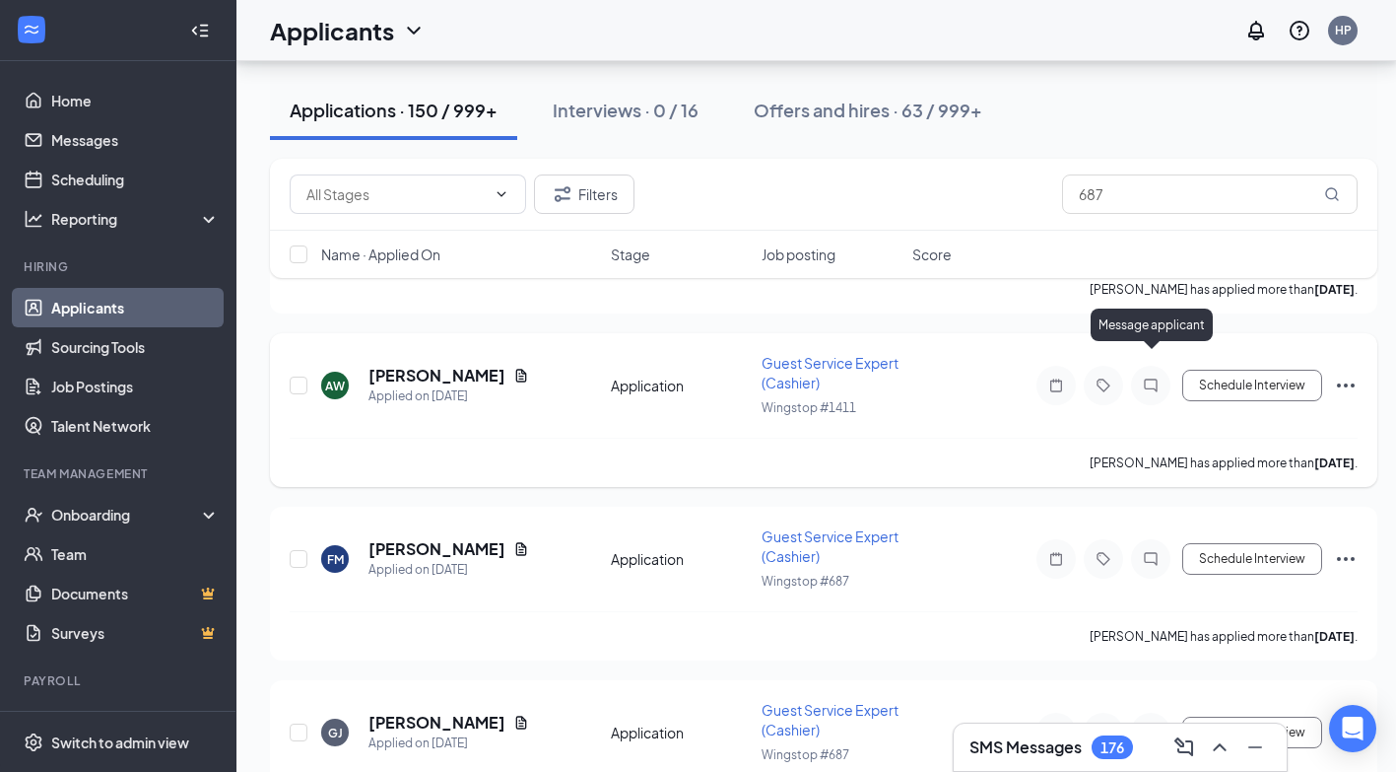
click at [1154, 377] on icon "ChatInactive" at bounding box center [1151, 385] width 24 height 16
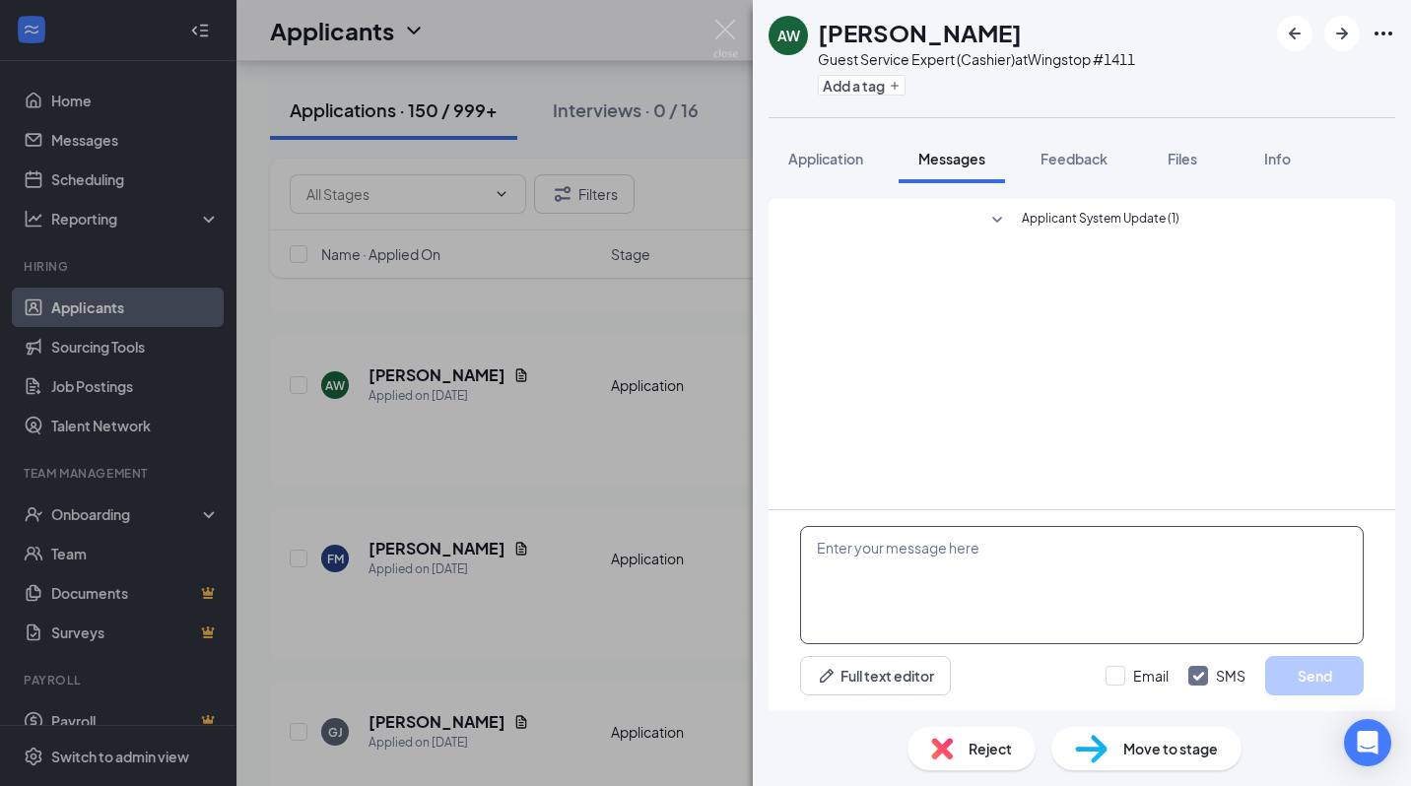
paste textarea "🟢 Wingstop Job Fair 🍗 We’re hiring in [GEOGRAPHIC_DATA]—and you could be hired …"
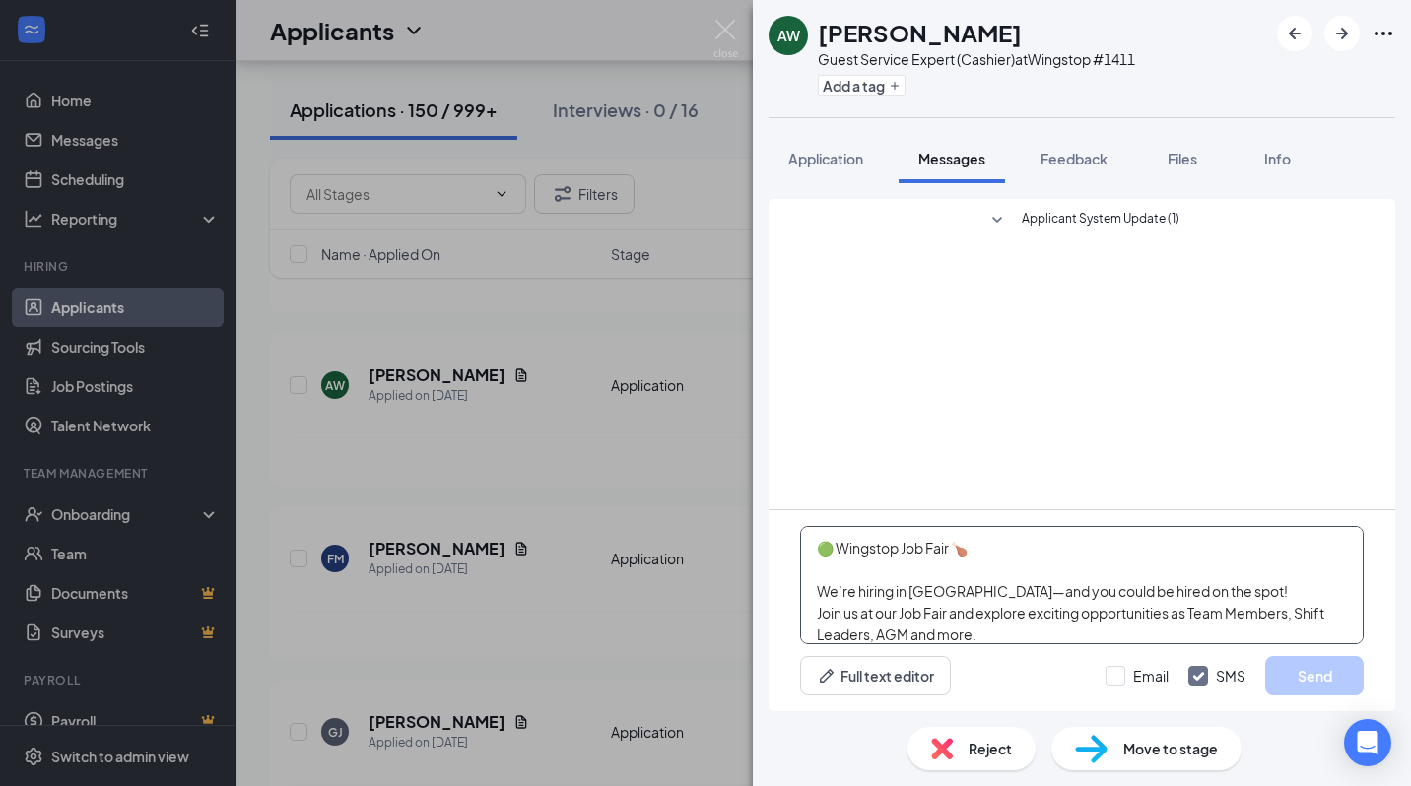
scroll to position [172, 0]
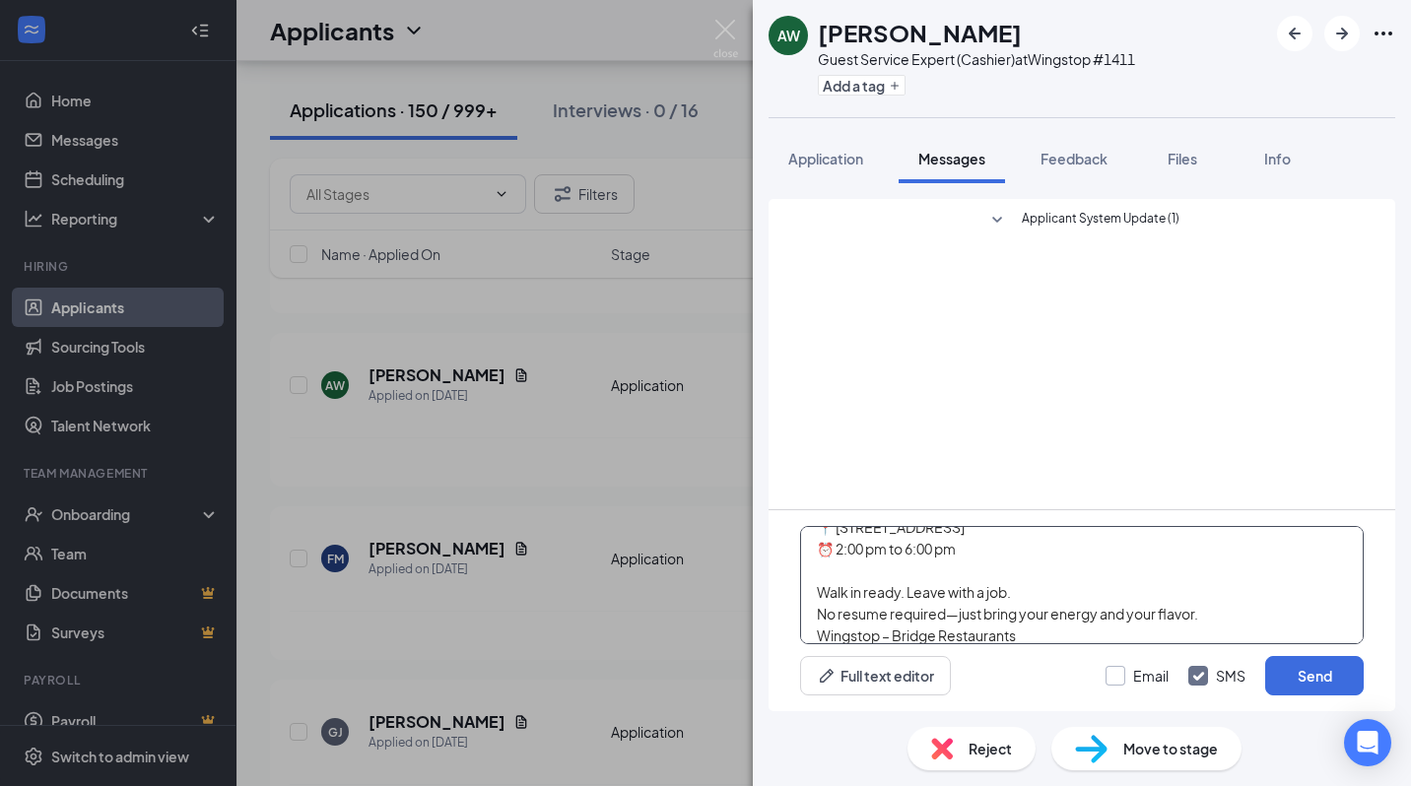
type textarea "🟢 Wingstop Job Fair 🍗 We’re hiring in [GEOGRAPHIC_DATA]—and you could be hired …"
click at [1112, 682] on input "Email" at bounding box center [1137, 676] width 63 height 20
checkbox input "true"
click at [1344, 665] on button "Send" at bounding box center [1314, 675] width 99 height 39
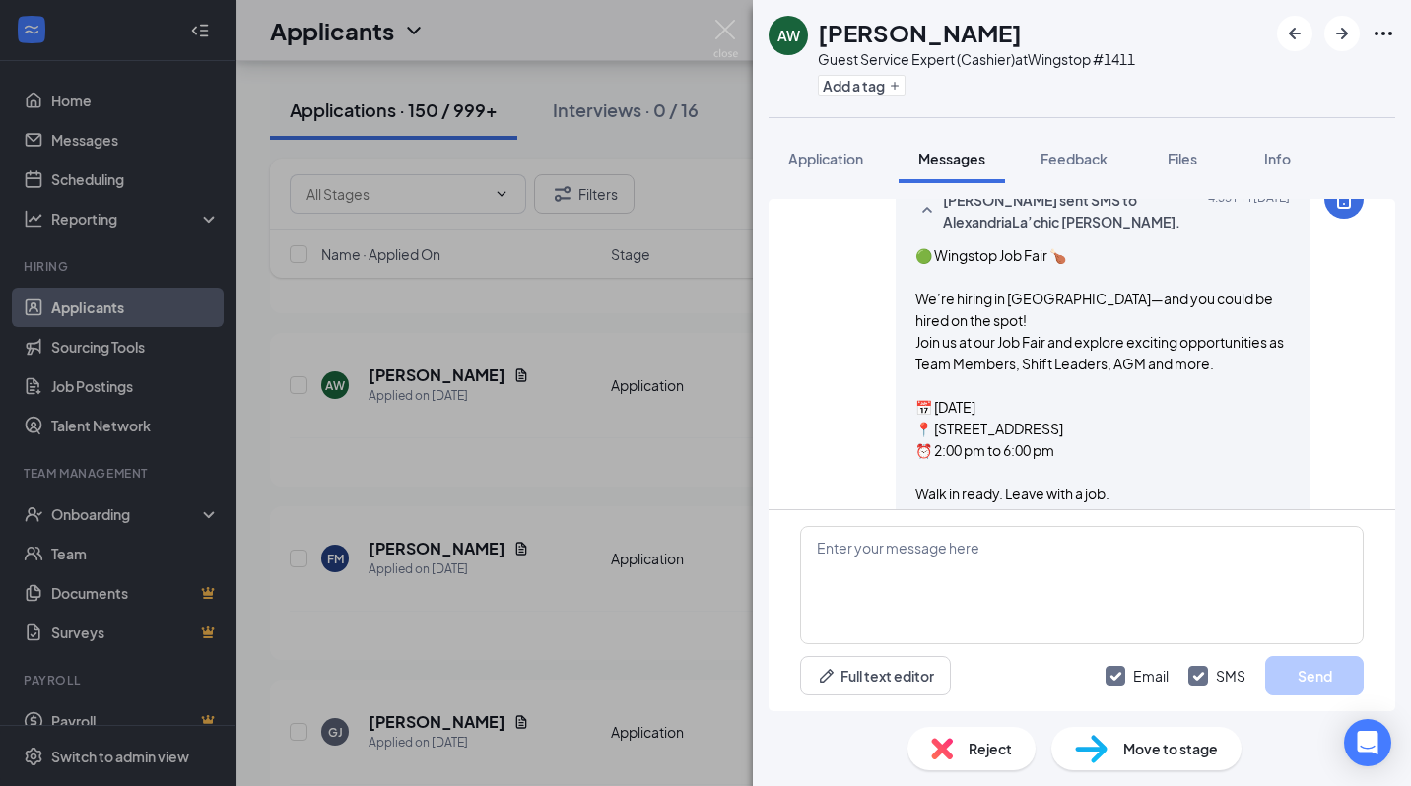
scroll to position [563, 0]
